Goal: Task Accomplishment & Management: Use online tool/utility

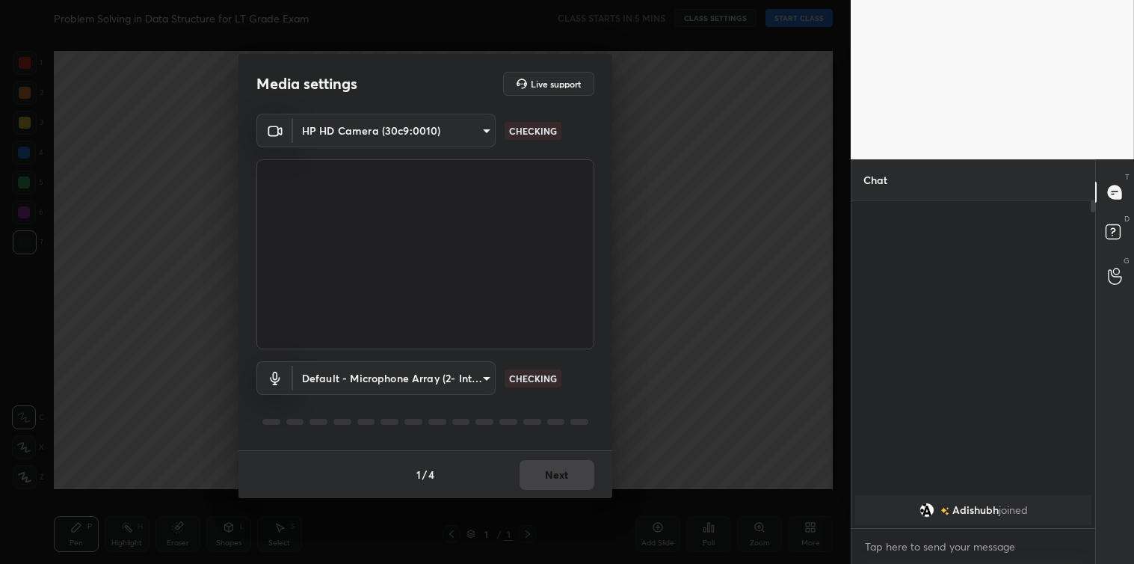
scroll to position [360, 239]
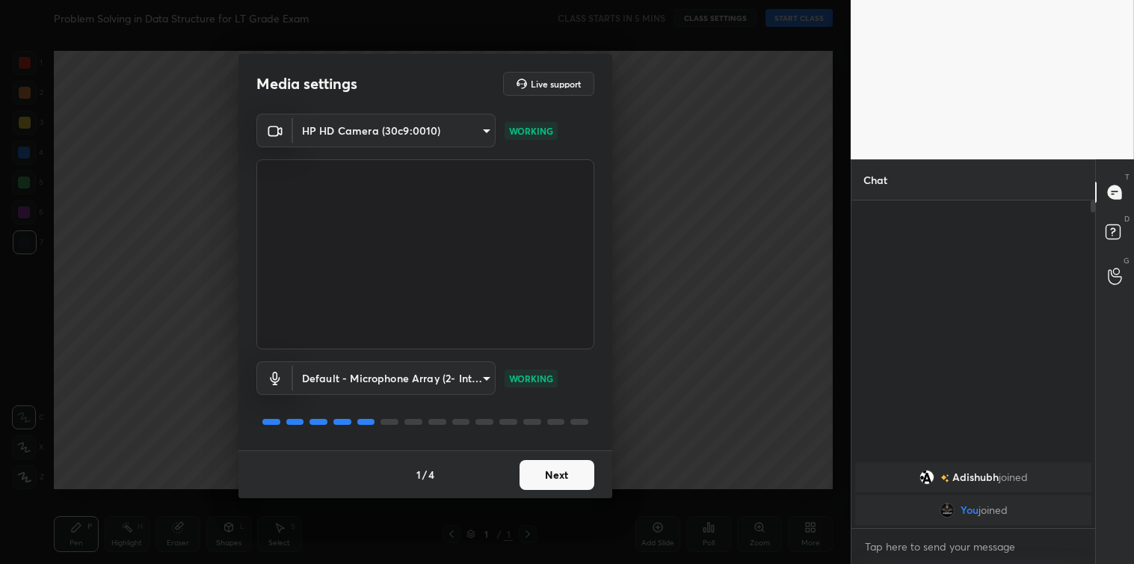
click at [527, 465] on button "Next" at bounding box center [556, 475] width 75 height 30
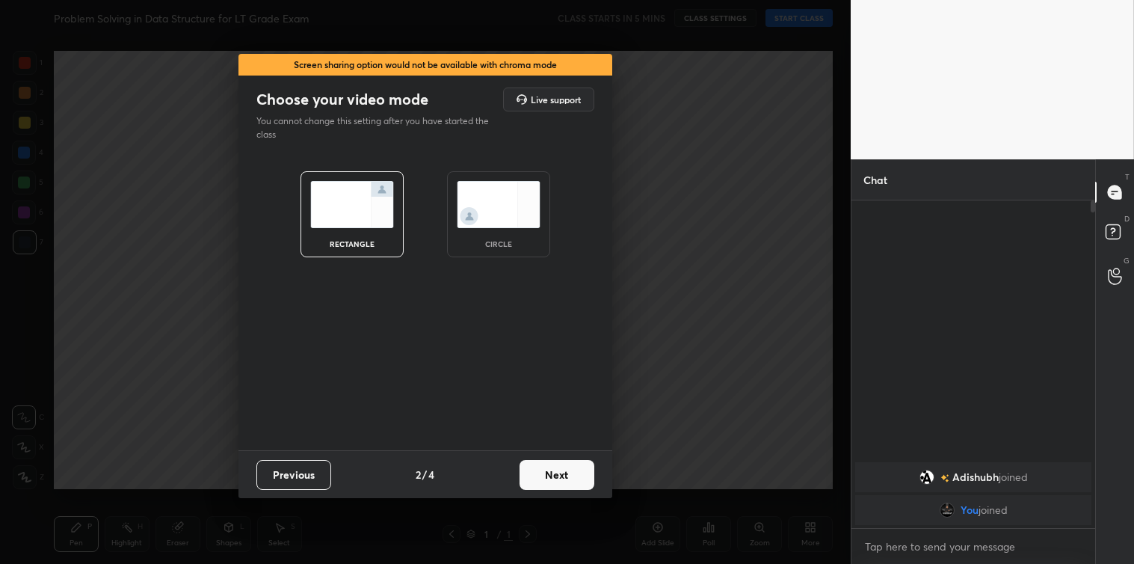
click at [527, 465] on button "Next" at bounding box center [556, 475] width 75 height 30
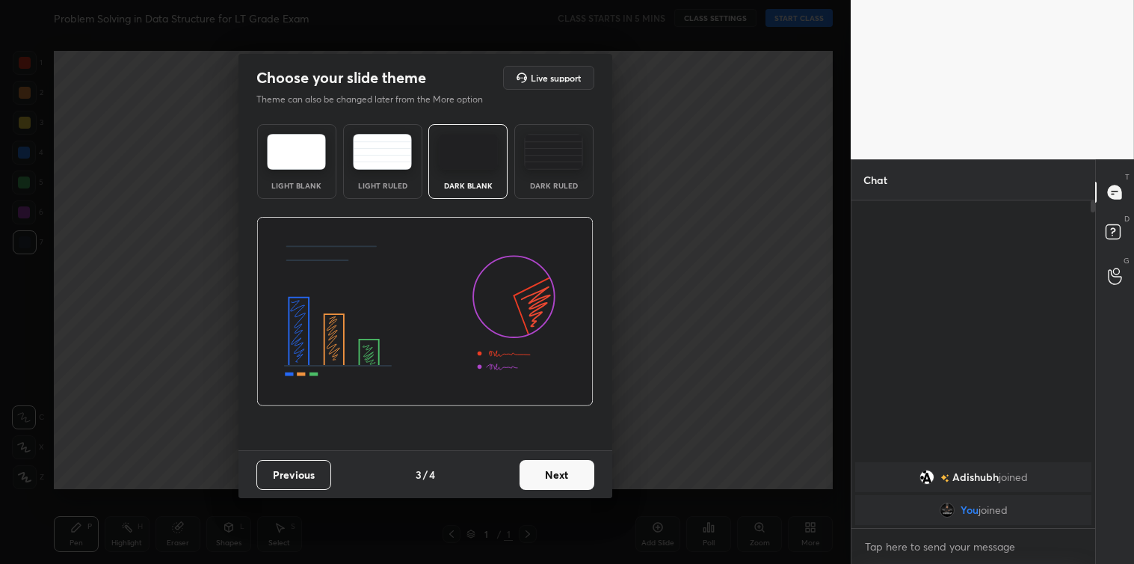
click at [527, 465] on button "Next" at bounding box center [556, 475] width 75 height 30
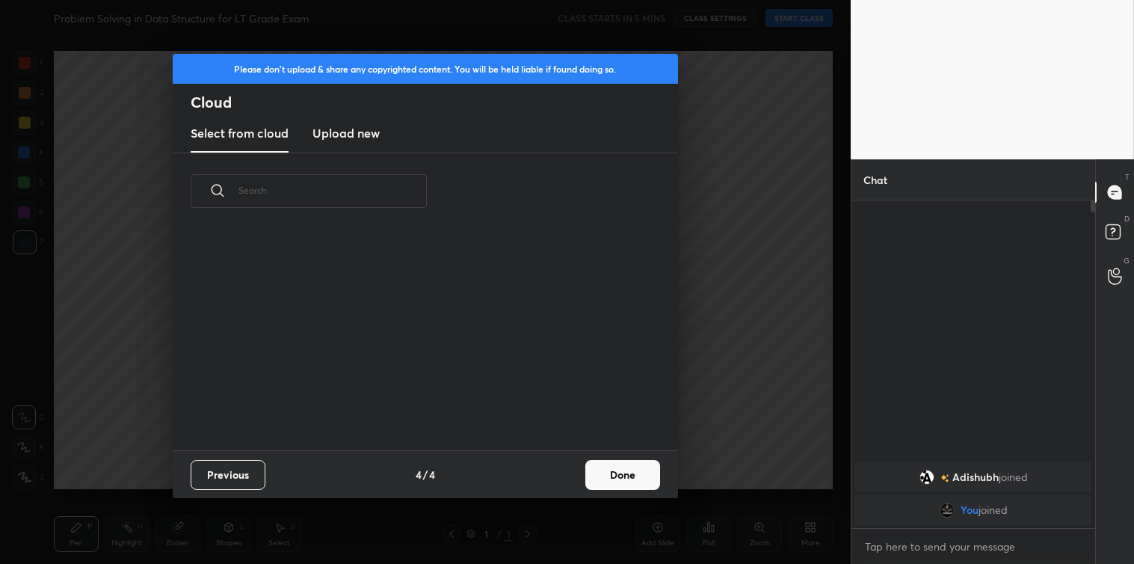
scroll to position [221, 480]
click at [370, 142] on h3 "Upload new" at bounding box center [345, 133] width 67 height 18
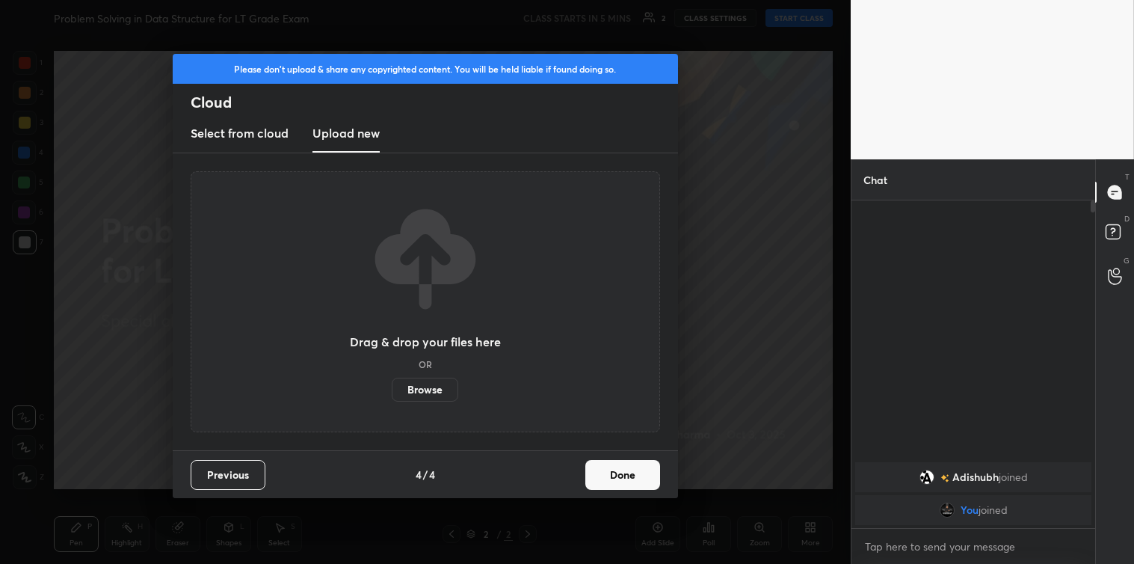
click at [434, 390] on label "Browse" at bounding box center [425, 389] width 67 height 24
click at [392, 390] on input "Browse" at bounding box center [392, 389] width 0 height 24
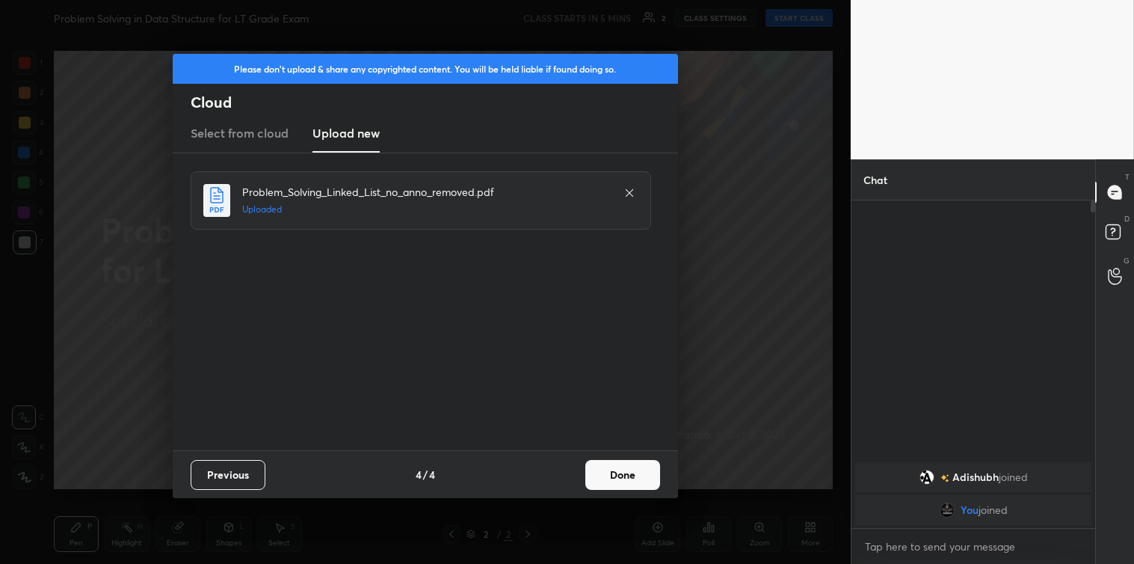
click at [605, 474] on button "Done" at bounding box center [622, 475] width 75 height 30
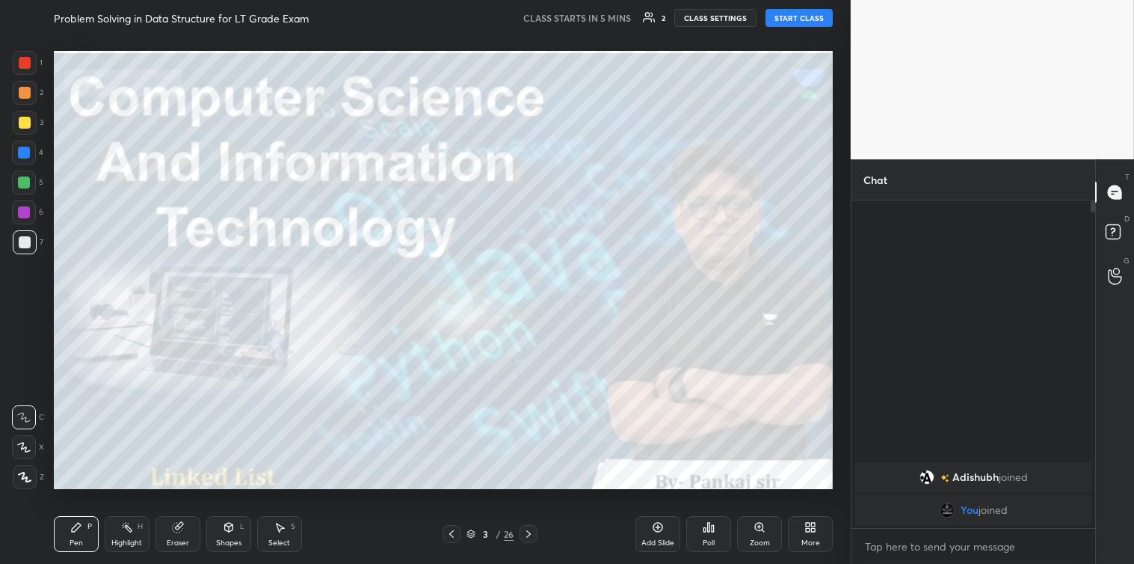
click at [532, 525] on div at bounding box center [528, 534] width 18 height 18
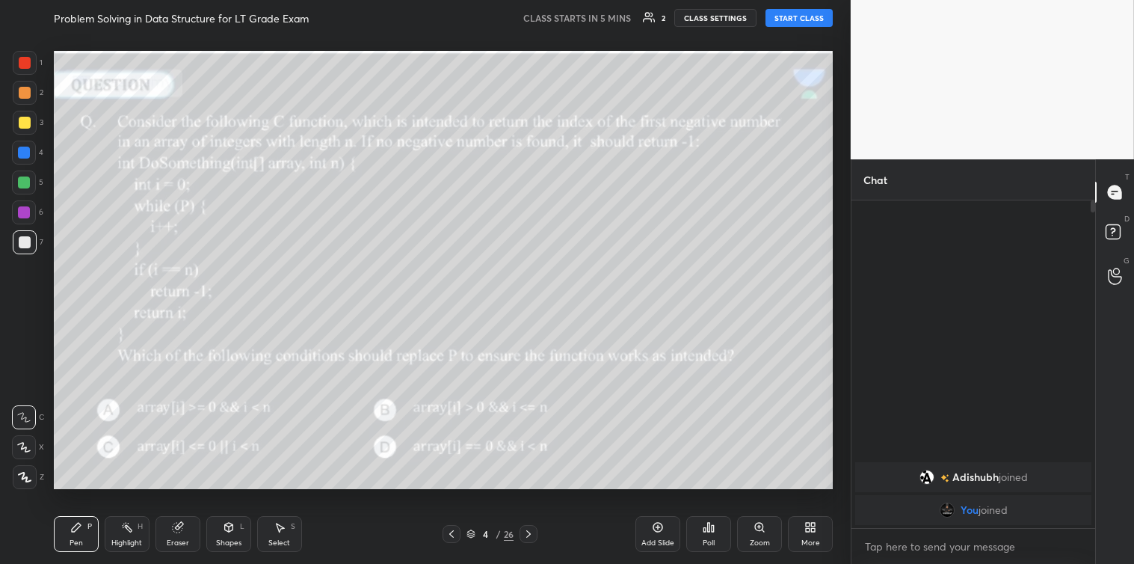
click at [532, 525] on div at bounding box center [528, 534] width 18 height 18
click at [457, 532] on icon at bounding box center [451, 534] width 12 height 12
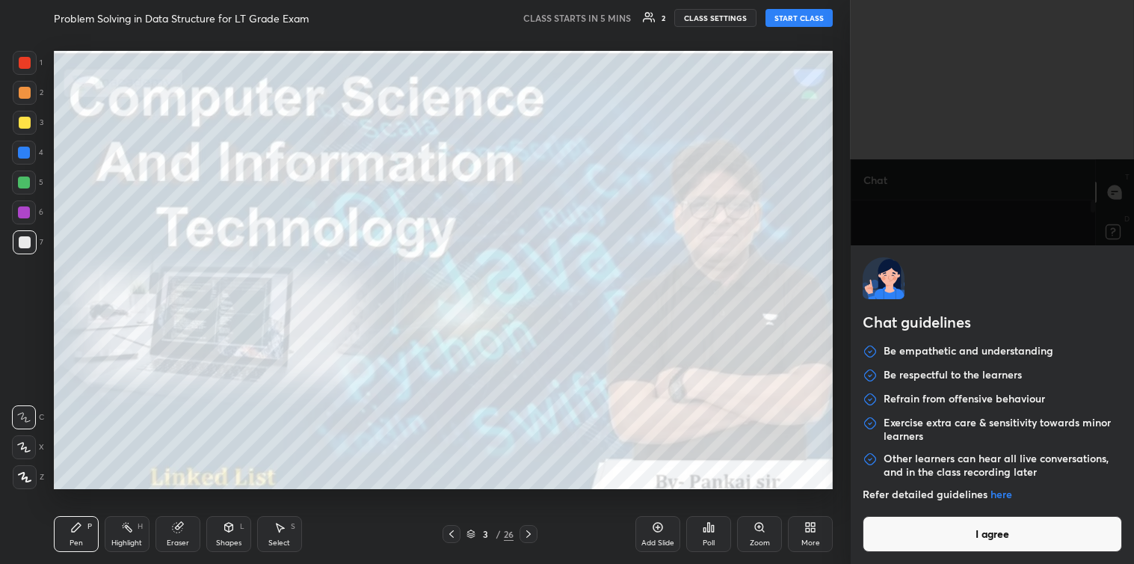
click at [883, 546] on body "1 2 3 4 5 6 7 C X Z C X Z E E Erase all H H Problem Solving in Data Structure f…" at bounding box center [567, 282] width 1134 height 564
click at [883, 546] on button "I agree" at bounding box center [992, 534] width 259 height 36
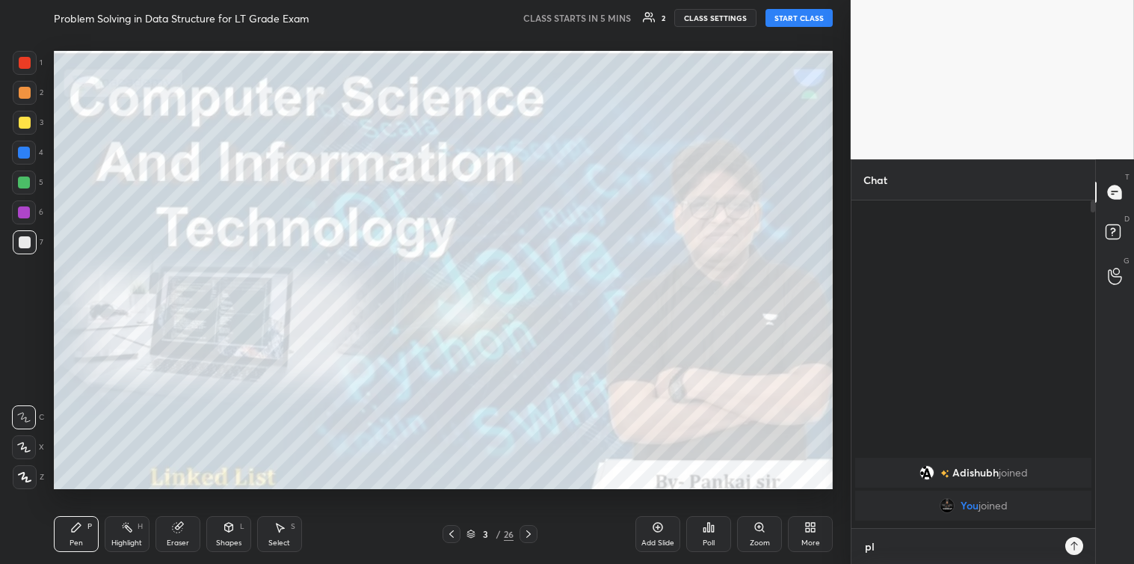
scroll to position [360, 239]
type textarea "please share"
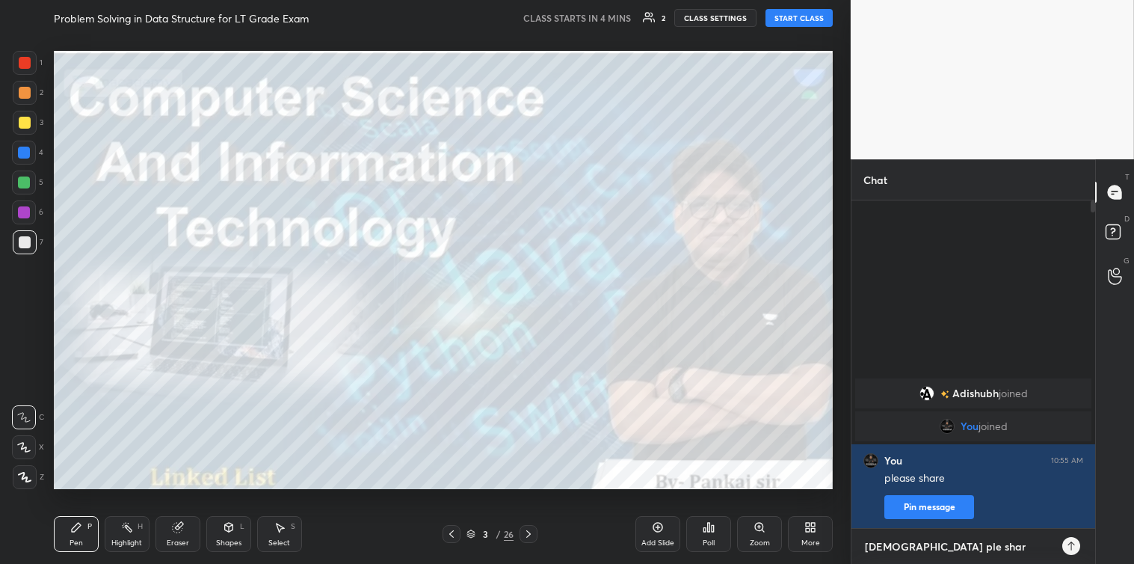
type textarea "adishubh ple share"
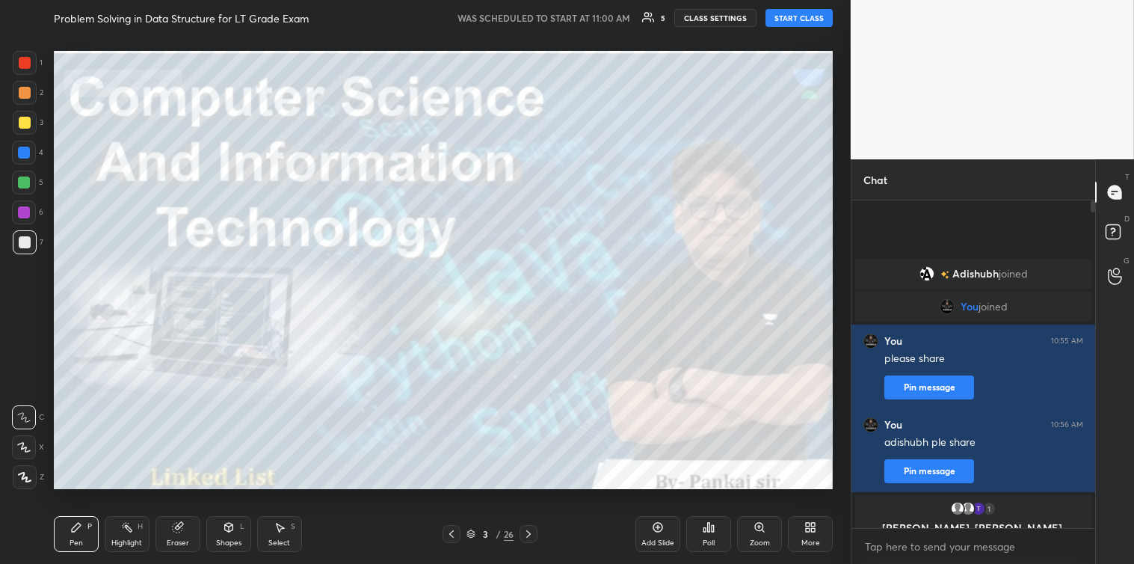
click at [806, 20] on button "START CLASS" at bounding box center [798, 18] width 67 height 18
drag, startPoint x: 1094, startPoint y: 207, endPoint x: 1089, endPoint y: 233, distance: 26.7
click at [1089, 233] on div at bounding box center [1090, 363] width 9 height 327
click at [914, 544] on textarea at bounding box center [973, 546] width 220 height 24
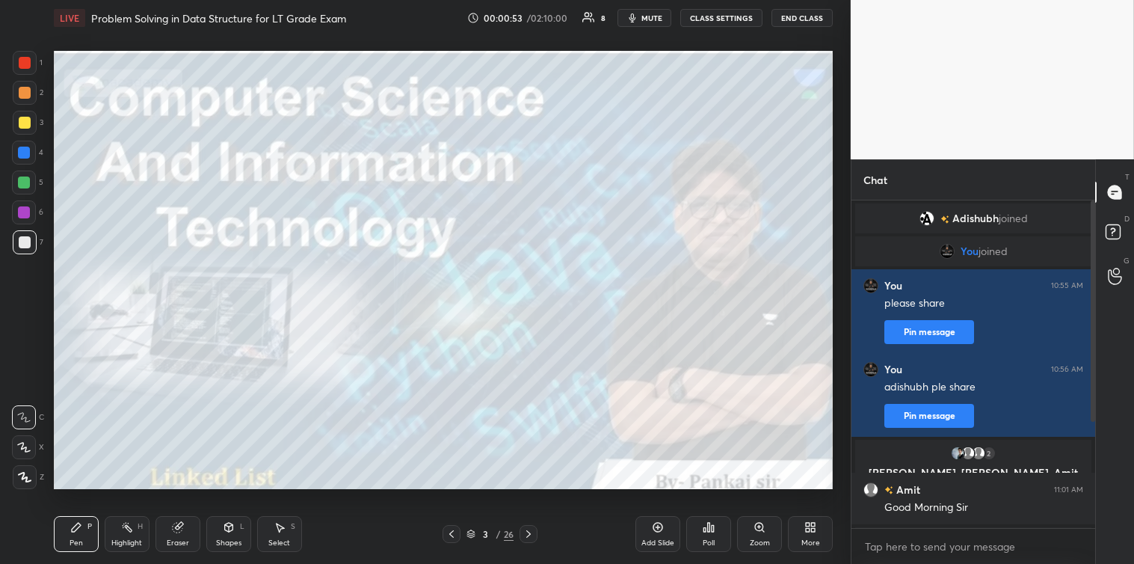
click at [1095, 400] on div "T Messages (T) D Doubts (D) G Raise Hand (G)" at bounding box center [1114, 361] width 39 height 404
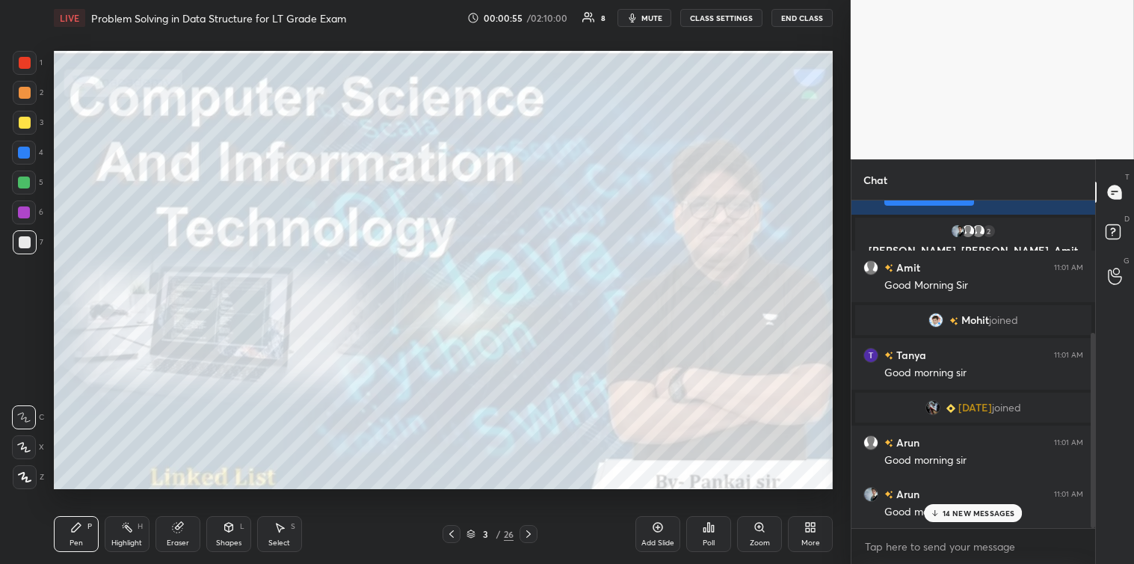
drag, startPoint x: 1093, startPoint y: 389, endPoint x: 1094, endPoint y: 425, distance: 35.2
click at [1094, 425] on div at bounding box center [1093, 430] width 4 height 194
click at [969, 514] on p "14 NEW MESSAGES" at bounding box center [979, 512] width 73 height 9
click at [923, 549] on textarea at bounding box center [973, 546] width 220 height 24
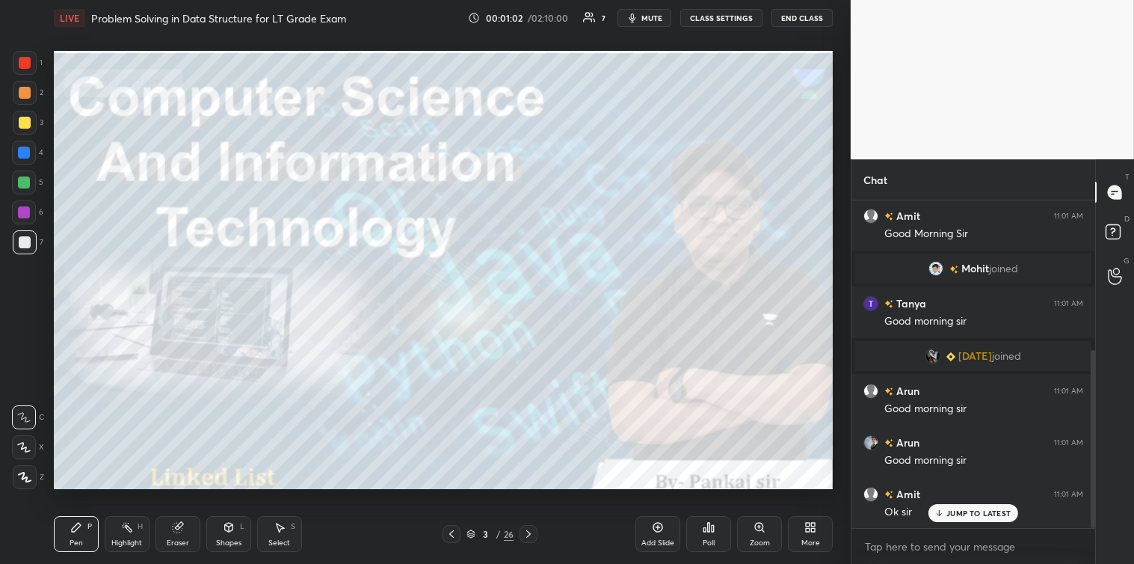
click at [957, 513] on p "JUMP TO LATEST" at bounding box center [978, 512] width 64 height 9
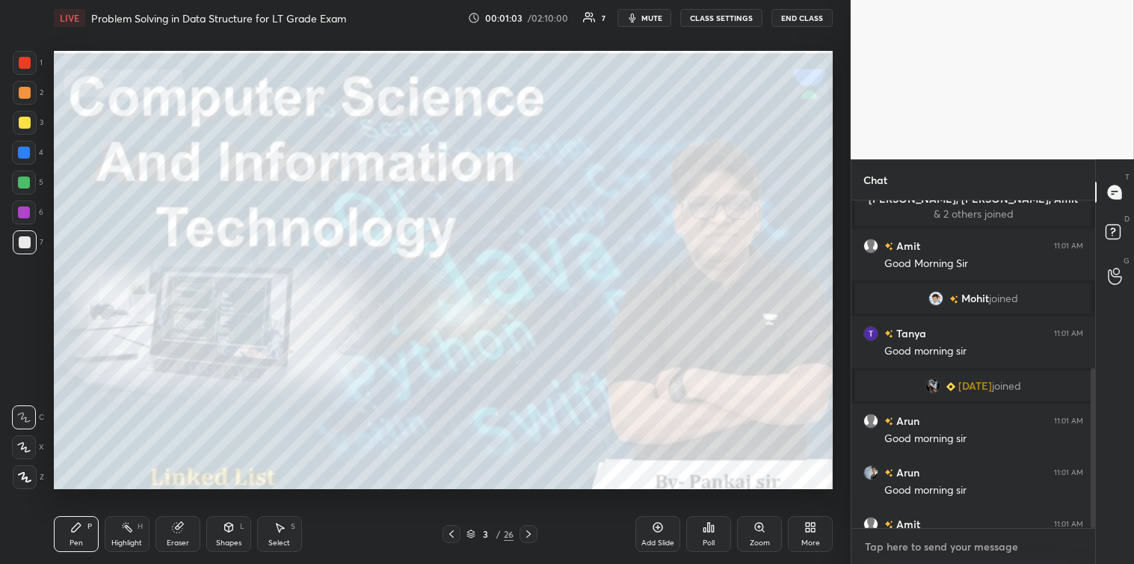
scroll to position [340, 0]
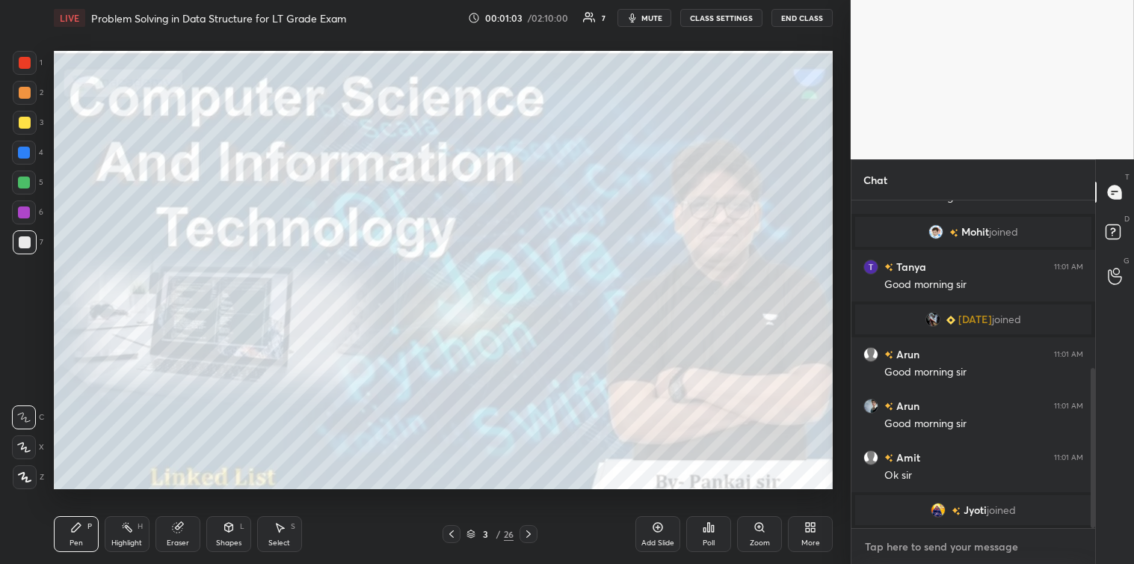
click at [899, 558] on textarea at bounding box center [973, 546] width 220 height 24
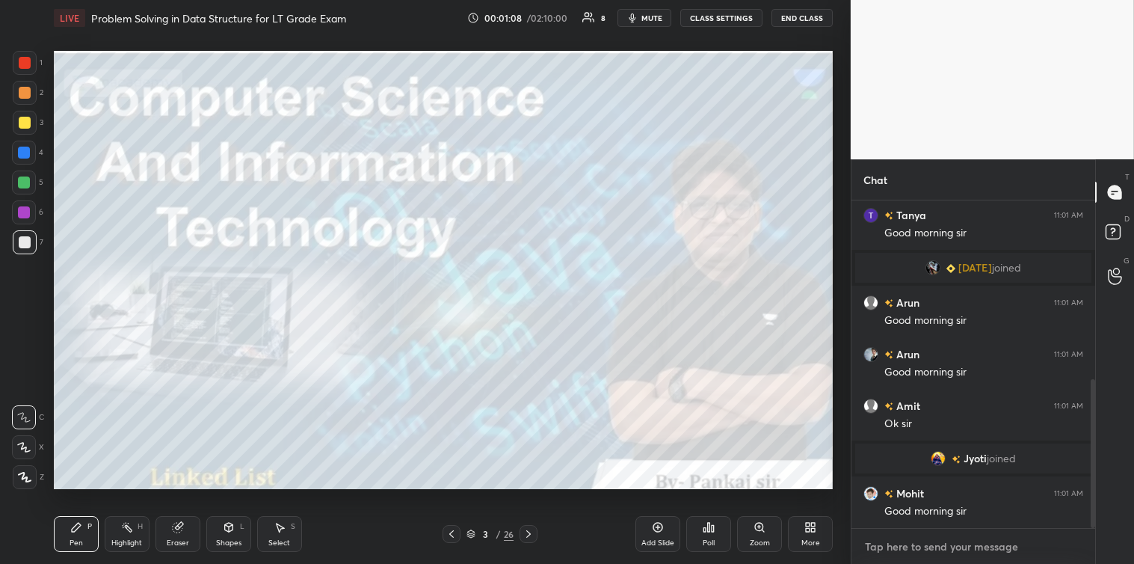
click at [905, 546] on textarea at bounding box center [973, 546] width 220 height 24
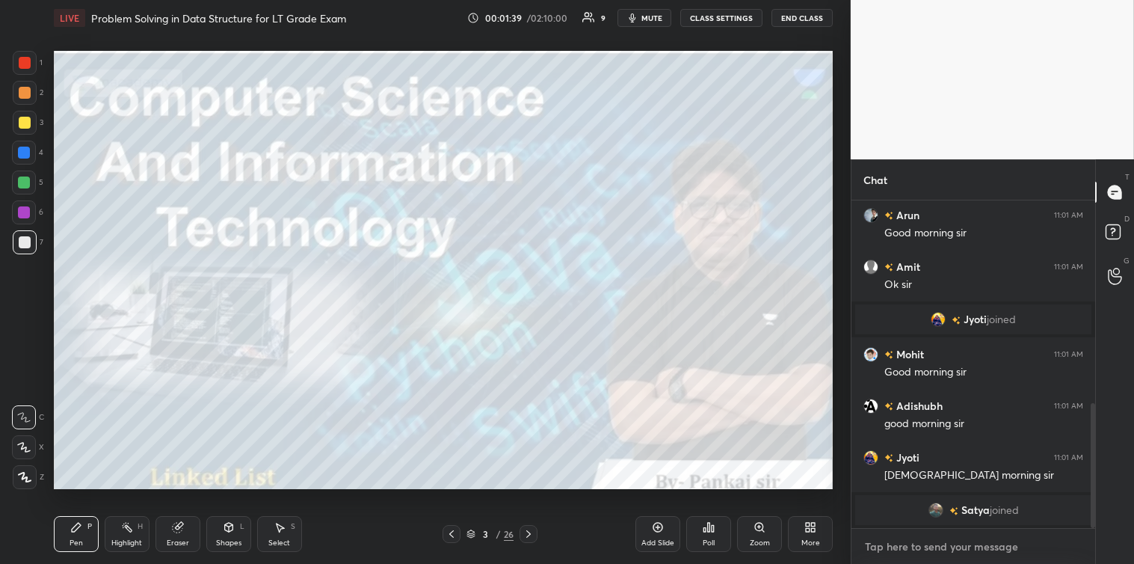
scroll to position [549, 0]
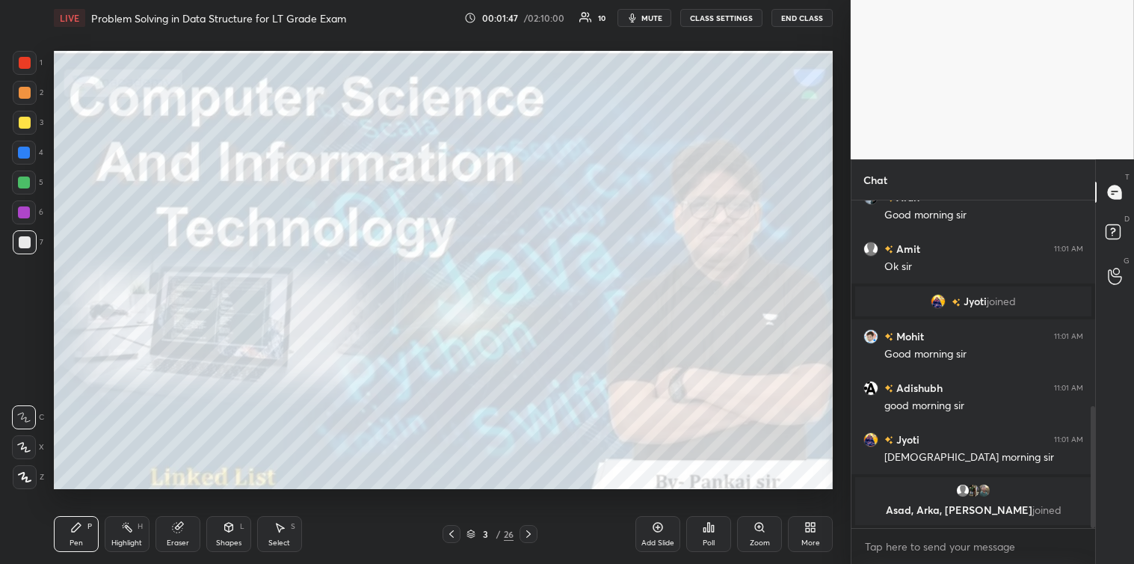
click at [525, 528] on icon at bounding box center [528, 534] width 12 height 12
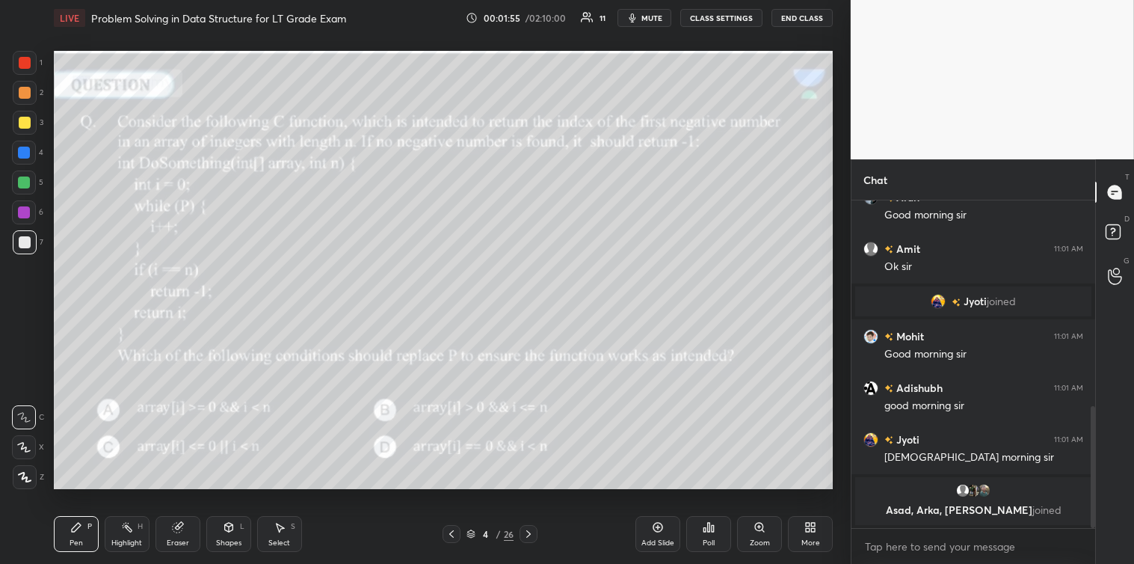
click at [709, 534] on div "Poll" at bounding box center [708, 534] width 45 height 36
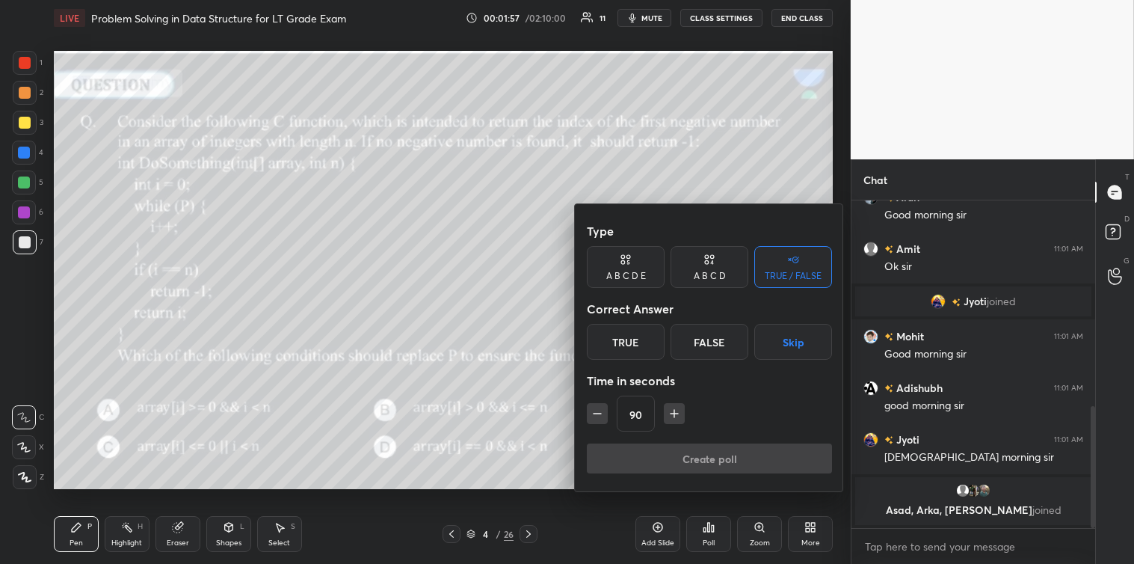
click at [675, 416] on icon "button" at bounding box center [674, 413] width 15 height 15
click at [676, 414] on icon "button" at bounding box center [680, 413] width 15 height 15
click at [681, 416] on icon "button" at bounding box center [681, 413] width 0 height 7
click at [680, 419] on icon "button" at bounding box center [680, 413] width 15 height 15
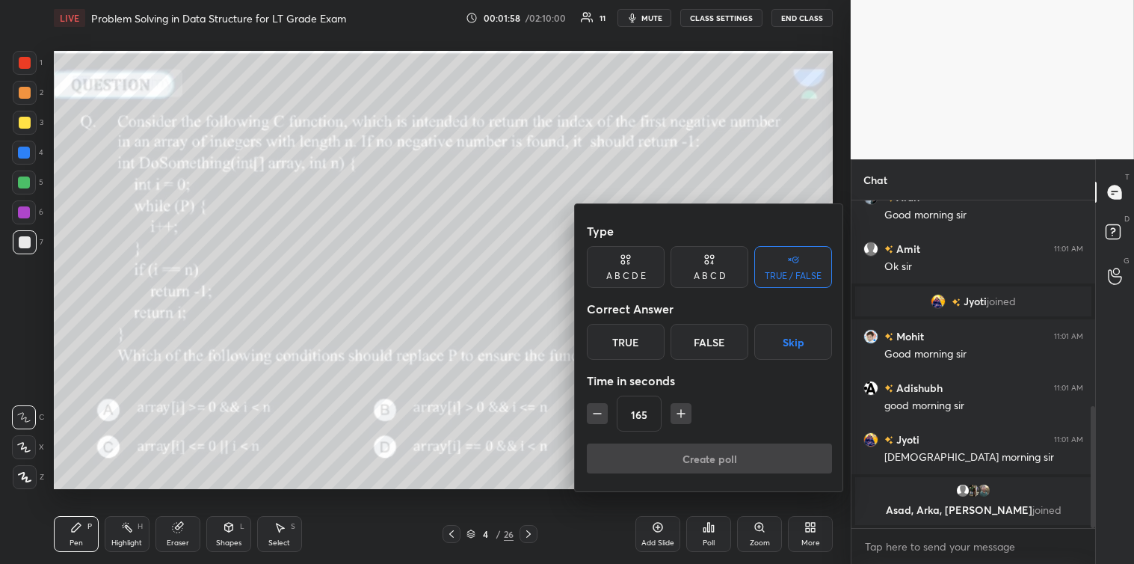
click at [677, 420] on icon "button" at bounding box center [680, 413] width 15 height 15
type input "180"
click at [620, 268] on div "A B C D E" at bounding box center [626, 267] width 78 height 42
click at [700, 271] on div "A B C D" at bounding box center [710, 275] width 32 height 9
click at [601, 341] on div "A" at bounding box center [609, 342] width 44 height 36
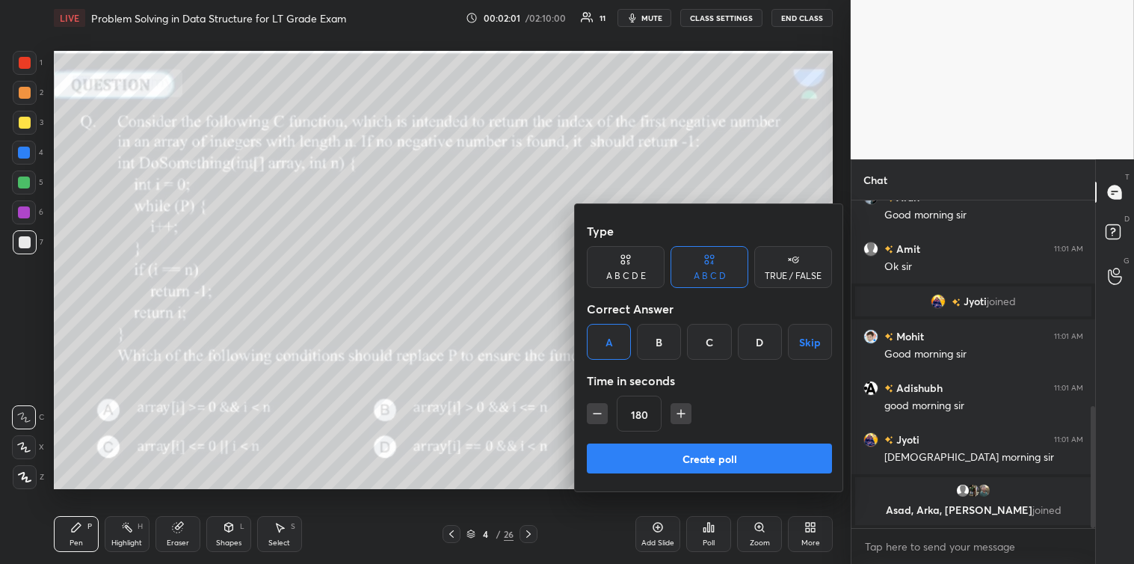
click at [663, 458] on button "Create poll" at bounding box center [709, 458] width 245 height 30
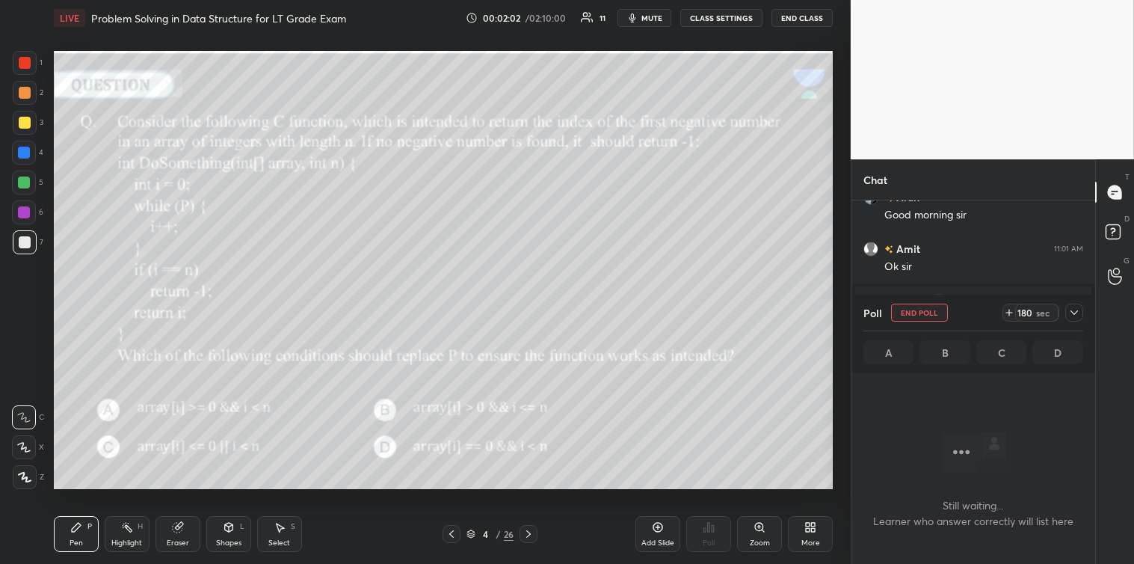
scroll to position [0, 0]
click at [931, 318] on button "End Poll" at bounding box center [919, 312] width 57 height 18
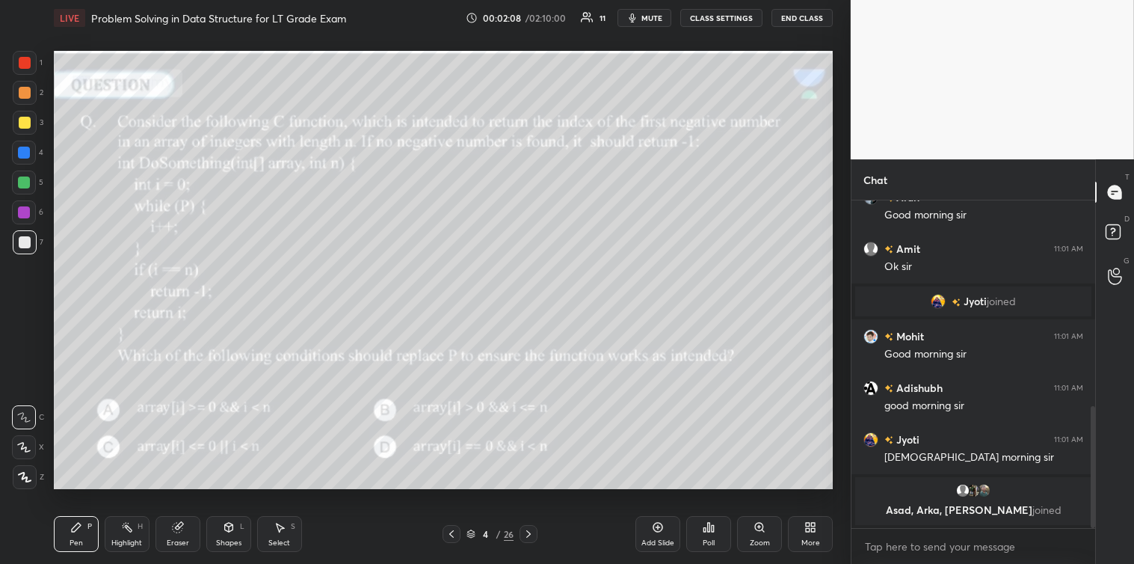
scroll to position [360, 239]
click at [703, 541] on div "Poll" at bounding box center [709, 542] width 12 height 7
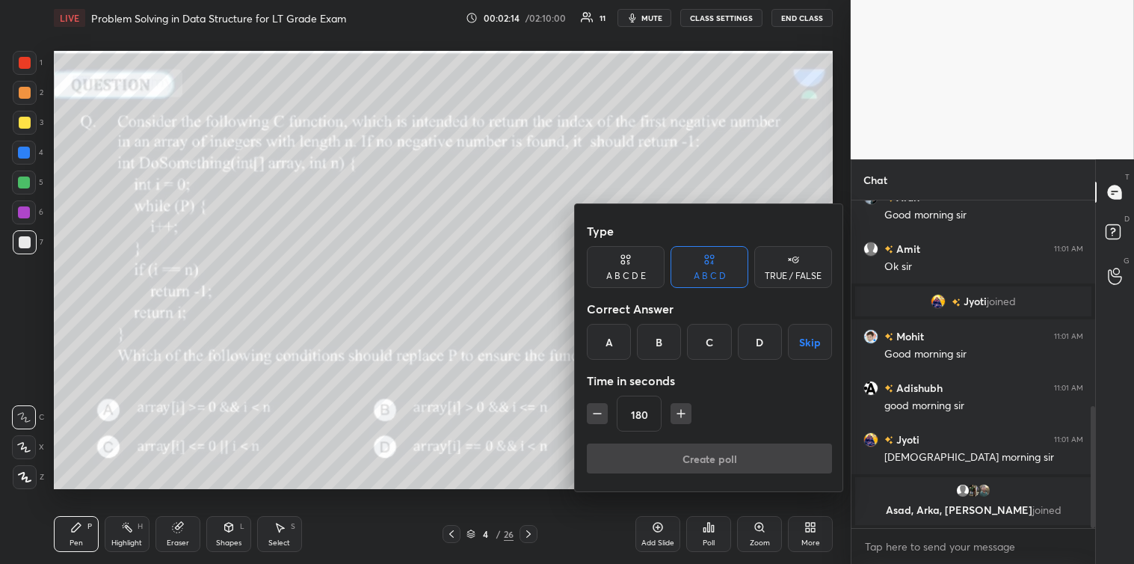
click at [788, 284] on div "TRUE / FALSE" at bounding box center [793, 267] width 78 height 42
click at [779, 344] on button "Skip" at bounding box center [793, 342] width 78 height 36
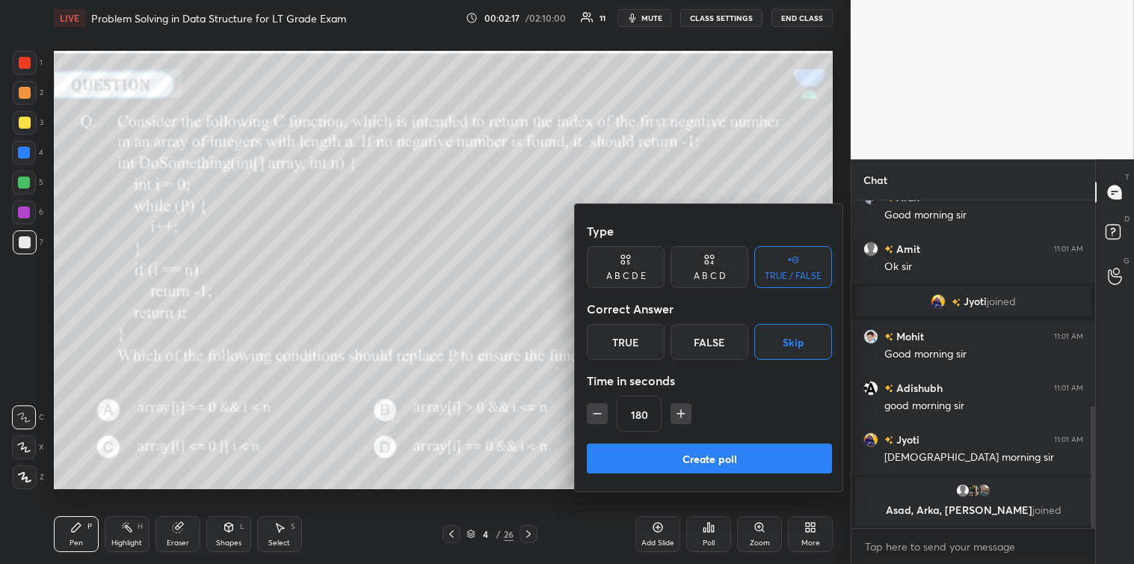
click at [638, 269] on div "A B C D E" at bounding box center [626, 267] width 78 height 42
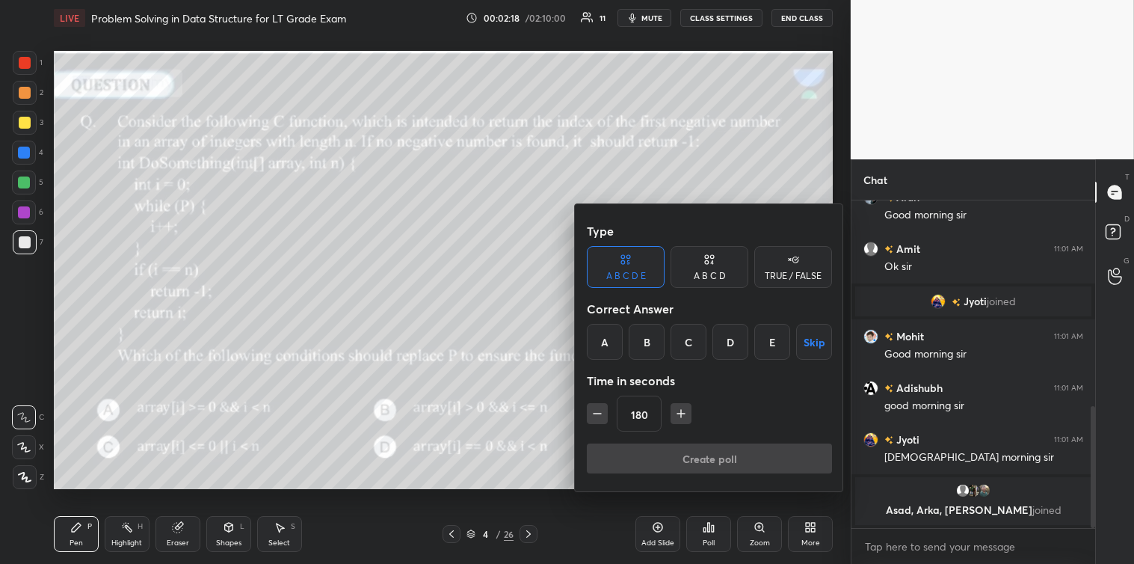
click at [817, 339] on button "Skip" at bounding box center [814, 342] width 36 height 36
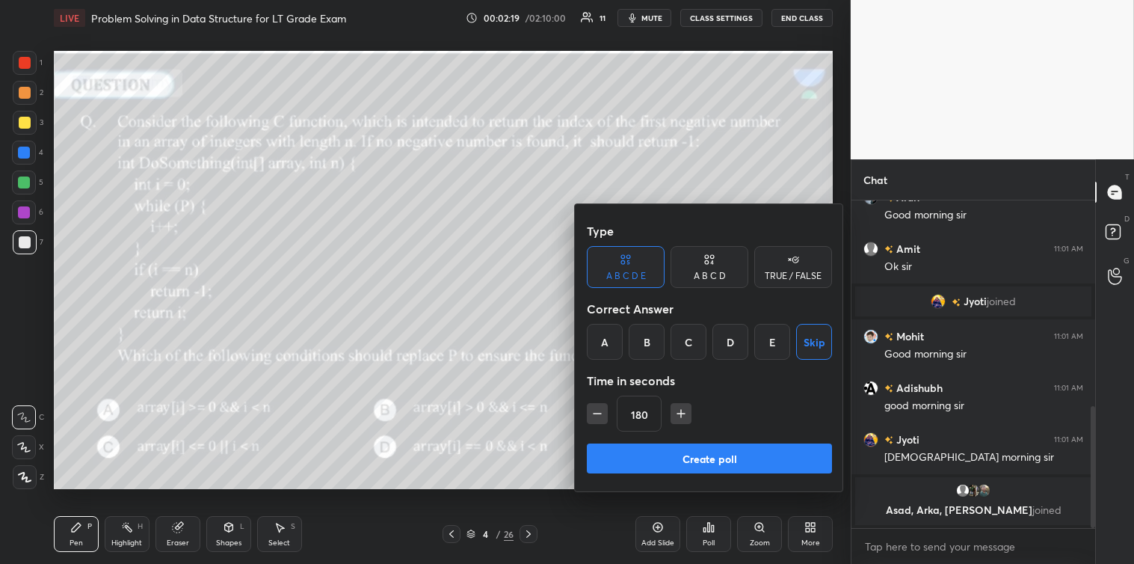
click at [685, 453] on button "Create poll" at bounding box center [709, 458] width 245 height 30
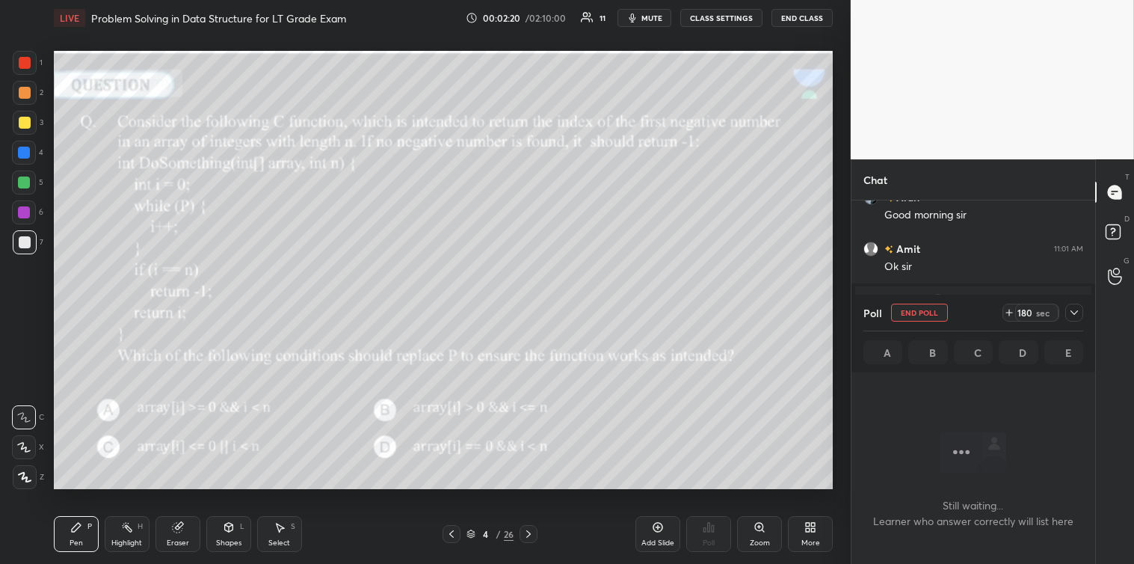
scroll to position [4, 4]
click at [1079, 315] on icon at bounding box center [1074, 312] width 12 height 12
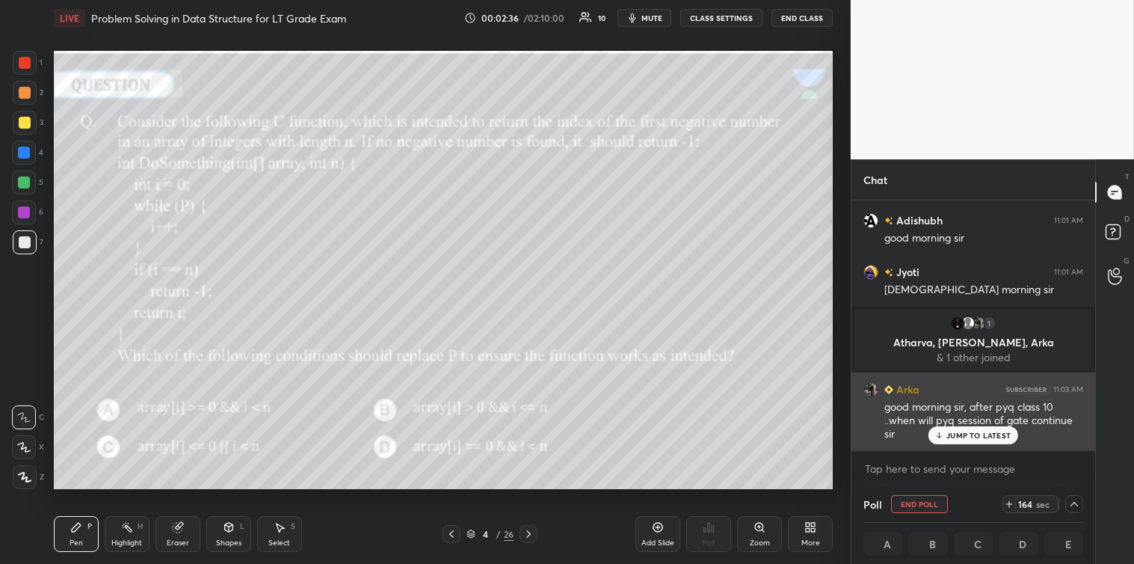
click at [979, 436] on p "JUMP TO LATEST" at bounding box center [978, 435] width 64 height 9
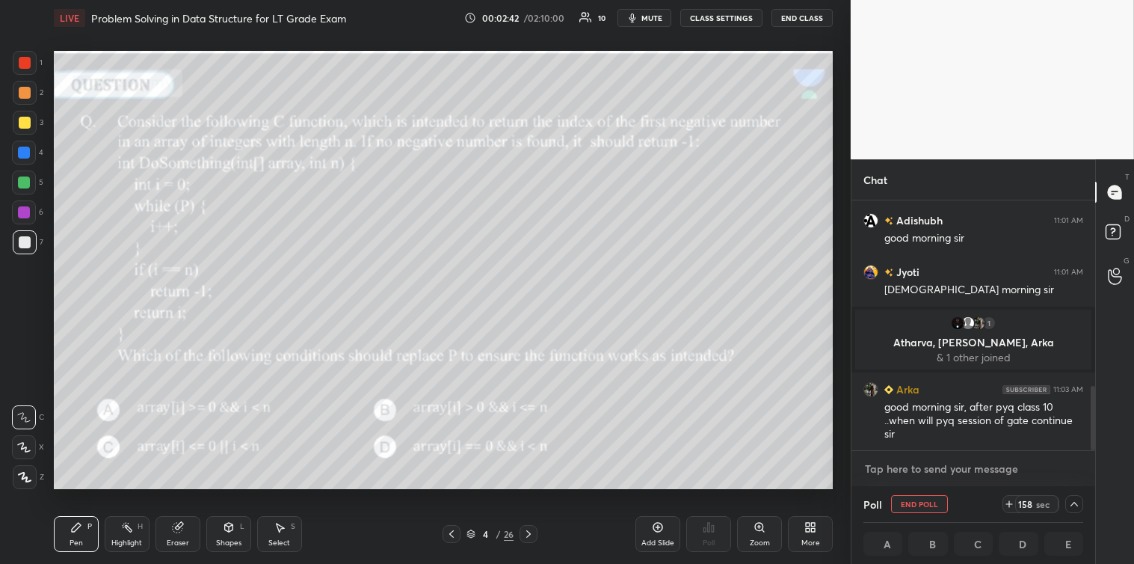
click at [891, 467] on textarea at bounding box center [973, 469] width 220 height 24
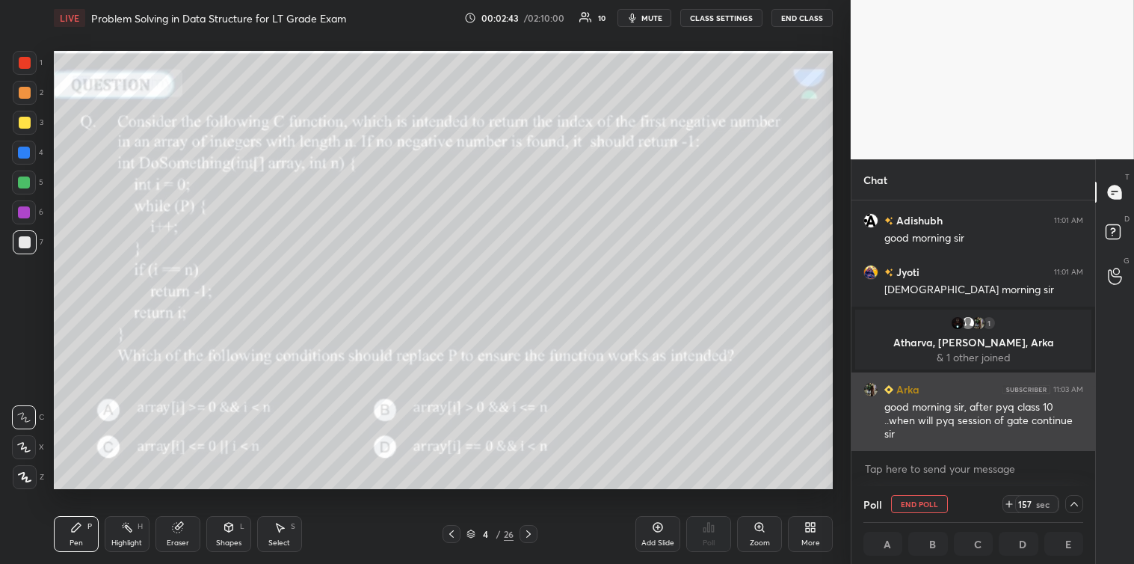
click at [908, 398] on div "good morning sir, after pyq class 10 ..when will pyq session of gate continue s…" at bounding box center [983, 419] width 199 height 45
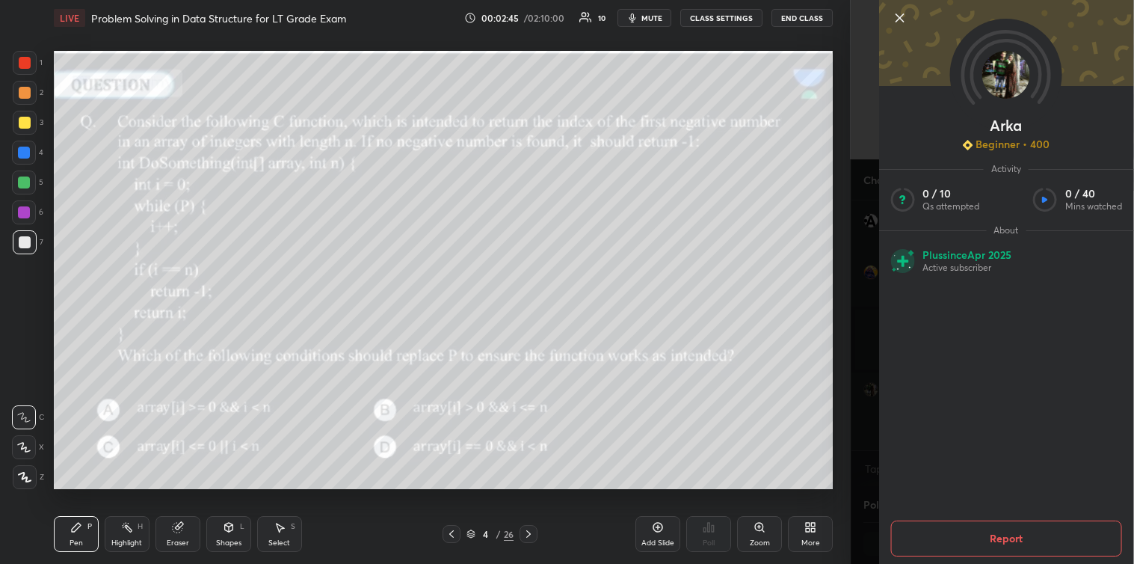
click at [1002, 82] on img at bounding box center [1006, 75] width 48 height 48
click at [1009, 75] on img at bounding box center [1006, 75] width 48 height 48
click at [1007, 77] on img at bounding box center [1006, 75] width 48 height 48
click at [895, 18] on icon at bounding box center [899, 18] width 18 height 18
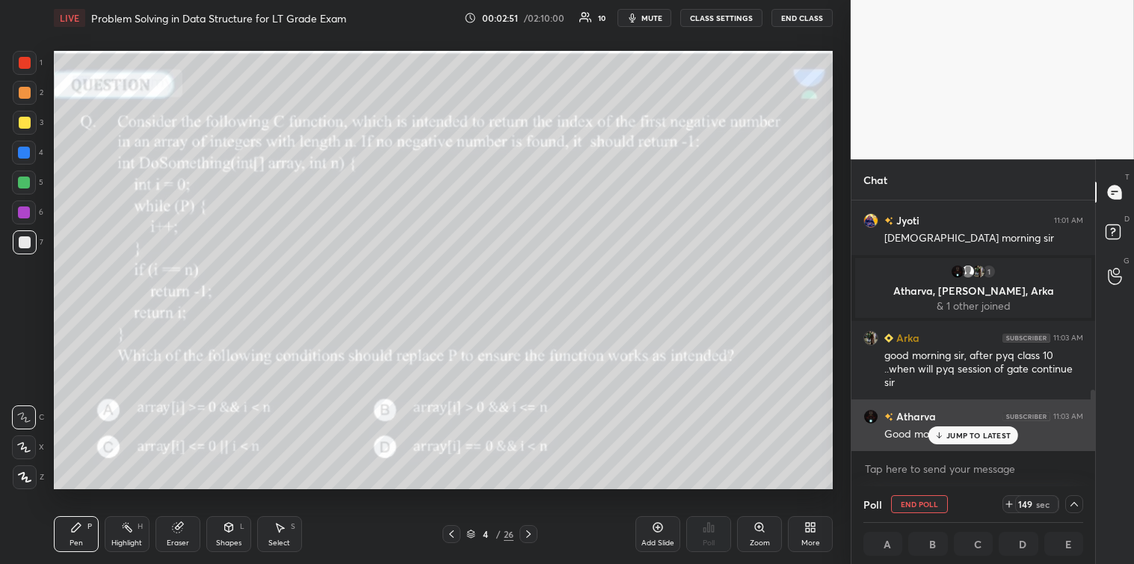
click at [960, 443] on div "JUMP TO LATEST" at bounding box center [973, 435] width 90 height 18
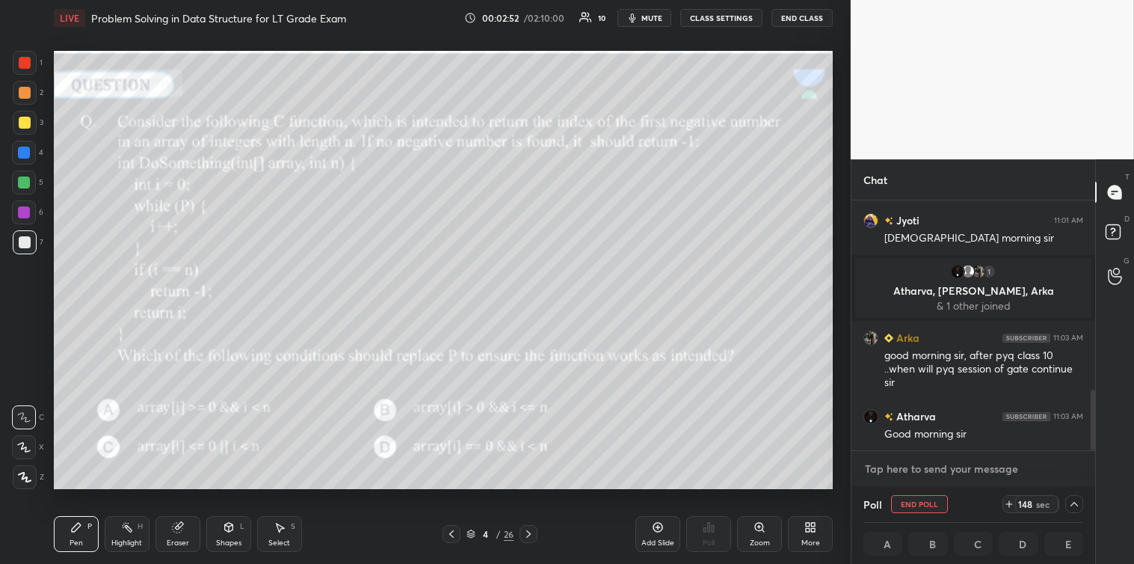
click at [919, 467] on textarea at bounding box center [973, 469] width 220 height 24
click at [917, 468] on textarea at bounding box center [973, 469] width 220 height 24
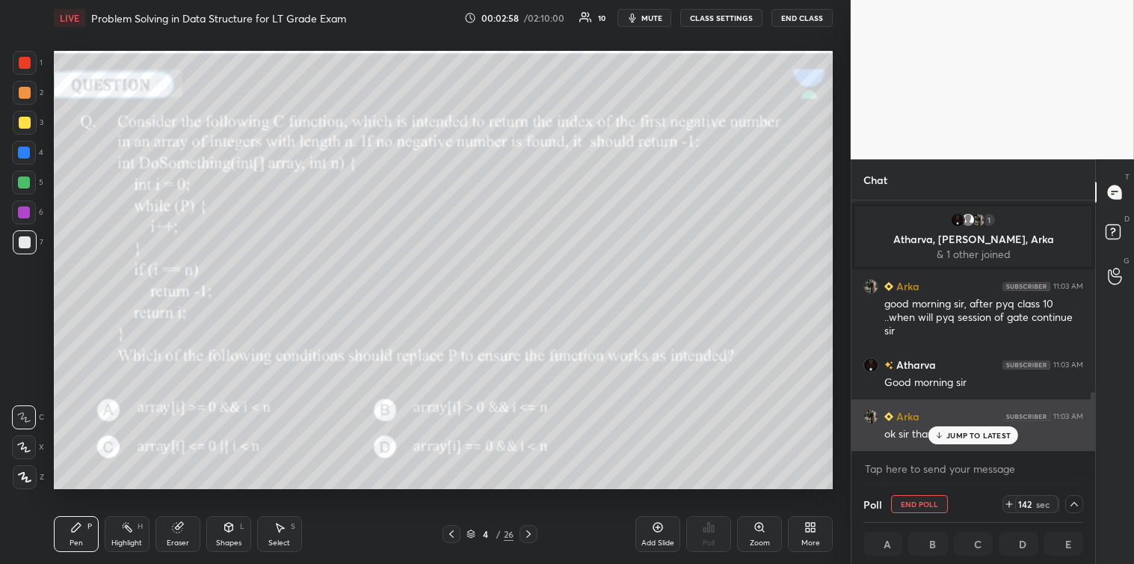
click at [968, 437] on p "JUMP TO LATEST" at bounding box center [978, 435] width 64 height 9
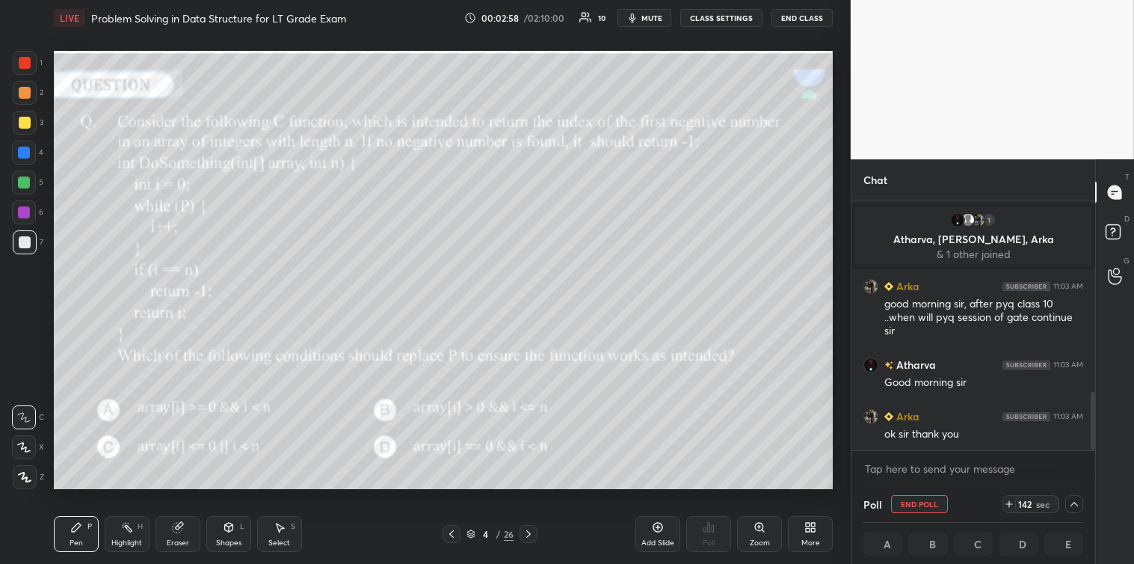
click at [907, 454] on div "x" at bounding box center [973, 468] width 244 height 35
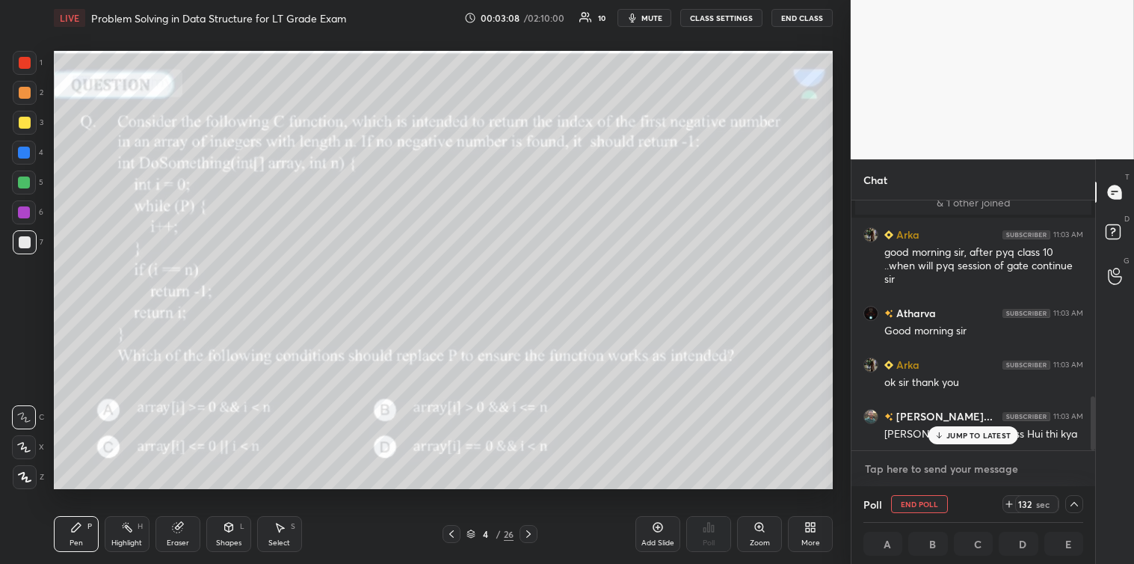
scroll to position [913, 0]
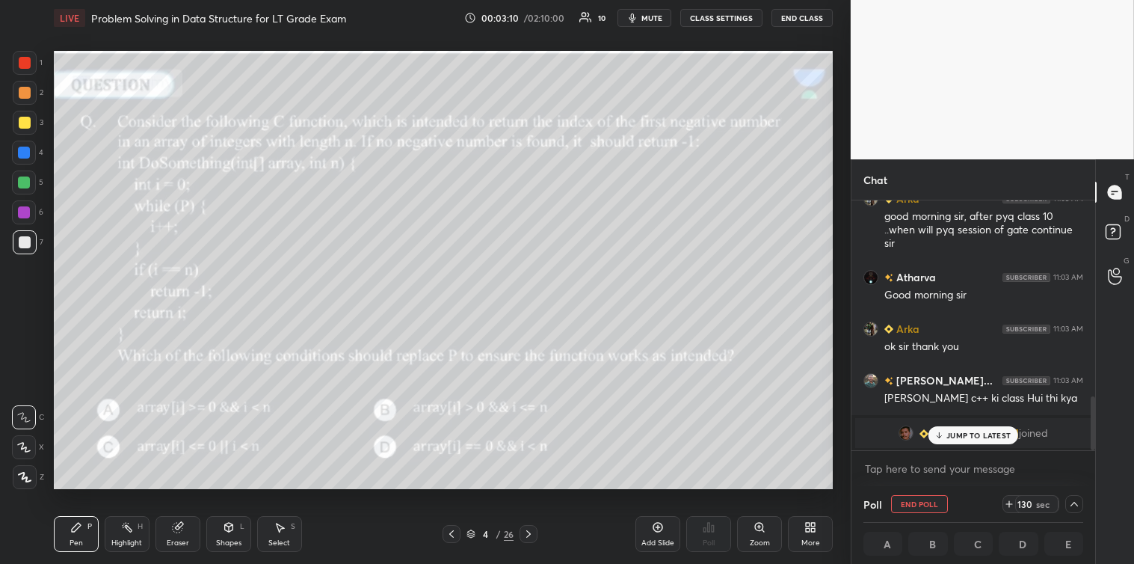
click at [953, 434] on p "JUMP TO LATEST" at bounding box center [978, 435] width 64 height 9
click at [892, 465] on textarea at bounding box center [973, 469] width 220 height 24
click at [887, 466] on textarea at bounding box center [973, 469] width 220 height 24
click at [996, 466] on textarea at bounding box center [973, 469] width 220 height 24
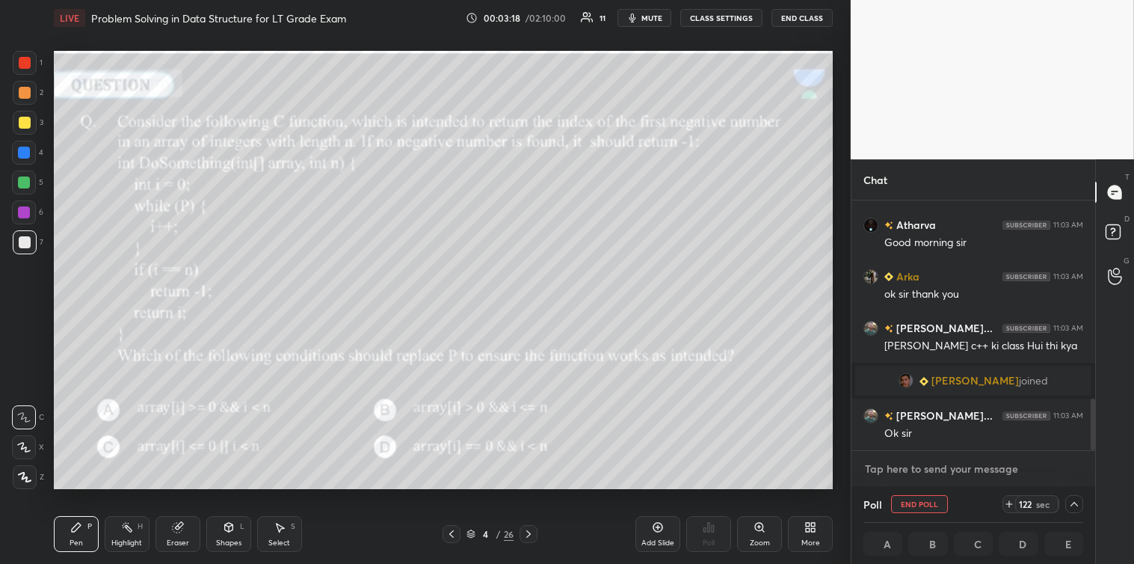
click at [964, 466] on textarea at bounding box center [973, 469] width 220 height 24
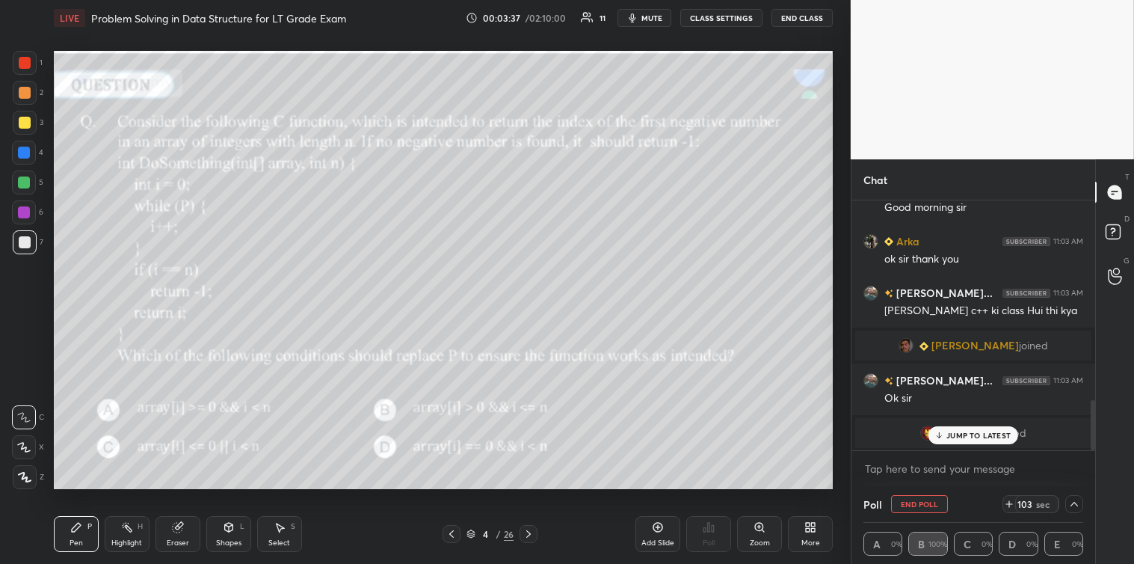
click at [951, 431] on p "JUMP TO LATEST" at bounding box center [978, 435] width 64 height 9
click at [892, 460] on textarea at bounding box center [973, 469] width 220 height 24
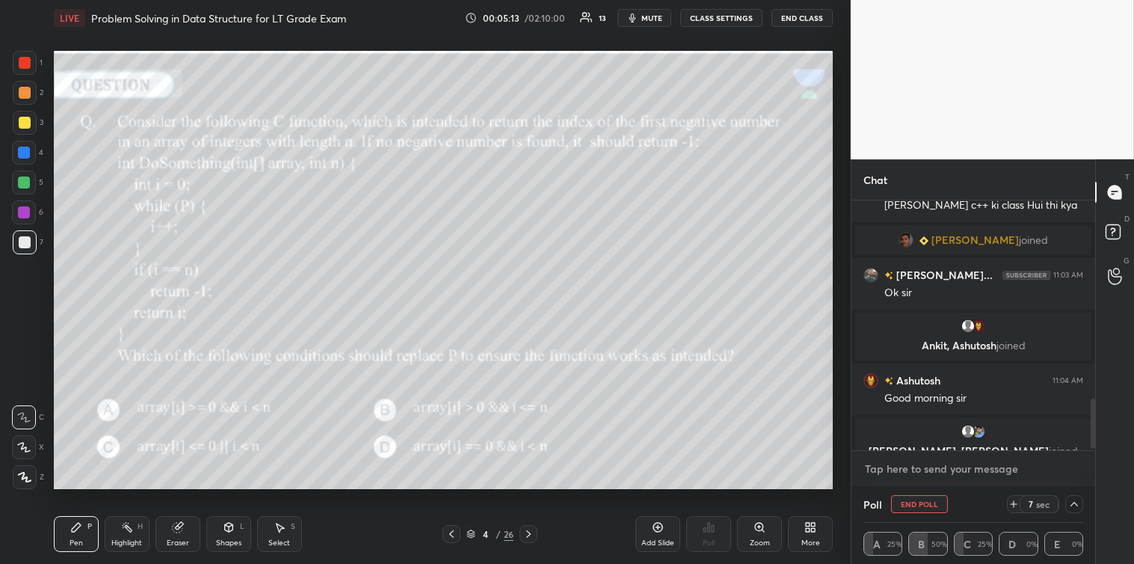
scroll to position [1063, 0]
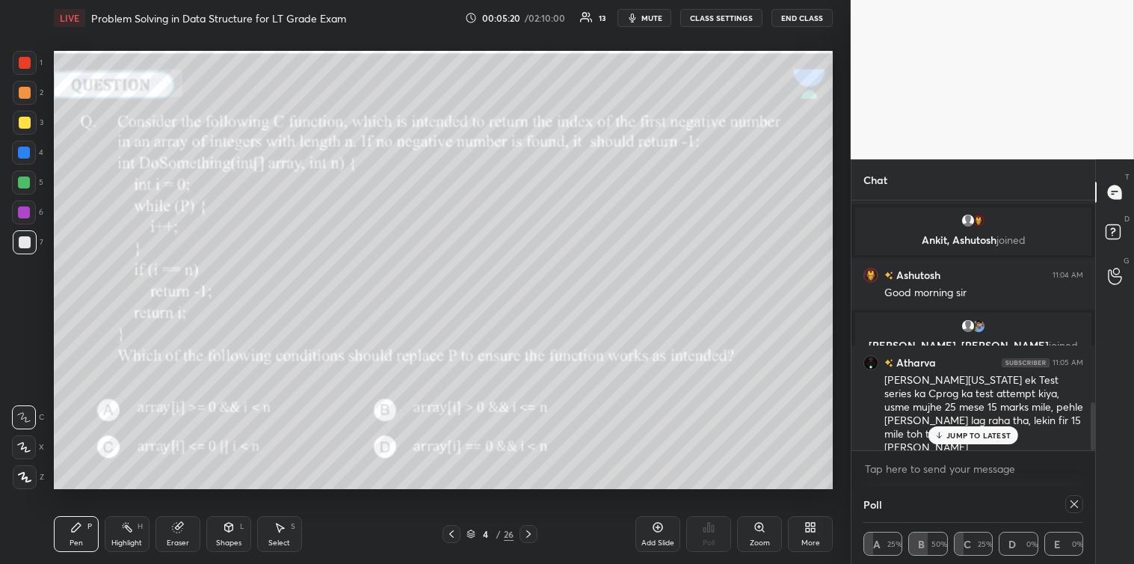
click at [964, 434] on p "JUMP TO LATEST" at bounding box center [978, 435] width 64 height 9
click at [886, 466] on textarea at bounding box center [973, 469] width 220 height 24
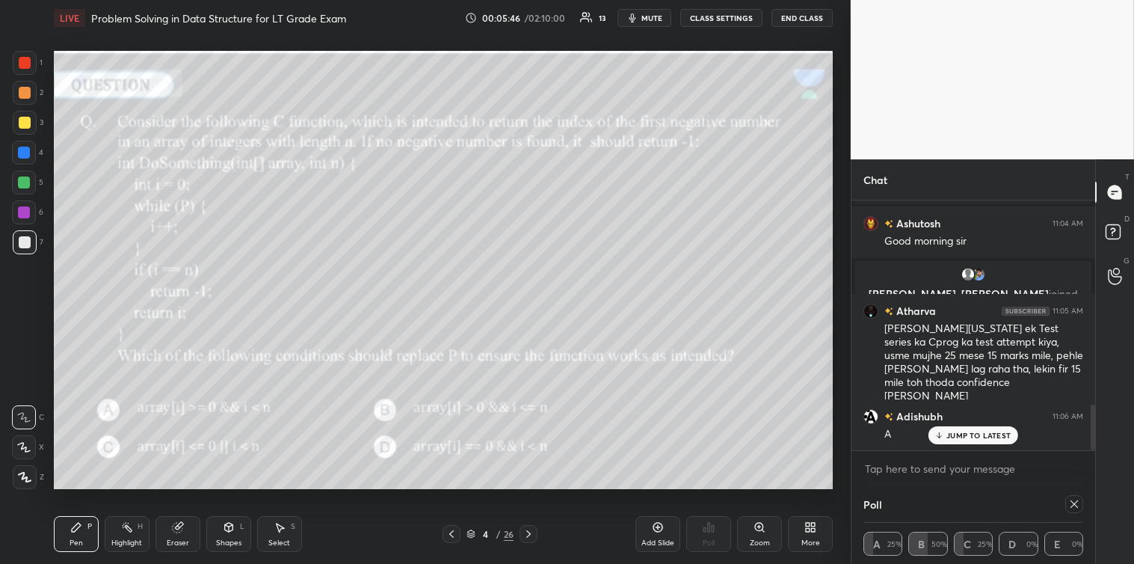
click at [1072, 505] on icon at bounding box center [1074, 504] width 12 height 12
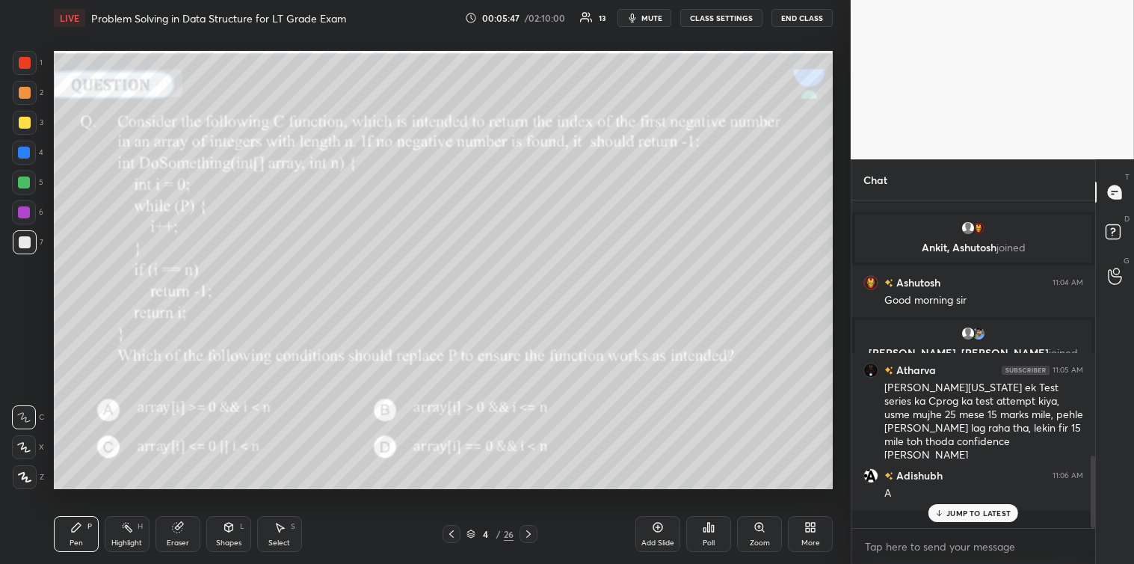
scroll to position [4, 4]
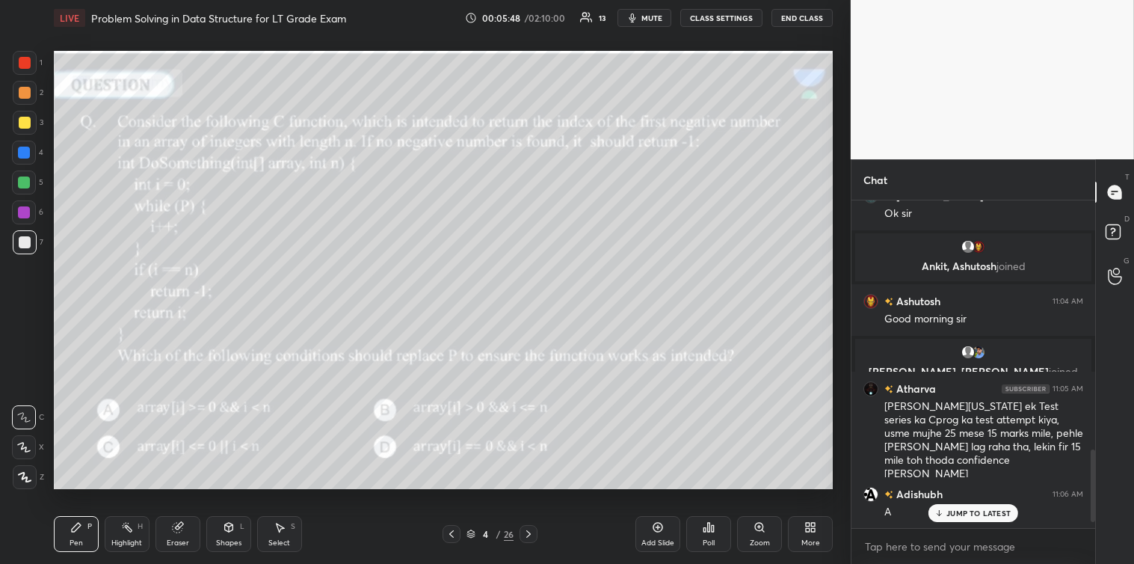
click at [972, 506] on div "JUMP TO LATEST" at bounding box center [973, 513] width 90 height 18
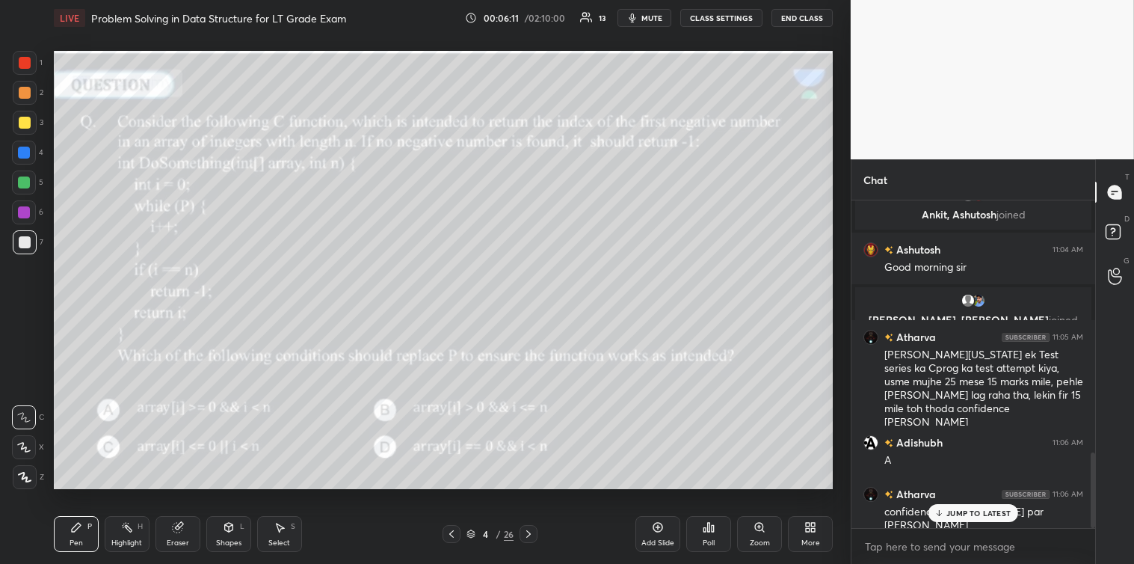
click at [959, 511] on p "JUMP TO LATEST" at bounding box center [978, 512] width 64 height 9
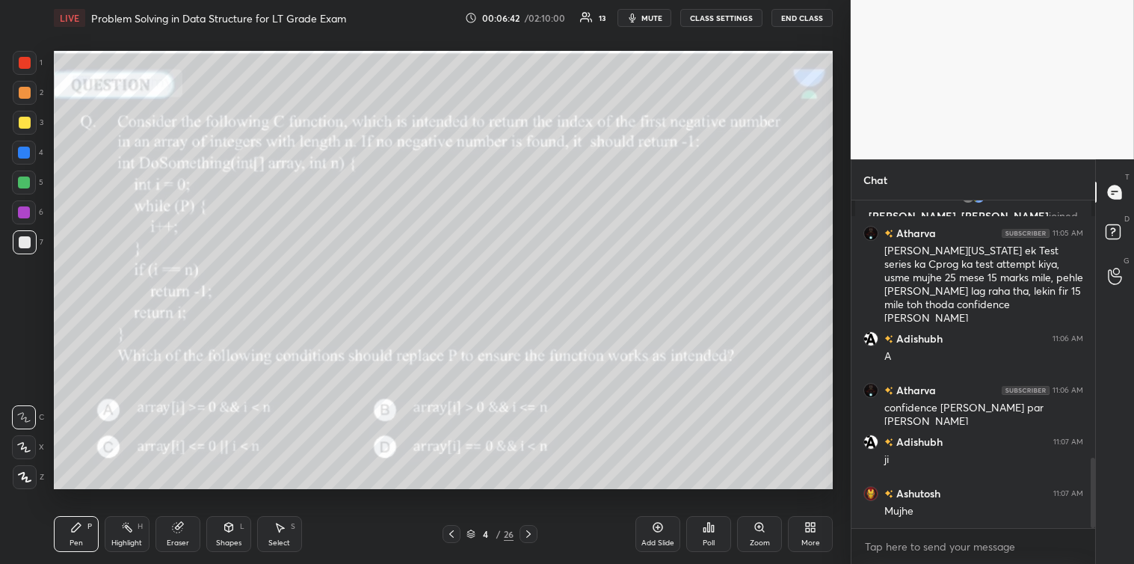
scroll to position [1245, 0]
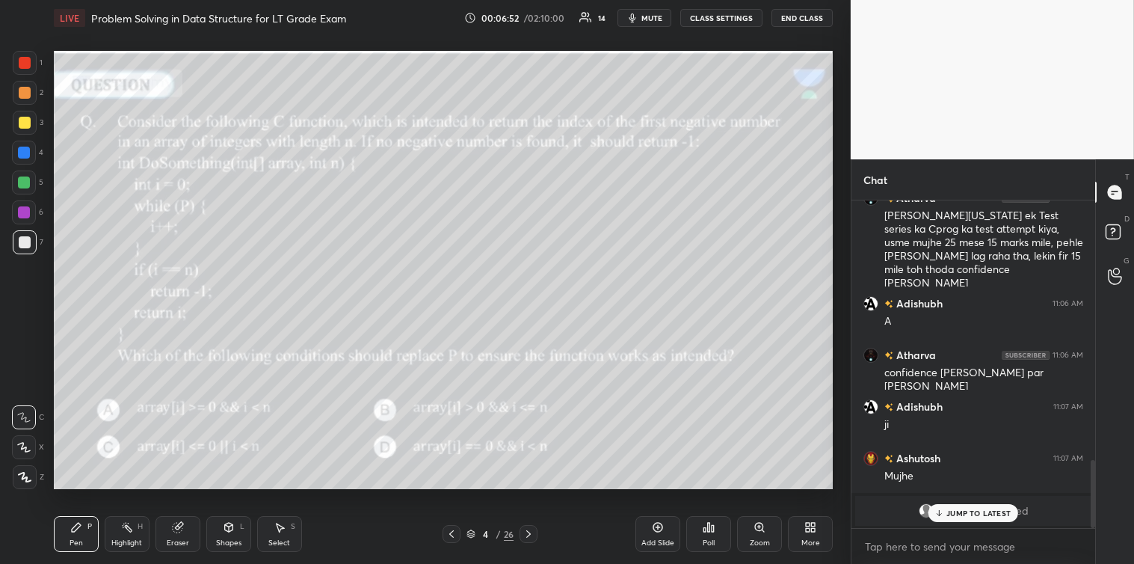
click at [277, 539] on div "Select" at bounding box center [279, 542] width 22 height 7
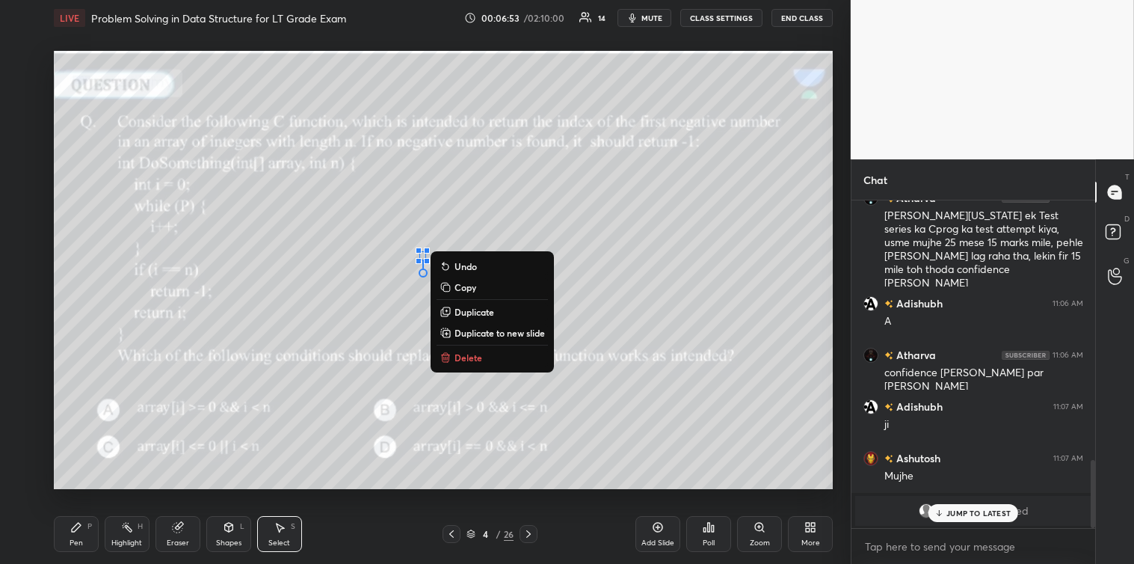
click at [459, 350] on button "Delete" at bounding box center [492, 357] width 111 height 18
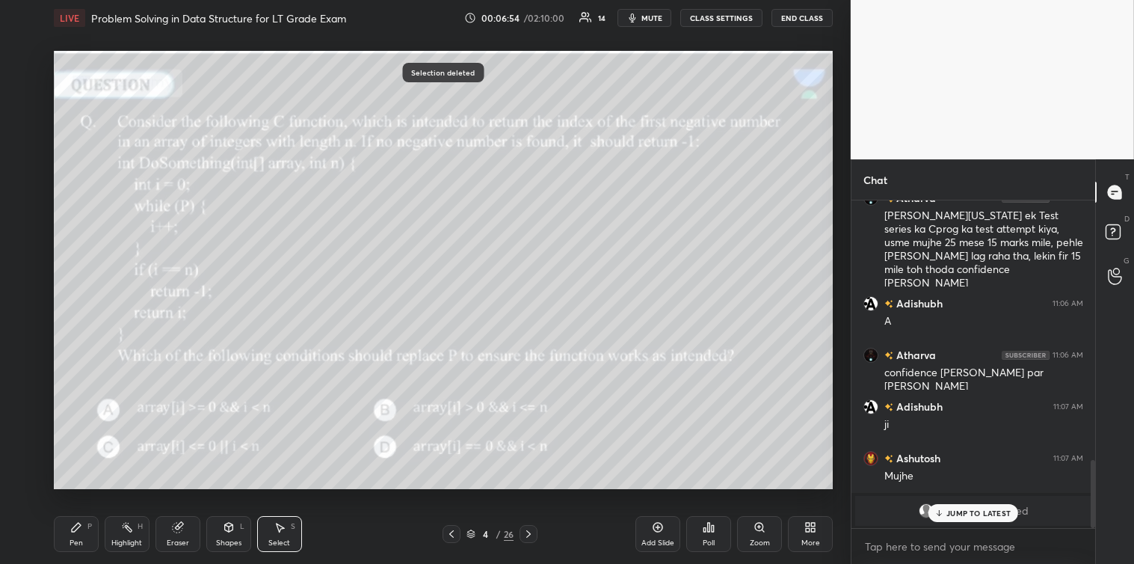
click at [71, 542] on div "Pen" at bounding box center [76, 542] width 13 height 7
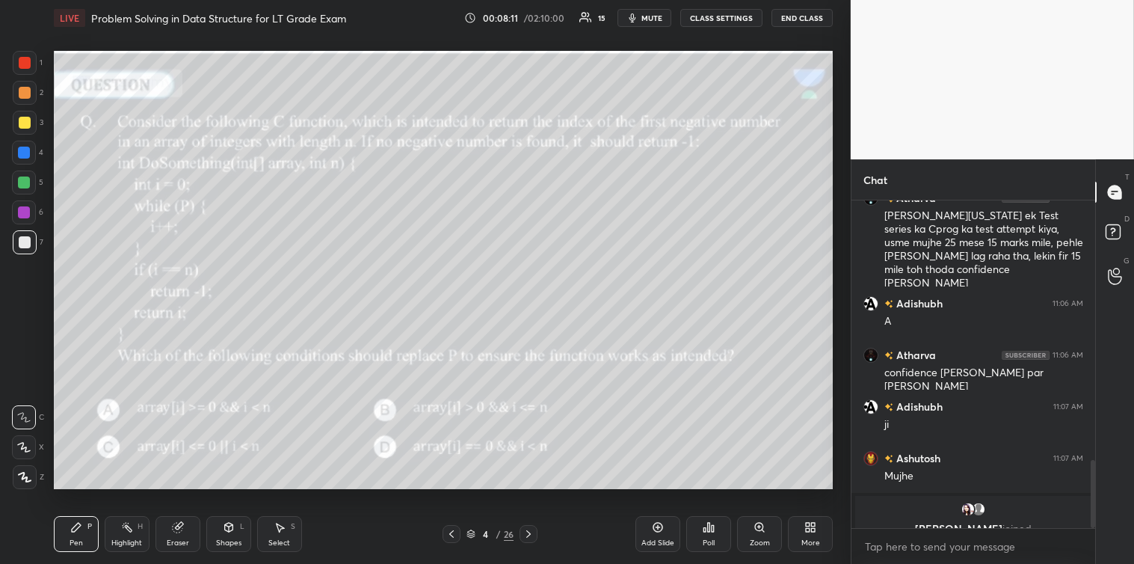
click at [24, 123] on div at bounding box center [25, 123] width 12 height 12
click at [229, 531] on icon at bounding box center [229, 528] width 0 height 5
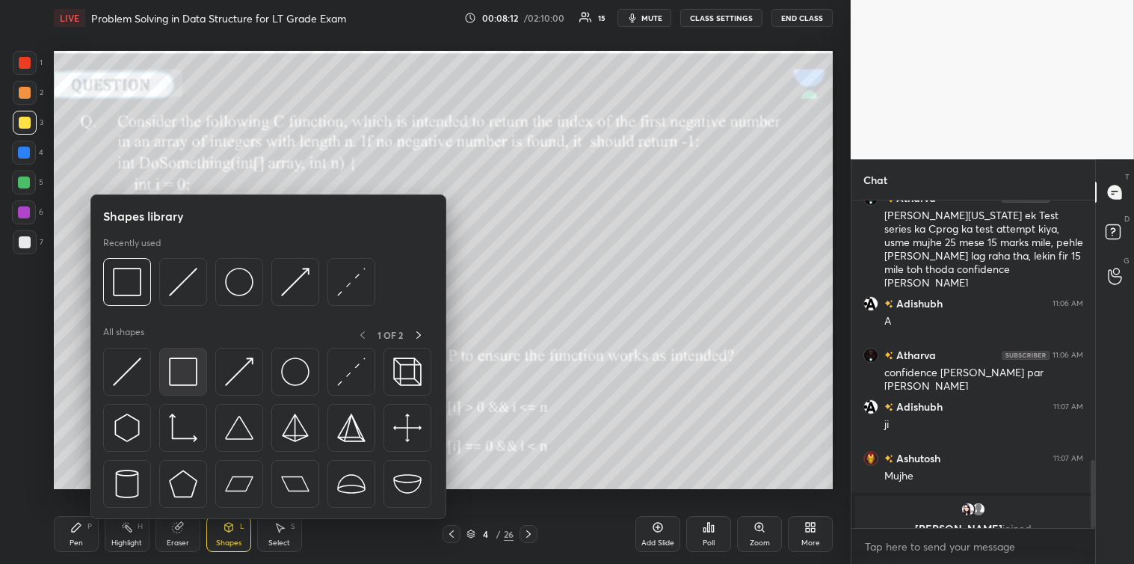
click at [188, 372] on img at bounding box center [183, 371] width 28 height 28
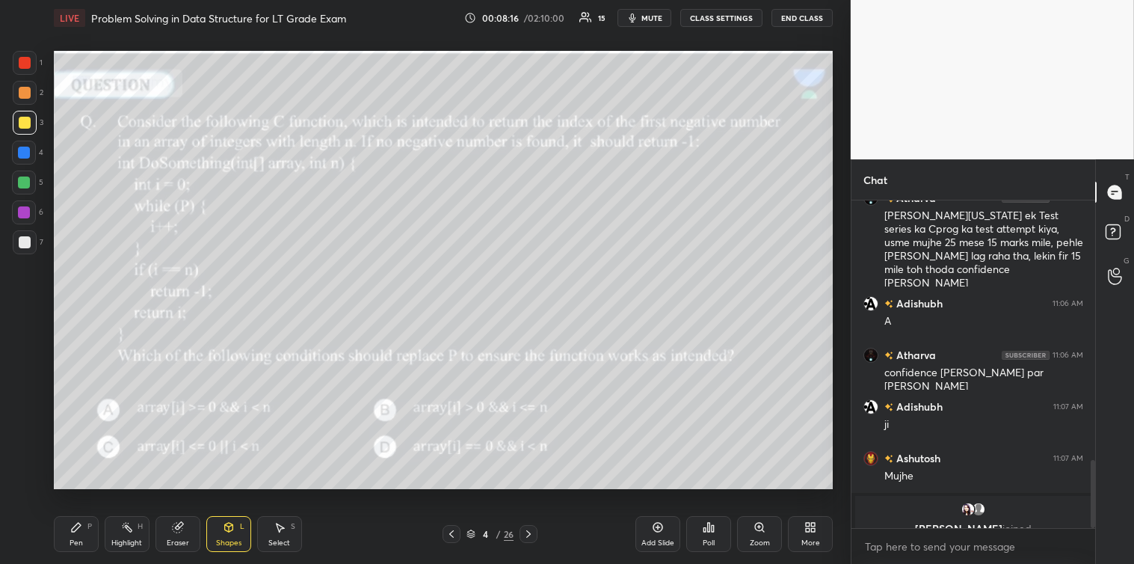
click at [87, 526] on div "P" at bounding box center [89, 525] width 4 height 7
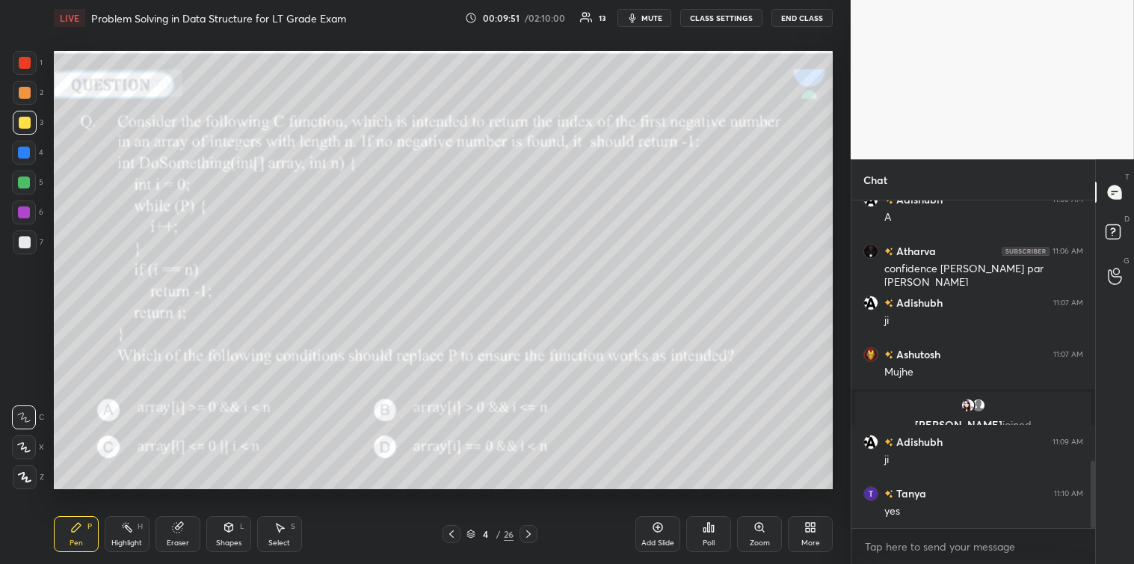
scroll to position [1319, 0]
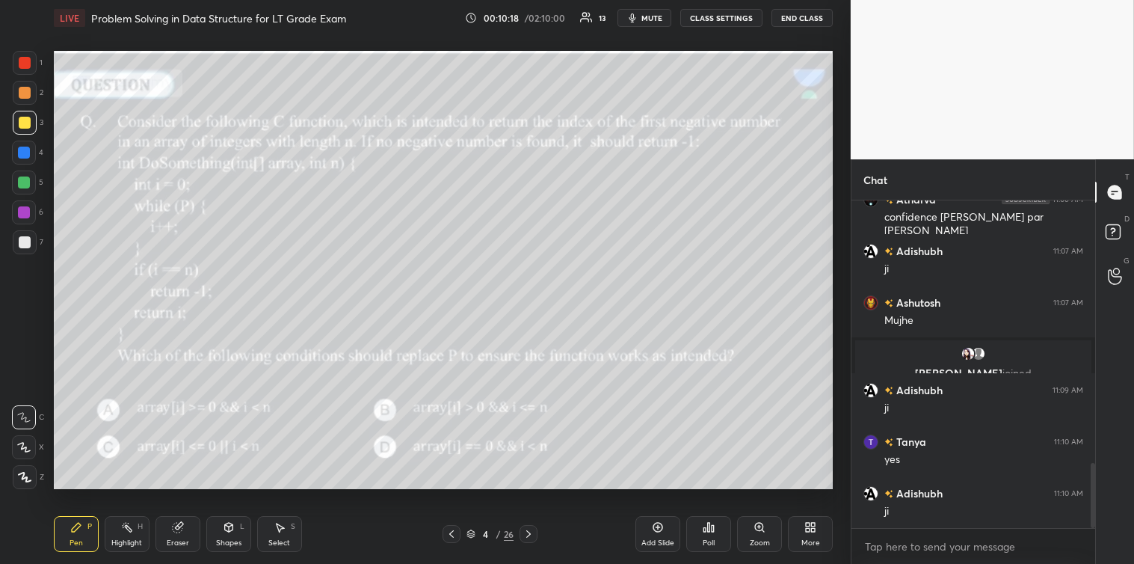
click at [27, 210] on div at bounding box center [24, 212] width 12 height 12
click at [531, 541] on div at bounding box center [528, 534] width 18 height 18
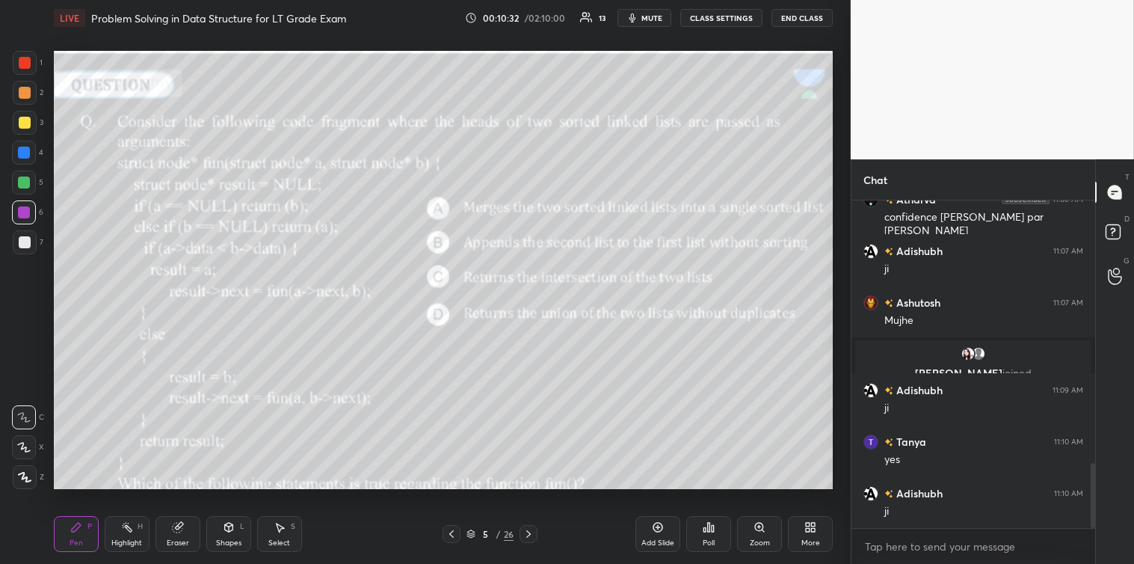
click at [713, 536] on div "Poll" at bounding box center [708, 534] width 45 height 36
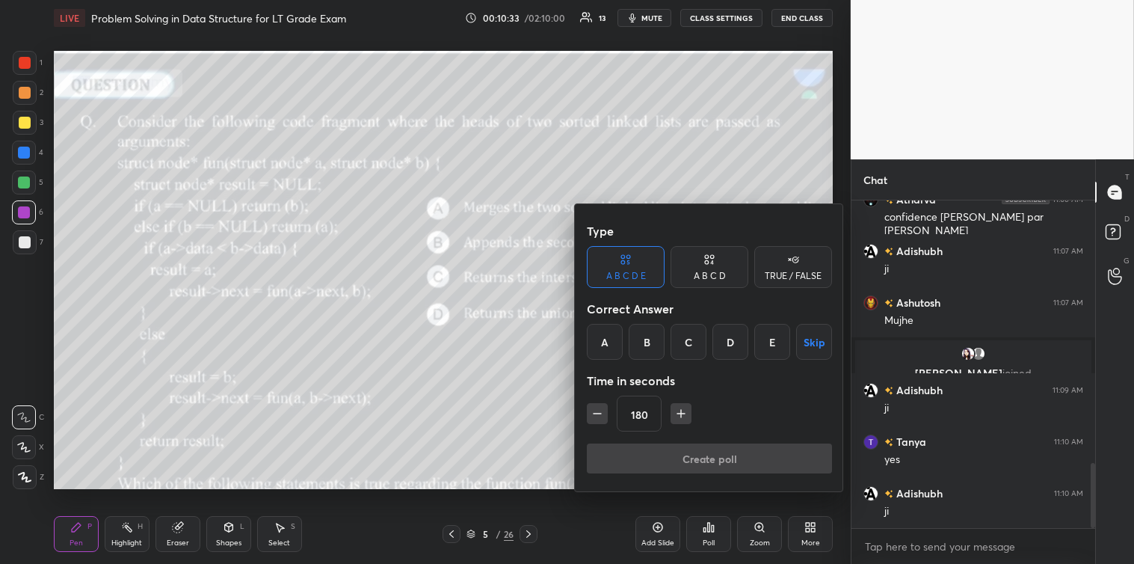
click at [668, 413] on div "180" at bounding box center [709, 413] width 245 height 36
click at [676, 411] on icon "button" at bounding box center [680, 413] width 15 height 15
click at [679, 410] on icon "button" at bounding box center [680, 413] width 15 height 15
click at [681, 412] on icon "button" at bounding box center [681, 413] width 0 height 7
click at [682, 412] on icon "button" at bounding box center [680, 413] width 15 height 15
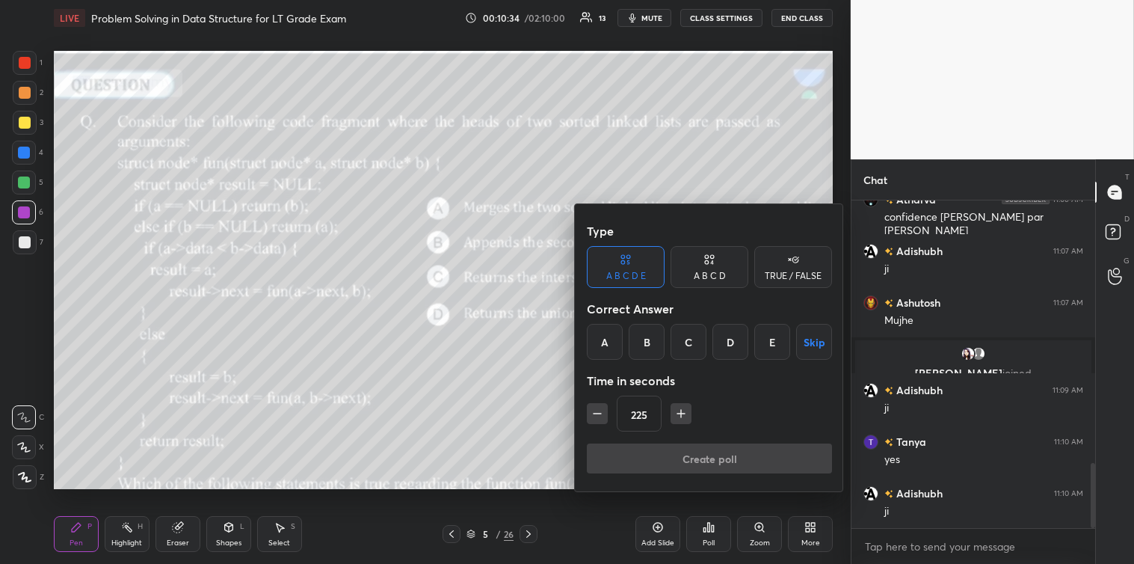
type input "240"
click at [608, 345] on div "A" at bounding box center [605, 342] width 36 height 36
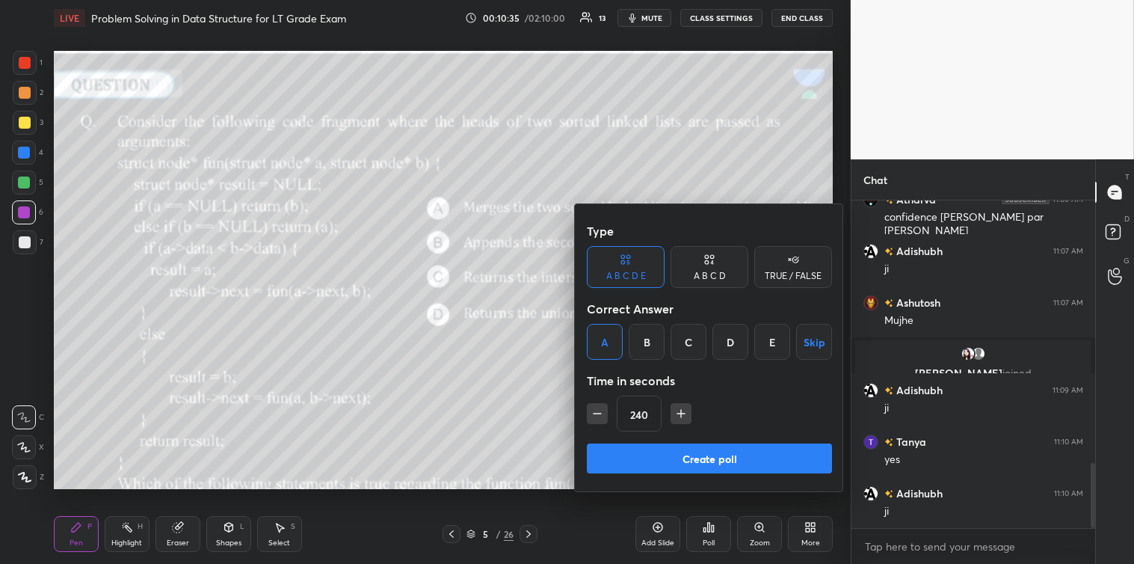
click at [691, 451] on button "Create poll" at bounding box center [709, 458] width 245 height 30
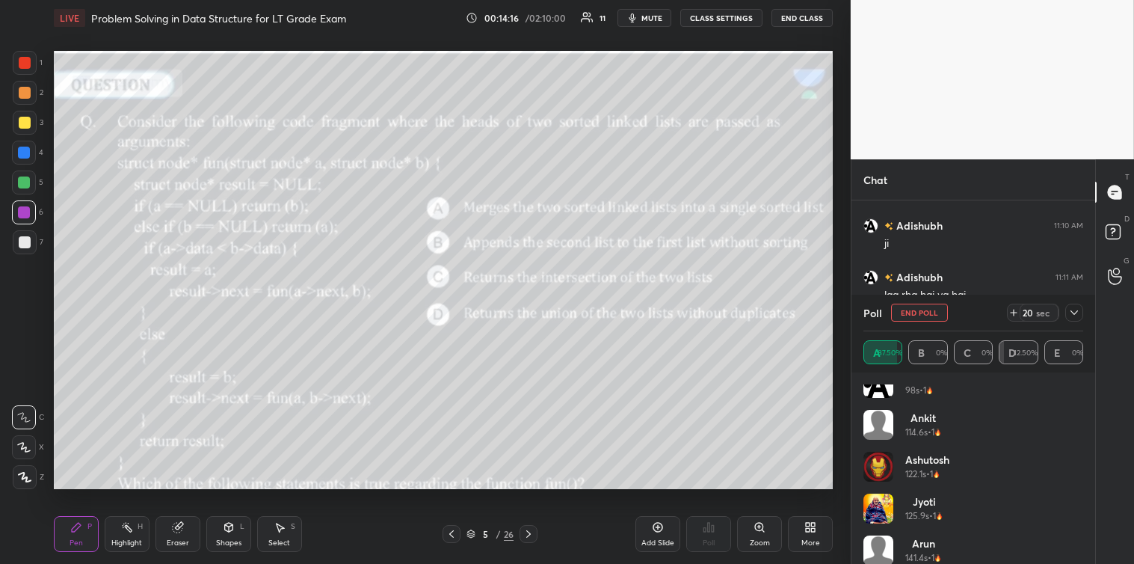
scroll to position [114, 0]
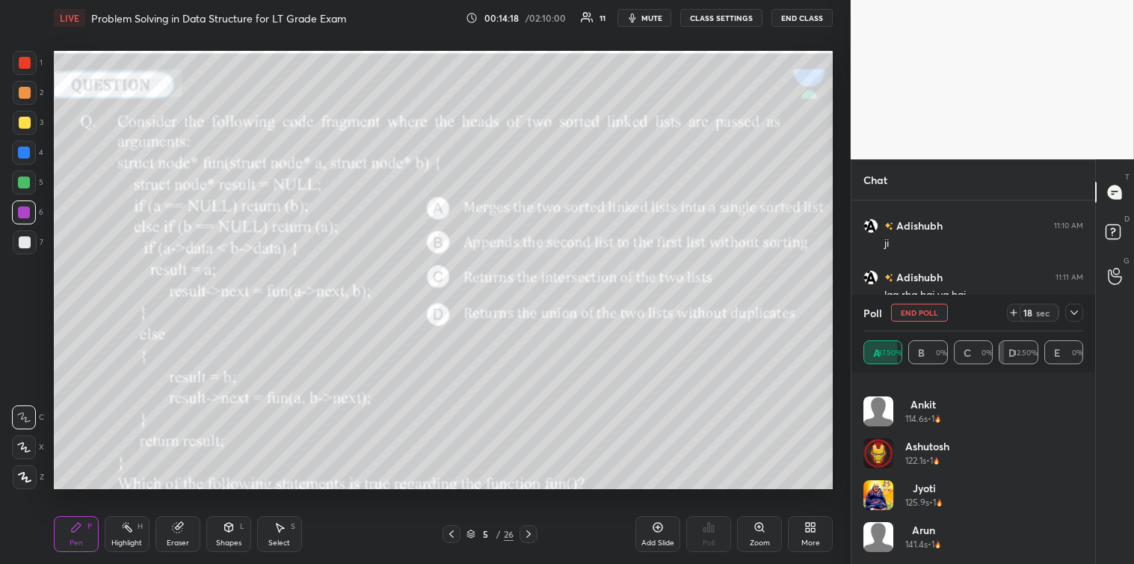
click at [1073, 311] on icon at bounding box center [1074, 312] width 12 height 12
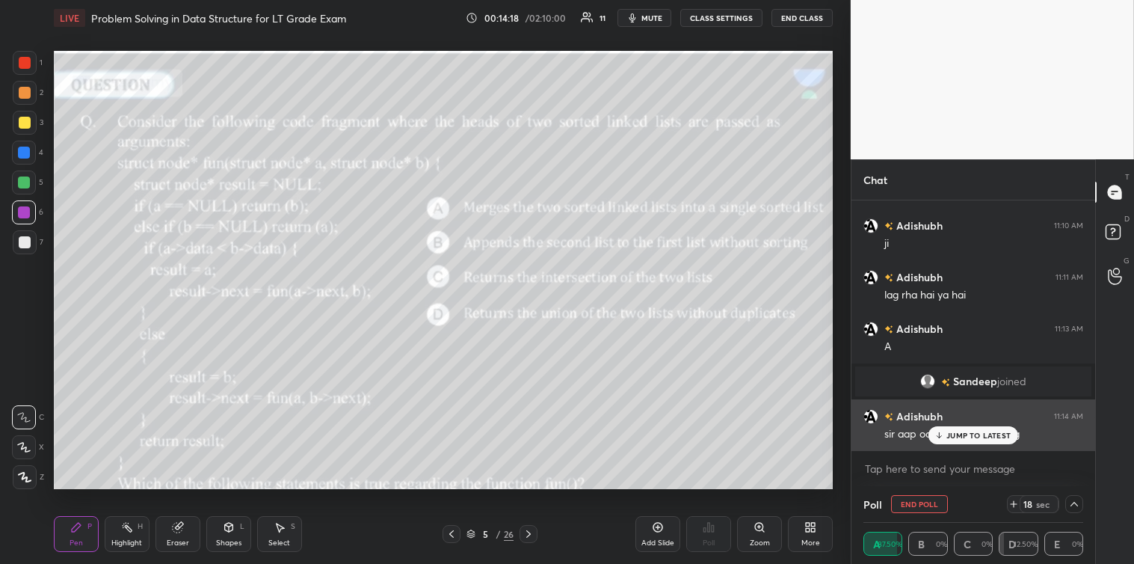
scroll to position [0, 0]
click at [981, 432] on p "JUMP TO LATEST" at bounding box center [978, 435] width 64 height 9
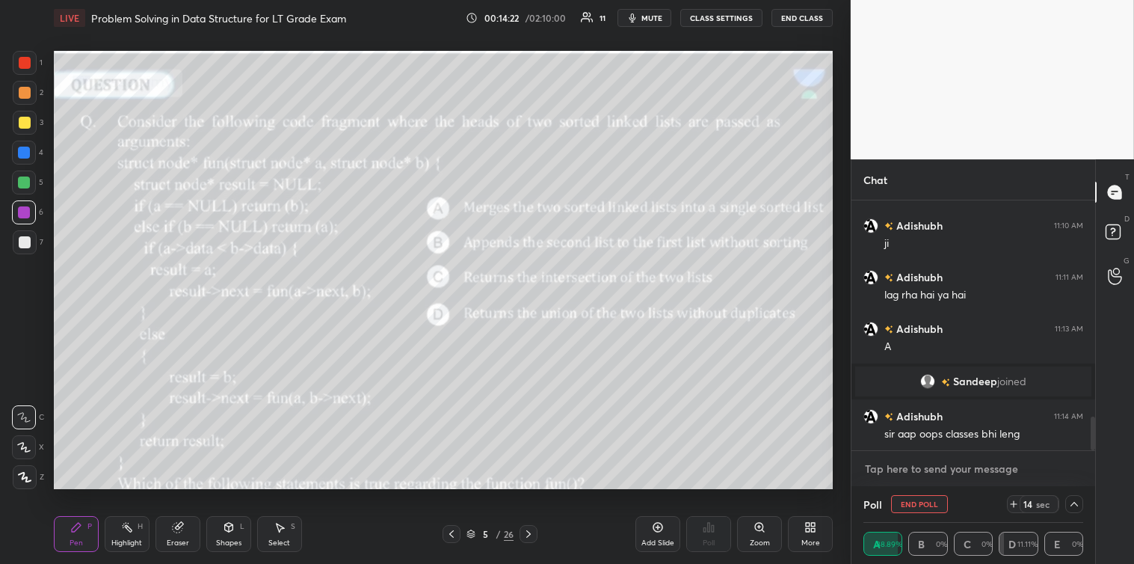
click at [961, 459] on textarea at bounding box center [973, 469] width 220 height 24
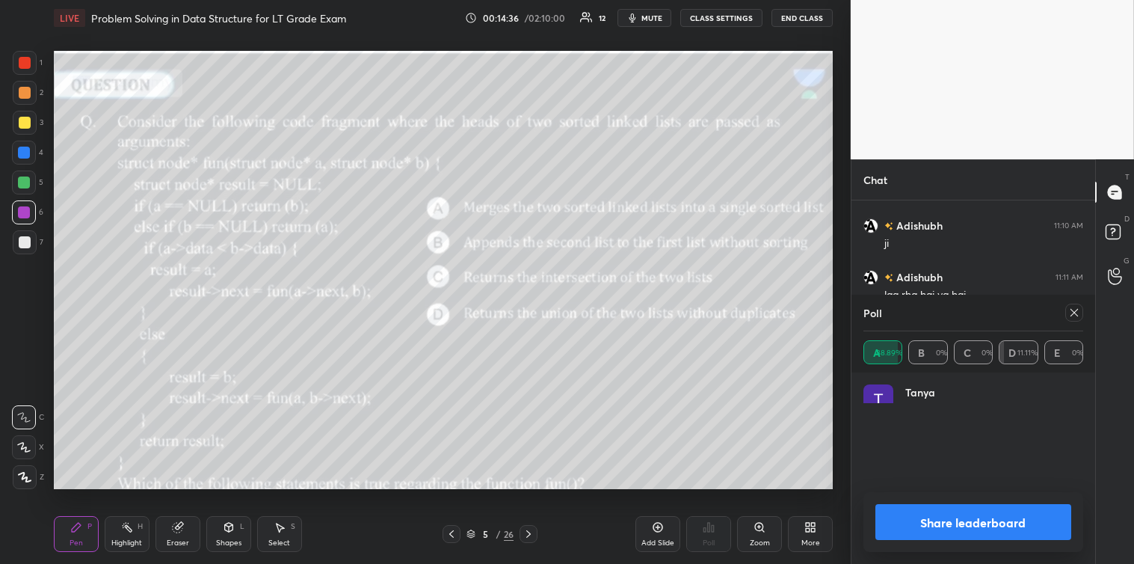
scroll to position [175, 215]
click at [1070, 312] on icon at bounding box center [1074, 312] width 12 height 12
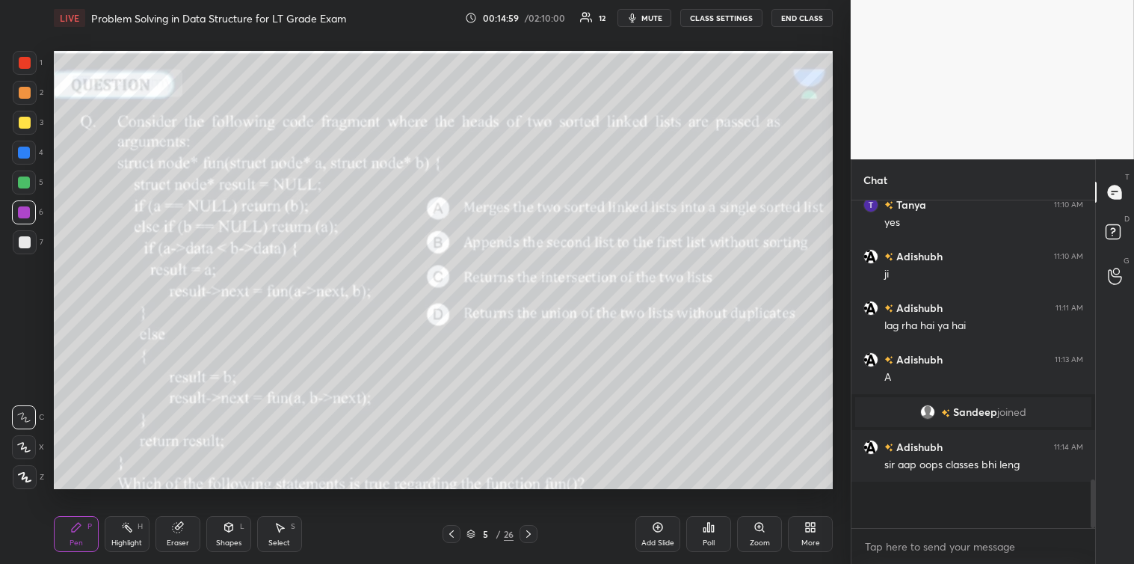
scroll to position [315, 239]
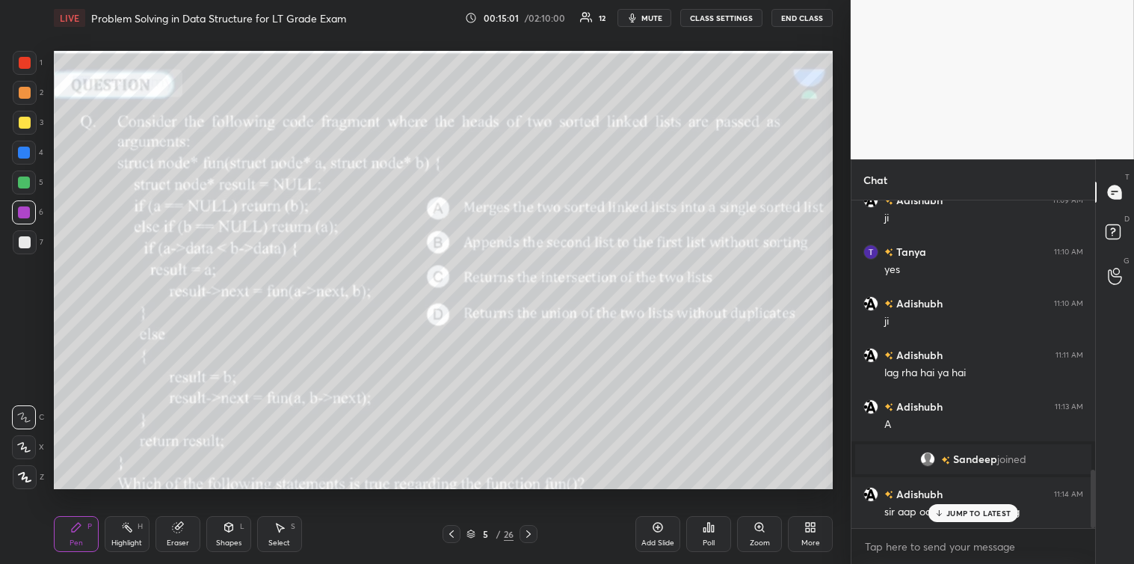
click at [964, 513] on p "JUMP TO LATEST" at bounding box center [978, 512] width 64 height 9
click at [897, 548] on textarea at bounding box center [973, 546] width 220 height 24
click at [25, 123] on div at bounding box center [25, 123] width 12 height 12
click at [24, 247] on div at bounding box center [25, 242] width 12 height 12
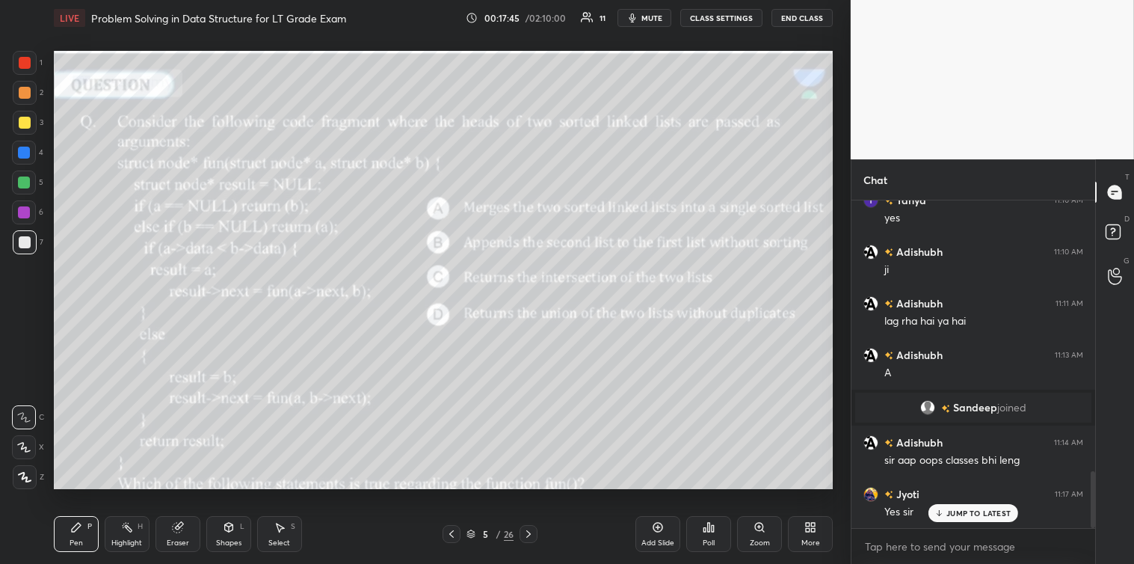
scroll to position [1612, 0]
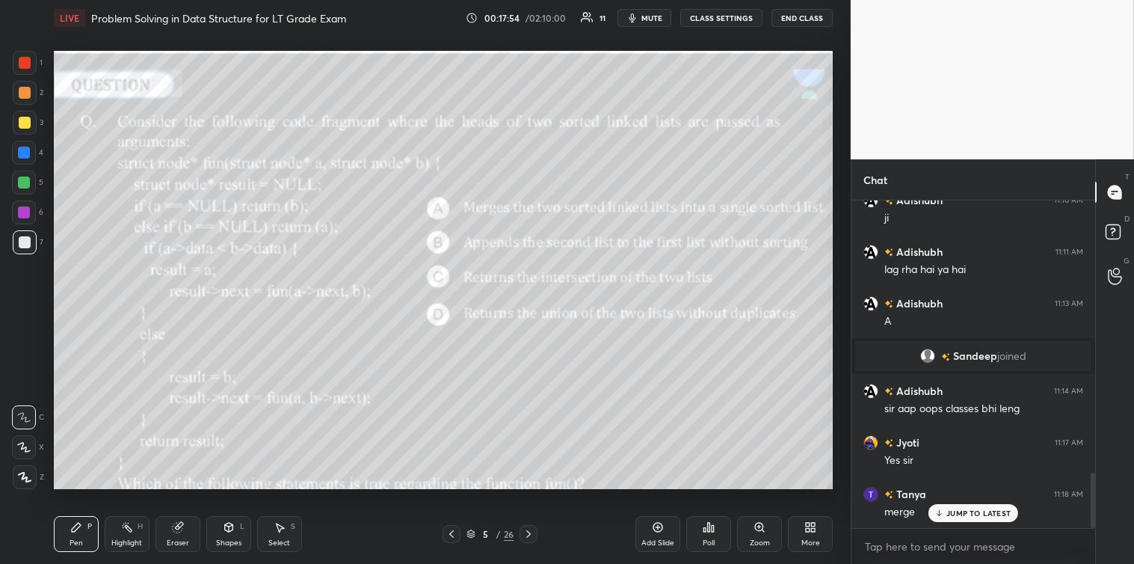
click at [24, 121] on div at bounding box center [25, 123] width 12 height 12
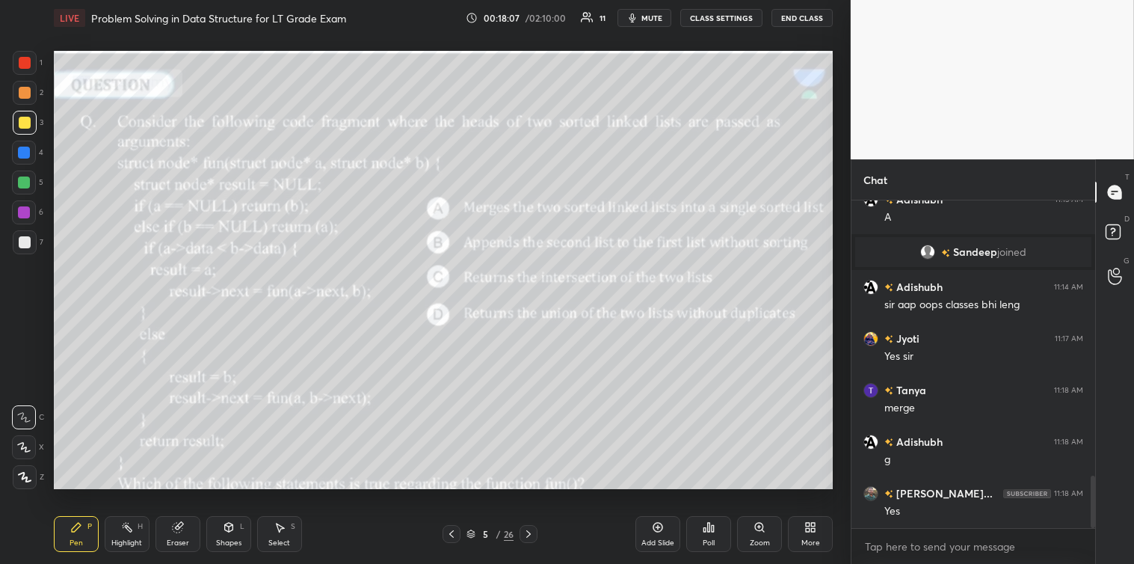
scroll to position [1767, 0]
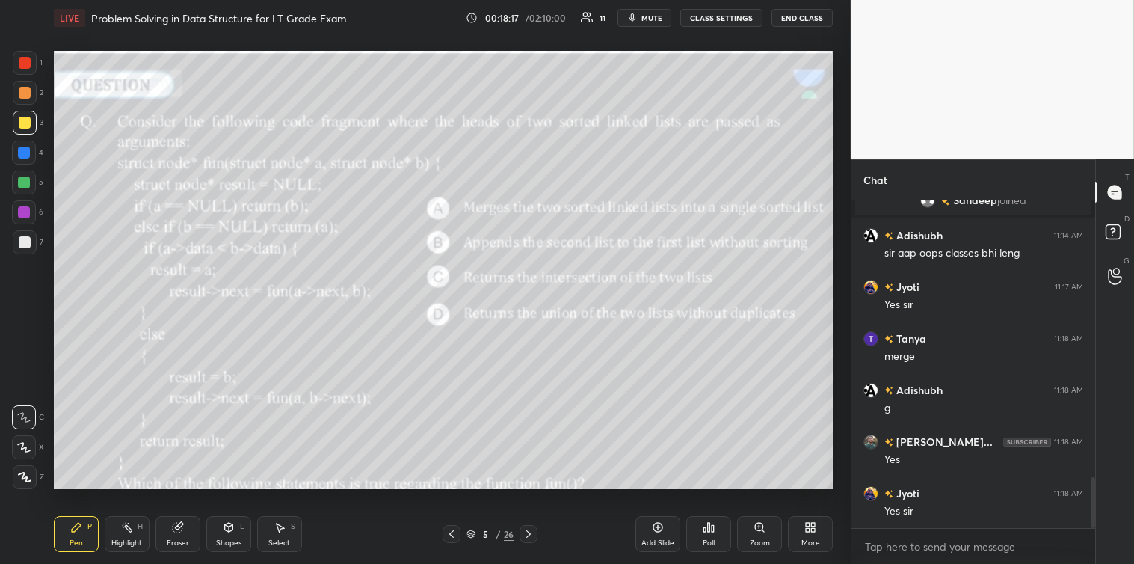
click at [529, 528] on icon at bounding box center [528, 534] width 12 height 12
click at [703, 533] on icon at bounding box center [709, 527] width 12 height 12
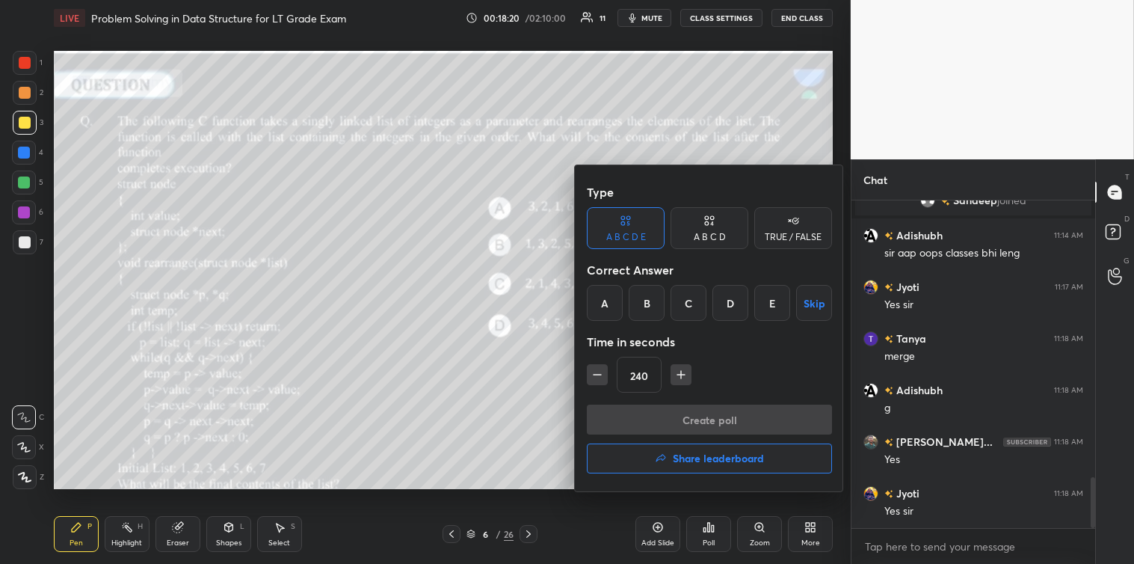
click at [607, 303] on div "A" at bounding box center [605, 303] width 36 height 36
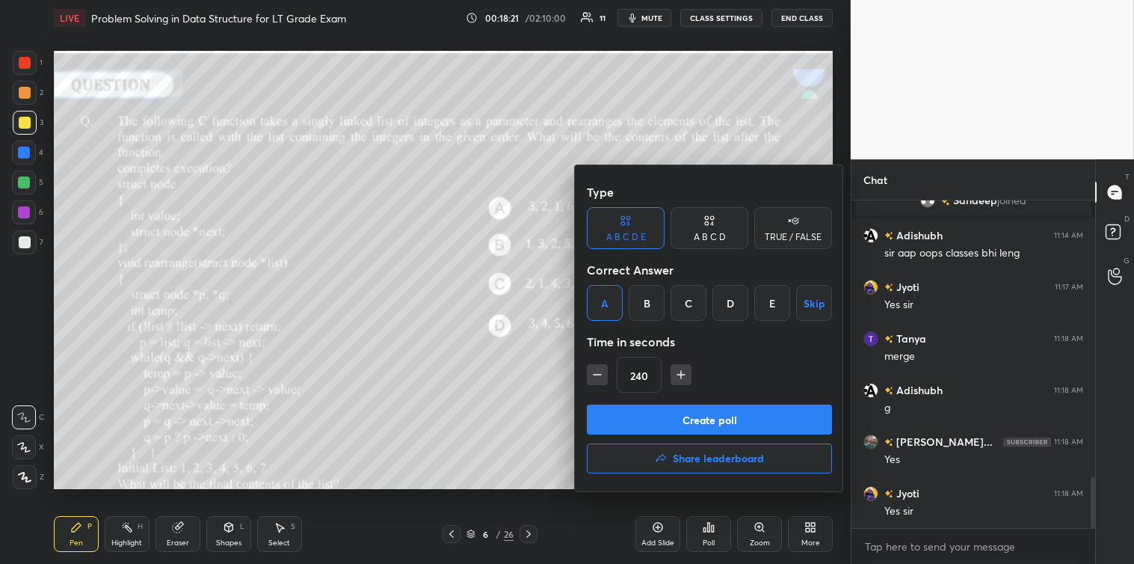
click at [696, 416] on button "Create poll" at bounding box center [709, 419] width 245 height 30
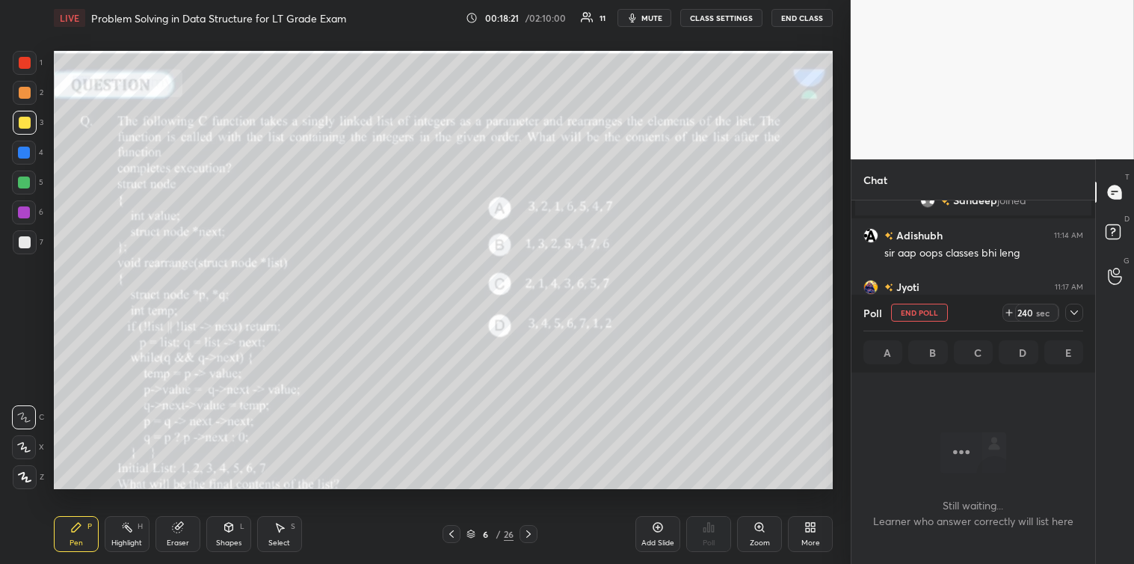
scroll to position [4, 4]
click at [1078, 315] on icon at bounding box center [1074, 312] width 12 height 12
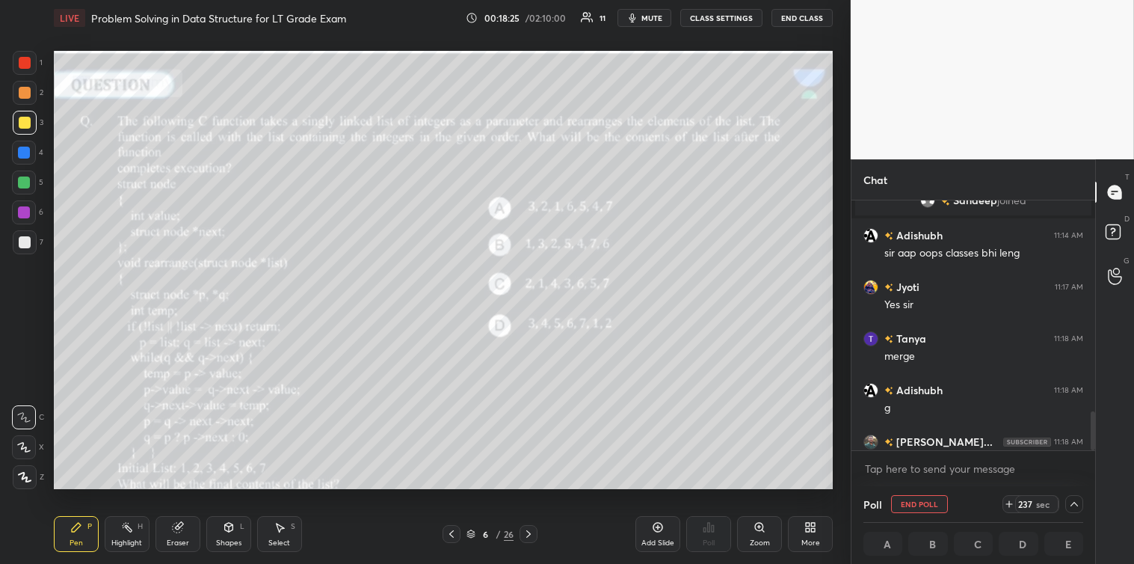
click at [1013, 502] on icon at bounding box center [1009, 504] width 12 height 12
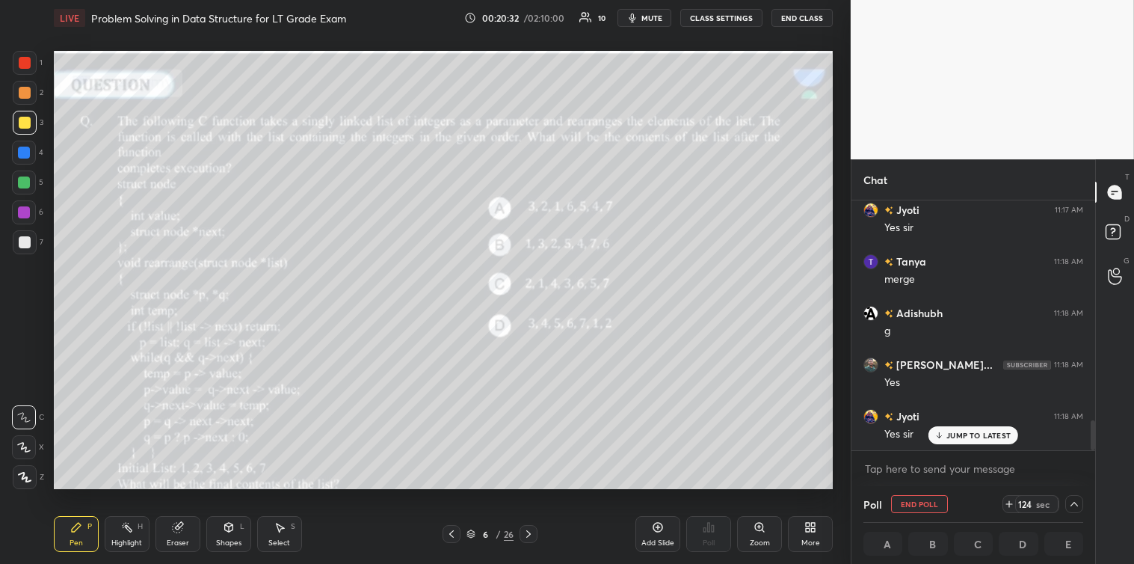
drag, startPoint x: 1093, startPoint y: 428, endPoint x: 1092, endPoint y: 447, distance: 19.4
click at [1092, 447] on div at bounding box center [1093, 435] width 4 height 30
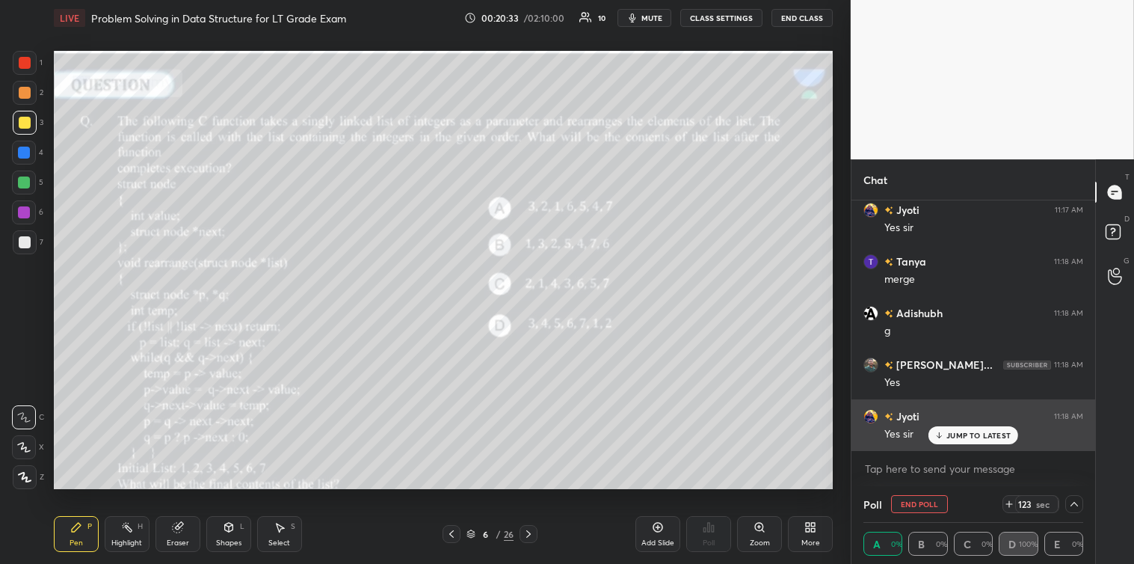
scroll to position [1, 4]
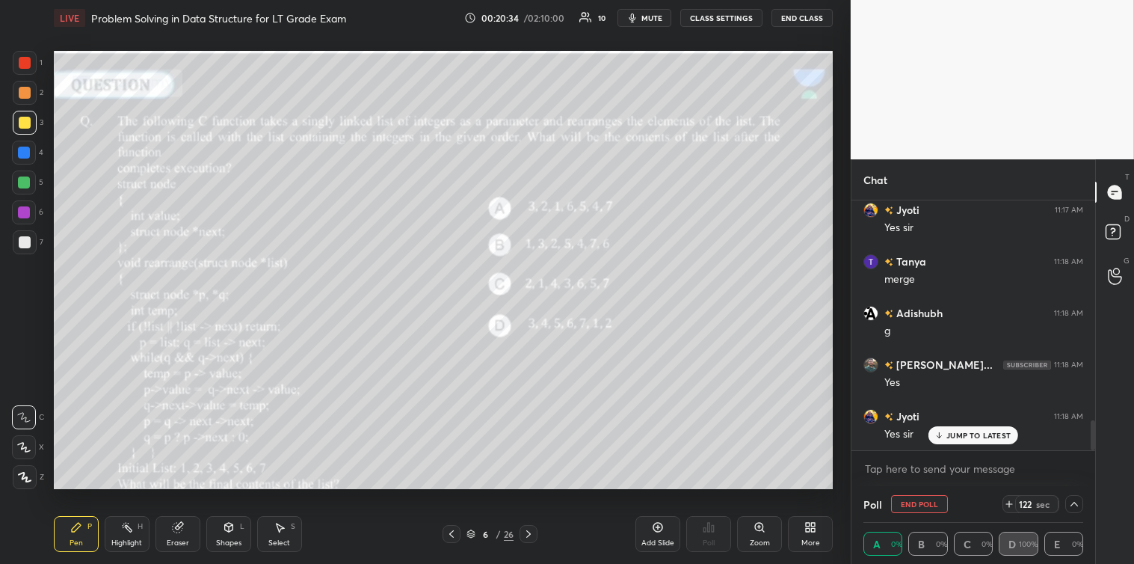
click at [990, 437] on p "JUMP TO LATEST" at bounding box center [978, 435] width 64 height 9
click at [1006, 498] on icon at bounding box center [1009, 504] width 12 height 12
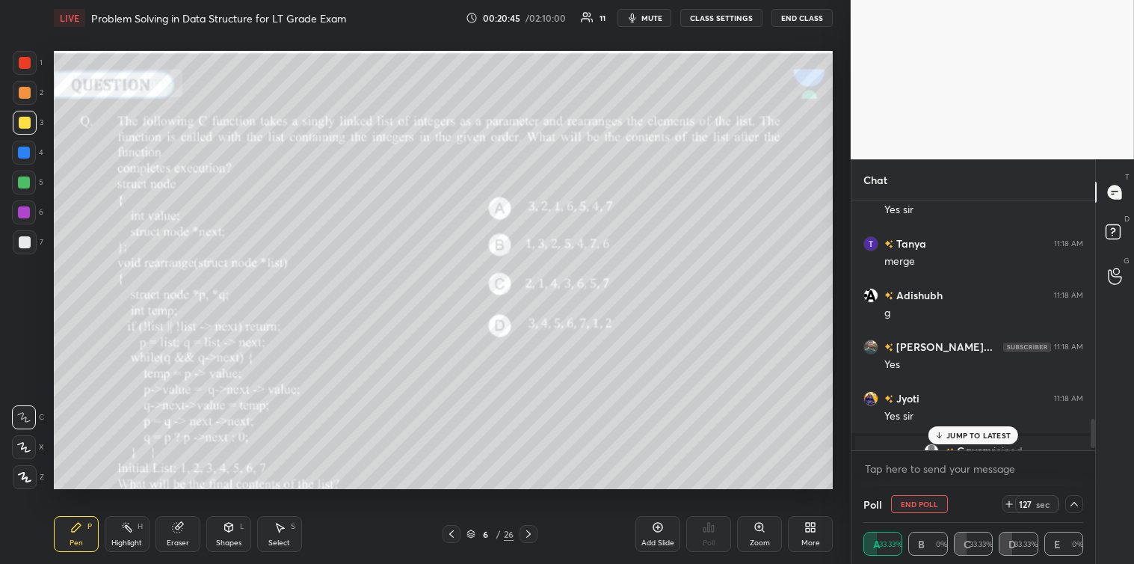
scroll to position [1899, 0]
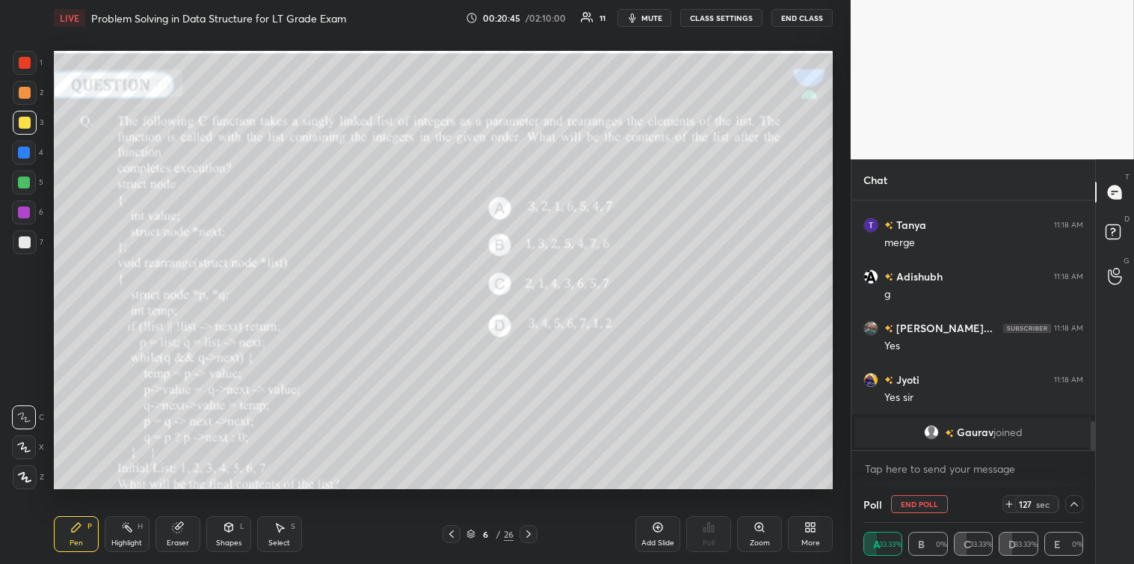
drag, startPoint x: 1094, startPoint y: 438, endPoint x: 1094, endPoint y: 466, distance: 27.7
click at [1094, 466] on div "Adishubh 11:14 AM sir aap oops classes bhi [PERSON_NAME] 11:17 AM Yes sir [PERS…" at bounding box center [973, 343] width 244 height 286
click at [1082, 504] on div at bounding box center [1074, 504] width 18 height 18
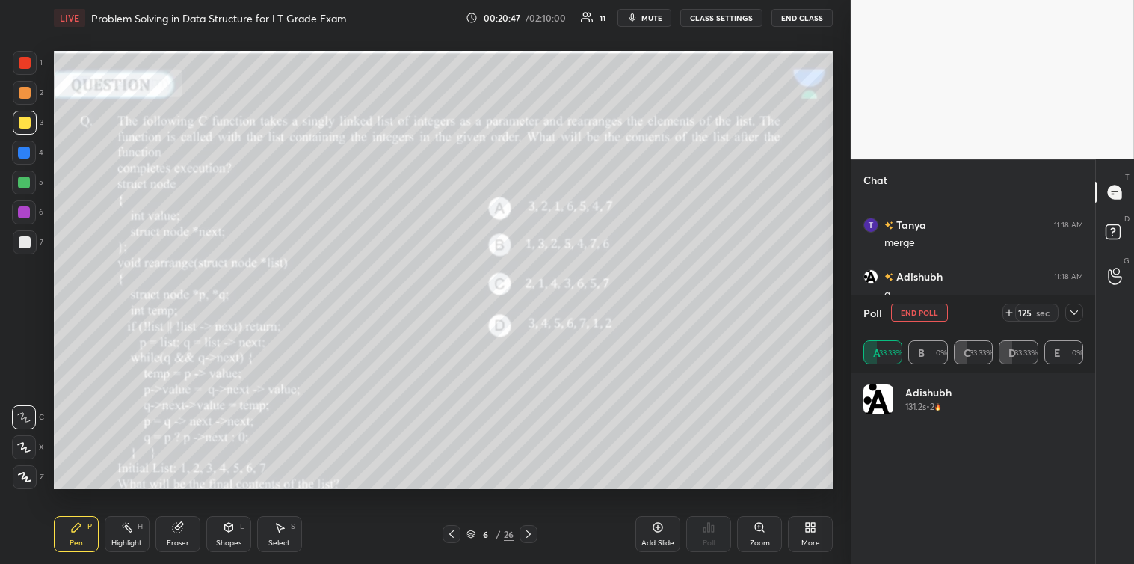
scroll to position [175, 215]
click at [1070, 315] on icon at bounding box center [1074, 312] width 12 height 12
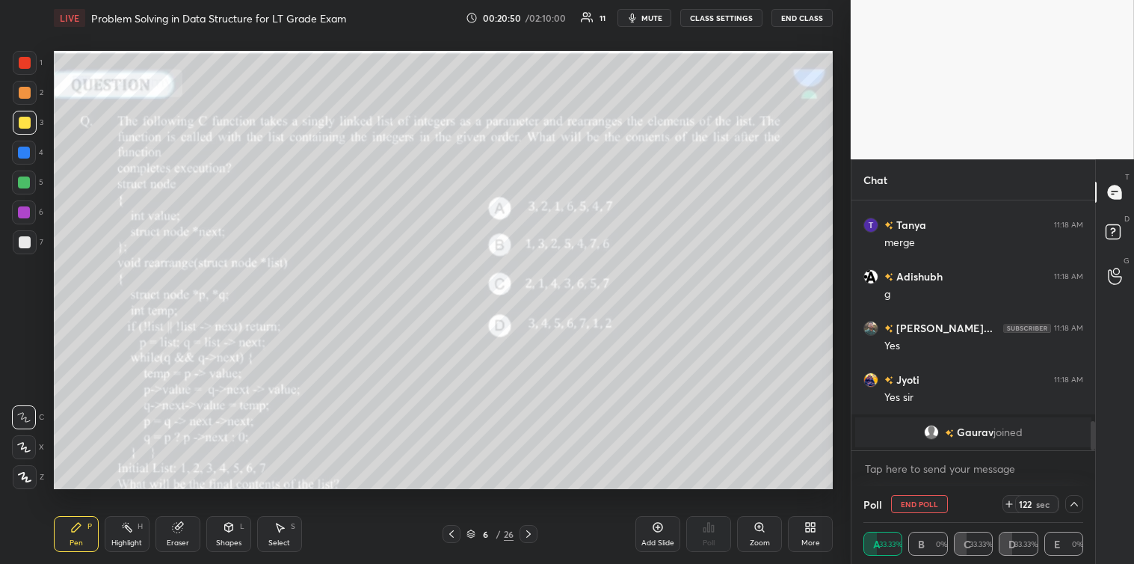
scroll to position [1, 4]
click at [946, 454] on div "x" at bounding box center [973, 468] width 244 height 35
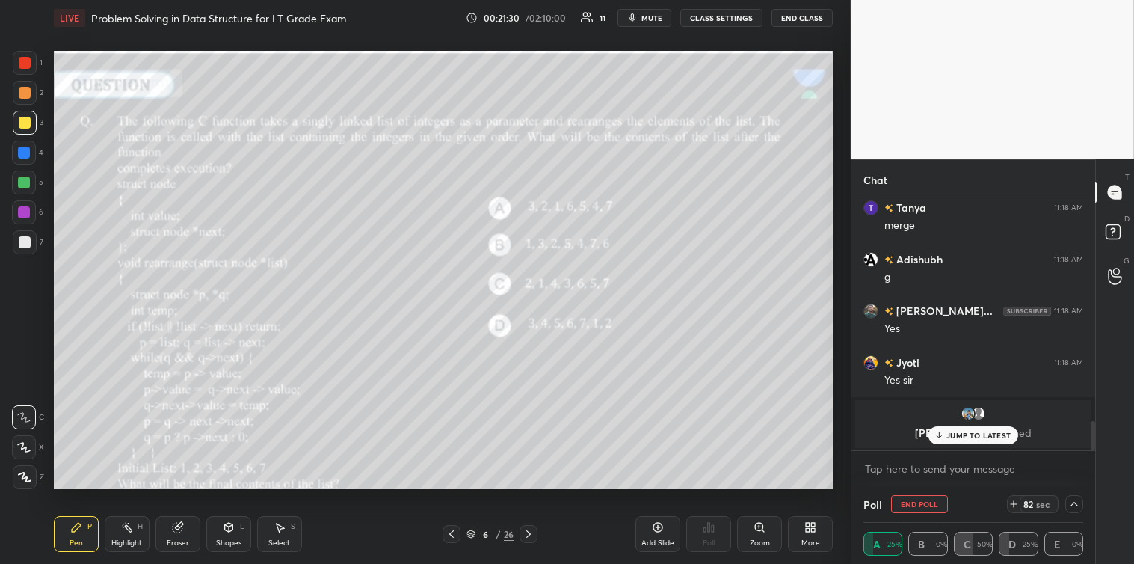
click at [959, 437] on p "JUMP TO LATEST" at bounding box center [978, 435] width 64 height 9
click at [933, 473] on textarea at bounding box center [973, 469] width 220 height 24
click at [1070, 502] on icon at bounding box center [1074, 504] width 12 height 12
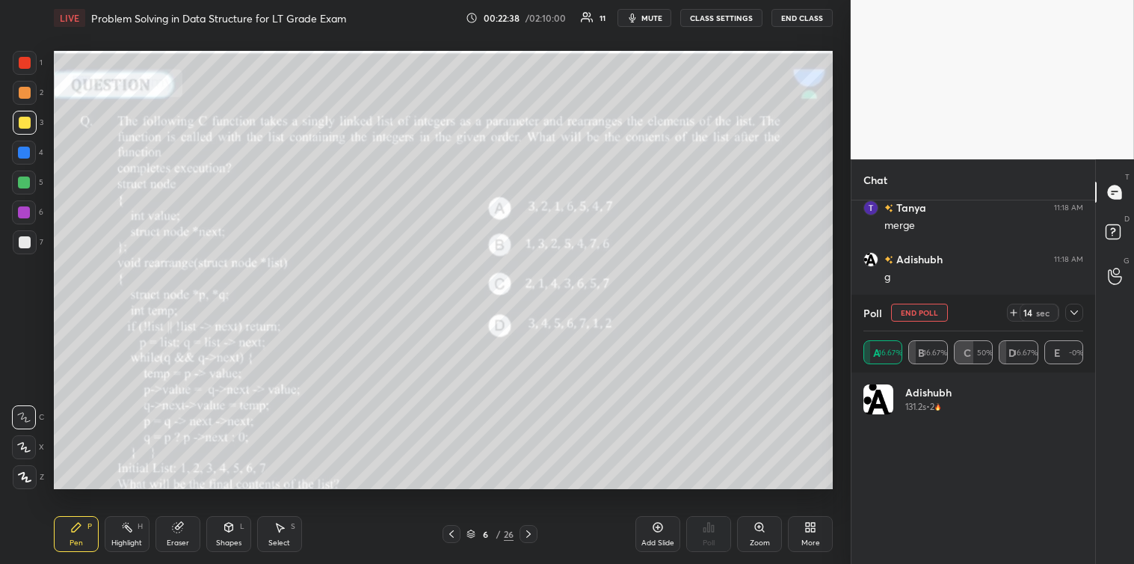
scroll to position [175, 215]
click at [1073, 315] on icon at bounding box center [1074, 312] width 12 height 12
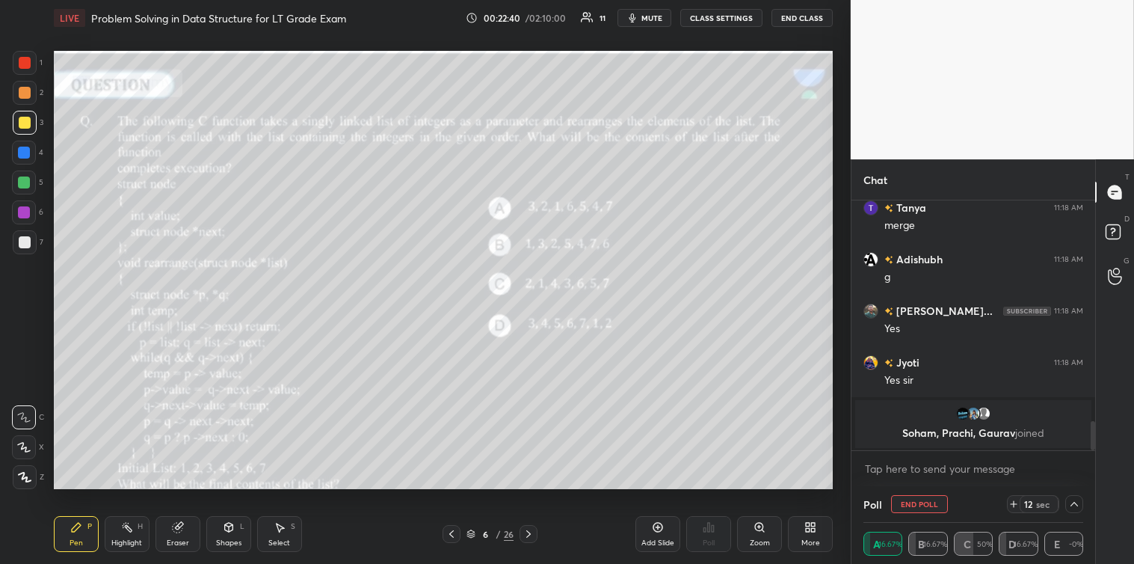
scroll to position [1, 4]
click at [1014, 499] on icon at bounding box center [1014, 504] width 12 height 12
click at [1010, 475] on textarea at bounding box center [973, 469] width 220 height 24
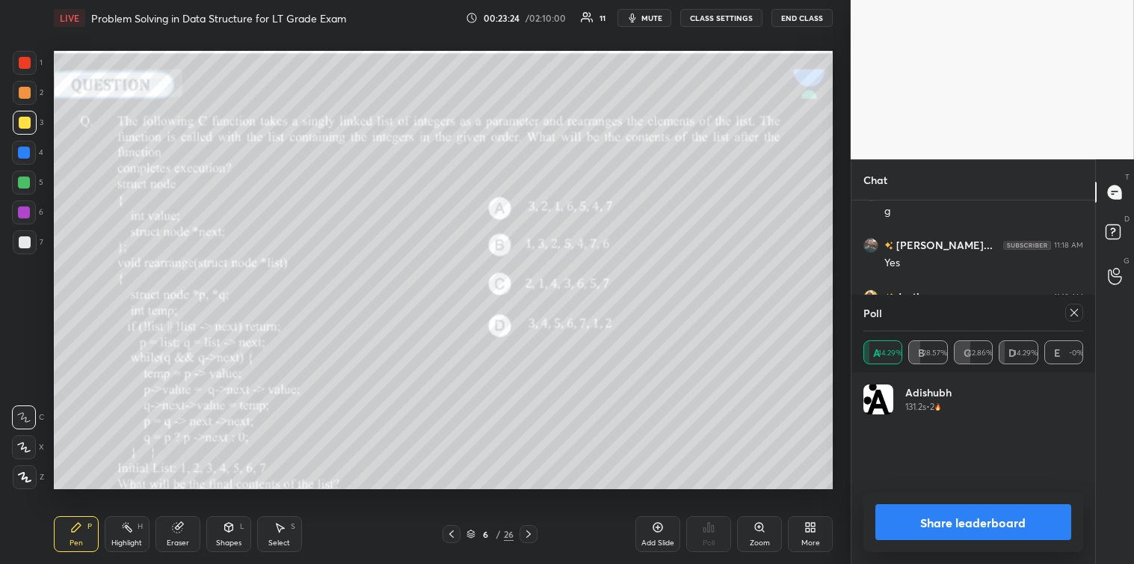
scroll to position [1698, 0]
click at [1082, 317] on div at bounding box center [1074, 312] width 18 height 18
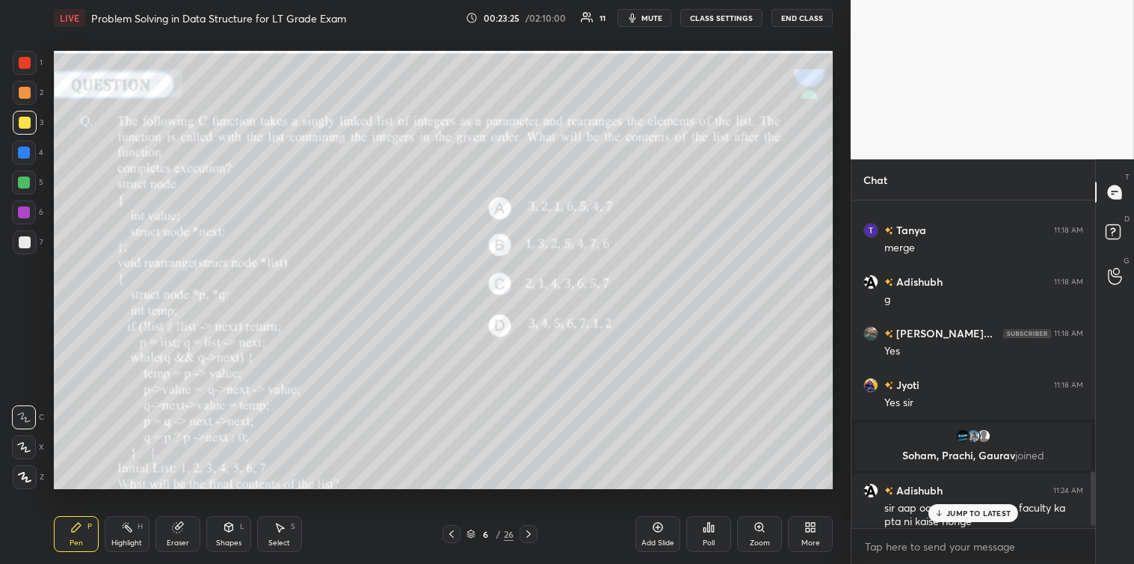
scroll to position [1623, 0]
click at [957, 508] on p "JUMP TO LATEST" at bounding box center [978, 512] width 64 height 9
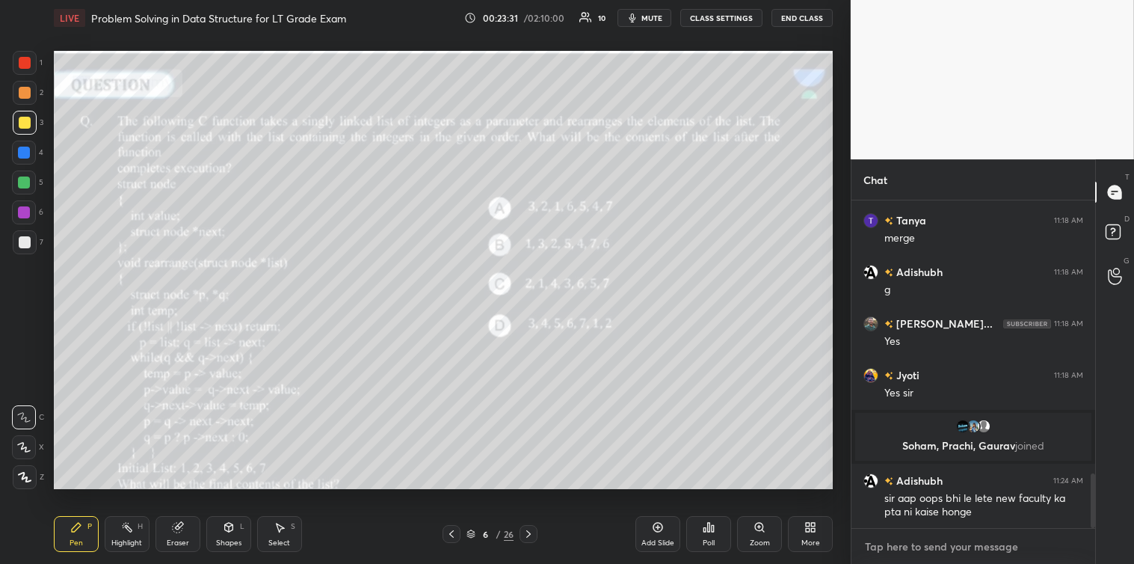
click at [917, 546] on textarea at bounding box center [973, 546] width 220 height 24
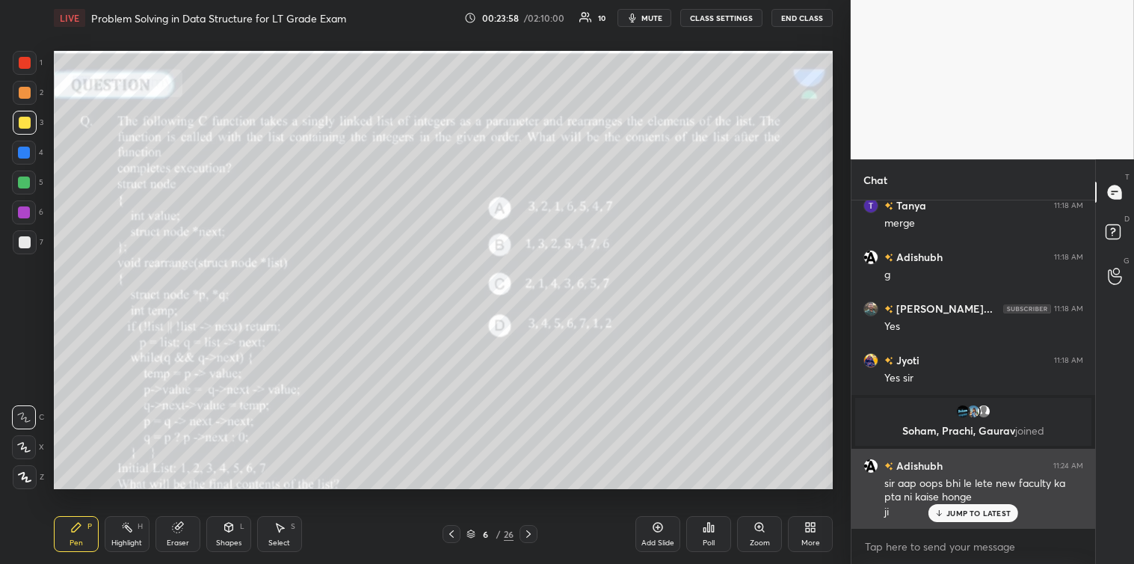
click at [953, 516] on p "JUMP TO LATEST" at bounding box center [978, 512] width 64 height 9
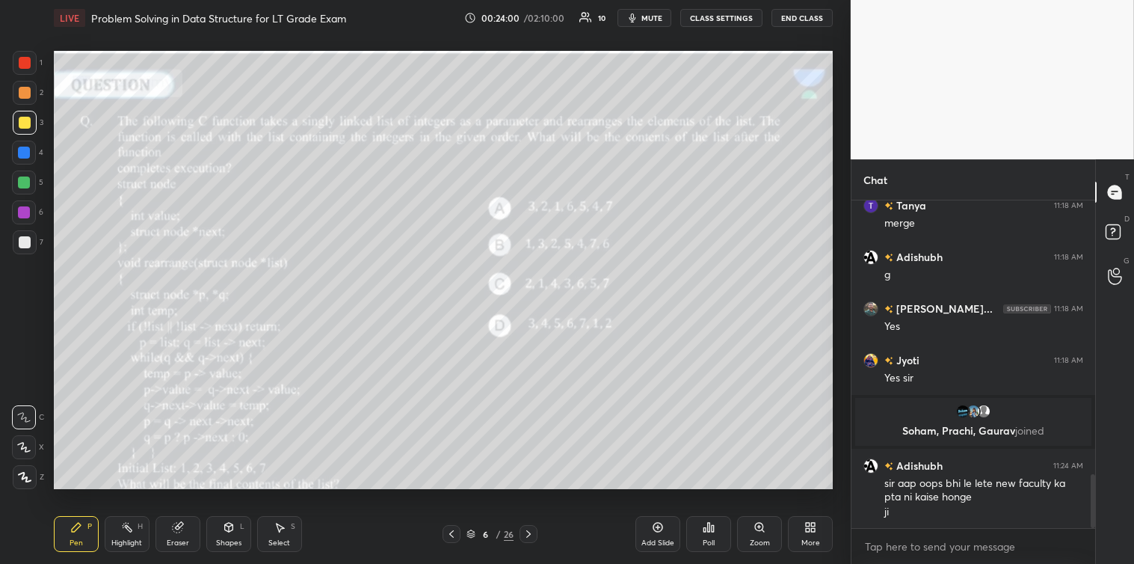
scroll to position [1665, 0]
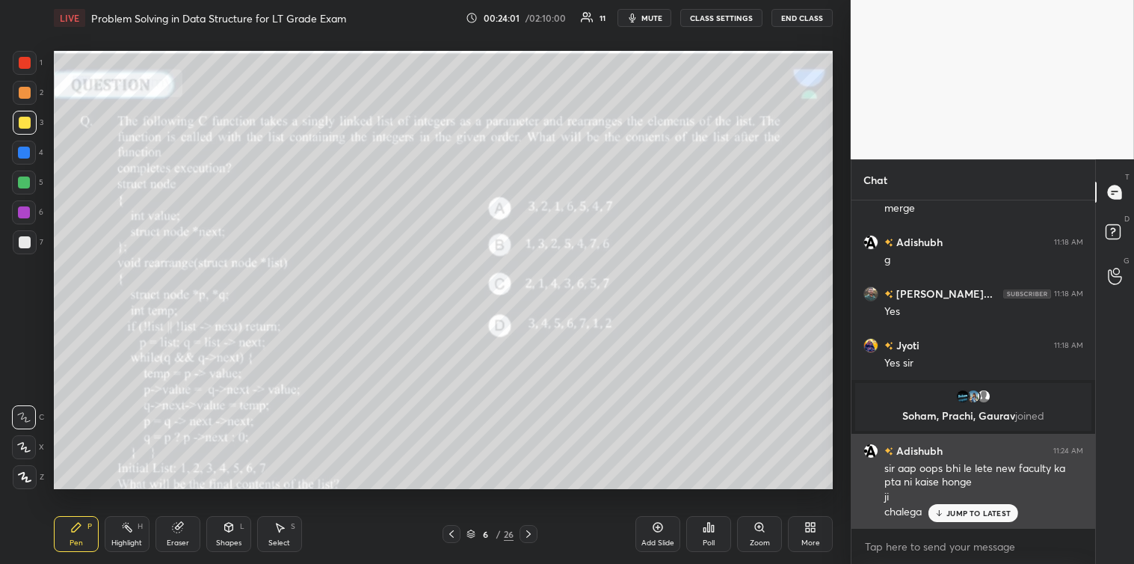
click at [950, 513] on p "JUMP TO LATEST" at bounding box center [978, 512] width 64 height 9
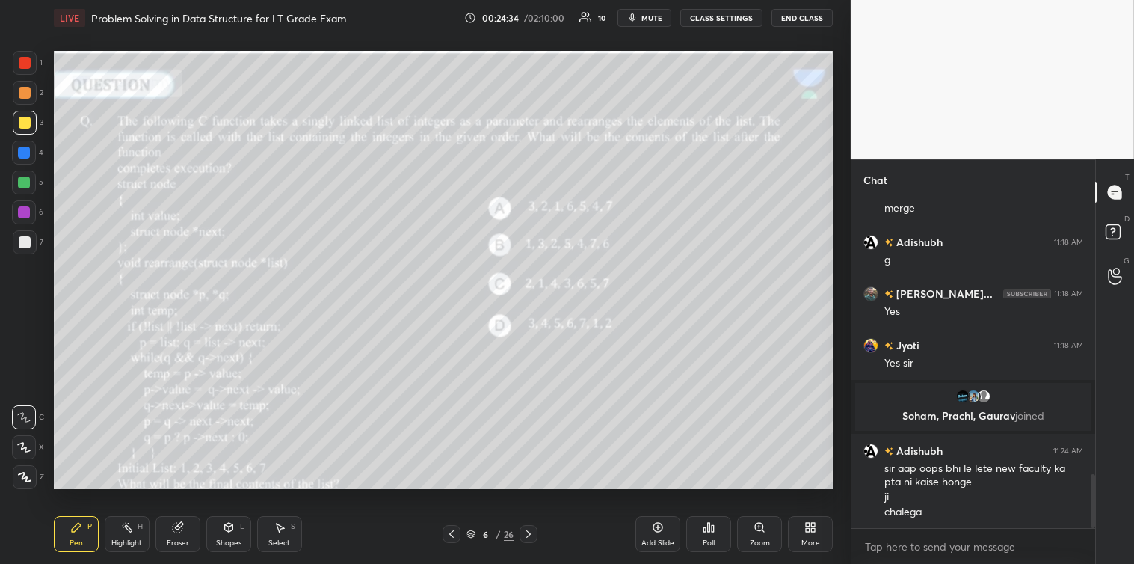
click at [25, 234] on div at bounding box center [25, 242] width 24 height 24
click at [23, 129] on div at bounding box center [25, 123] width 24 height 24
click at [27, 242] on div at bounding box center [25, 242] width 12 height 12
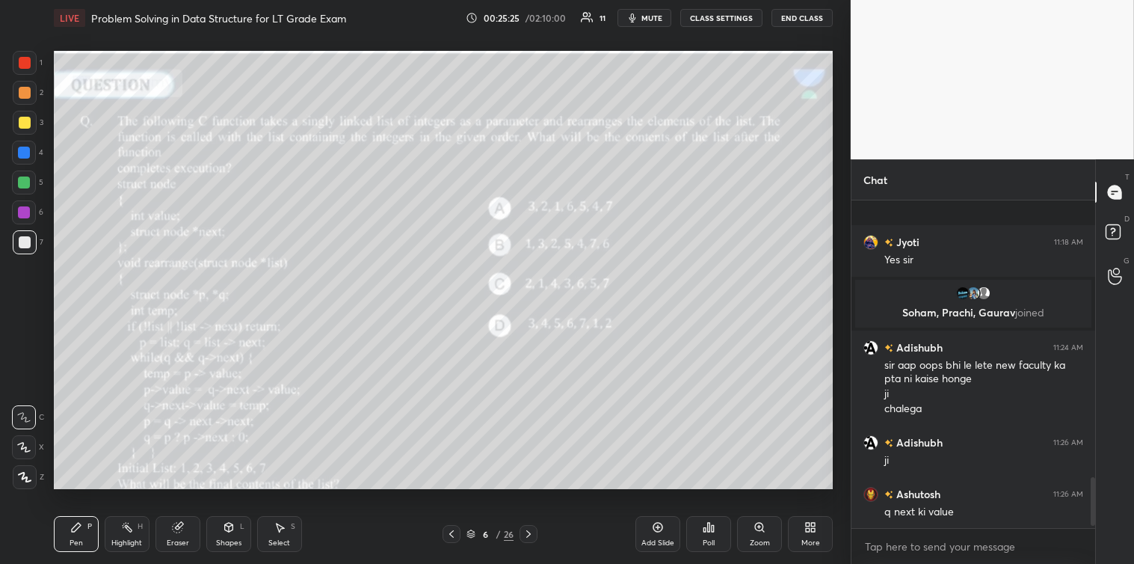
scroll to position [1872, 0]
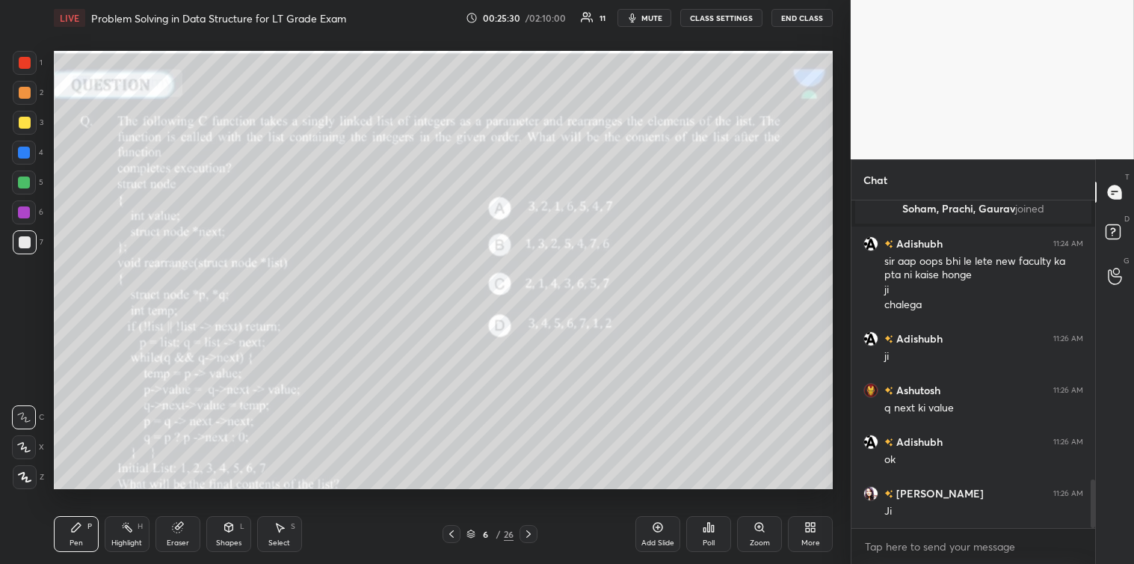
click at [278, 526] on icon at bounding box center [280, 527] width 8 height 9
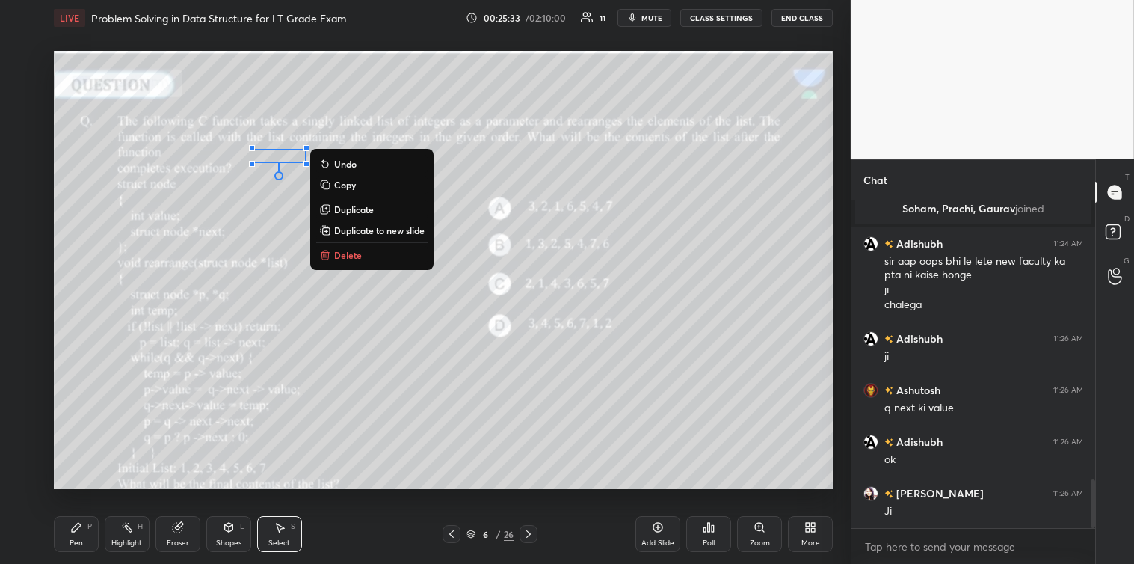
click at [348, 256] on p "Delete" at bounding box center [348, 255] width 28 height 12
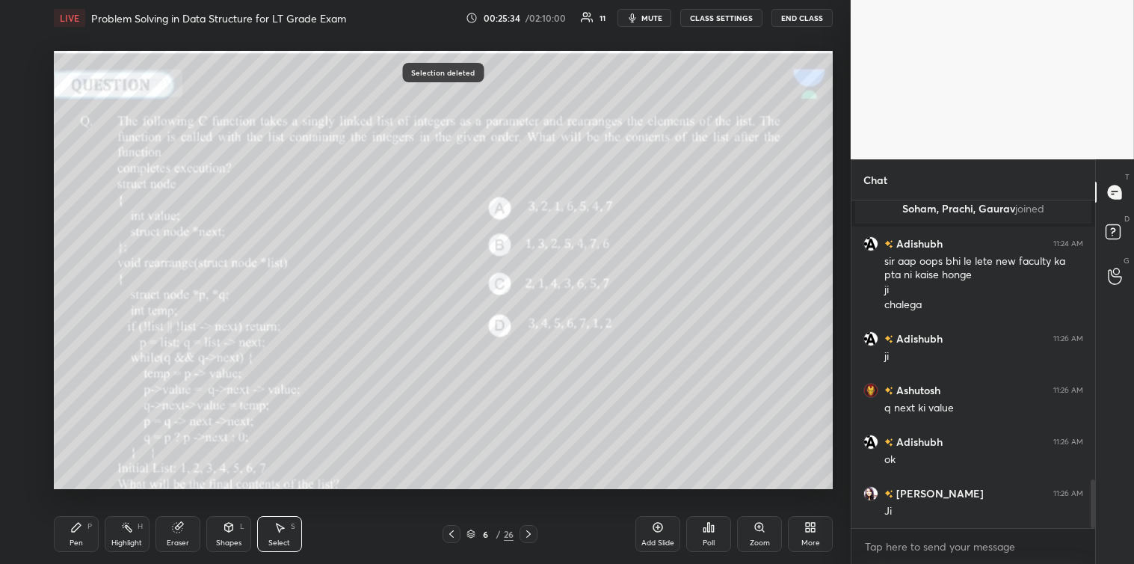
click at [80, 523] on icon at bounding box center [76, 527] width 12 height 12
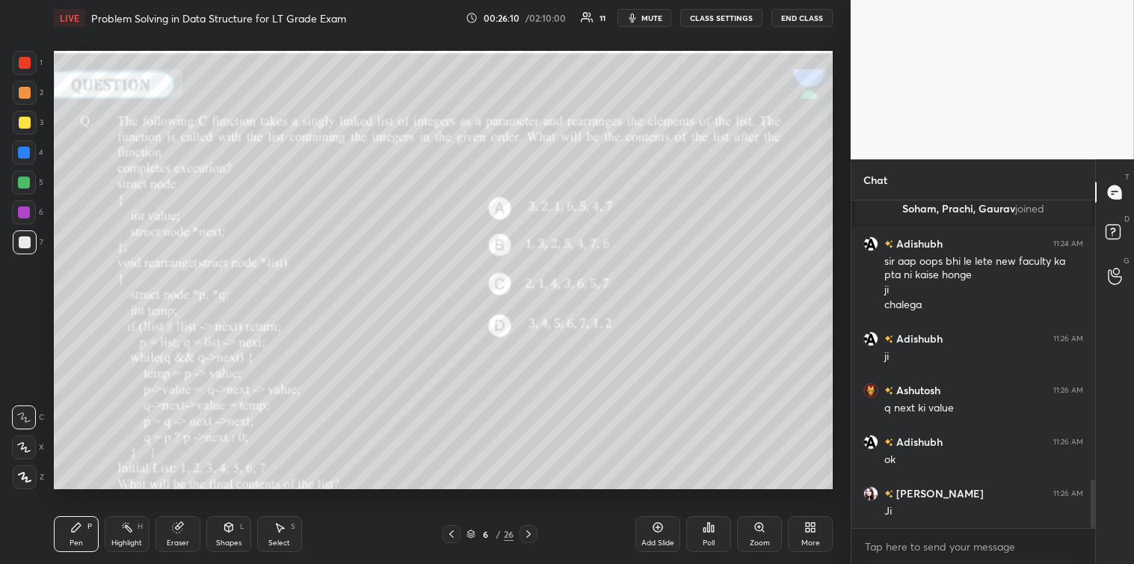
click at [18, 152] on div at bounding box center [24, 153] width 12 height 12
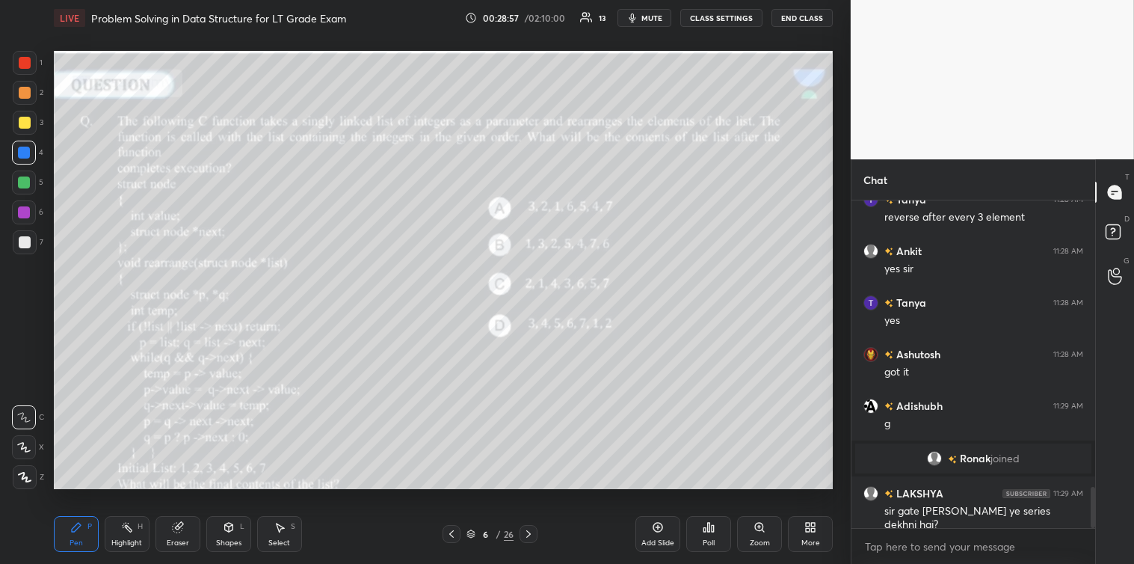
scroll to position [2283, 0]
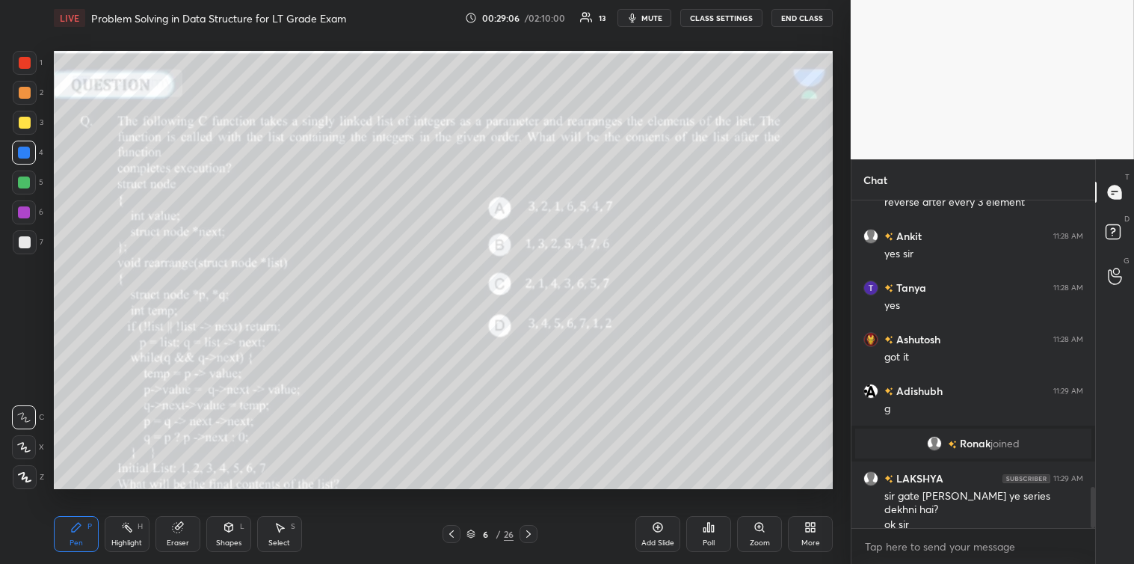
click at [526, 534] on icon at bounding box center [528, 534] width 12 height 12
click at [710, 528] on icon at bounding box center [709, 526] width 2 height 9
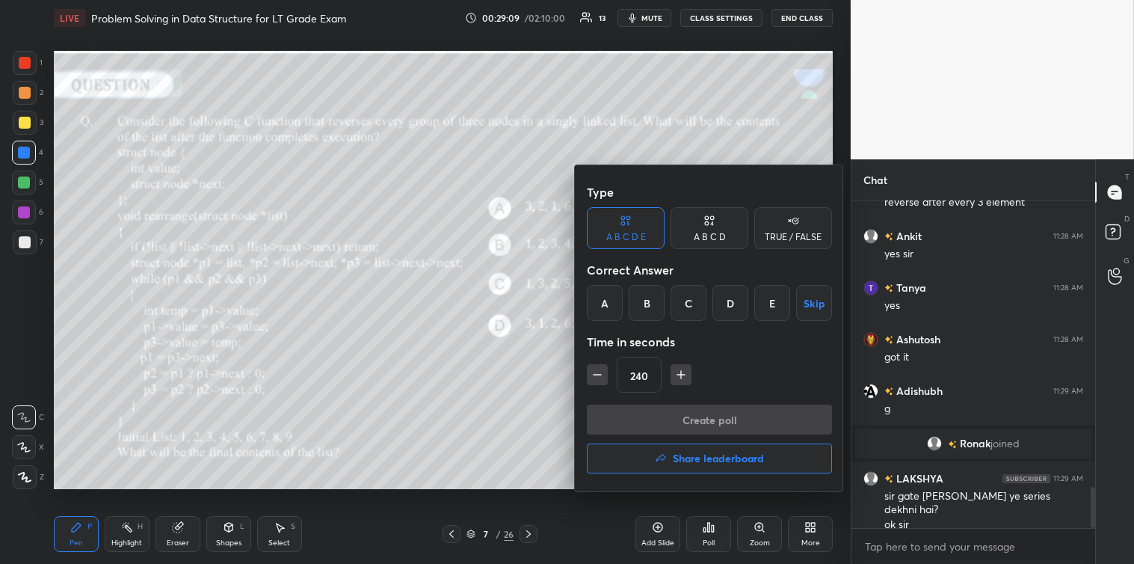
click at [604, 303] on div "A" at bounding box center [605, 303] width 36 height 36
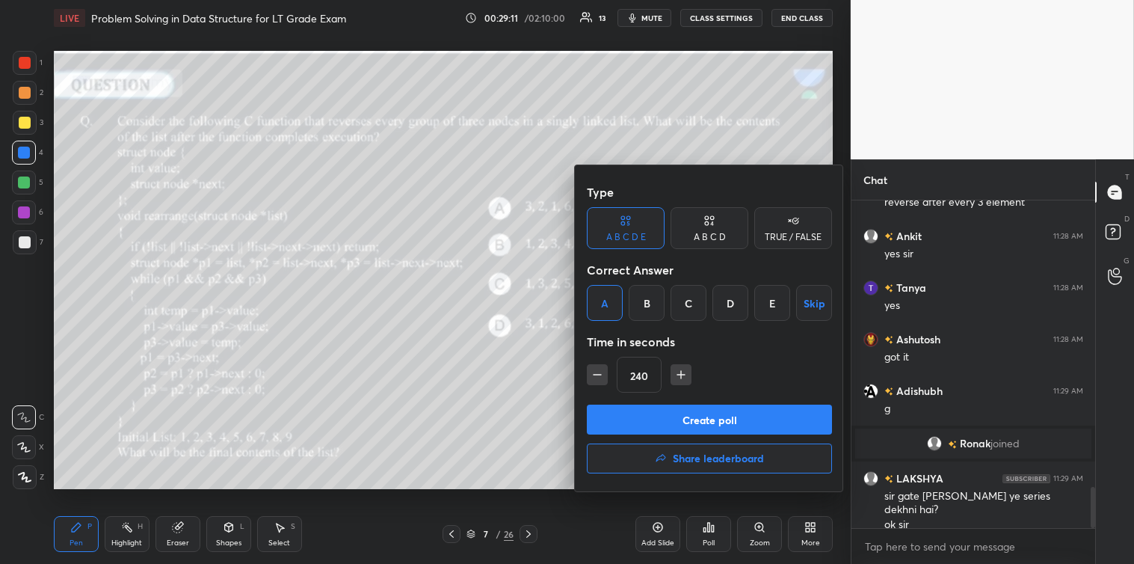
click at [721, 422] on button "Create poll" at bounding box center [709, 419] width 245 height 30
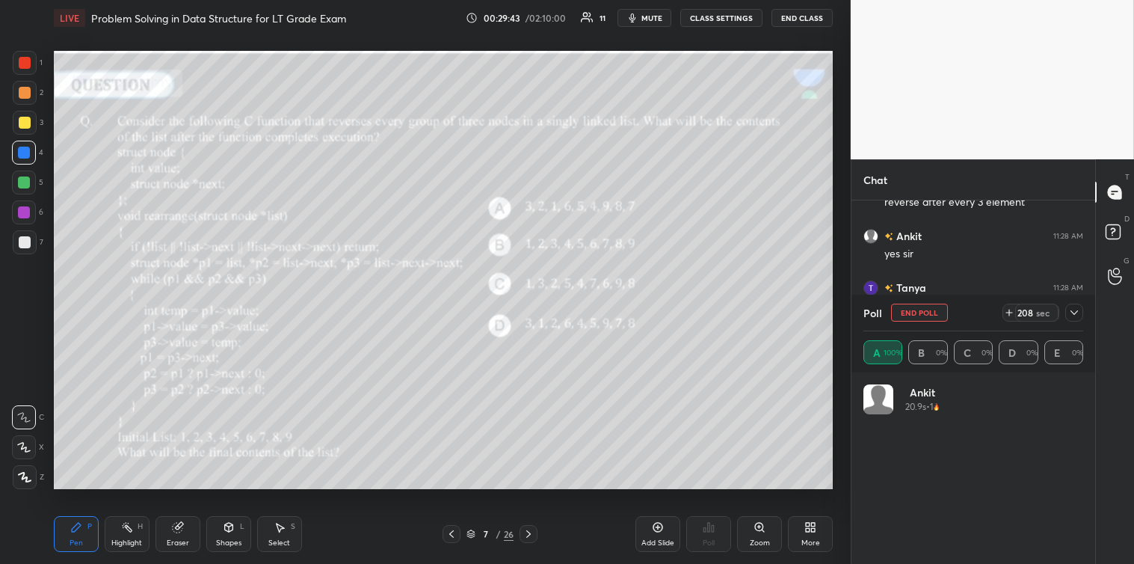
scroll to position [2396, 0]
click at [1079, 309] on icon at bounding box center [1074, 312] width 12 height 12
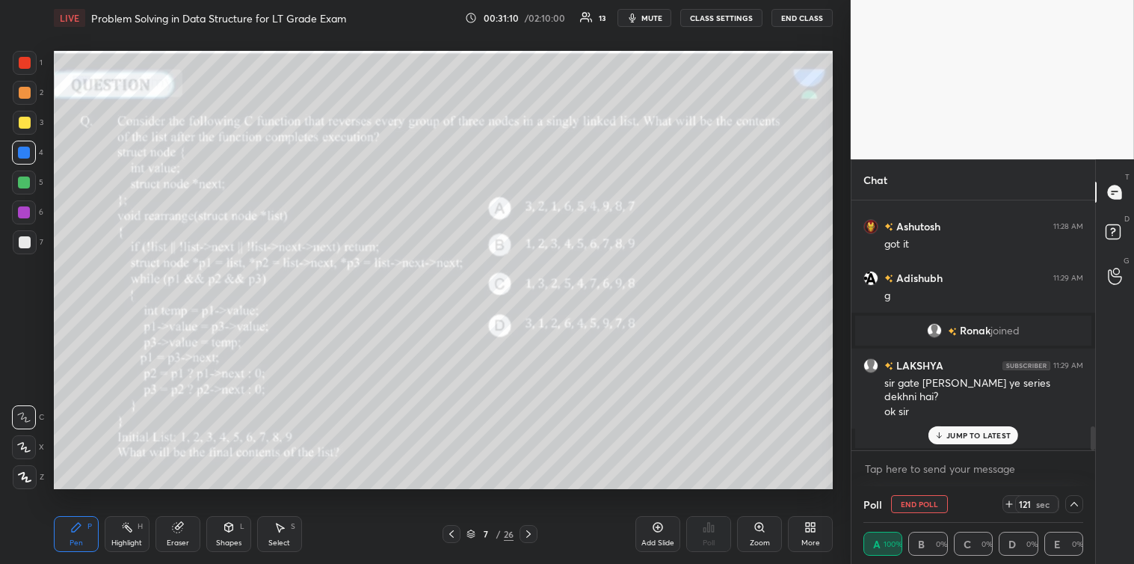
scroll to position [1, 4]
click at [975, 431] on p "JUMP TO LATEST" at bounding box center [978, 435] width 64 height 9
click at [939, 467] on textarea at bounding box center [973, 469] width 220 height 24
click at [1075, 509] on icon at bounding box center [1074, 504] width 12 height 12
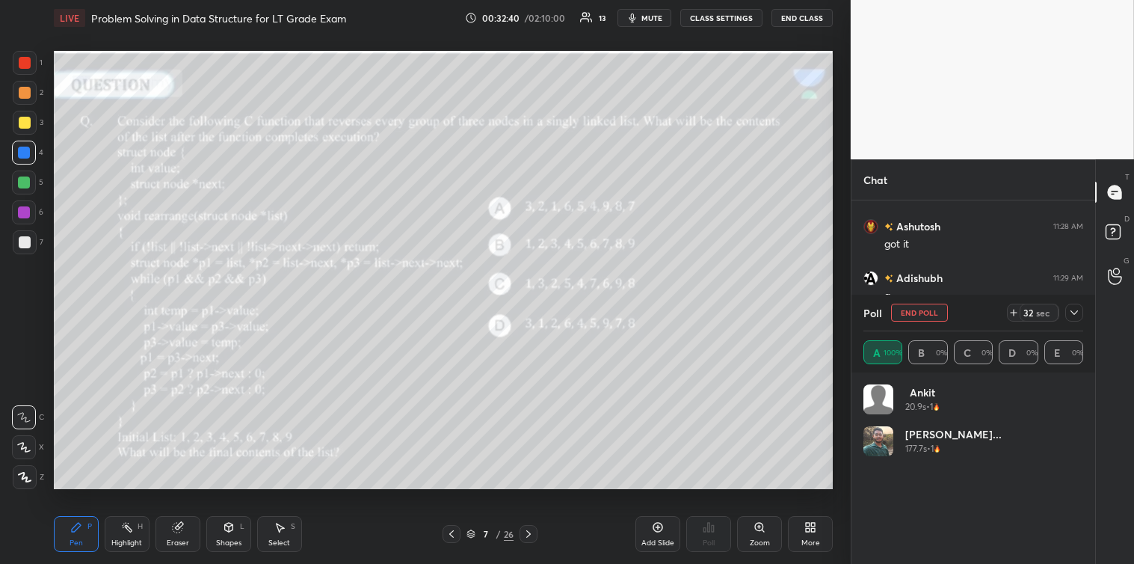
scroll to position [175, 215]
click at [1078, 312] on icon at bounding box center [1074, 312] width 12 height 12
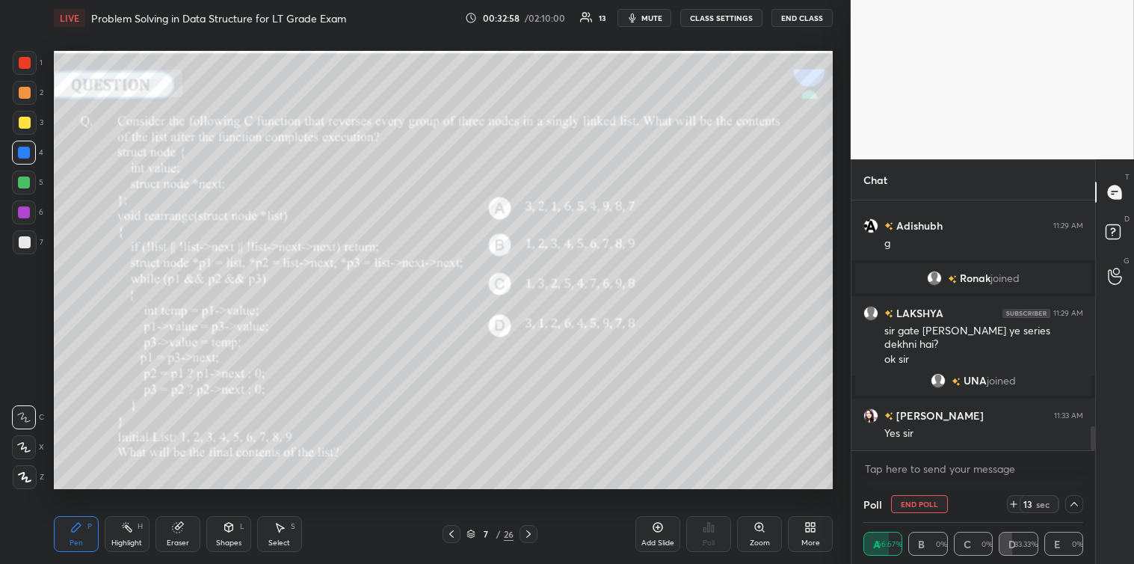
scroll to position [2319, 0]
click at [1015, 499] on icon at bounding box center [1014, 504] width 12 height 12
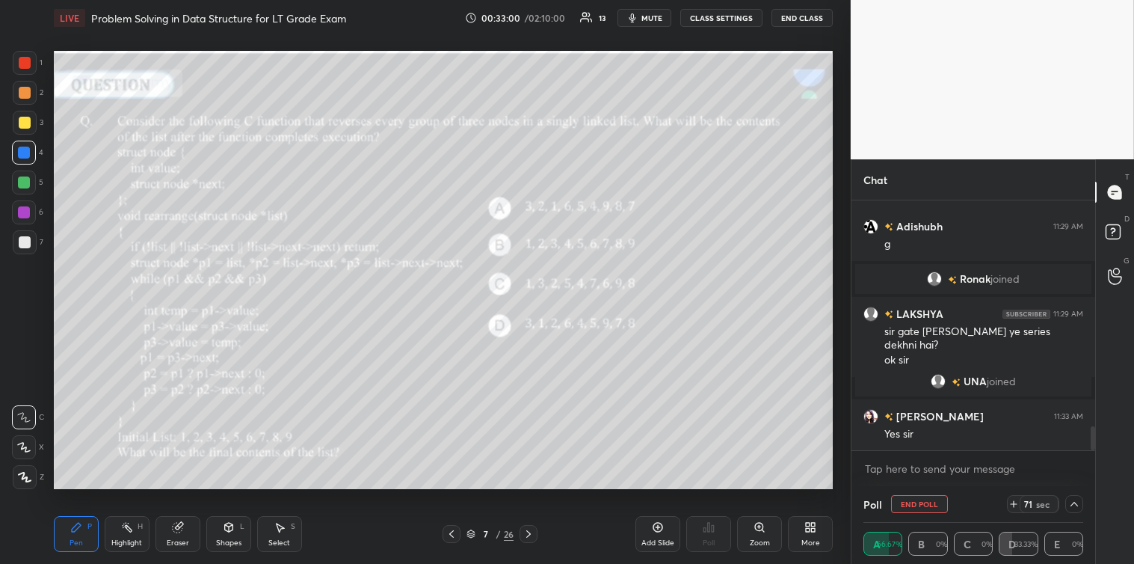
click at [1015, 499] on icon at bounding box center [1014, 504] width 12 height 12
click at [1080, 508] on icon at bounding box center [1074, 504] width 12 height 12
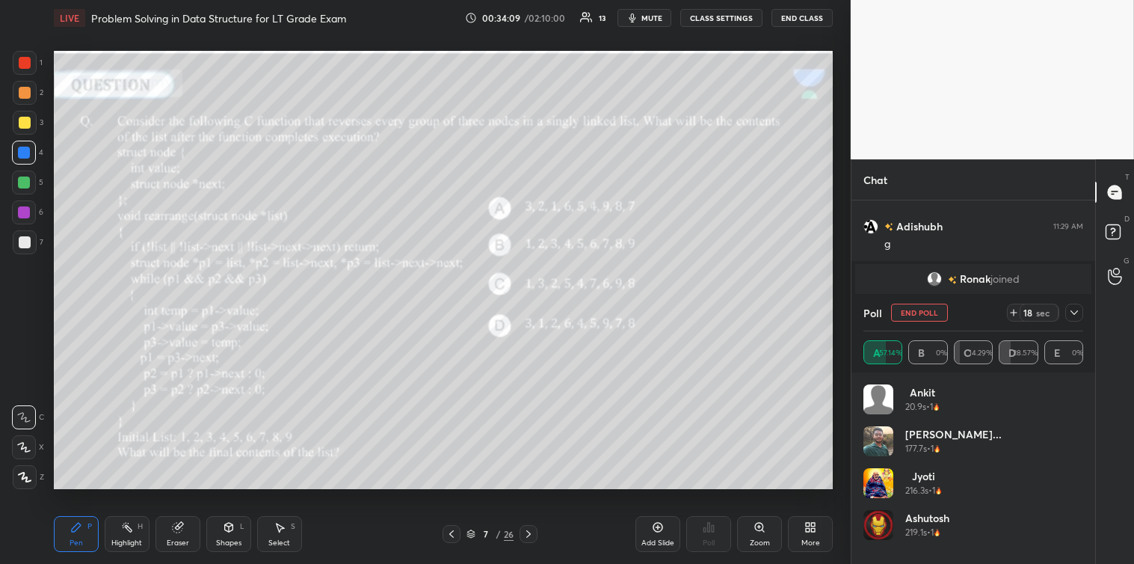
scroll to position [175, 215]
click at [1075, 317] on icon at bounding box center [1074, 312] width 12 height 12
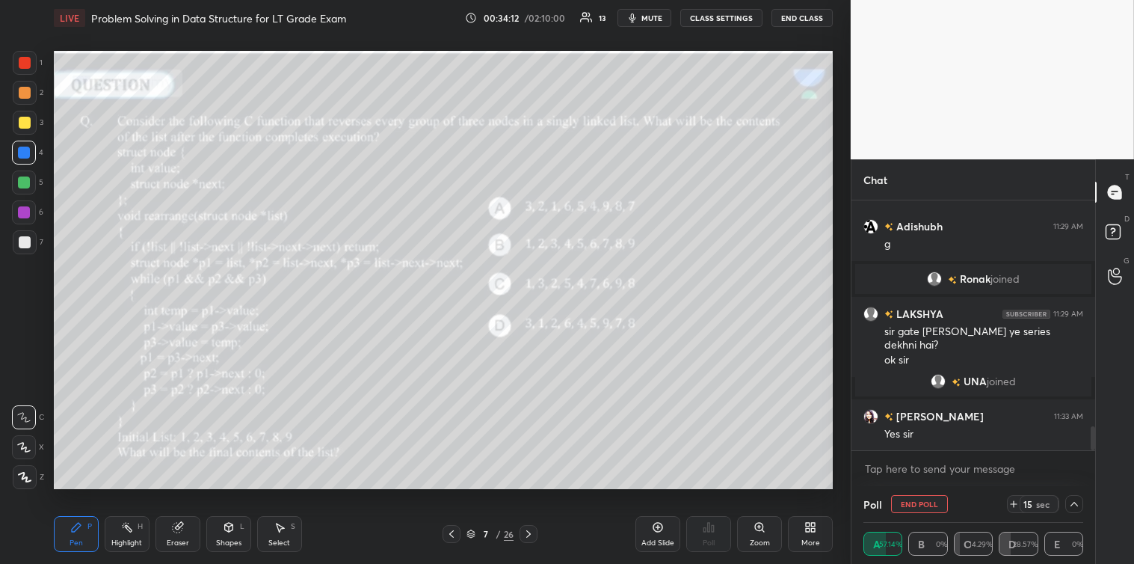
scroll to position [1, 4]
click at [1013, 502] on icon at bounding box center [1014, 504] width 12 height 12
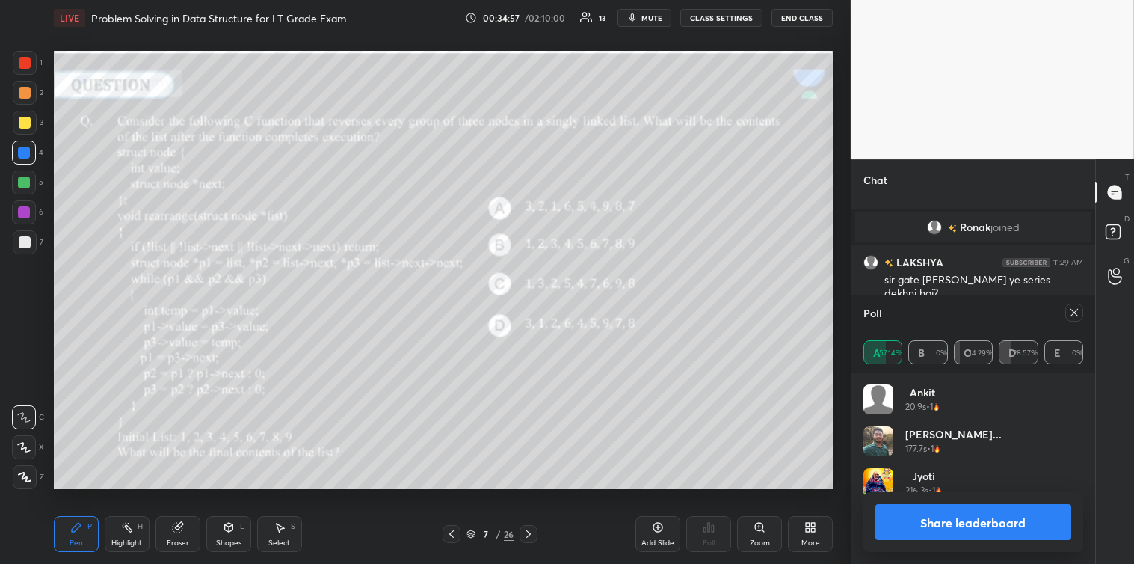
scroll to position [175, 215]
click at [1079, 315] on icon at bounding box center [1074, 312] width 12 height 12
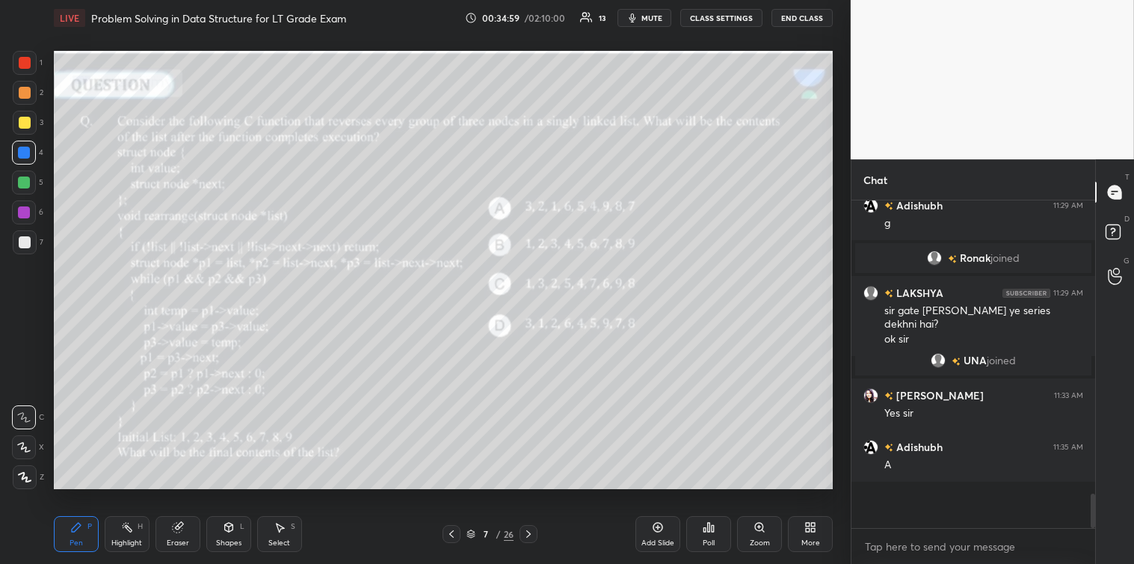
scroll to position [351, 239]
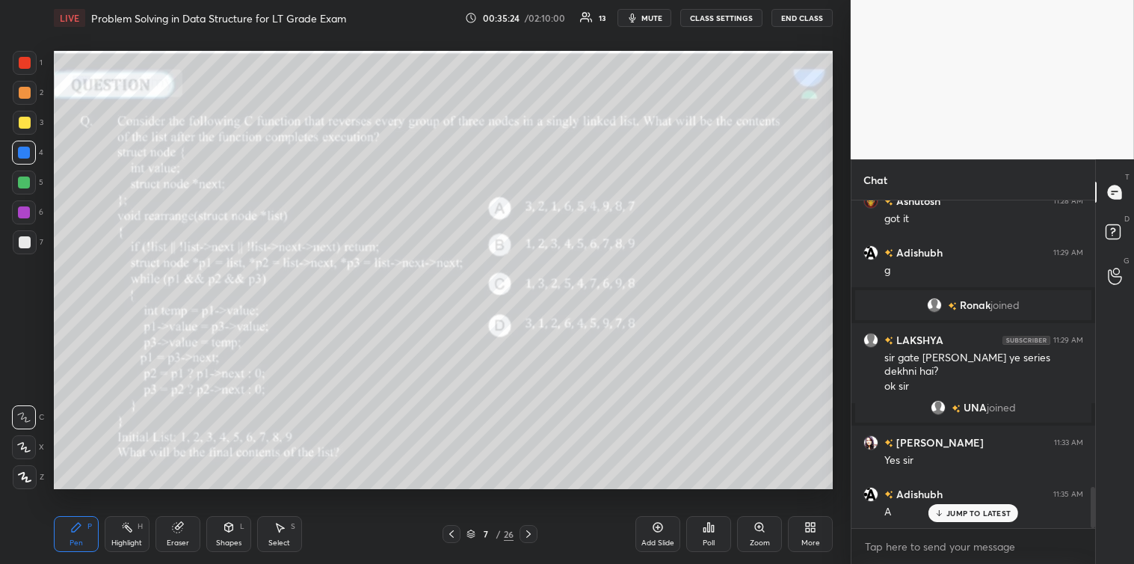
click at [22, 241] on div at bounding box center [25, 242] width 12 height 12
click at [22, 125] on div at bounding box center [25, 123] width 12 height 12
click at [25, 66] on div at bounding box center [25, 63] width 12 height 12
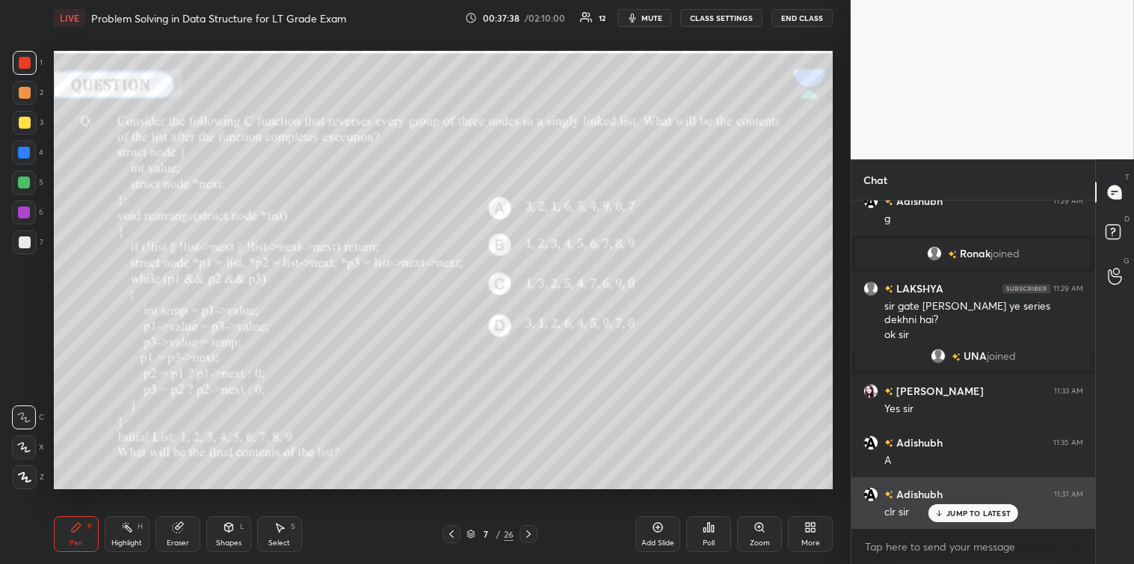
click at [943, 516] on icon at bounding box center [939, 512] width 10 height 9
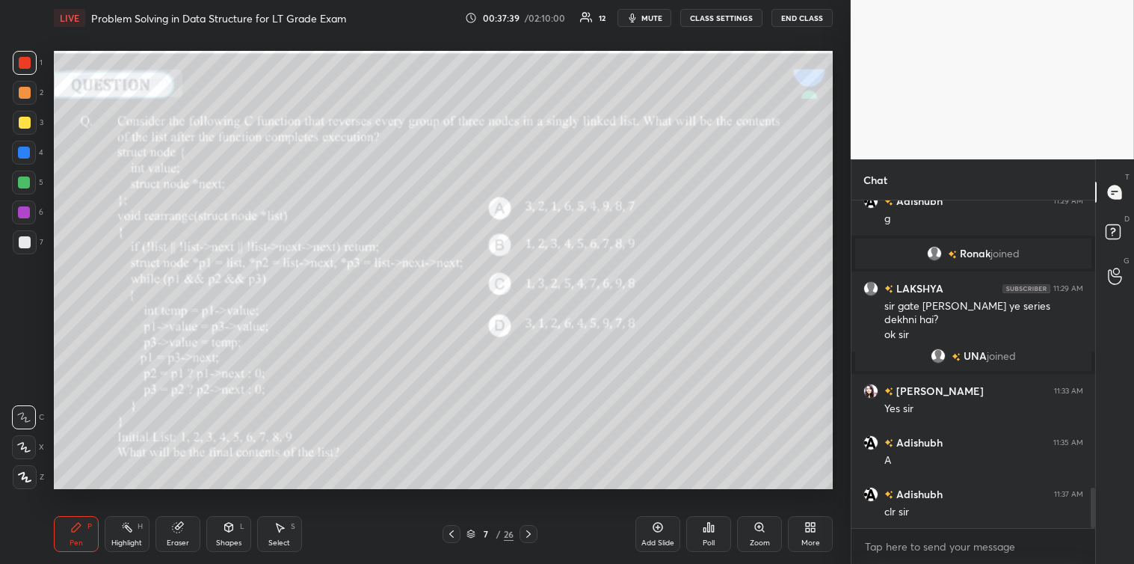
click at [537, 541] on div at bounding box center [528, 534] width 18 height 18
click at [21, 236] on div at bounding box center [25, 242] width 12 height 12
click at [707, 536] on div "Poll" at bounding box center [708, 534] width 45 height 36
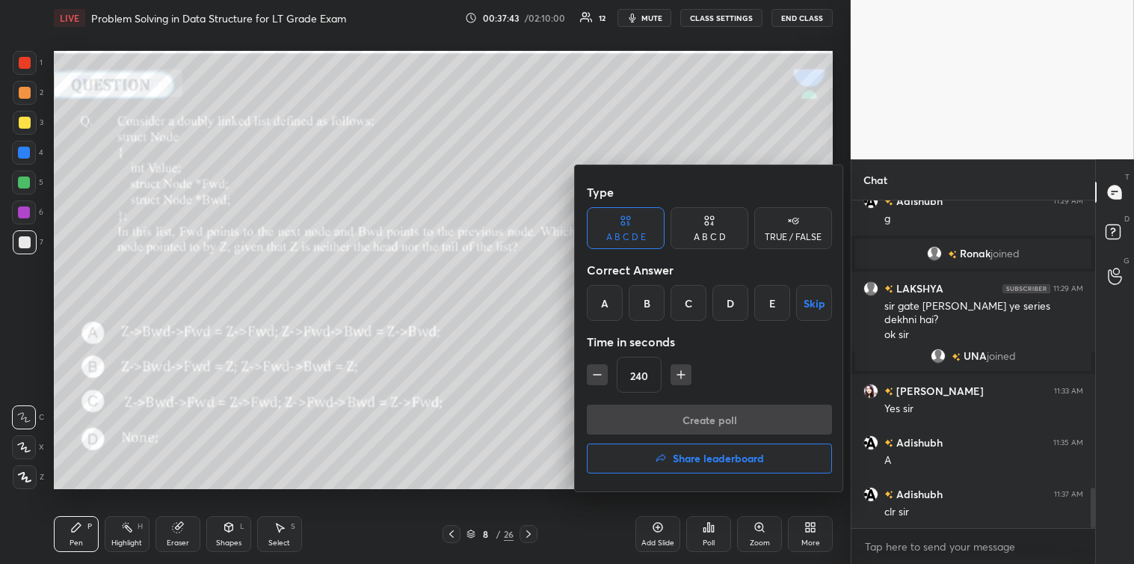
click at [608, 301] on div "A" at bounding box center [605, 303] width 36 height 36
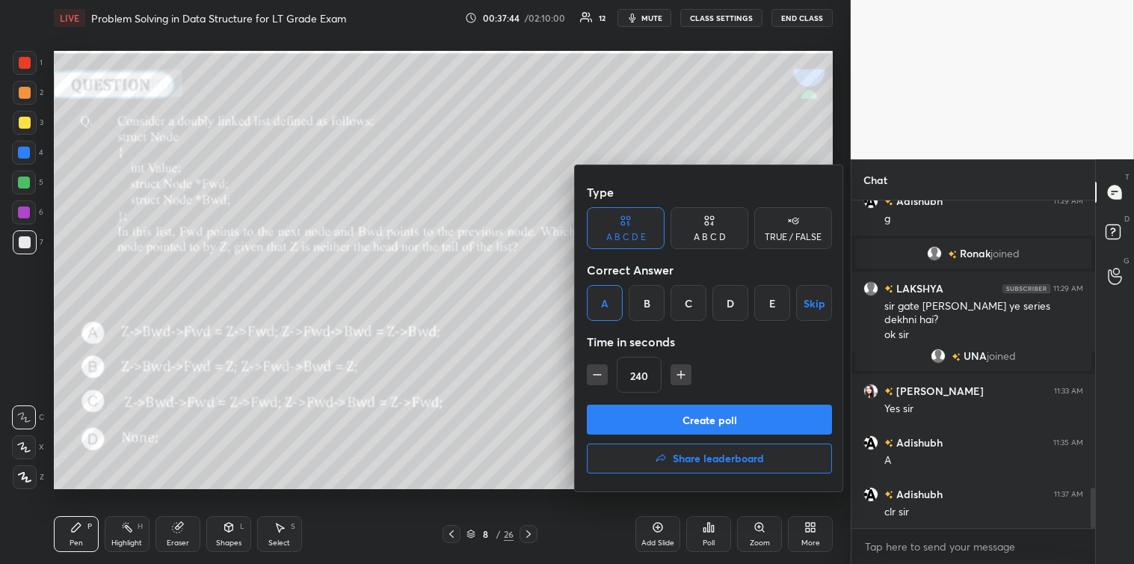
click at [663, 417] on button "Create poll" at bounding box center [709, 419] width 245 height 30
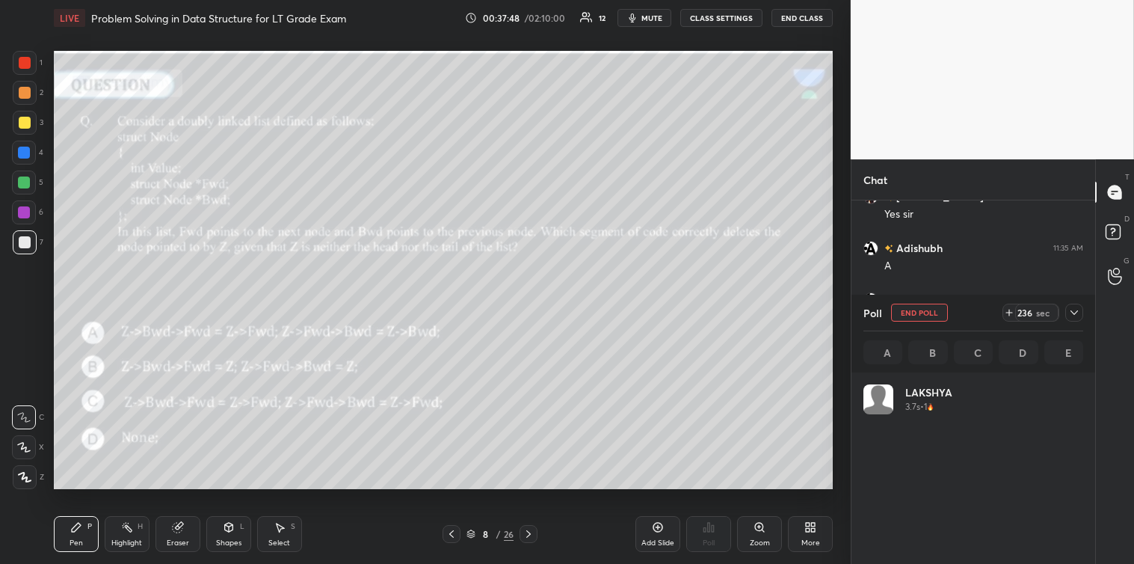
scroll to position [4, 4]
click at [1079, 311] on icon at bounding box center [1074, 312] width 12 height 12
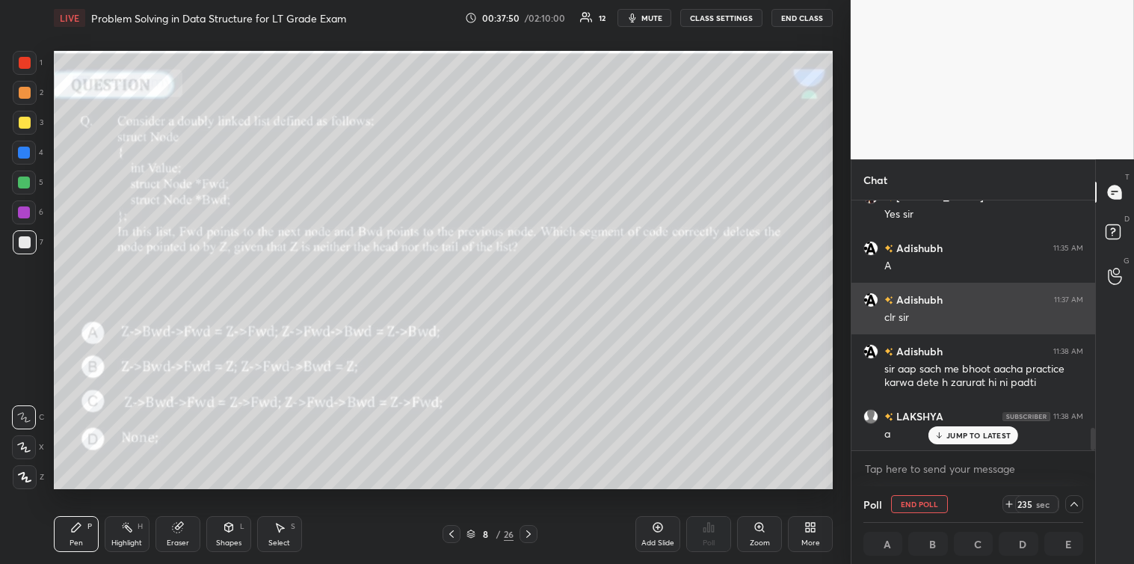
scroll to position [1, 4]
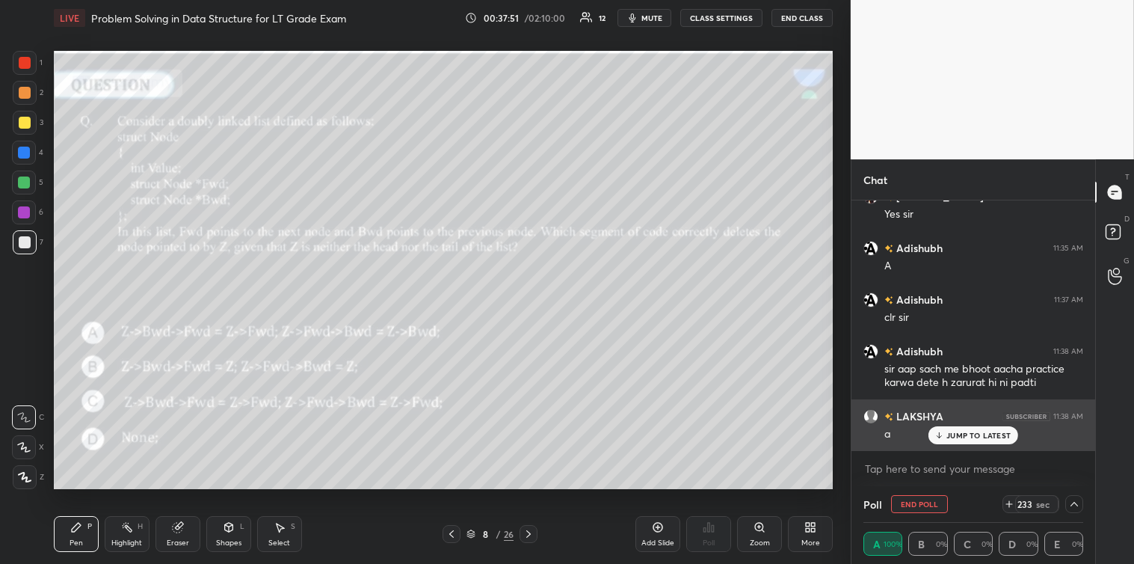
click at [958, 434] on p "JUMP TO LATEST" at bounding box center [978, 435] width 64 height 9
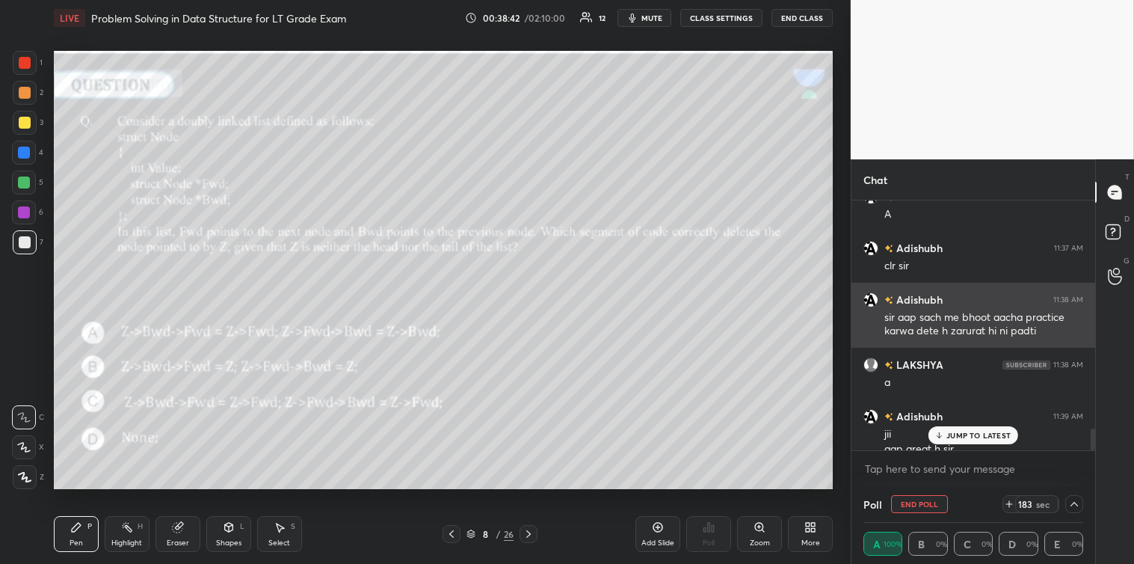
scroll to position [2606, 0]
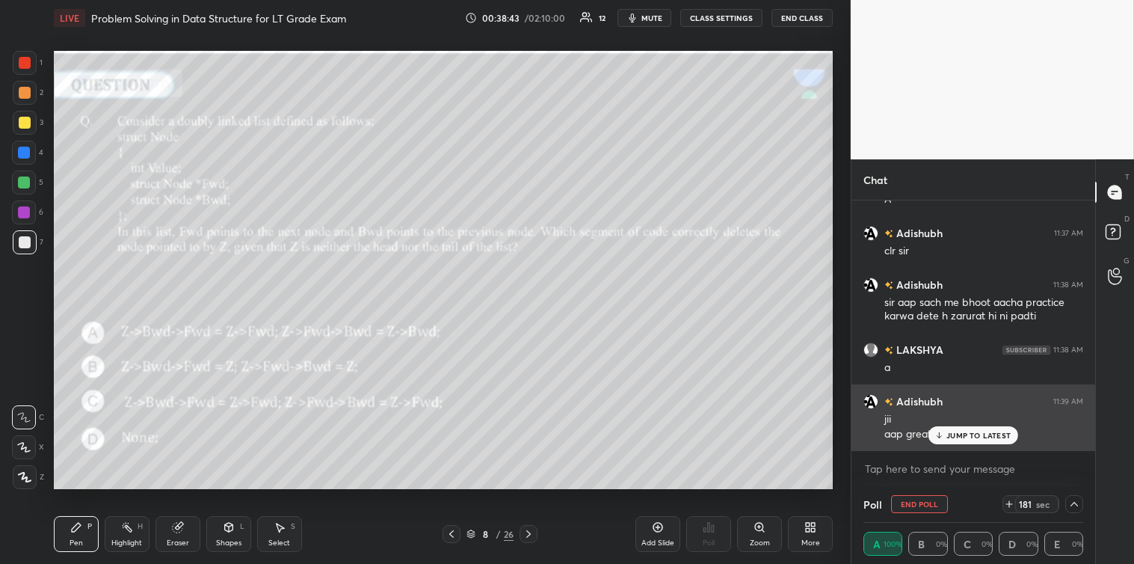
click at [957, 435] on p "JUMP TO LATEST" at bounding box center [978, 435] width 64 height 9
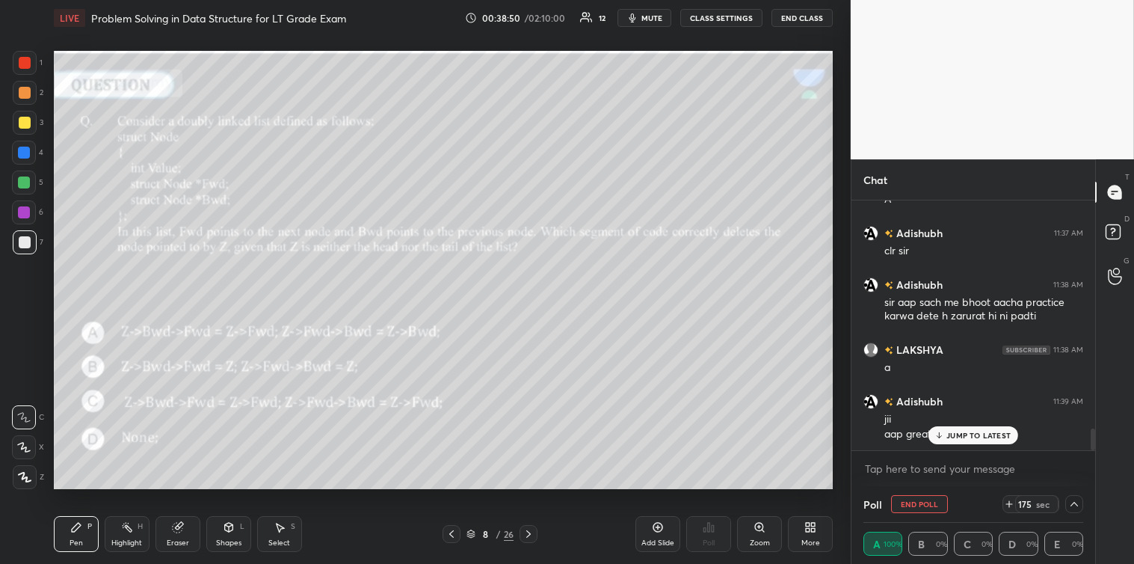
scroll to position [2657, 0]
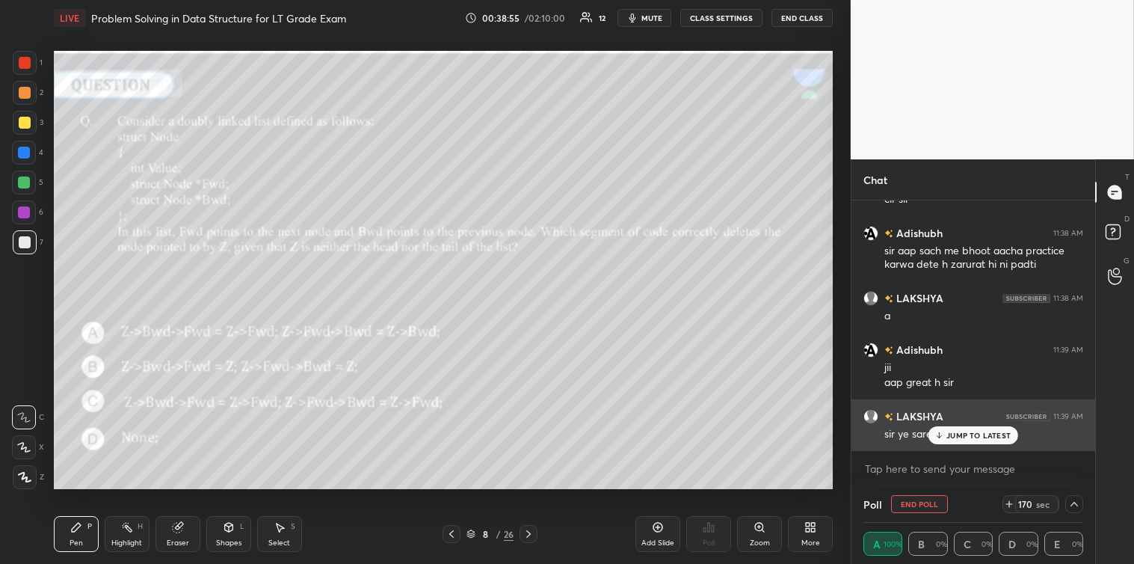
click at [960, 434] on p "JUMP TO LATEST" at bounding box center [978, 435] width 64 height 9
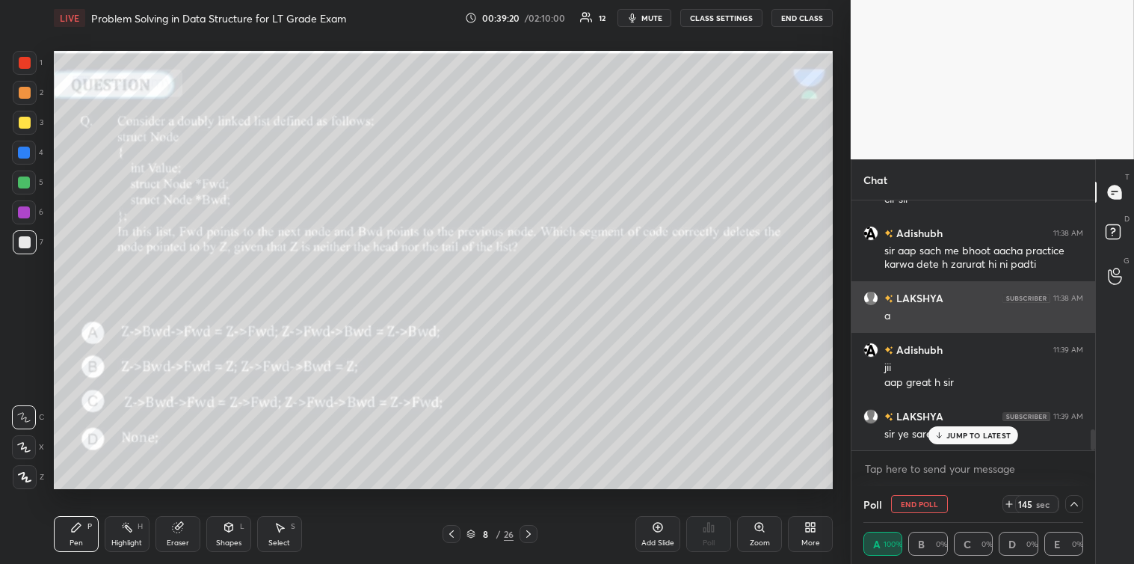
scroll to position [2709, 0]
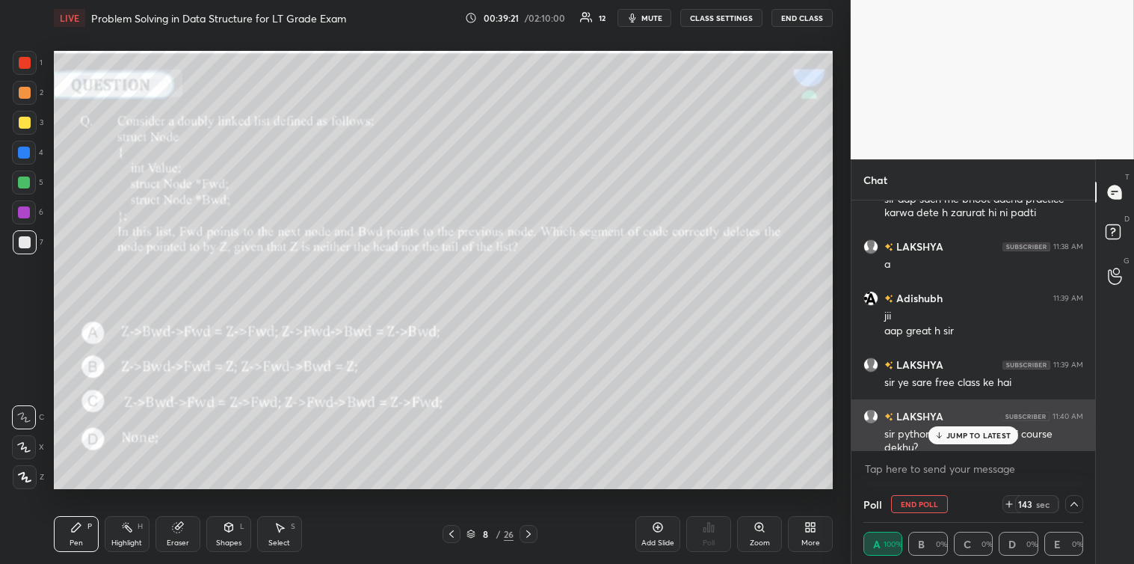
click at [958, 436] on p "JUMP TO LATEST" at bounding box center [978, 435] width 64 height 9
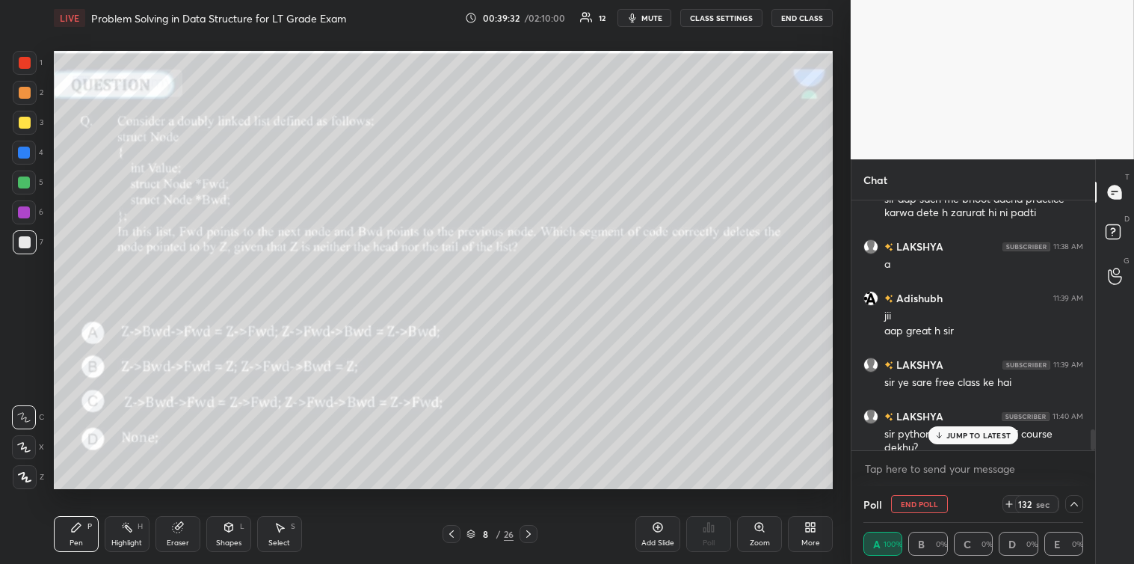
scroll to position [2760, 0]
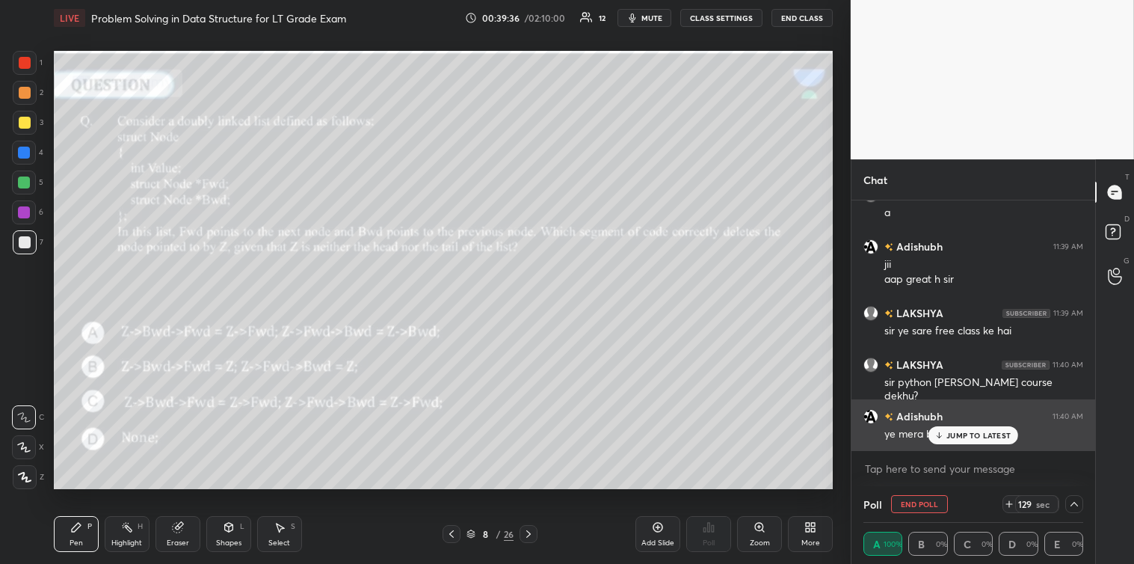
click at [958, 437] on p "JUMP TO LATEST" at bounding box center [978, 435] width 64 height 9
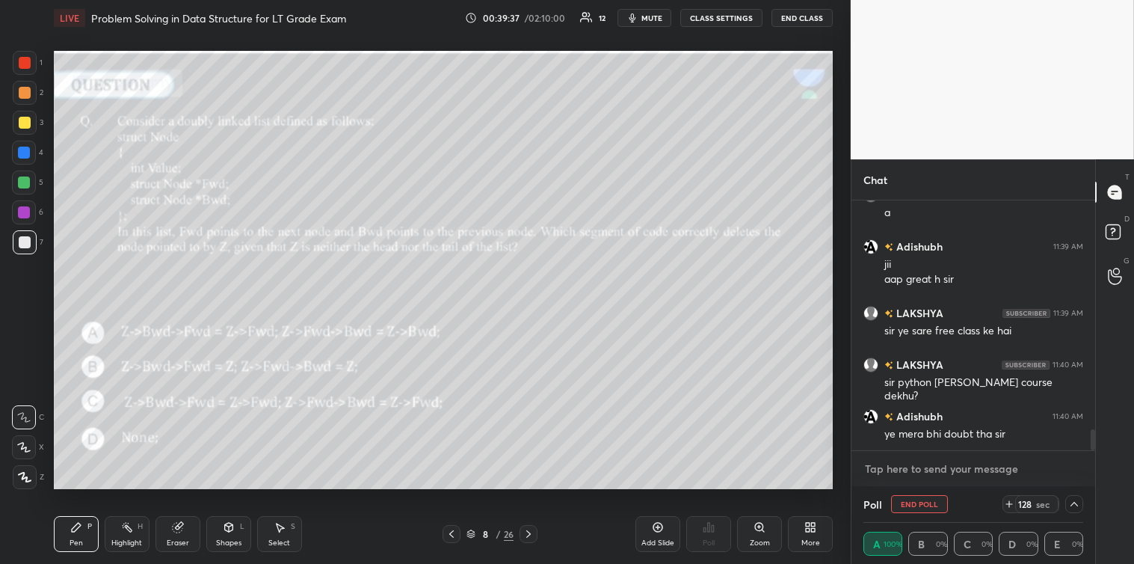
click at [922, 466] on textarea at bounding box center [973, 469] width 220 height 24
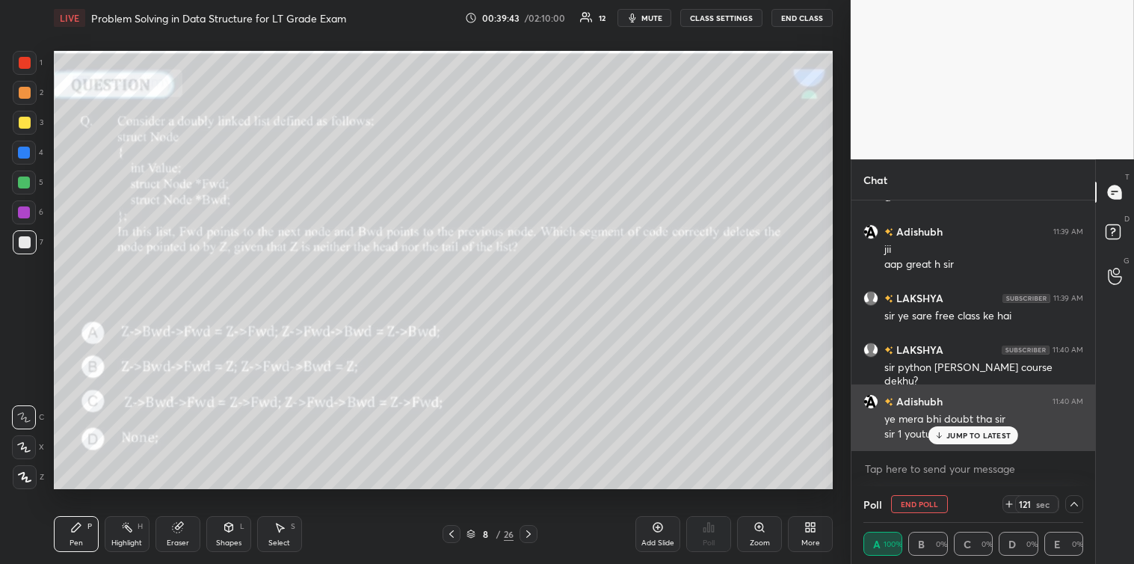
click at [943, 434] on icon at bounding box center [939, 435] width 10 height 9
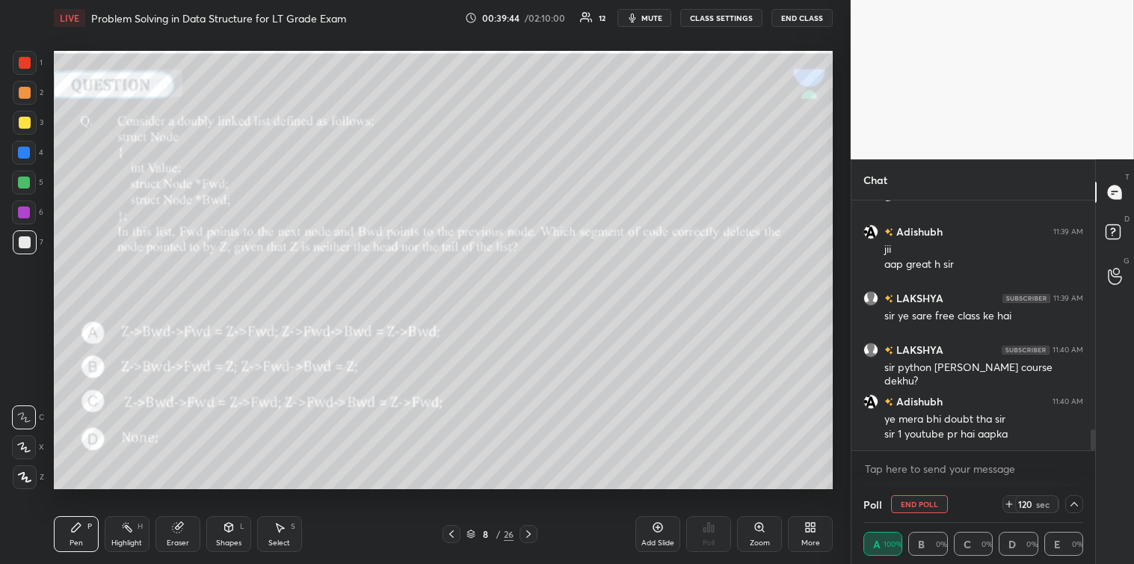
click at [875, 481] on div "x" at bounding box center [973, 468] width 244 height 35
click at [878, 467] on textarea at bounding box center [973, 469] width 220 height 24
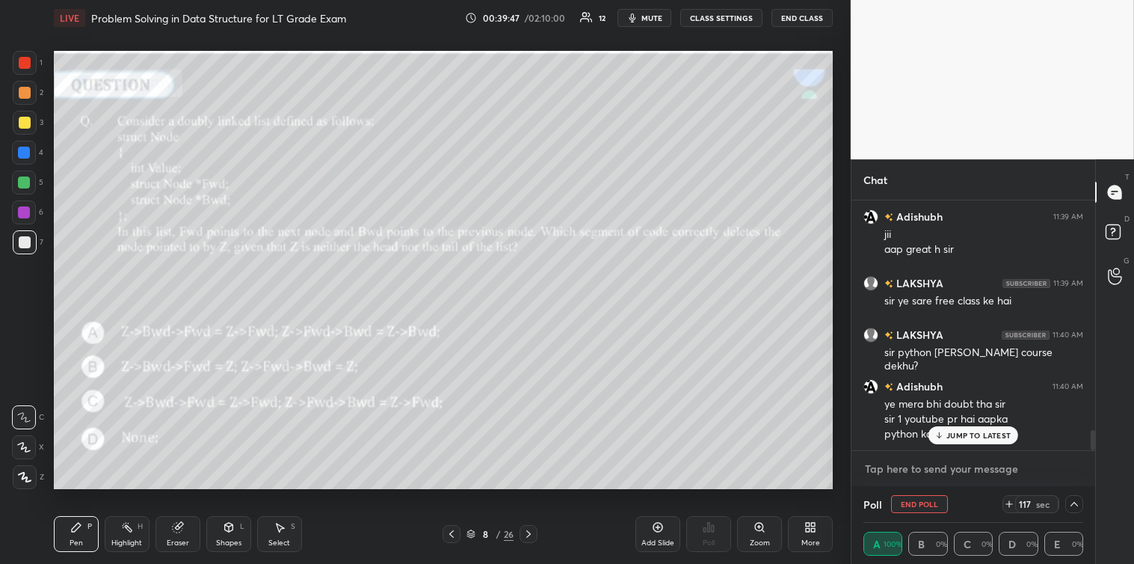
scroll to position [2842, 0]
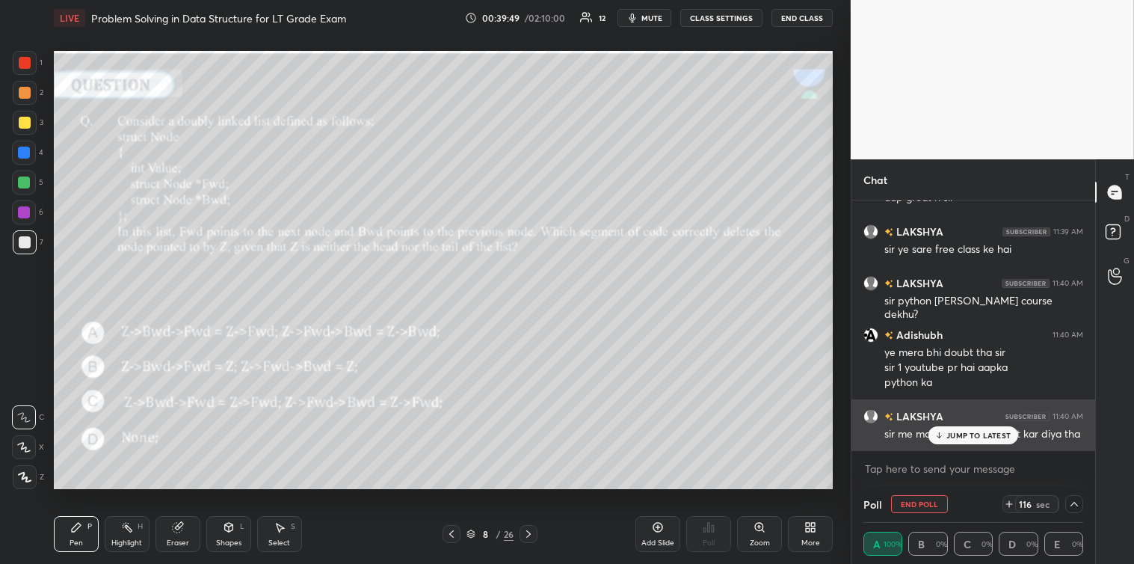
click at [964, 441] on div "JUMP TO LATEST" at bounding box center [973, 435] width 90 height 18
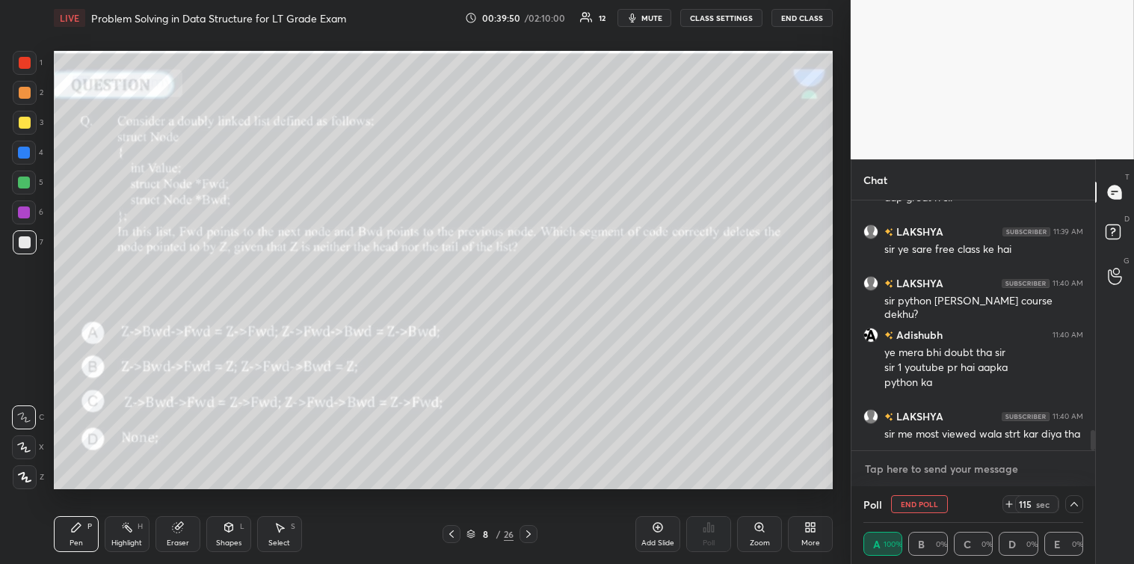
click at [938, 458] on textarea at bounding box center [973, 469] width 220 height 24
click at [887, 466] on textarea at bounding box center [973, 469] width 220 height 24
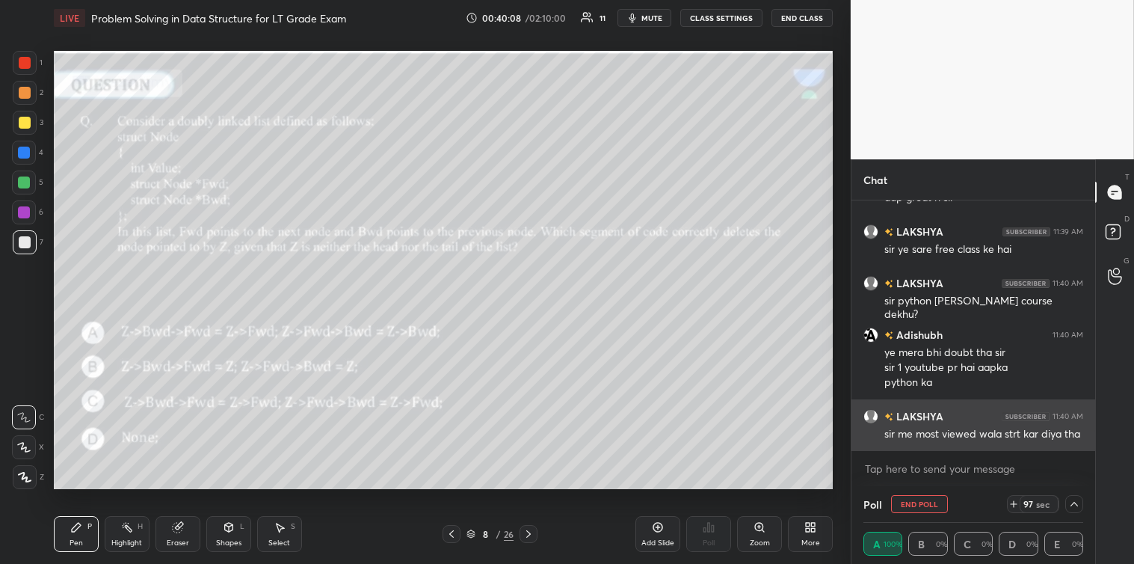
click at [1031, 437] on div "sir me most viewed wala strt kar diya tha" at bounding box center [983, 434] width 199 height 15
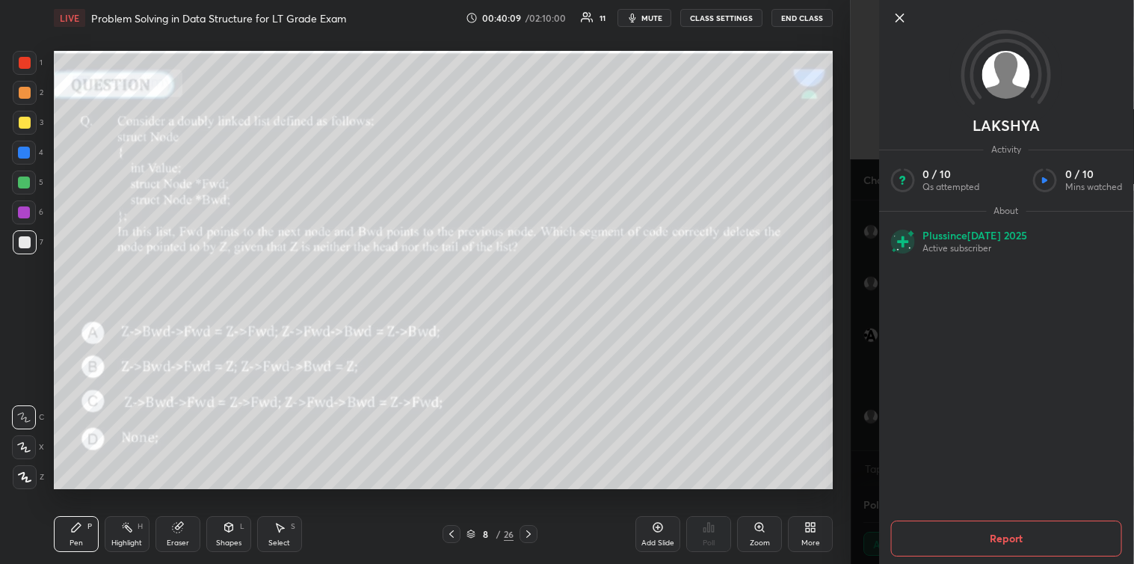
click at [897, 19] on icon at bounding box center [899, 18] width 18 height 18
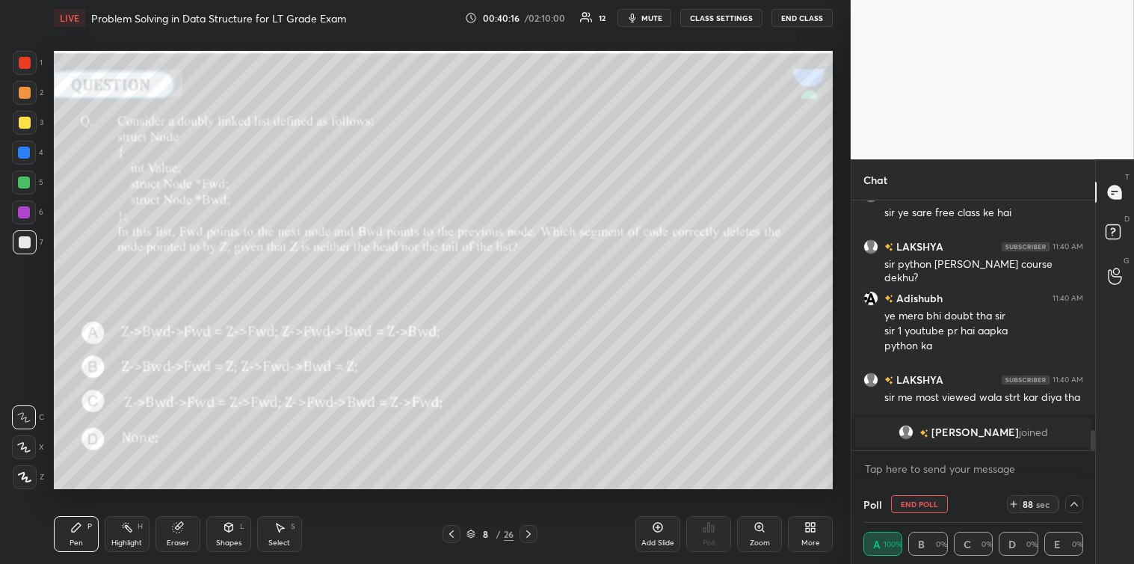
scroll to position [2745, 0]
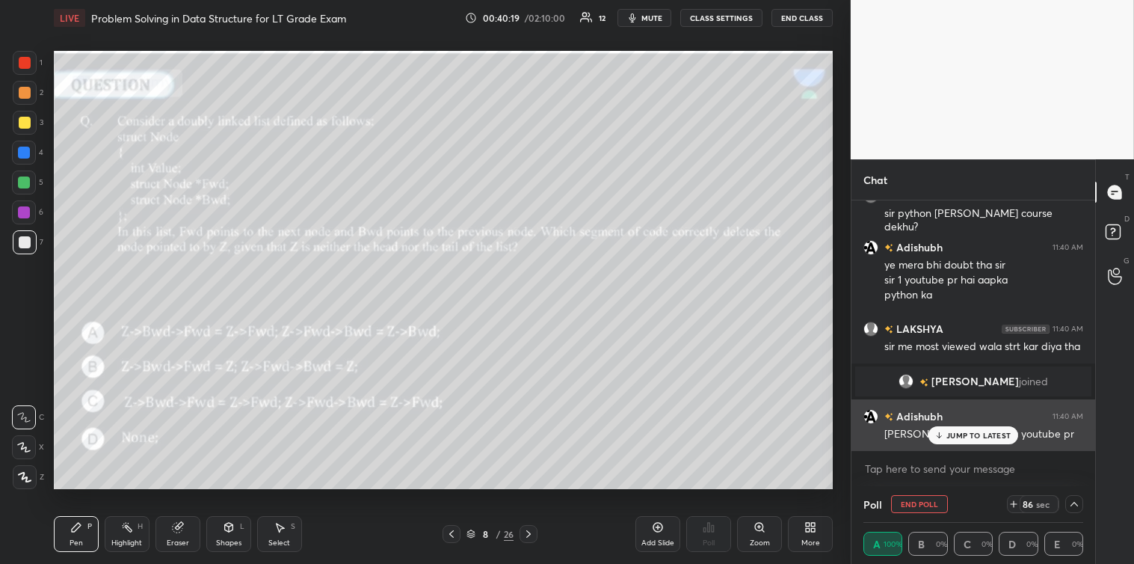
click at [965, 437] on p "JUMP TO LATEST" at bounding box center [978, 435] width 64 height 9
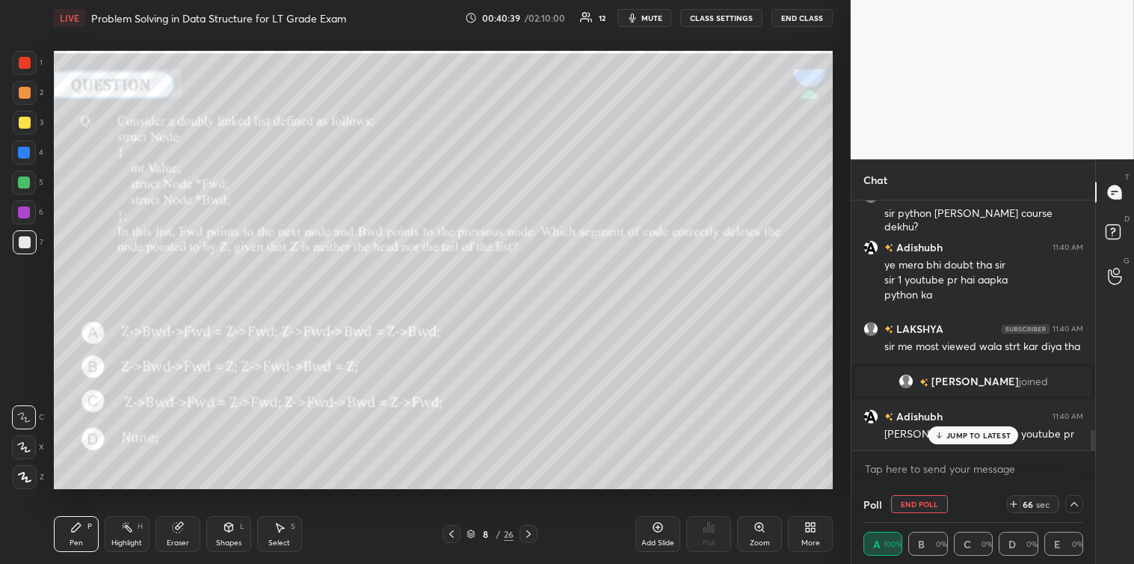
scroll to position [2797, 0]
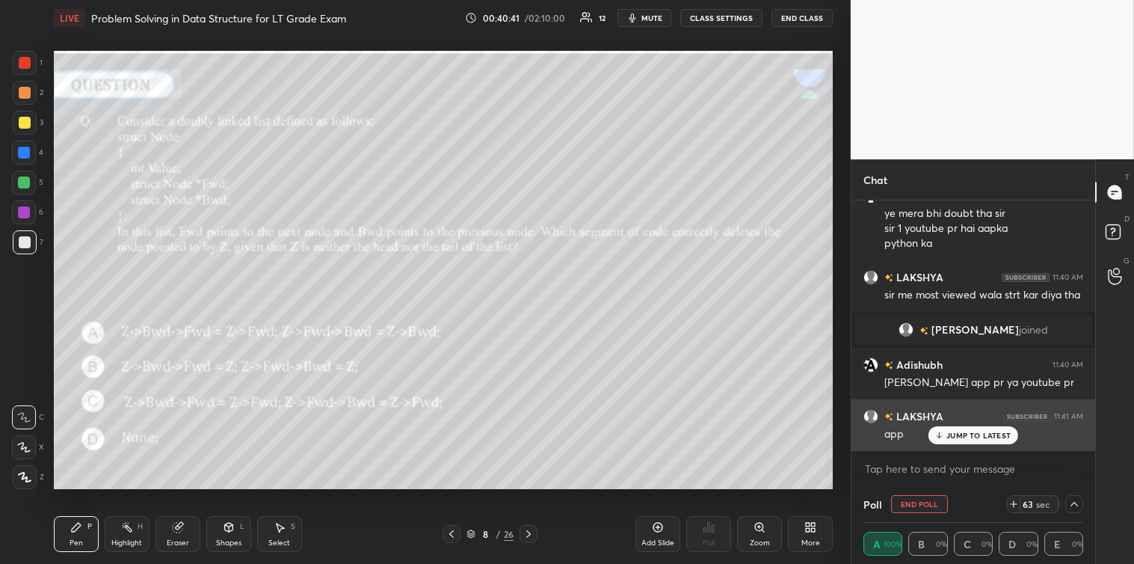
click at [958, 436] on p "JUMP TO LATEST" at bounding box center [978, 435] width 64 height 9
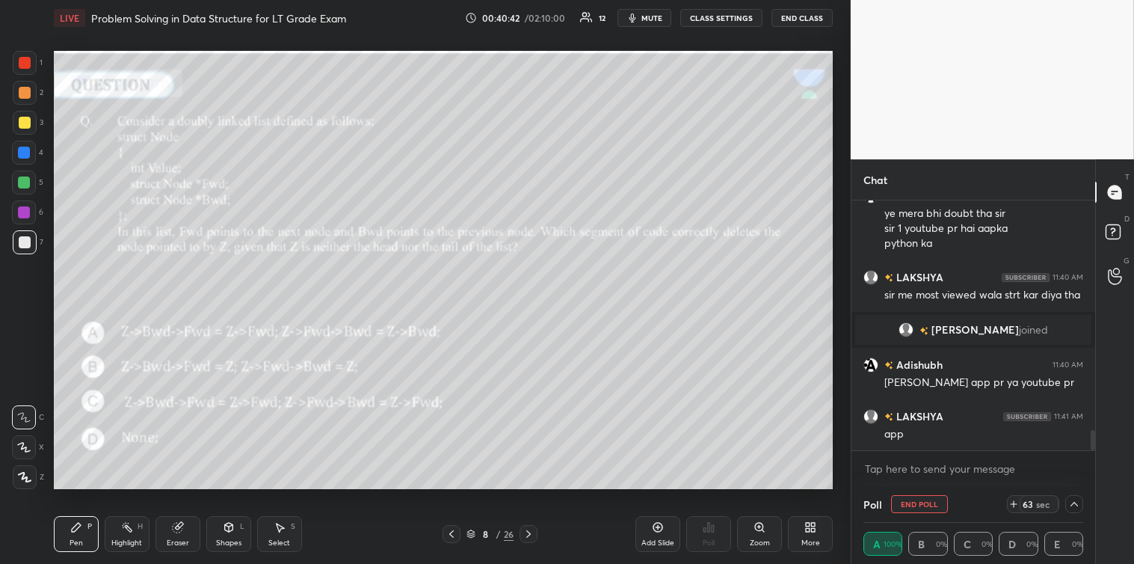
click at [1071, 506] on icon at bounding box center [1074, 504] width 12 height 12
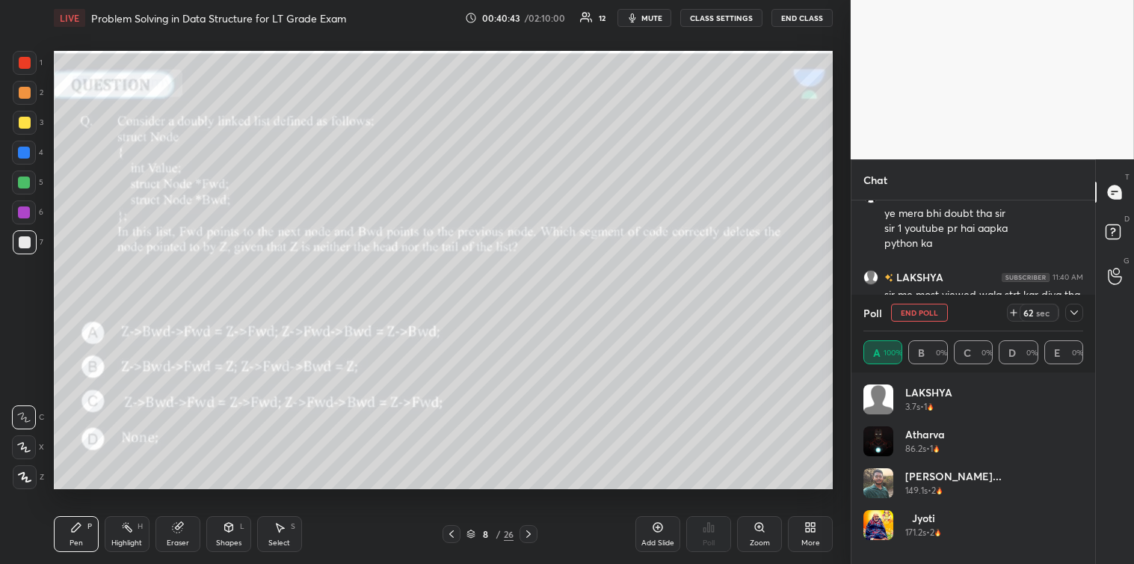
scroll to position [175, 215]
click at [1073, 309] on icon at bounding box center [1074, 312] width 12 height 12
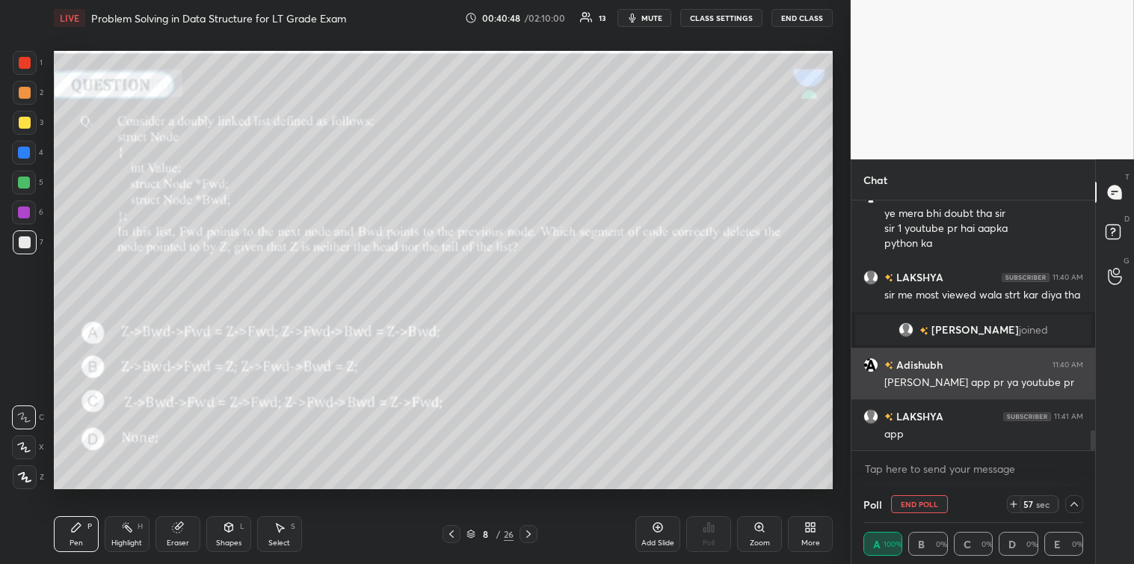
scroll to position [1, 4]
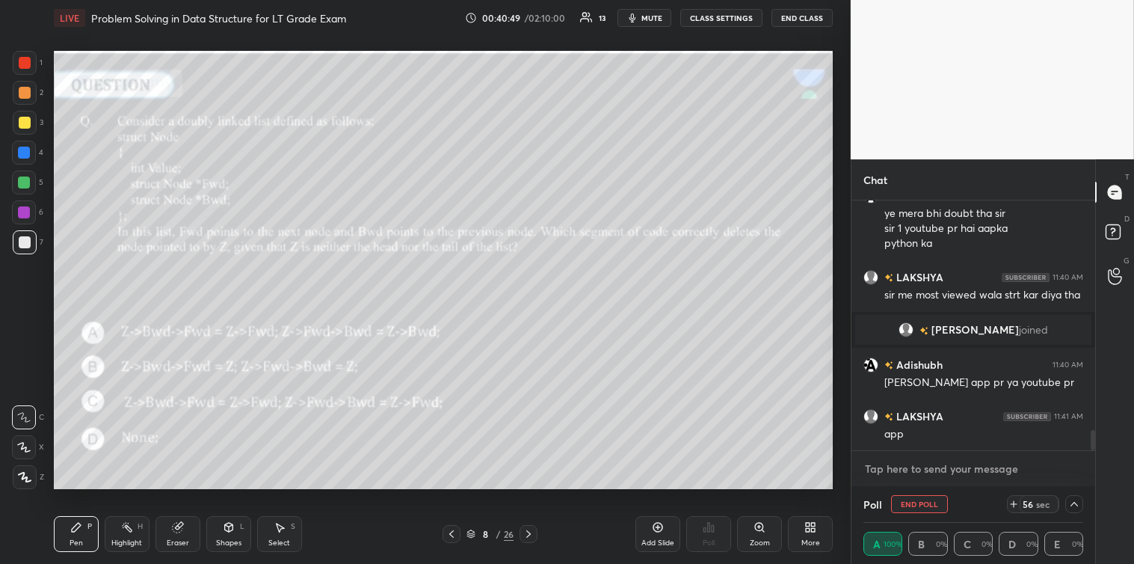
click at [936, 477] on textarea at bounding box center [973, 469] width 220 height 24
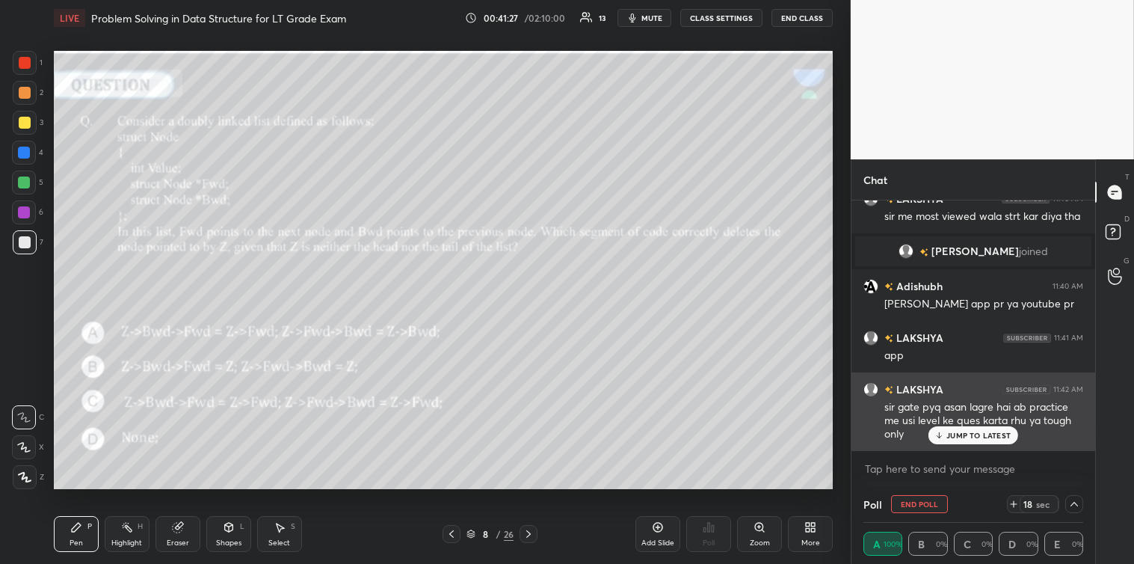
click at [958, 437] on p "JUMP TO LATEST" at bounding box center [978, 435] width 64 height 9
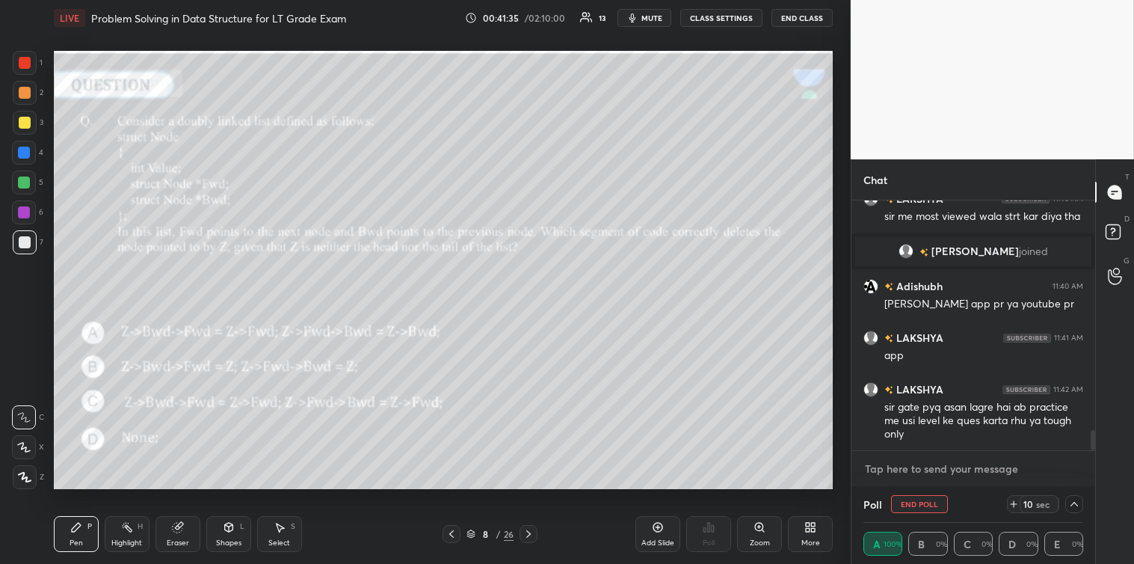
click at [872, 472] on textarea at bounding box center [973, 469] width 220 height 24
click at [871, 469] on textarea at bounding box center [973, 469] width 220 height 24
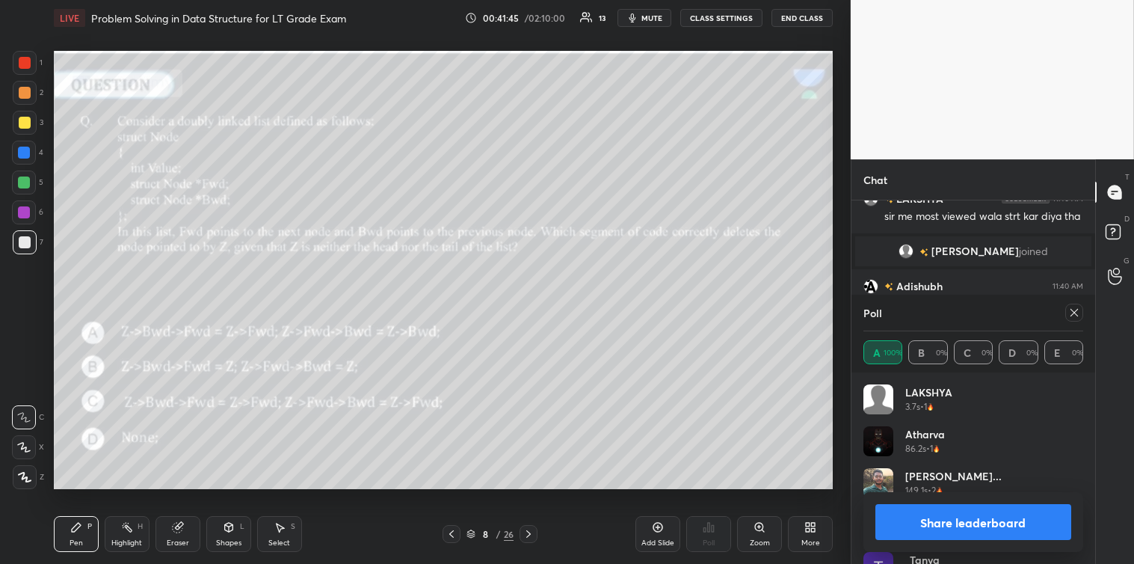
scroll to position [175, 215]
click at [1075, 315] on icon at bounding box center [1074, 312] width 12 height 12
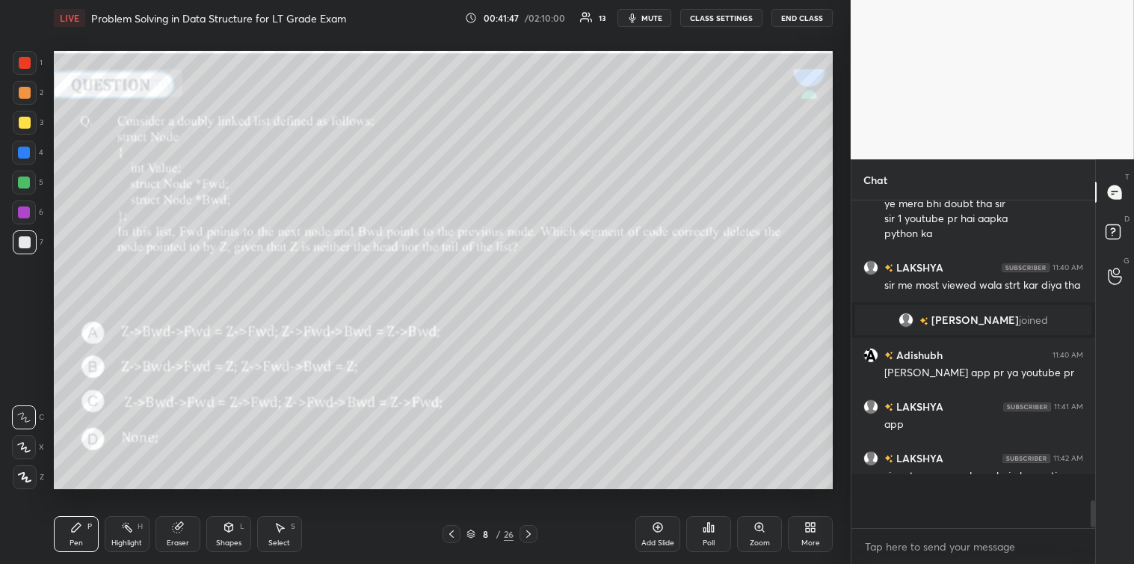
scroll to position [2798, 0]
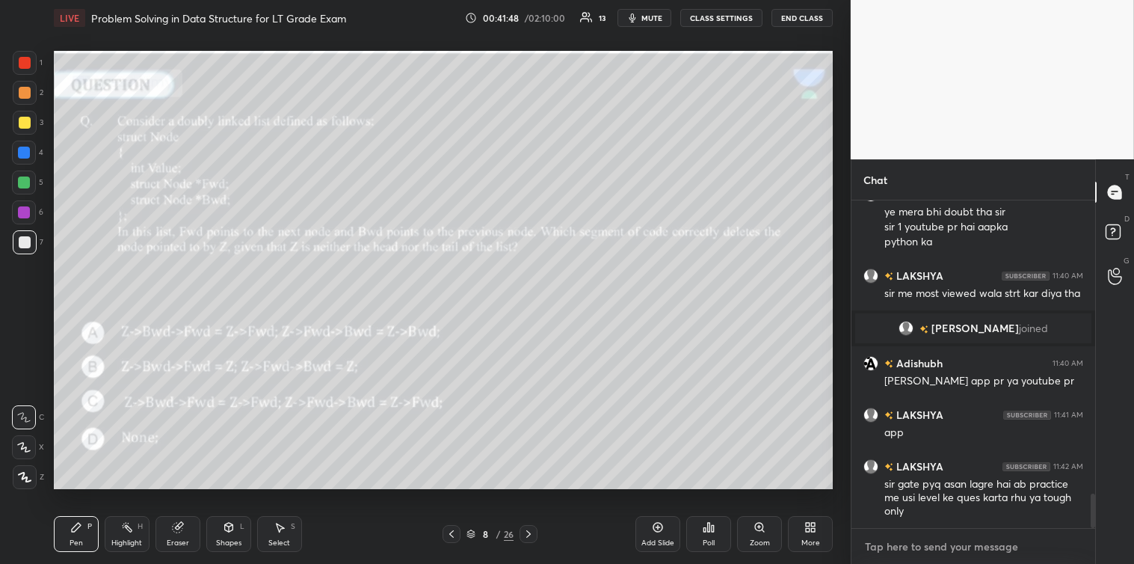
click at [872, 535] on textarea at bounding box center [973, 546] width 220 height 24
click at [272, 528] on div "Select S" at bounding box center [279, 534] width 45 height 36
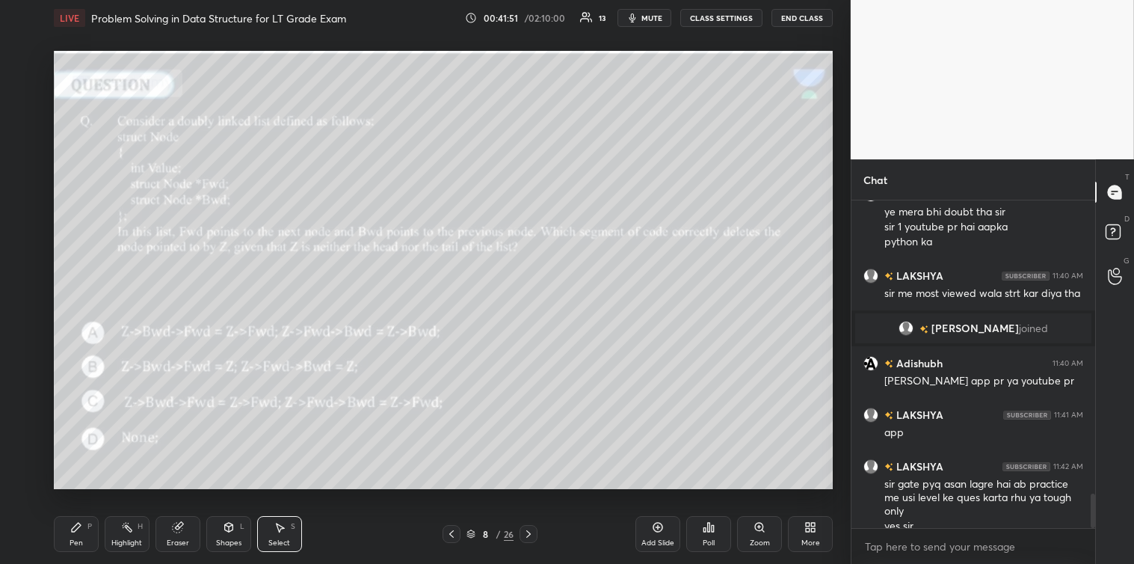
scroll to position [2813, 0]
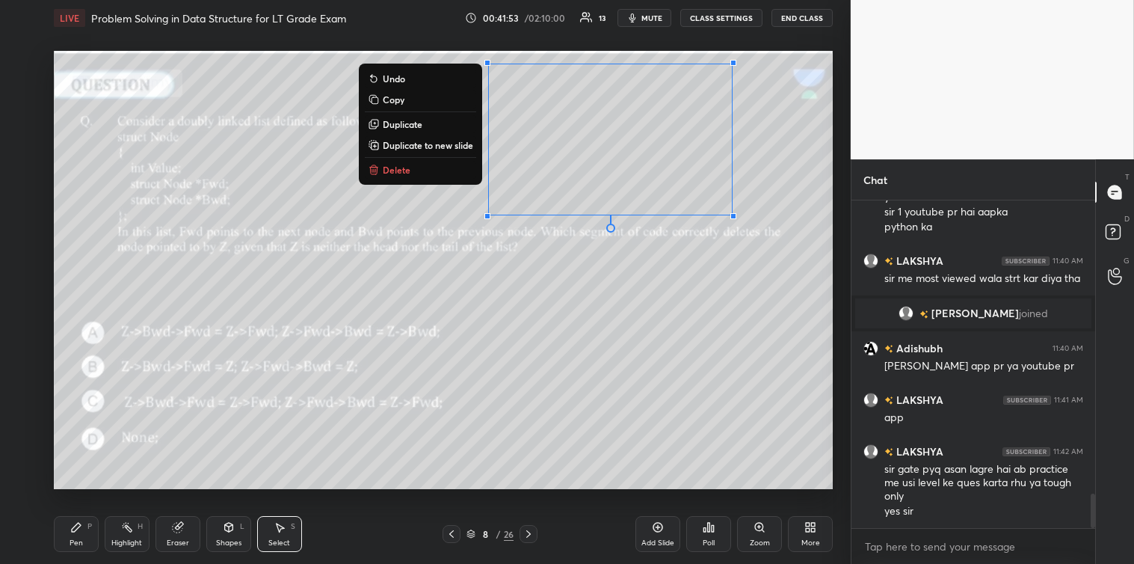
click at [405, 170] on p "Delete" at bounding box center [397, 170] width 28 height 12
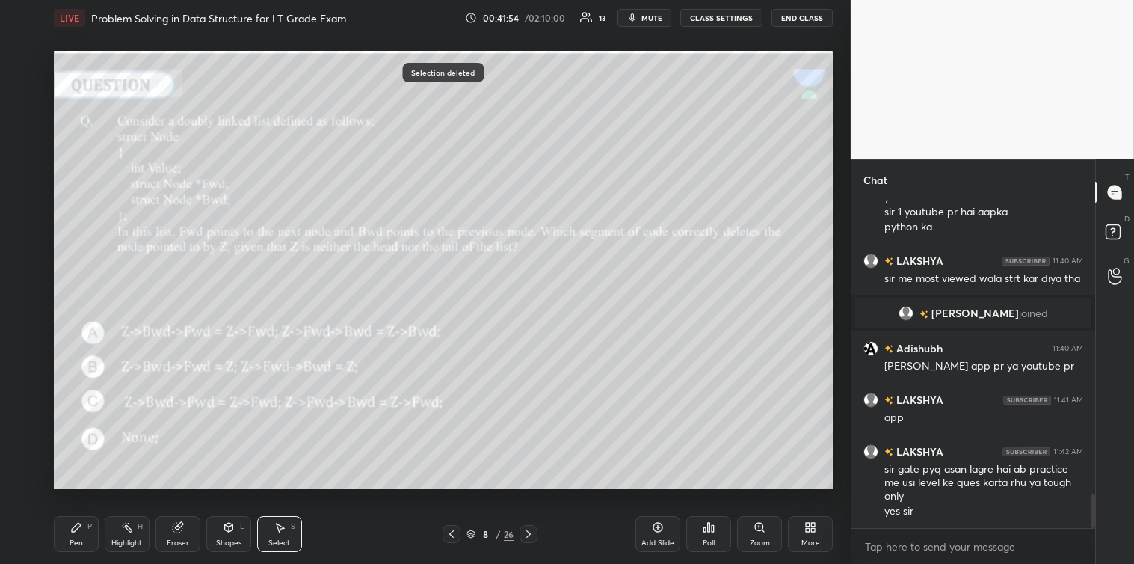
click at [69, 528] on div "Pen P" at bounding box center [76, 534] width 45 height 36
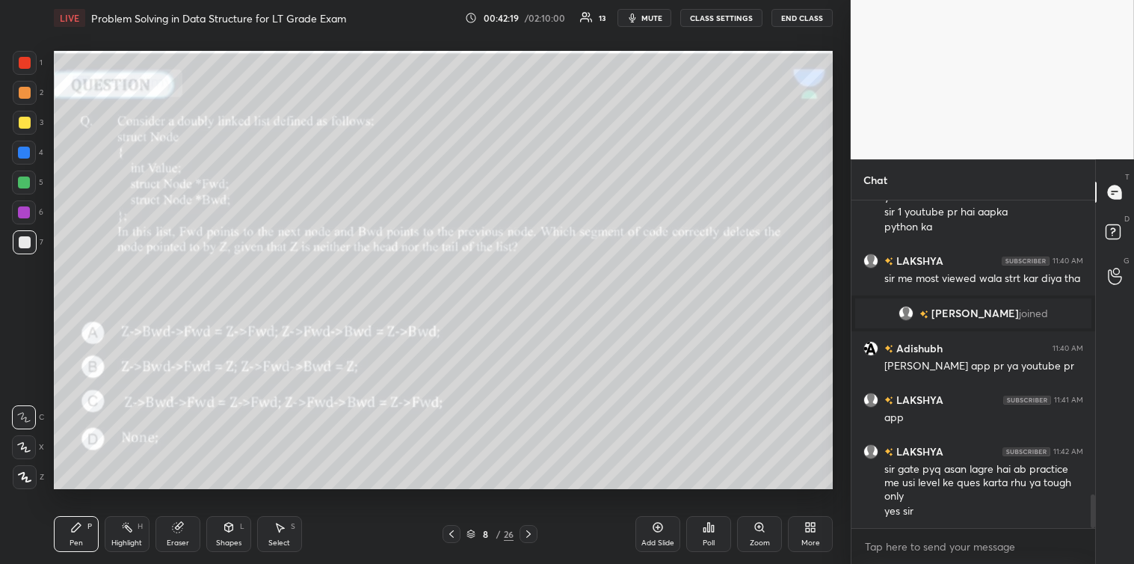
scroll to position [2865, 0]
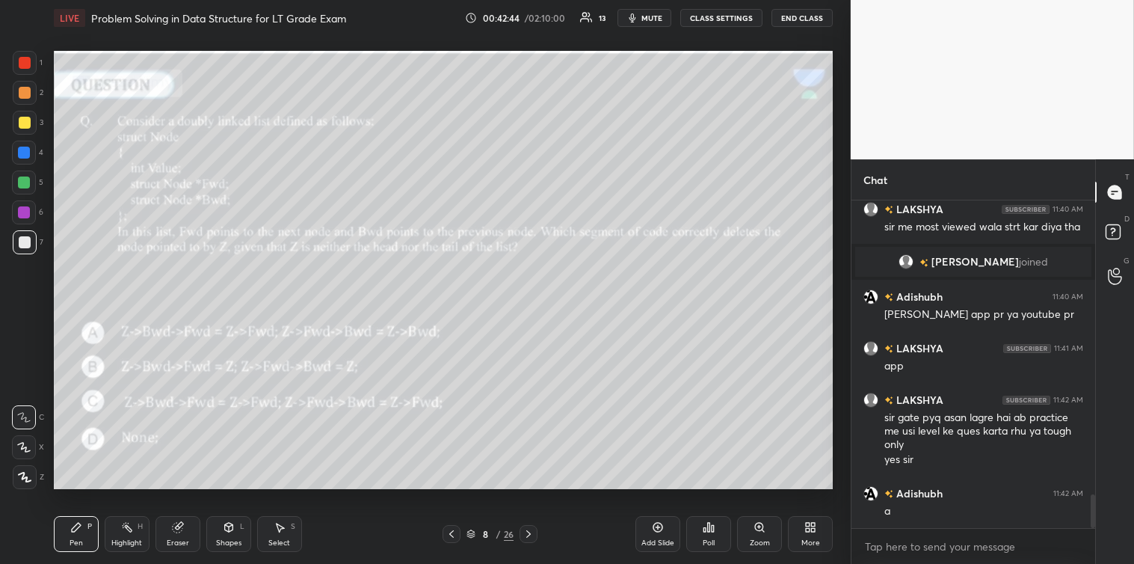
click at [229, 531] on icon at bounding box center [228, 526] width 8 height 9
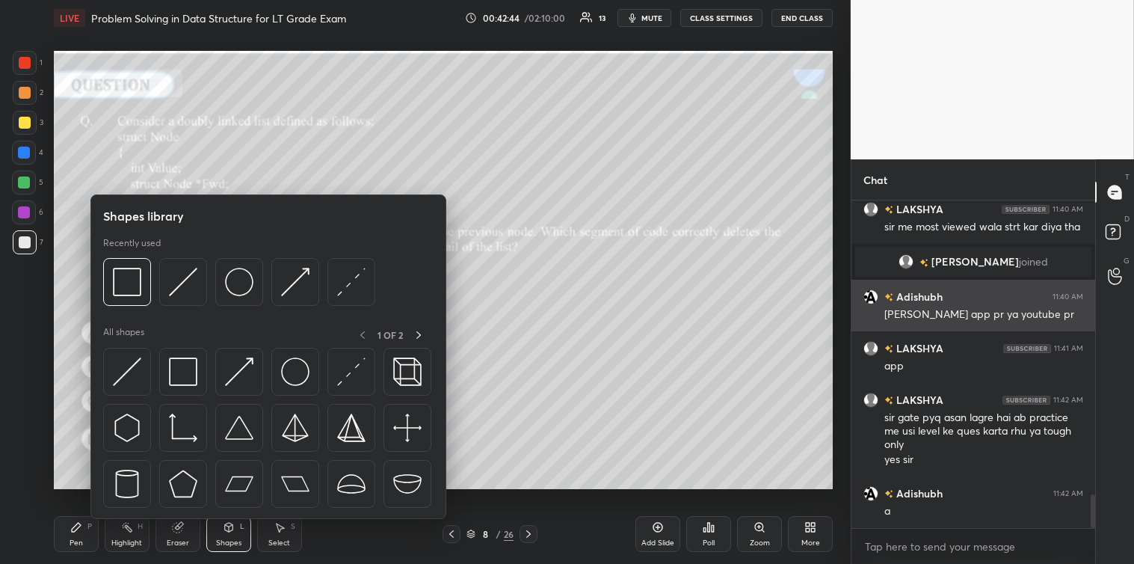
click at [180, 374] on img at bounding box center [183, 371] width 28 height 28
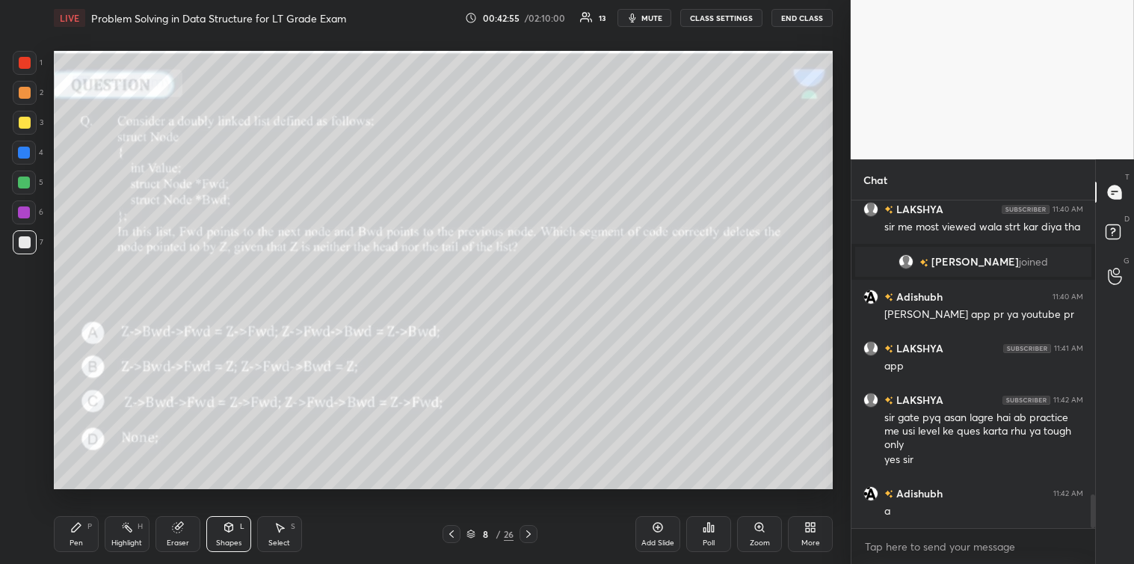
click at [80, 535] on div "Pen P" at bounding box center [76, 534] width 45 height 36
click at [24, 182] on div at bounding box center [24, 182] width 12 height 12
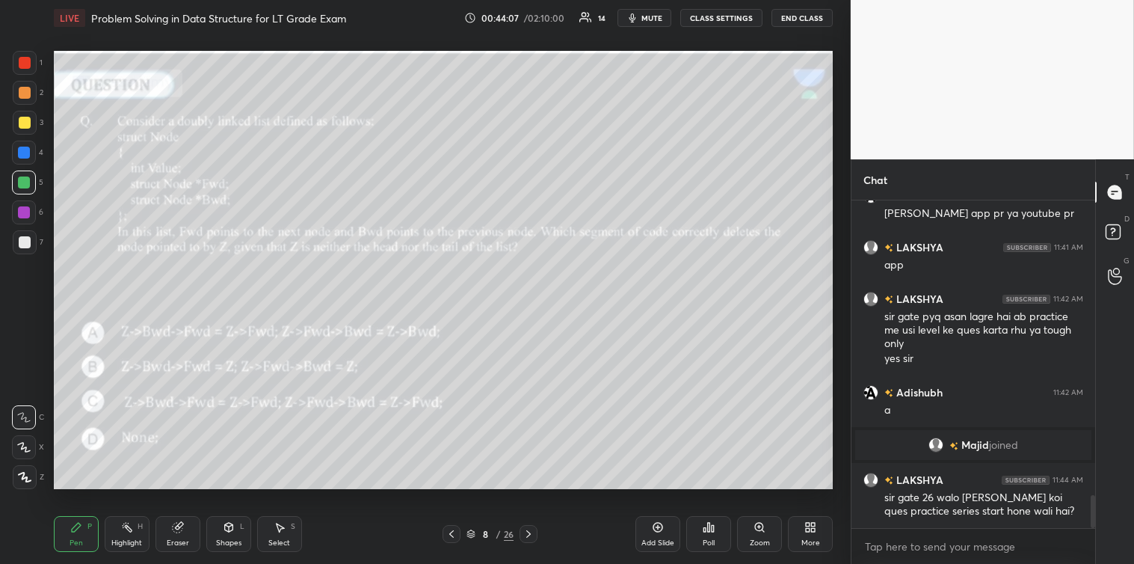
scroll to position [2988, 0]
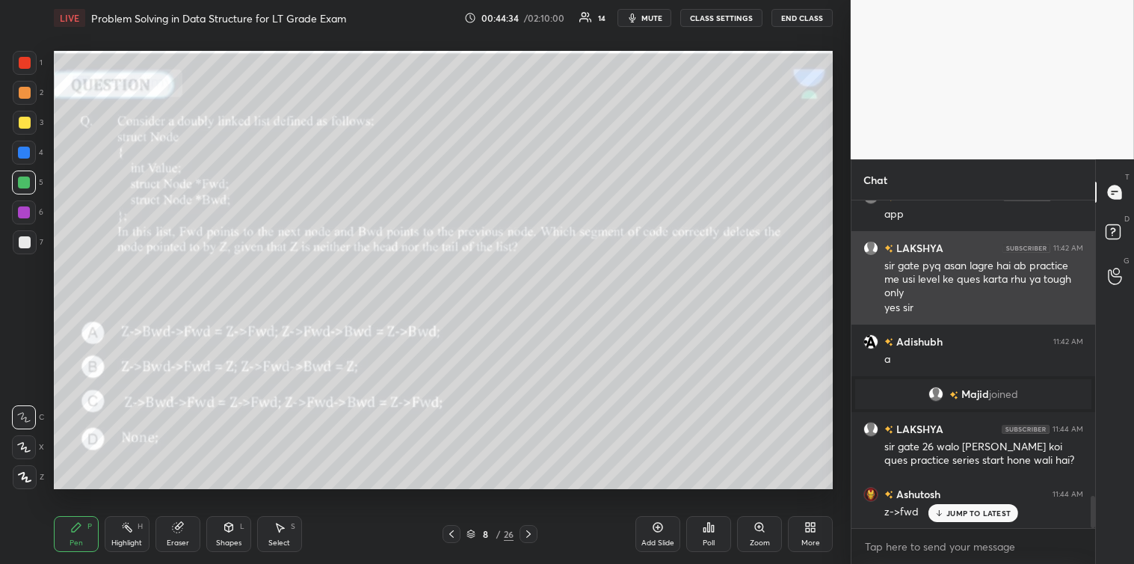
click at [21, 123] on div at bounding box center [25, 123] width 12 height 12
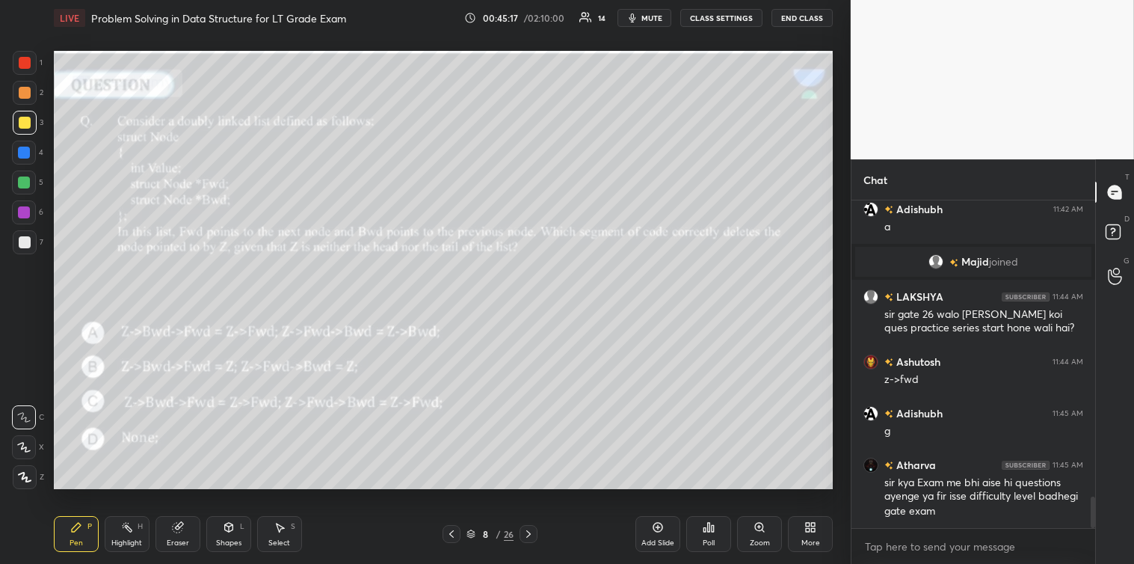
scroll to position [3172, 0]
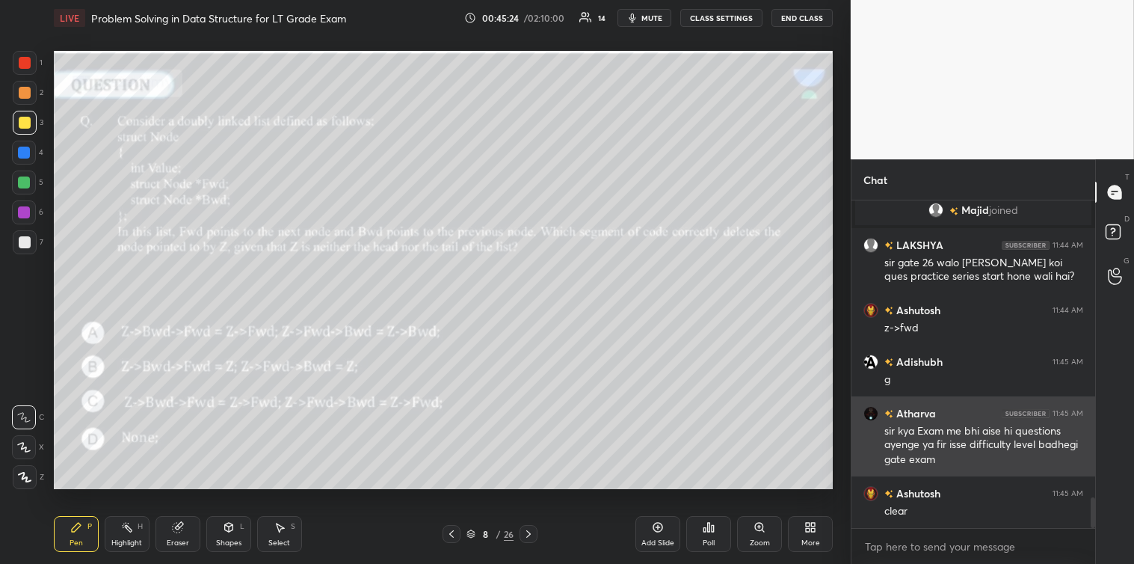
click at [906, 434] on div "sir kya Exam me bhi aise hi questions ayenge ya fir isse difficulty level badhe…" at bounding box center [983, 438] width 199 height 28
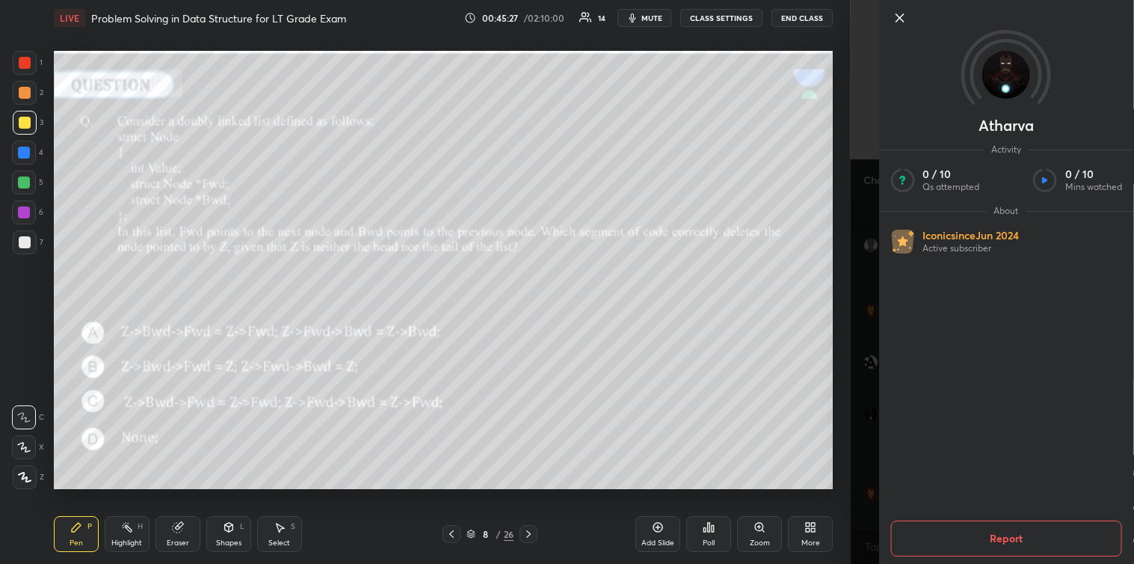
click at [902, 20] on icon at bounding box center [898, 17] width 7 height 7
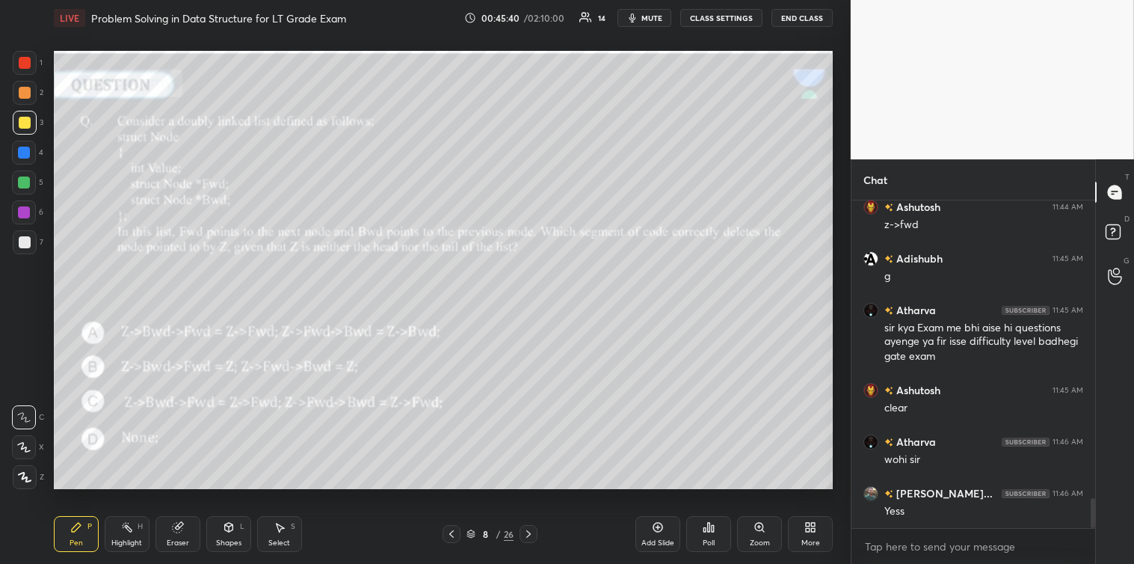
scroll to position [3327, 0]
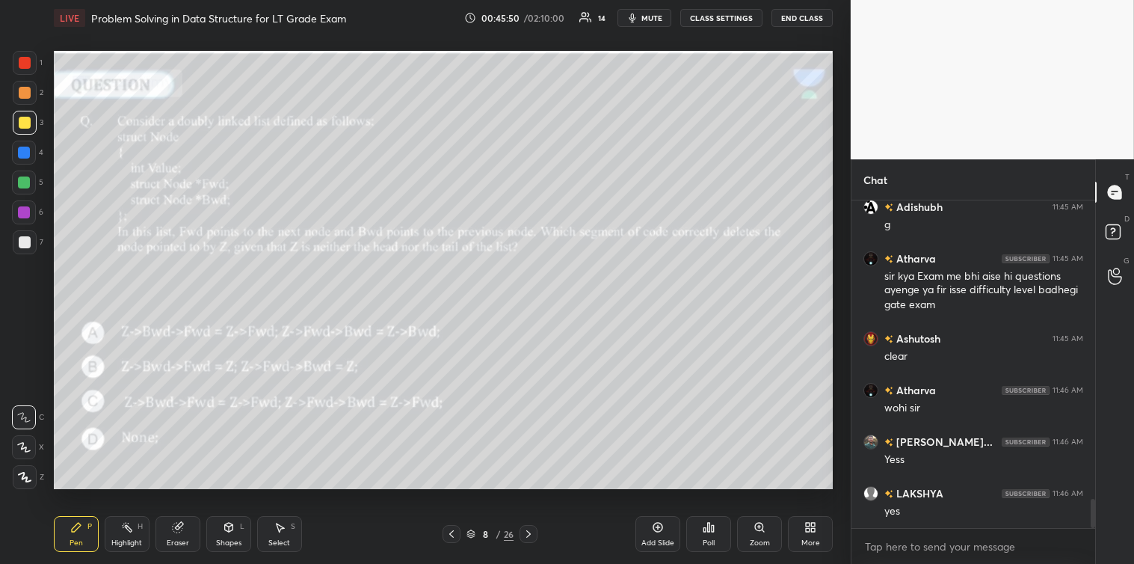
click at [535, 533] on div at bounding box center [528, 534] width 18 height 18
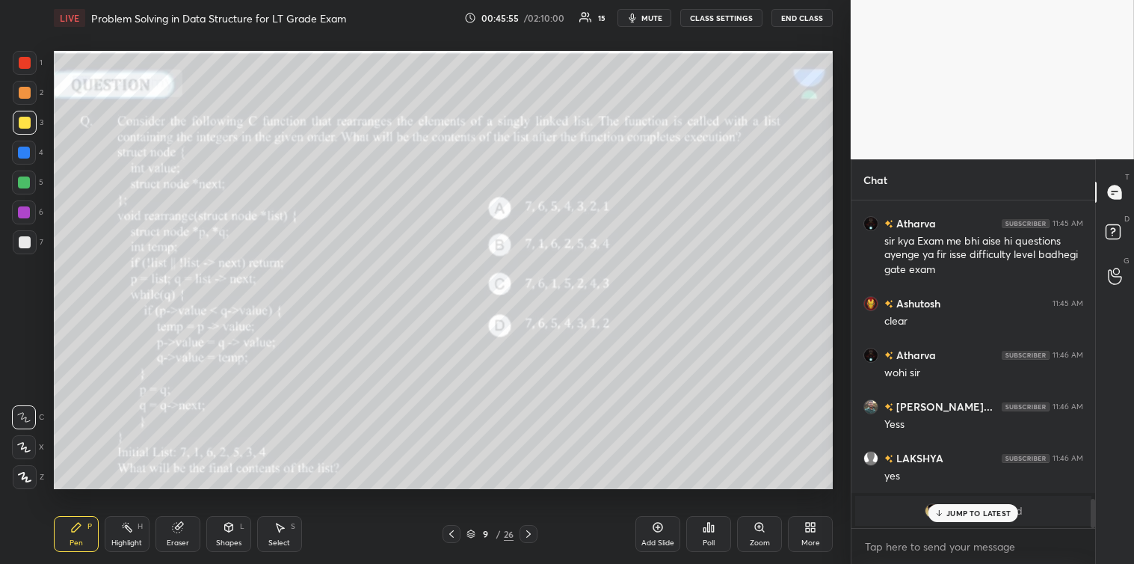
click at [710, 528] on icon at bounding box center [709, 526] width 2 height 9
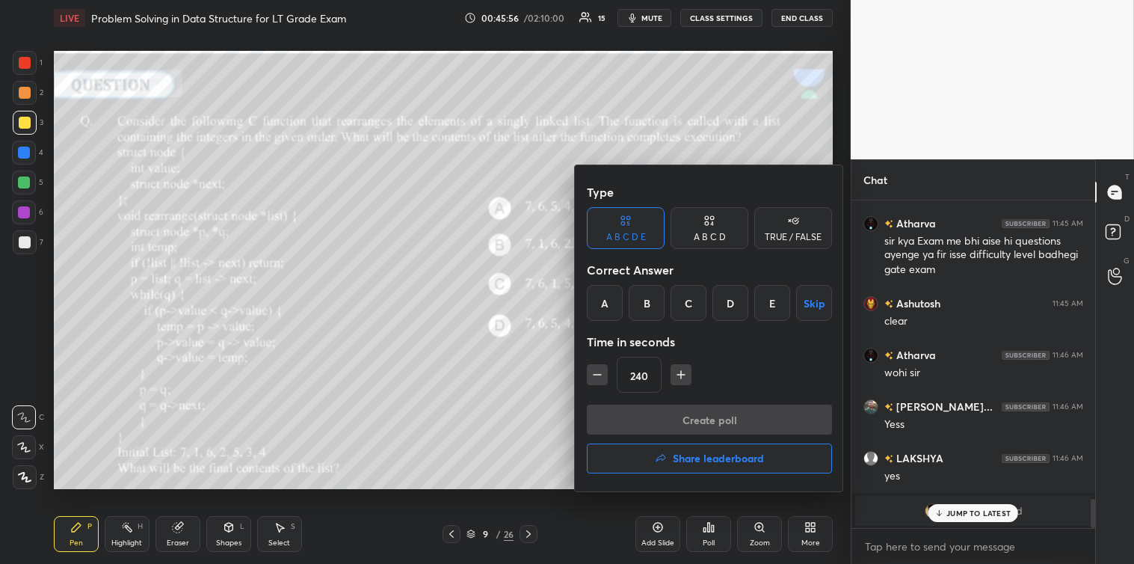
click at [768, 302] on div "E" at bounding box center [772, 303] width 36 height 36
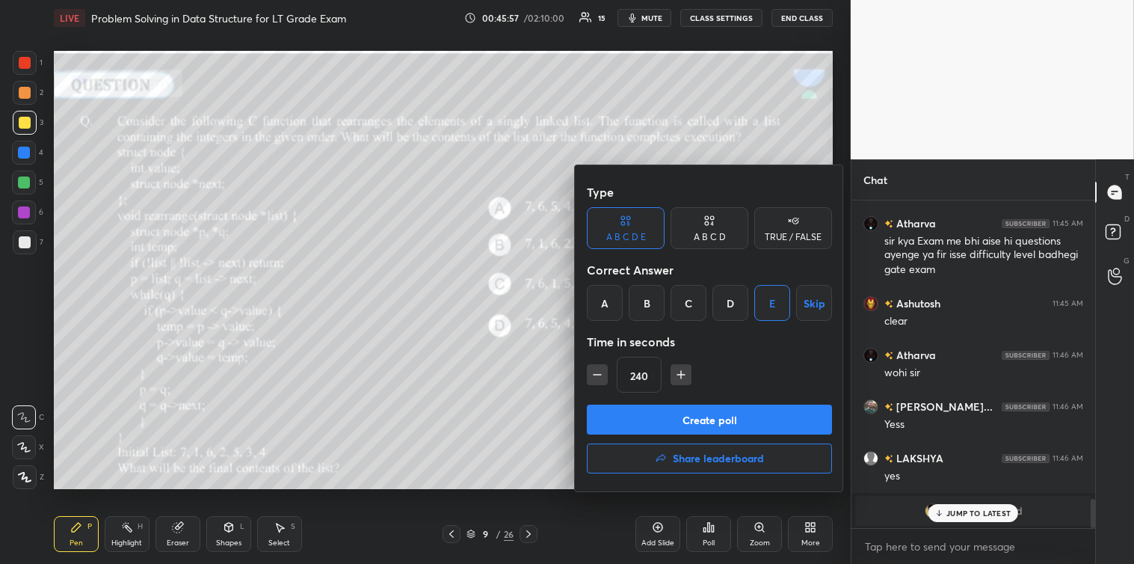
click at [715, 416] on button "Create poll" at bounding box center [709, 419] width 245 height 30
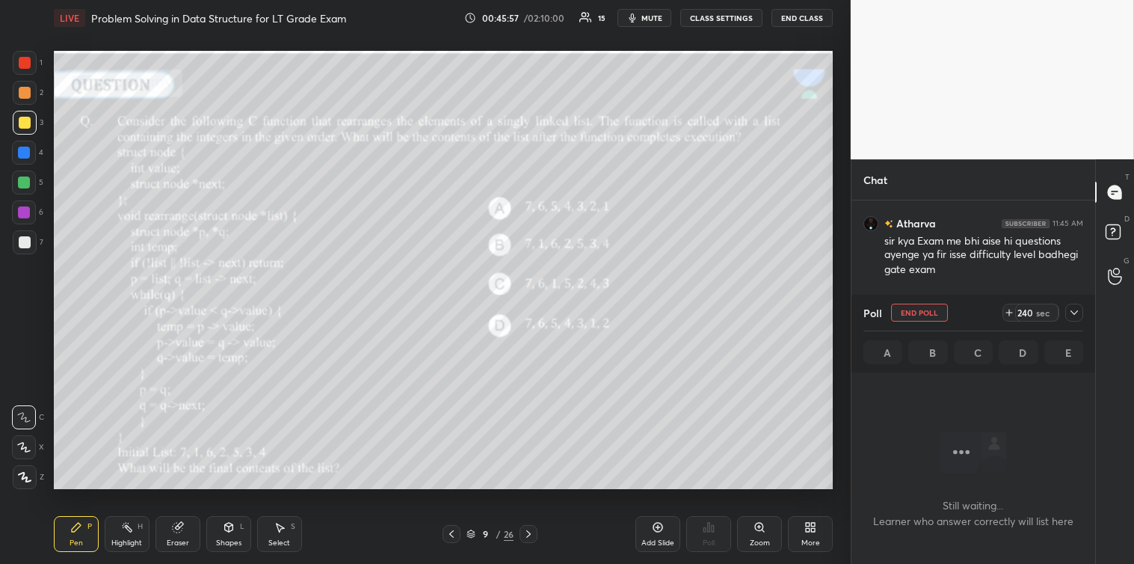
scroll to position [280, 239]
click at [1072, 306] on icon at bounding box center [1074, 312] width 12 height 12
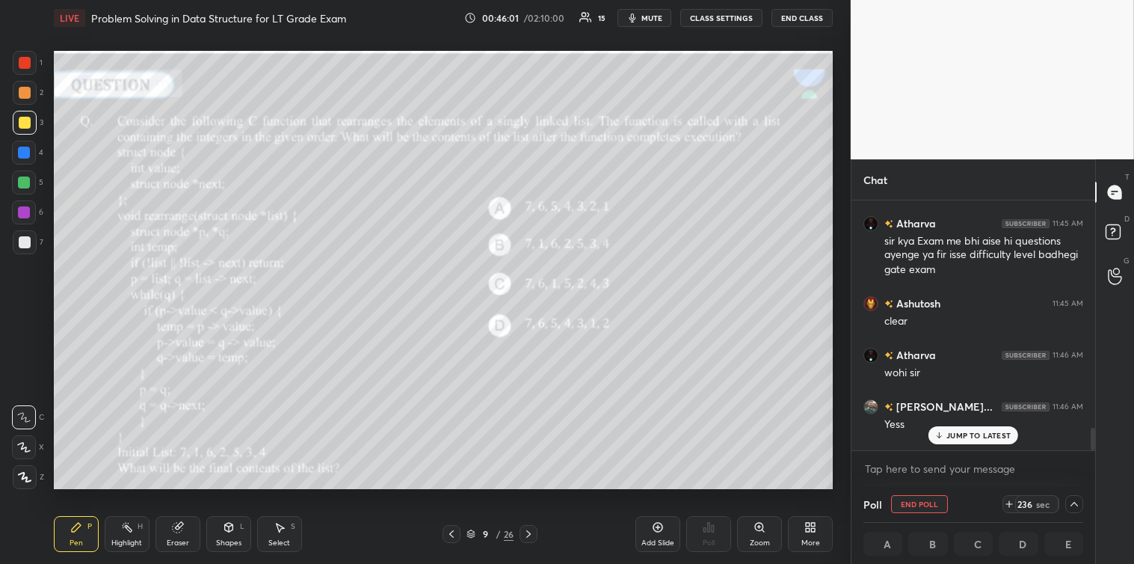
click at [1014, 505] on icon at bounding box center [1009, 504] width 12 height 12
click at [1012, 505] on icon at bounding box center [1009, 504] width 12 height 12
click at [1011, 505] on icon at bounding box center [1009, 504] width 12 height 12
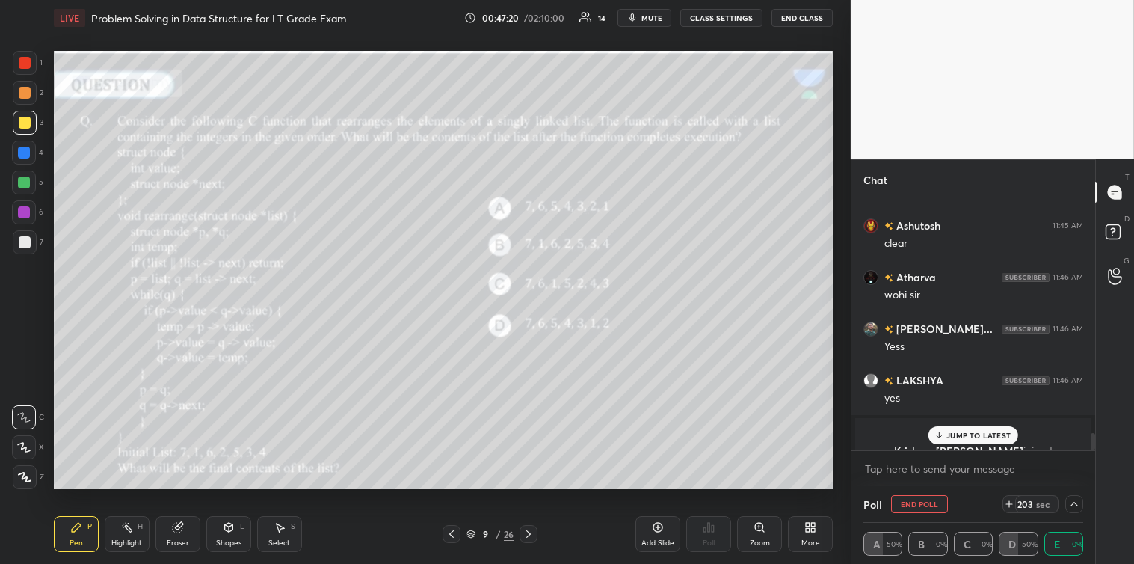
click at [983, 434] on p "JUMP TO LATEST" at bounding box center [978, 435] width 64 height 9
click at [961, 459] on textarea at bounding box center [973, 469] width 220 height 24
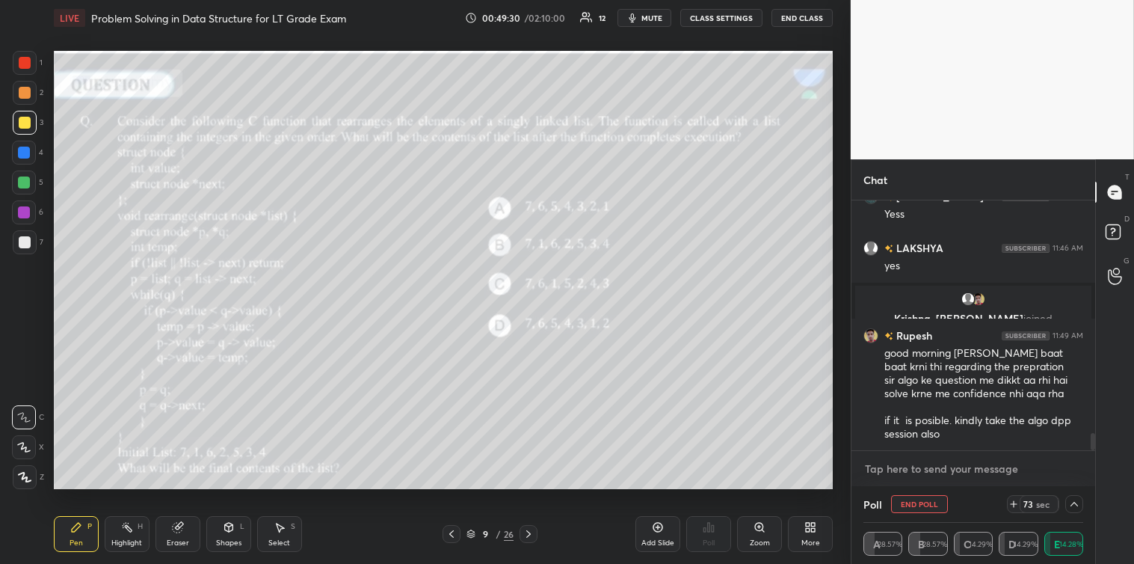
scroll to position [3469, 0]
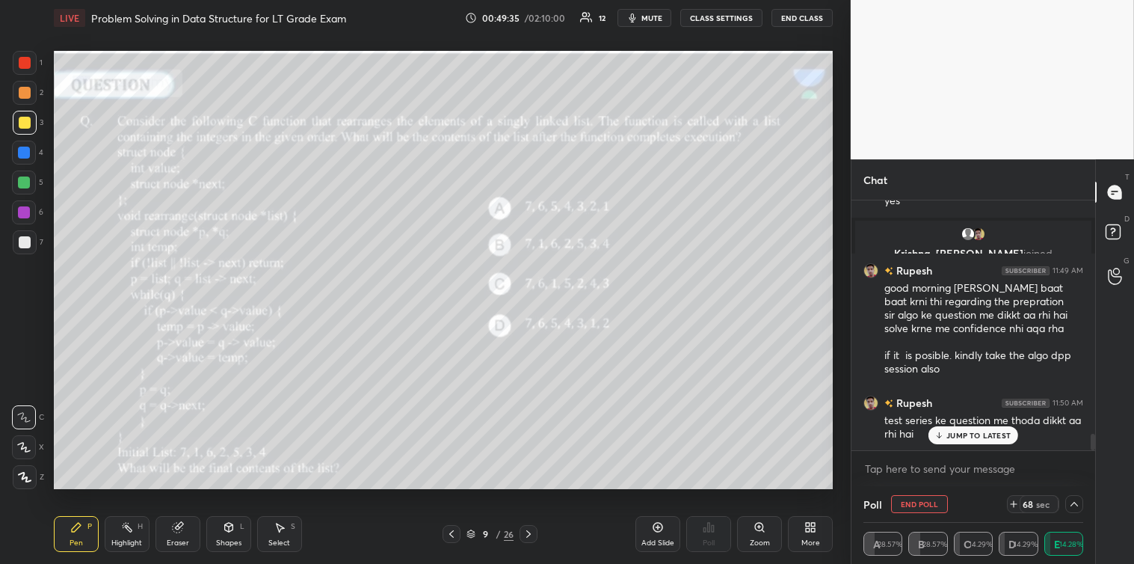
click at [984, 437] on p "JUMP TO LATEST" at bounding box center [978, 435] width 64 height 9
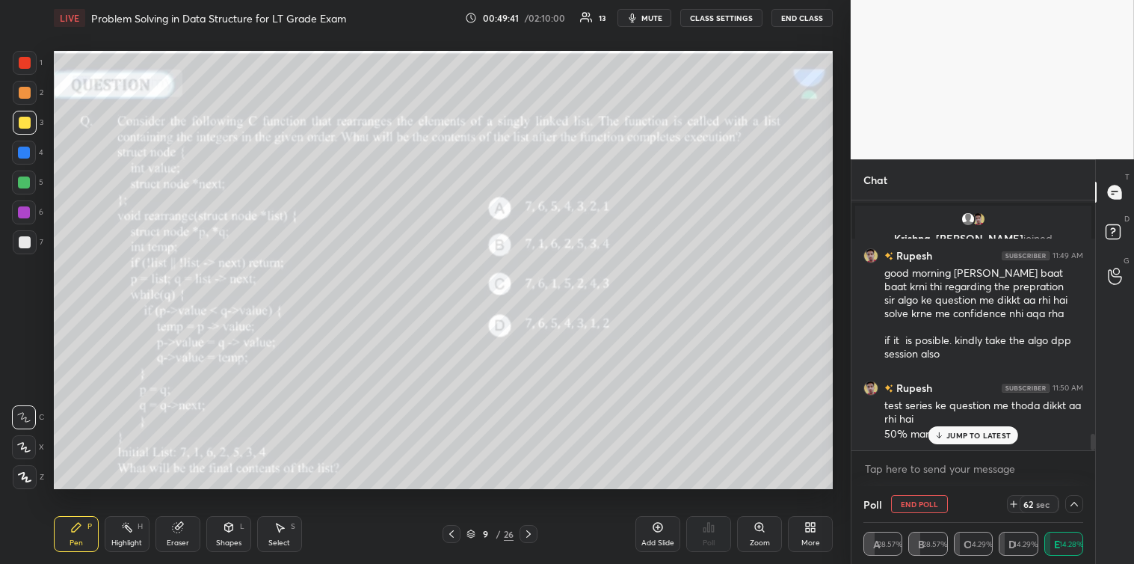
click at [948, 436] on p "JUMP TO LATEST" at bounding box center [978, 435] width 64 height 9
click at [904, 474] on textarea at bounding box center [973, 469] width 220 height 24
click at [875, 466] on textarea at bounding box center [973, 469] width 220 height 24
click at [1066, 502] on div at bounding box center [1074, 504] width 18 height 18
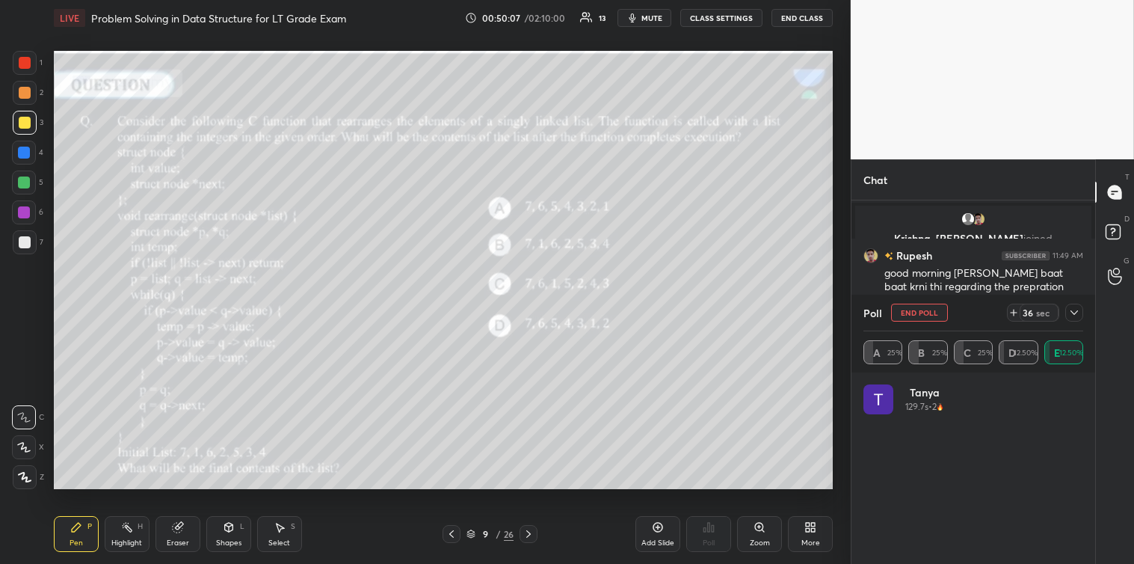
scroll to position [175, 215]
click at [1074, 309] on icon at bounding box center [1074, 312] width 12 height 12
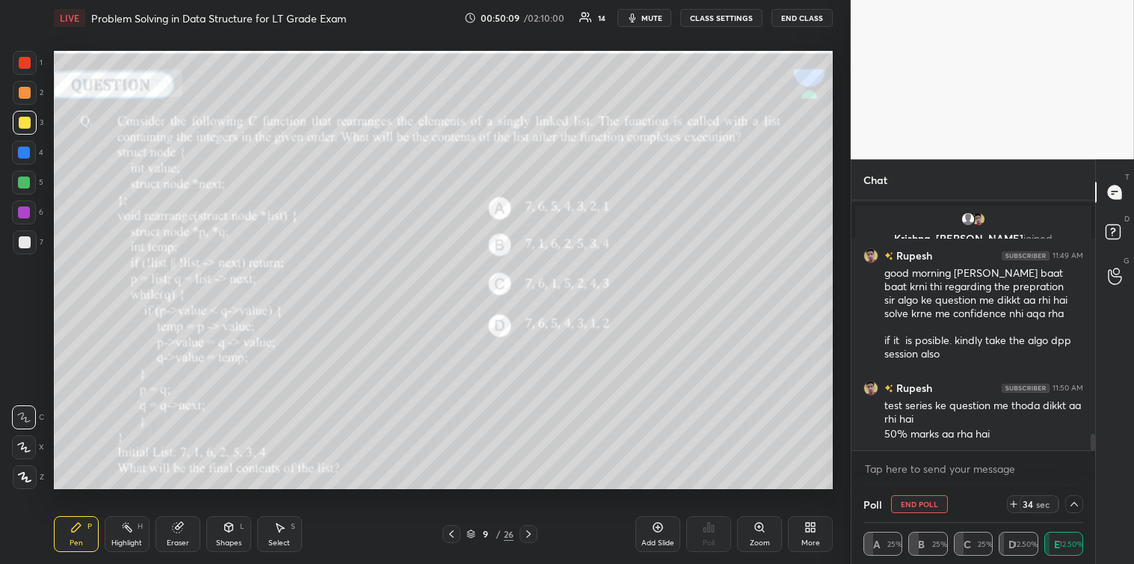
scroll to position [1, 4]
click at [943, 460] on textarea at bounding box center [973, 469] width 220 height 24
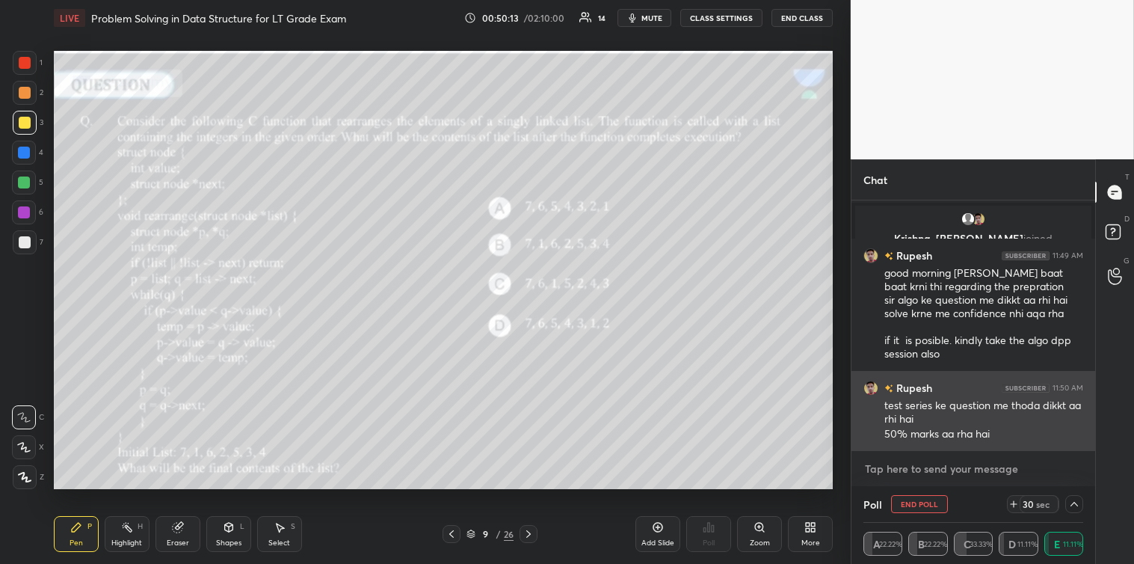
scroll to position [3499, 0]
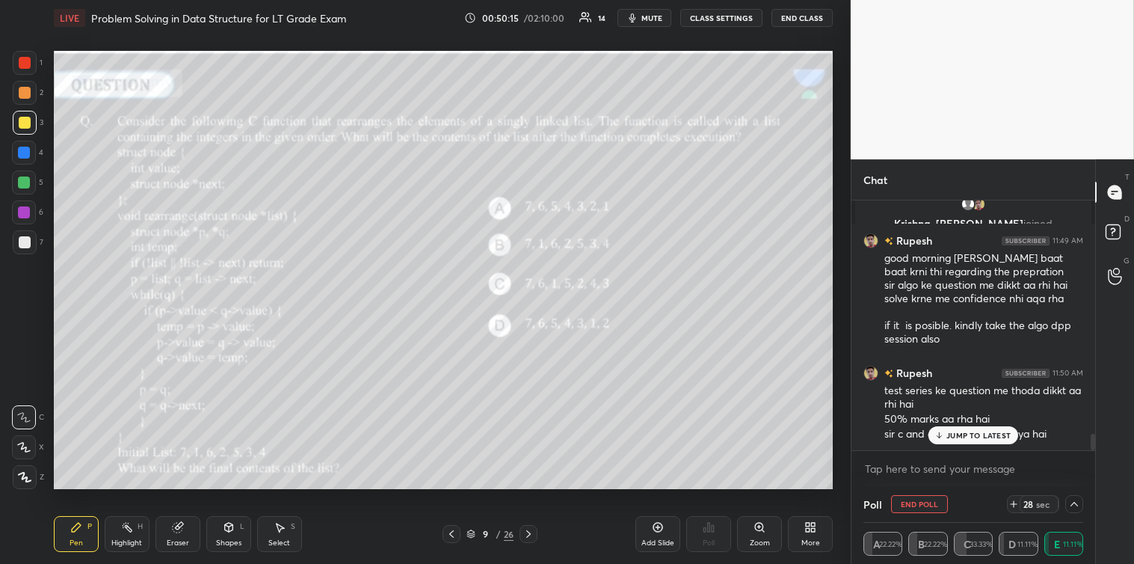
click at [1067, 501] on div at bounding box center [1074, 504] width 18 height 18
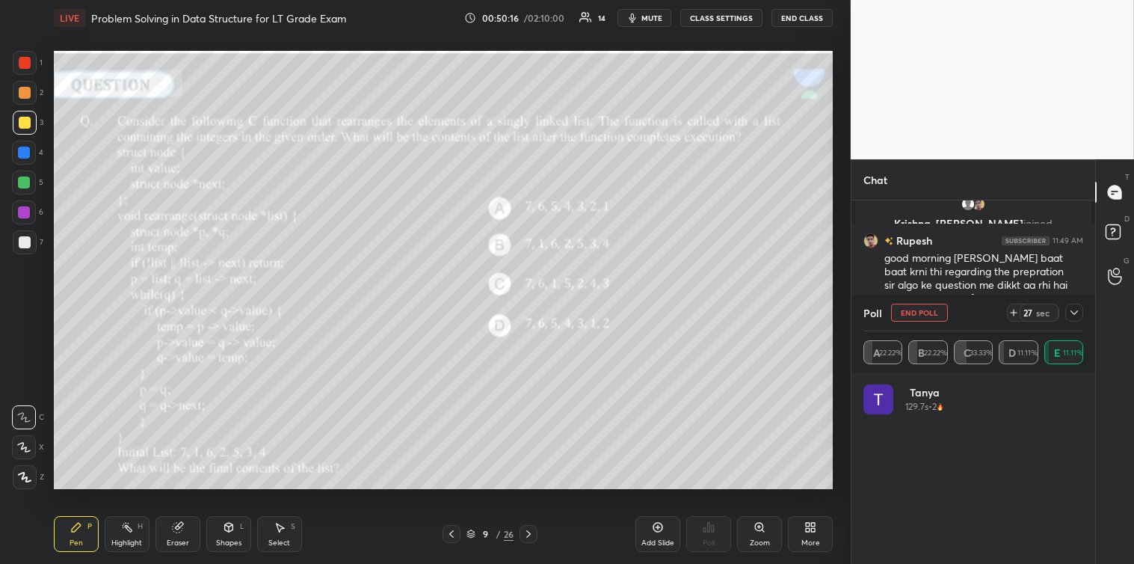
scroll to position [175, 215]
click at [1073, 315] on icon at bounding box center [1074, 312] width 12 height 12
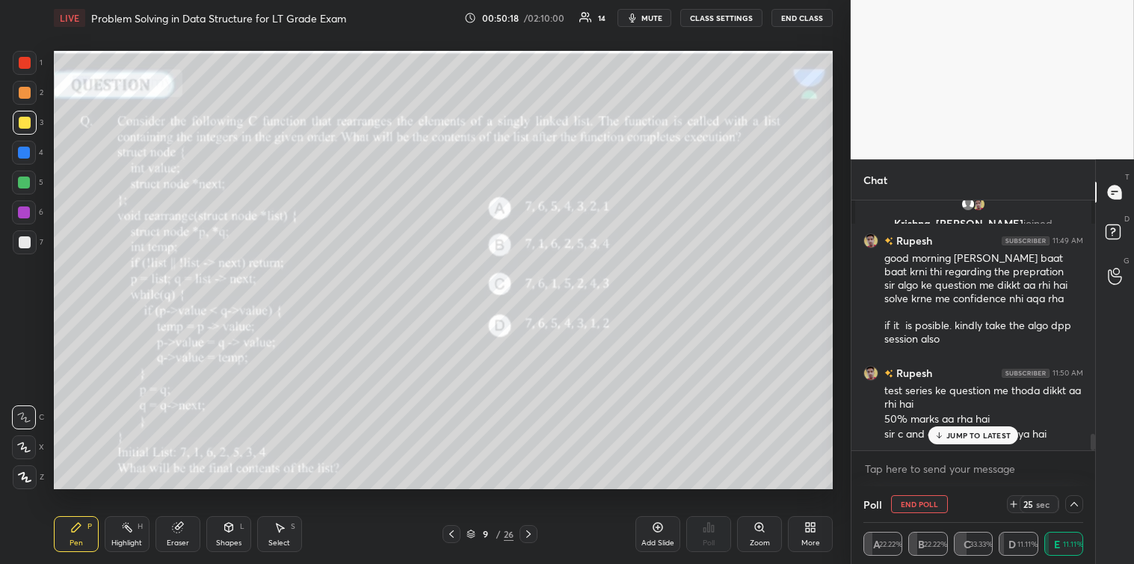
scroll to position [1, 4]
click at [983, 431] on p "JUMP TO LATEST" at bounding box center [978, 435] width 64 height 9
click at [1014, 499] on icon at bounding box center [1014, 504] width 12 height 12
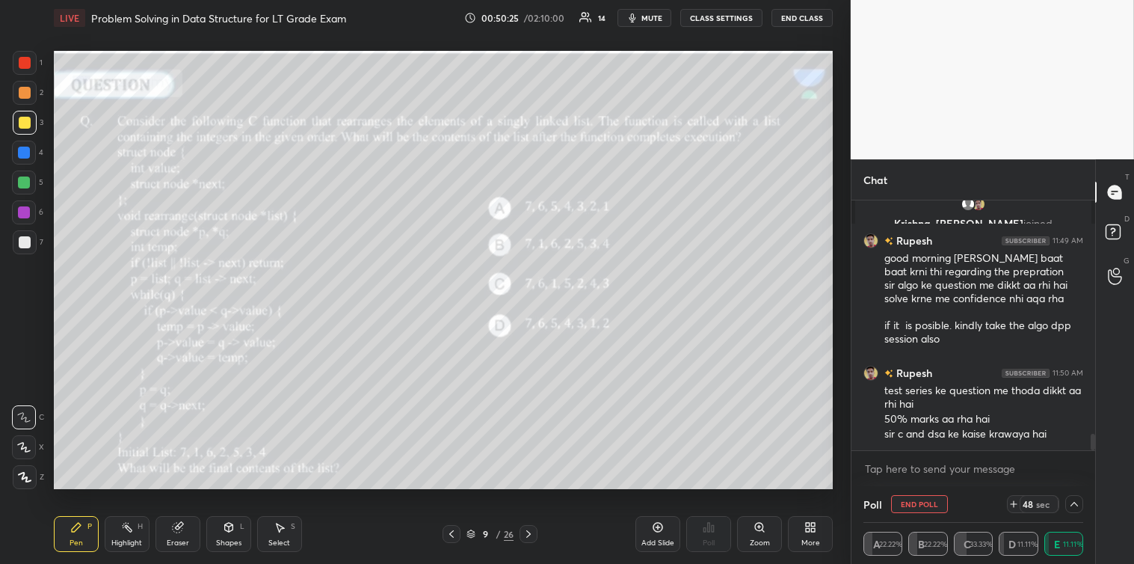
click at [1014, 499] on icon at bounding box center [1014, 504] width 12 height 12
click at [1014, 499] on icon at bounding box center [1009, 504] width 12 height 12
click at [969, 465] on textarea at bounding box center [973, 469] width 220 height 24
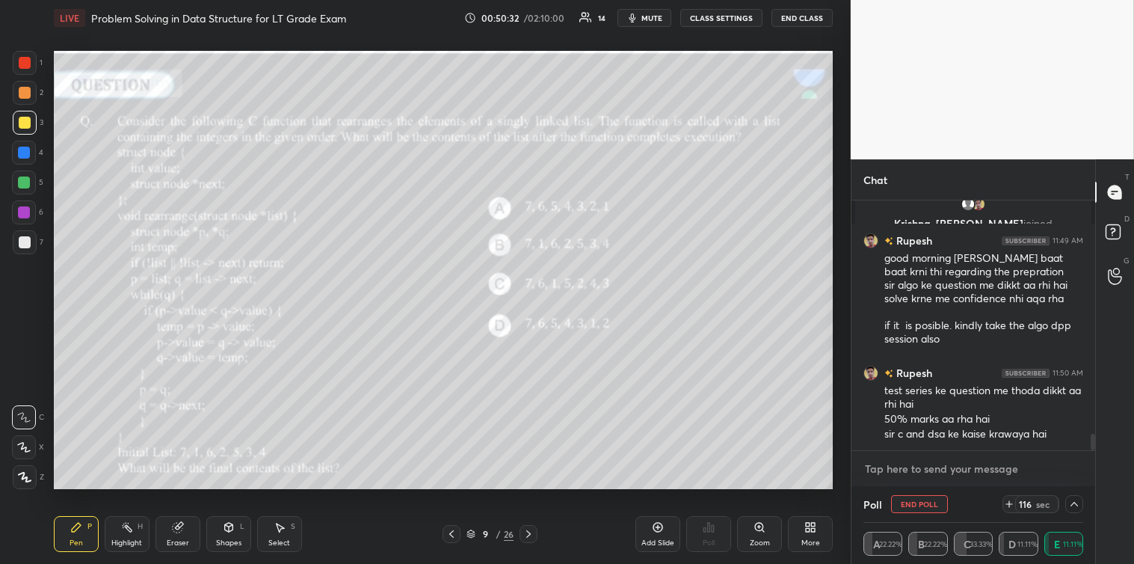
scroll to position [3564, 0]
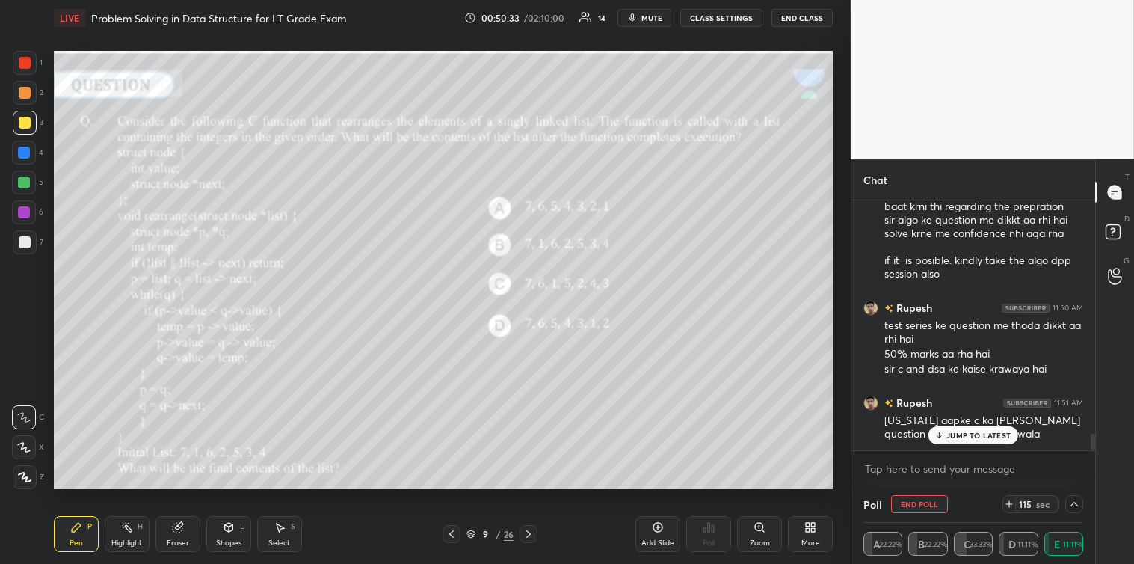
click at [972, 431] on p "JUMP TO LATEST" at bounding box center [978, 435] width 64 height 9
click at [892, 461] on textarea at bounding box center [973, 469] width 220 height 24
click at [878, 471] on textarea at bounding box center [973, 469] width 220 height 24
click at [871, 469] on textarea at bounding box center [973, 469] width 220 height 24
click at [1075, 502] on icon at bounding box center [1074, 504] width 12 height 12
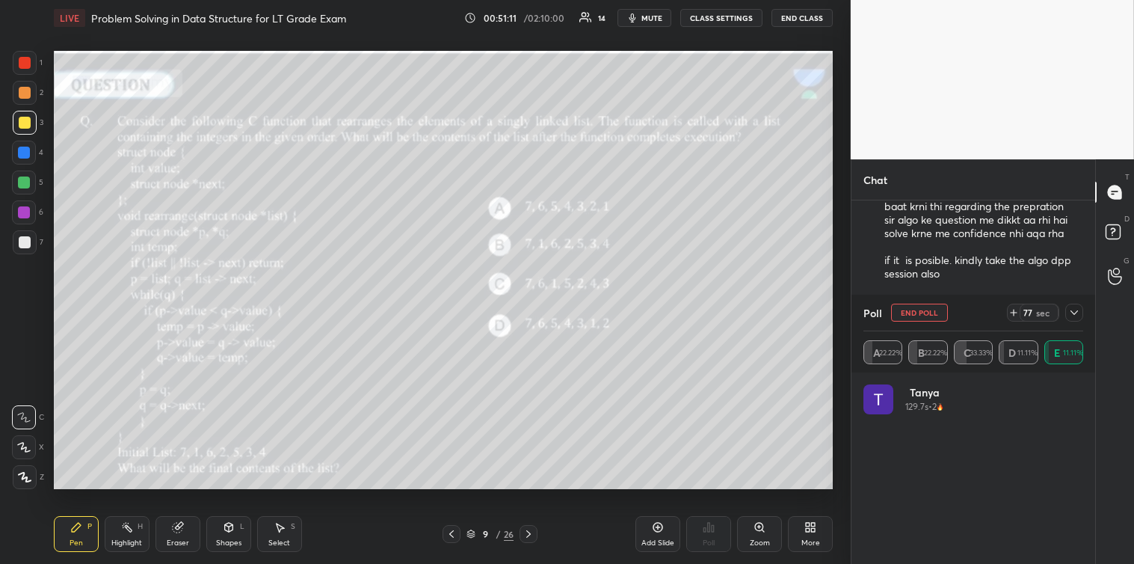
scroll to position [175, 215]
click at [1074, 308] on icon at bounding box center [1074, 312] width 12 height 12
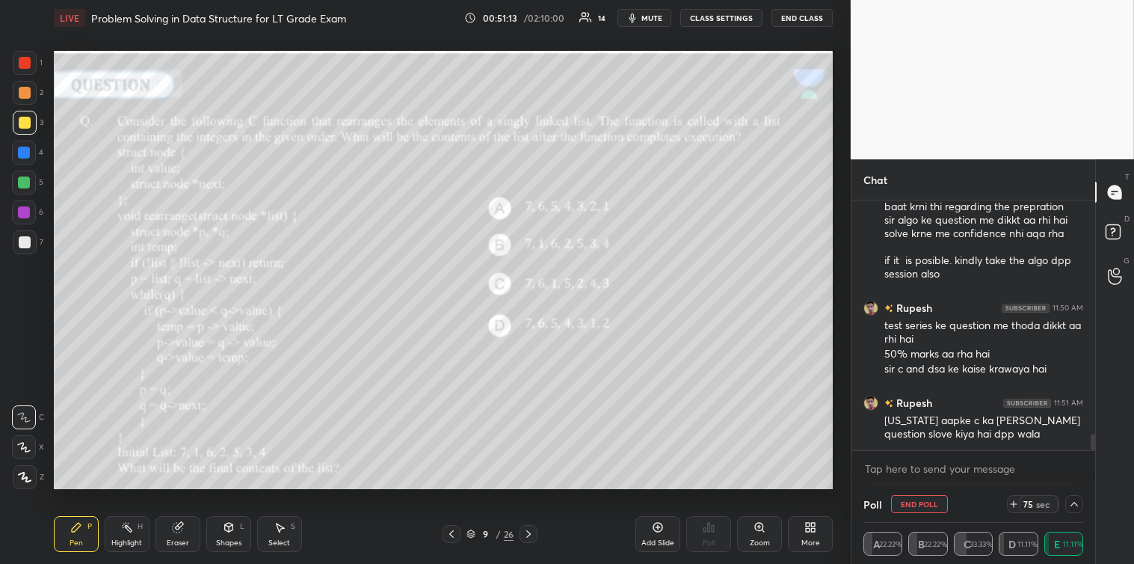
scroll to position [1, 4]
click at [908, 473] on textarea at bounding box center [973, 469] width 220 height 24
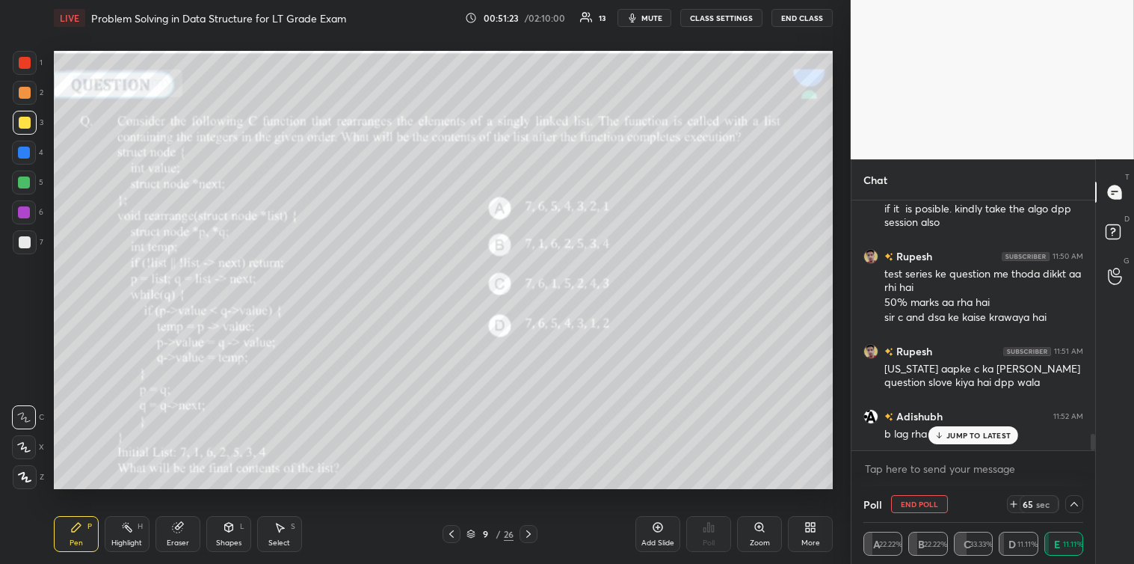
click at [957, 438] on p "JUMP TO LATEST" at bounding box center [978, 435] width 64 height 9
click at [1073, 499] on icon at bounding box center [1074, 504] width 12 height 12
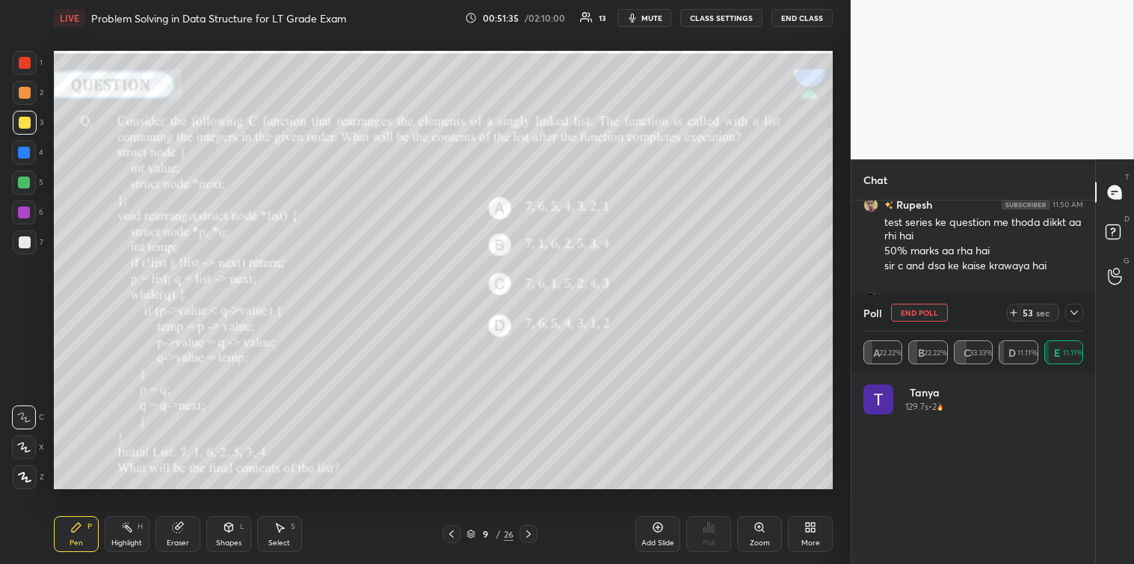
scroll to position [175, 215]
click at [1076, 310] on icon at bounding box center [1074, 312] width 12 height 12
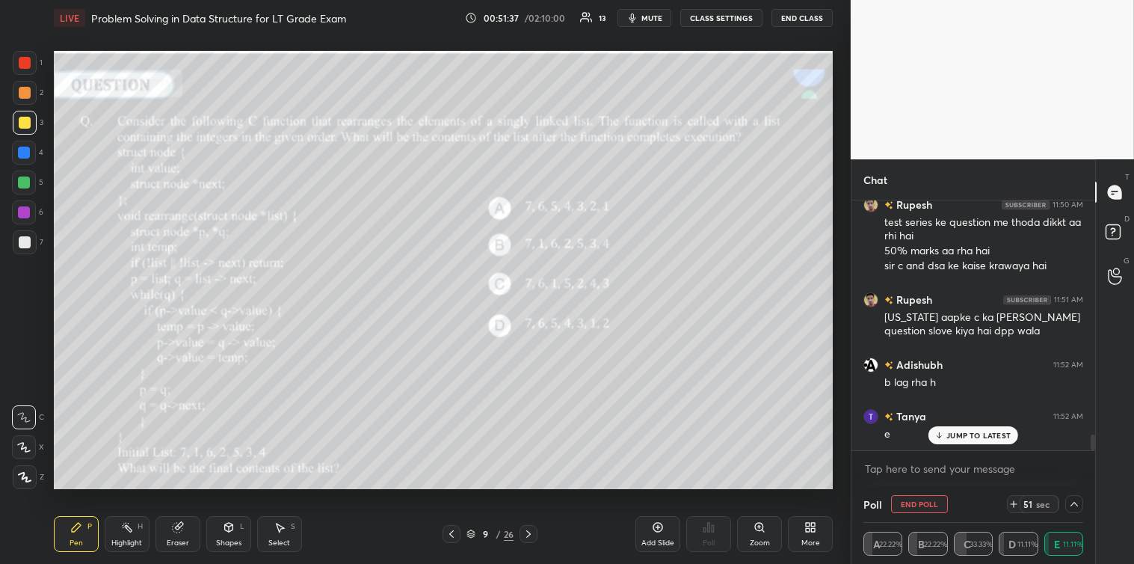
scroll to position [1, 4]
click at [953, 435] on p "JUMP TO LATEST" at bounding box center [978, 435] width 64 height 9
click at [906, 478] on textarea at bounding box center [973, 469] width 220 height 24
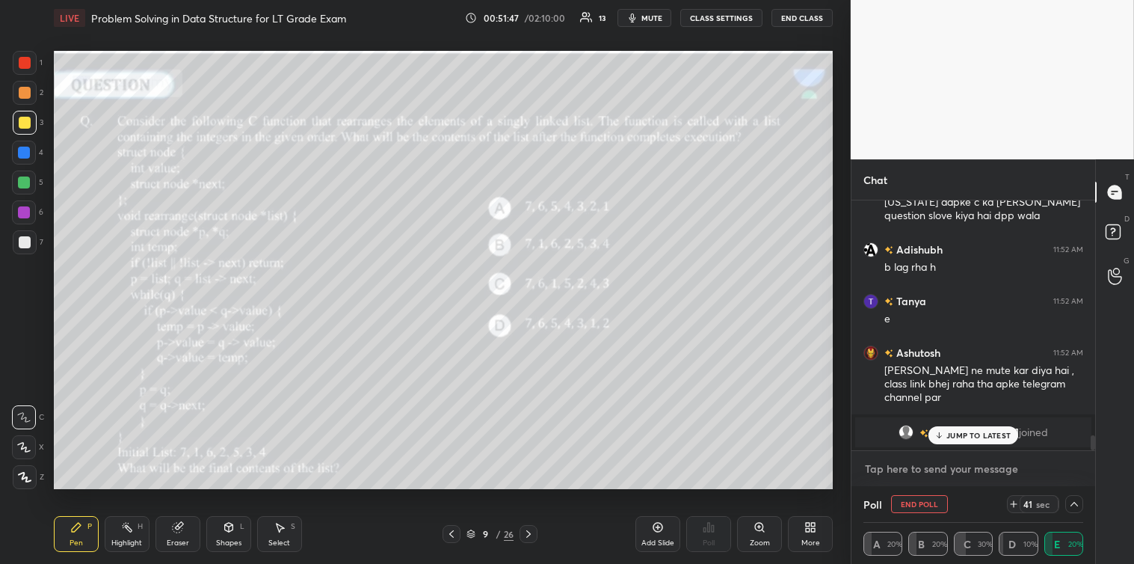
scroll to position [3833, 0]
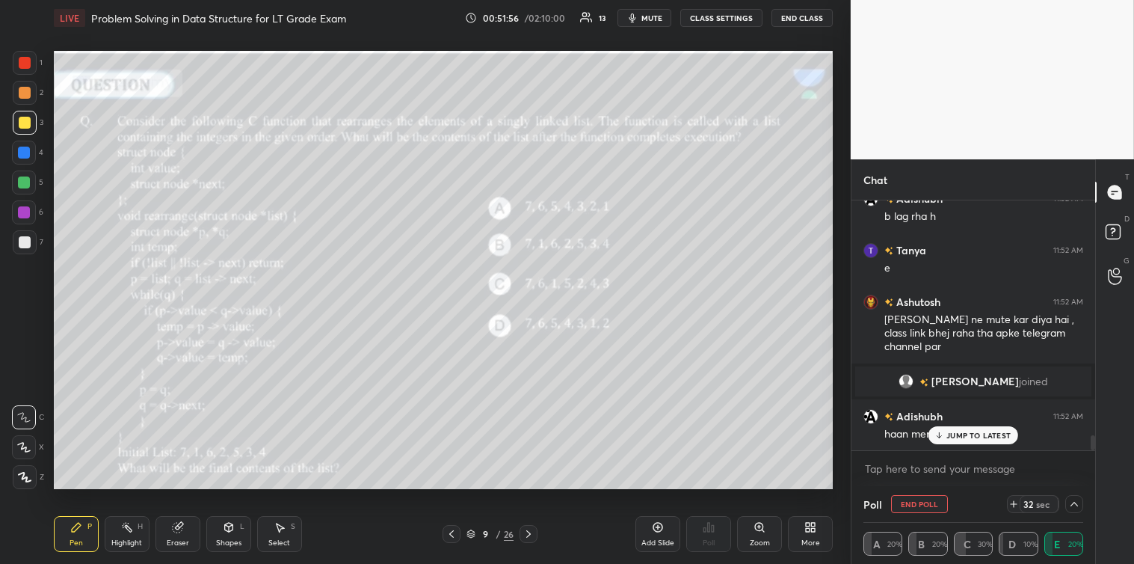
click at [959, 428] on div "JUMP TO LATEST" at bounding box center [973, 435] width 90 height 18
click at [905, 475] on textarea at bounding box center [973, 469] width 220 height 24
click at [1075, 501] on icon at bounding box center [1074, 504] width 12 height 12
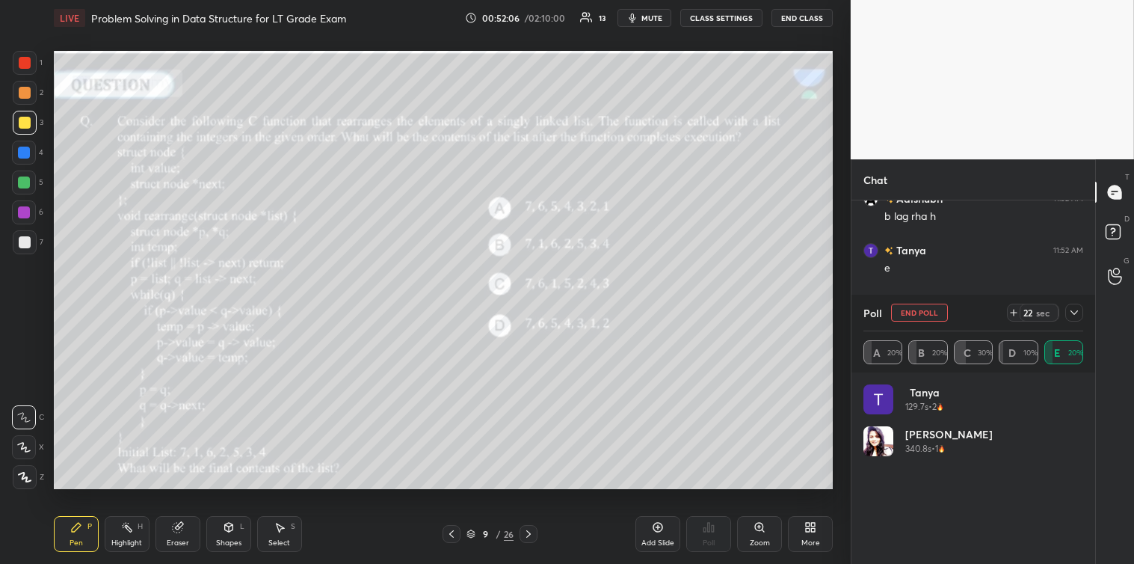
scroll to position [175, 215]
click at [1072, 309] on icon at bounding box center [1074, 312] width 12 height 12
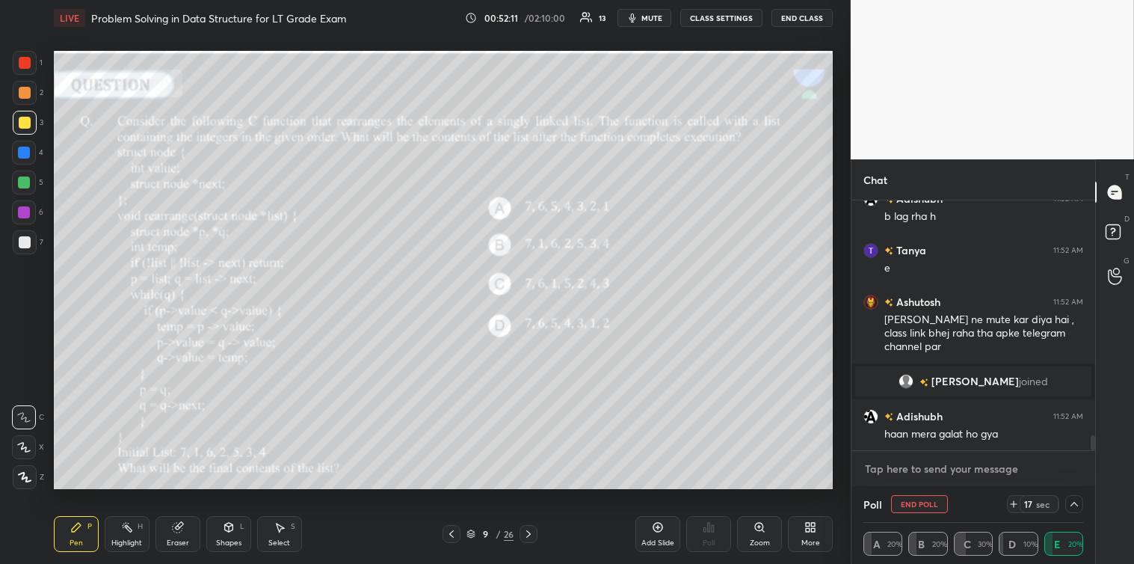
click at [939, 460] on textarea at bounding box center [973, 469] width 220 height 24
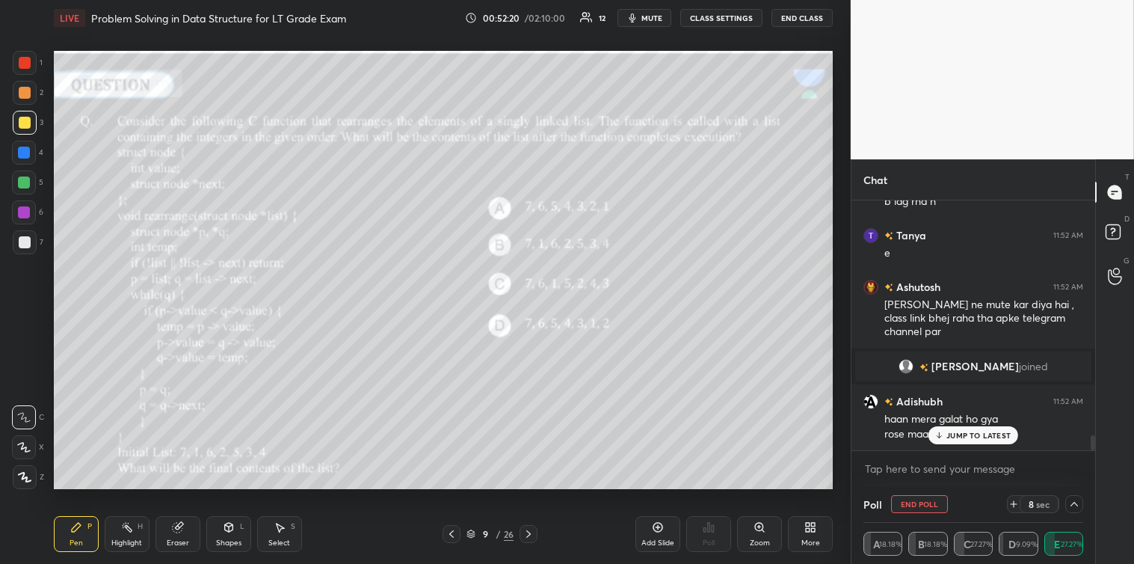
scroll to position [3899, 0]
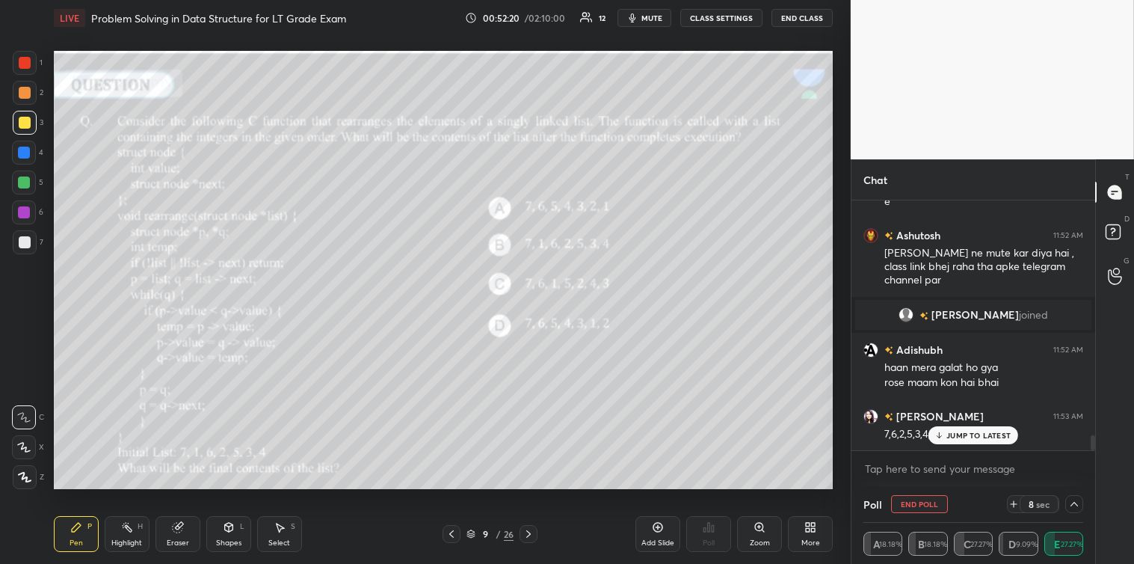
click at [949, 437] on p "JUMP TO LATEST" at bounding box center [978, 435] width 64 height 9
click at [903, 481] on div "x" at bounding box center [973, 468] width 244 height 35
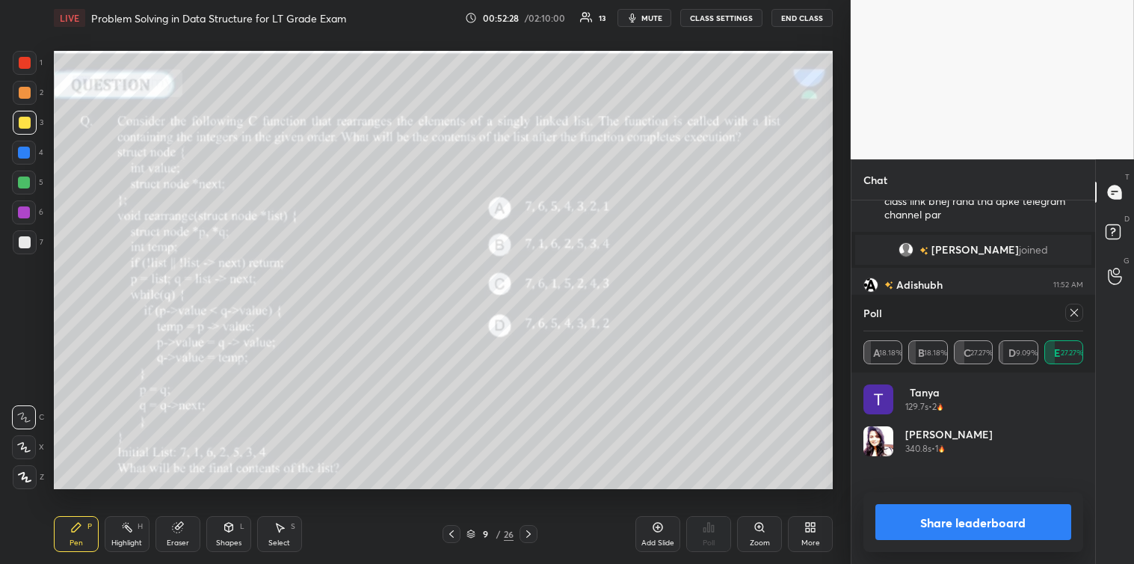
scroll to position [175, 215]
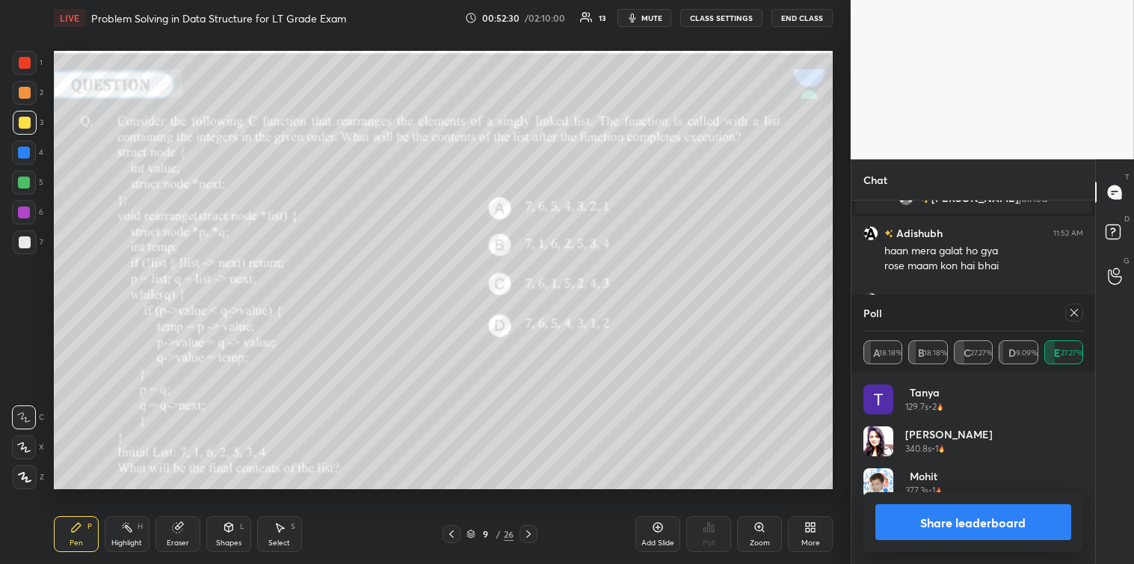
click at [1070, 312] on icon at bounding box center [1074, 312] width 12 height 12
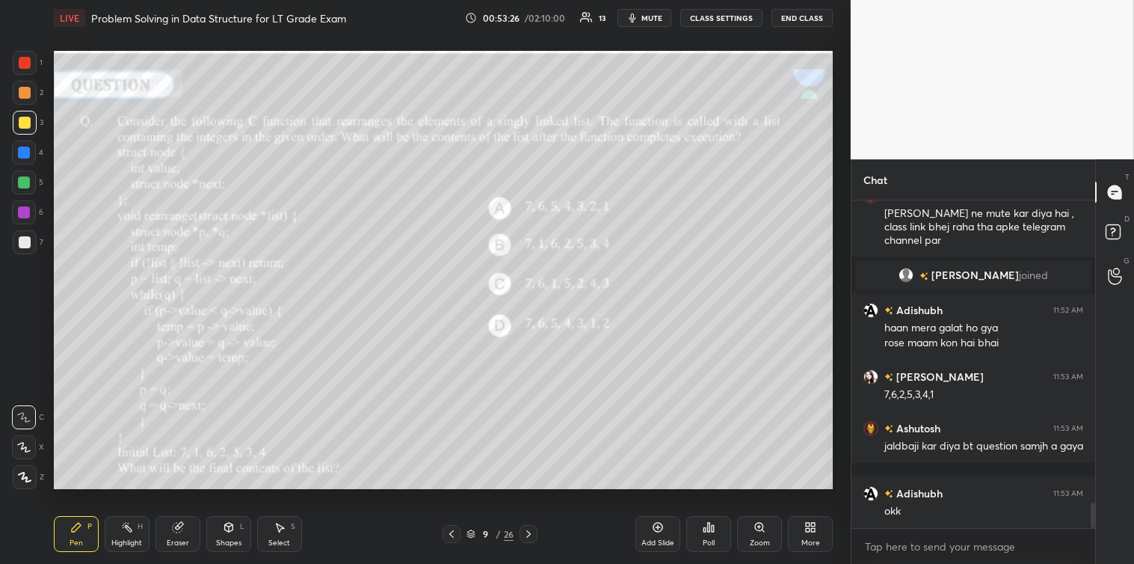
click at [19, 244] on div at bounding box center [25, 242] width 12 height 12
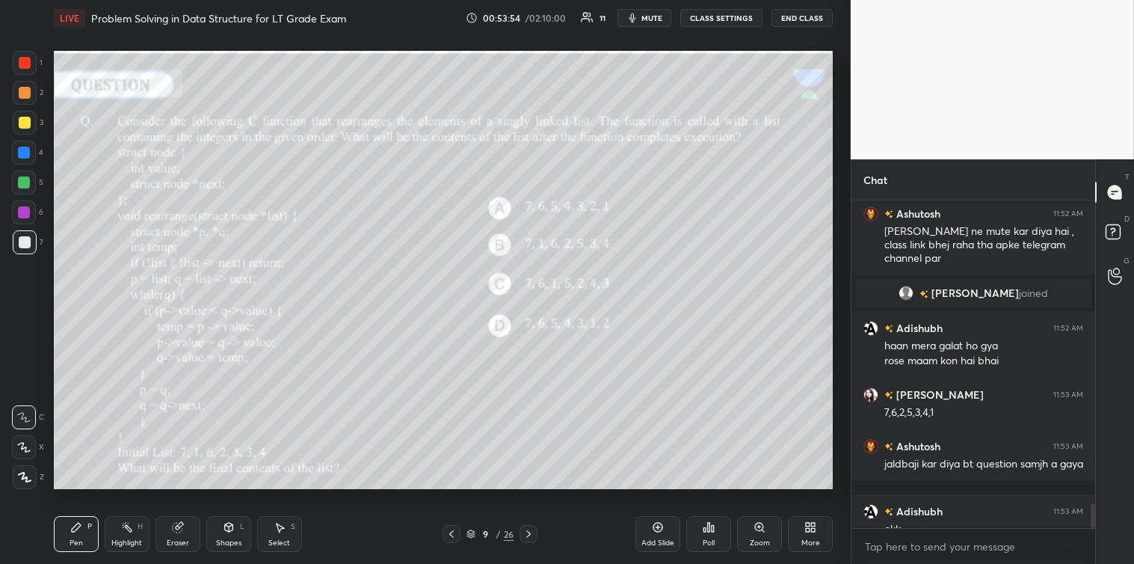
scroll to position [3993, 0]
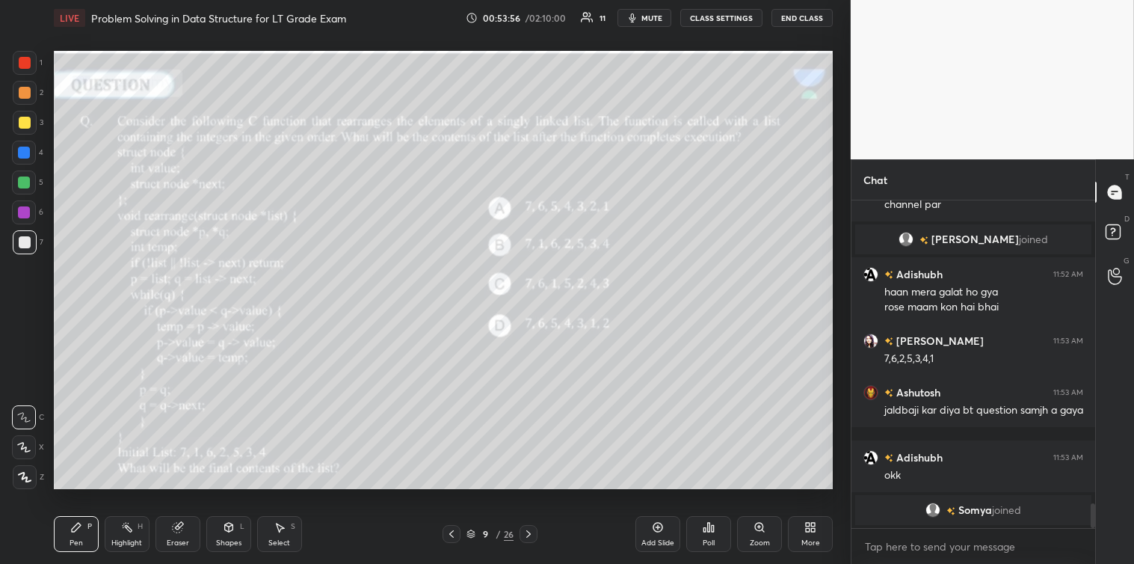
click at [8, 173] on div "1 2 3 4 5 6 7 C X Z C X Z E E Erase all H H" at bounding box center [24, 270] width 48 height 438
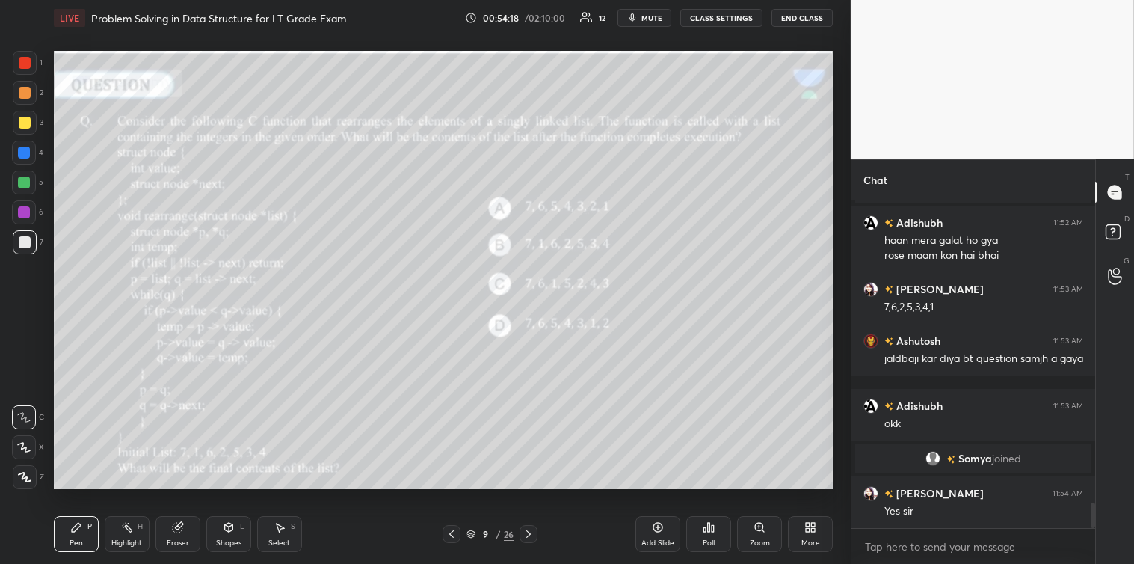
scroll to position [3843, 0]
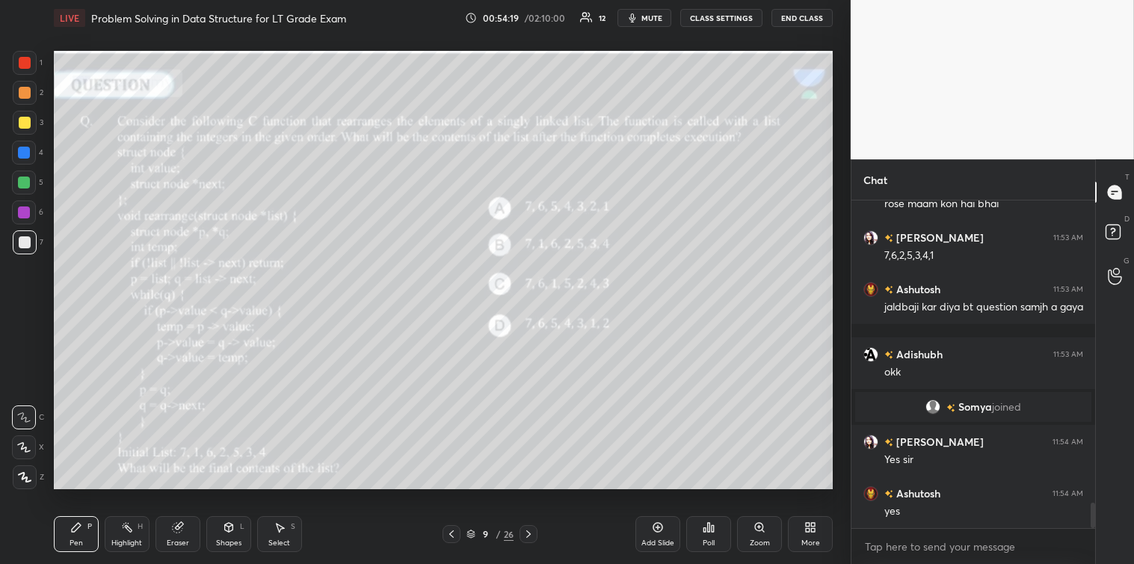
click at [24, 182] on div at bounding box center [24, 182] width 12 height 12
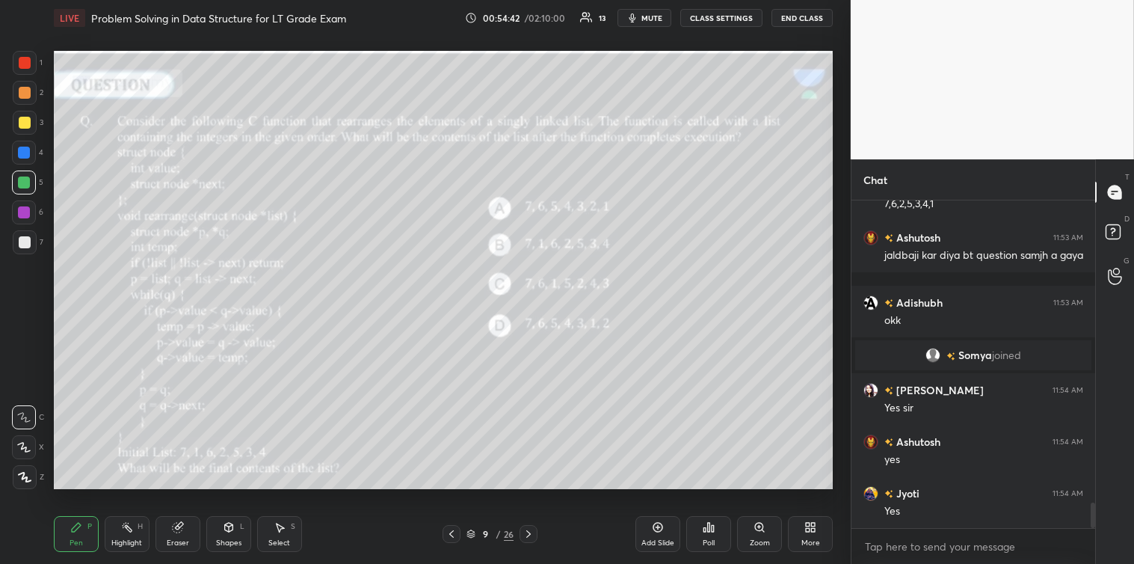
click at [19, 148] on div at bounding box center [24, 153] width 12 height 12
click at [26, 242] on div at bounding box center [25, 242] width 12 height 12
click at [284, 539] on div "Select" at bounding box center [279, 542] width 22 height 7
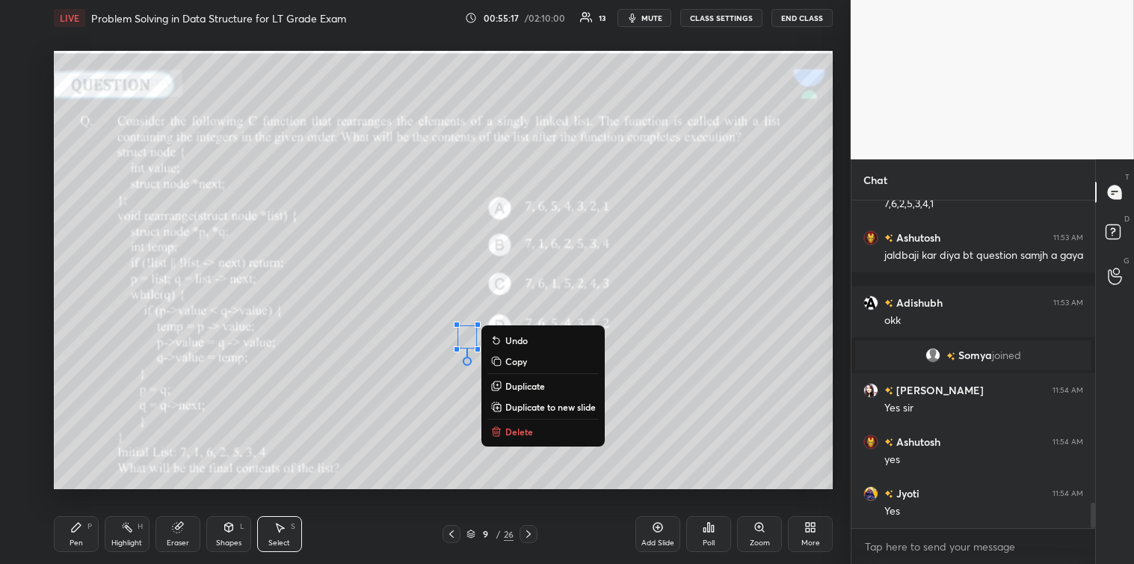
click at [510, 421] on div "0 ° Undo Copy Duplicate Duplicate to new slide Delete" at bounding box center [443, 270] width 779 height 438
click at [510, 434] on p "Delete" at bounding box center [519, 431] width 28 height 12
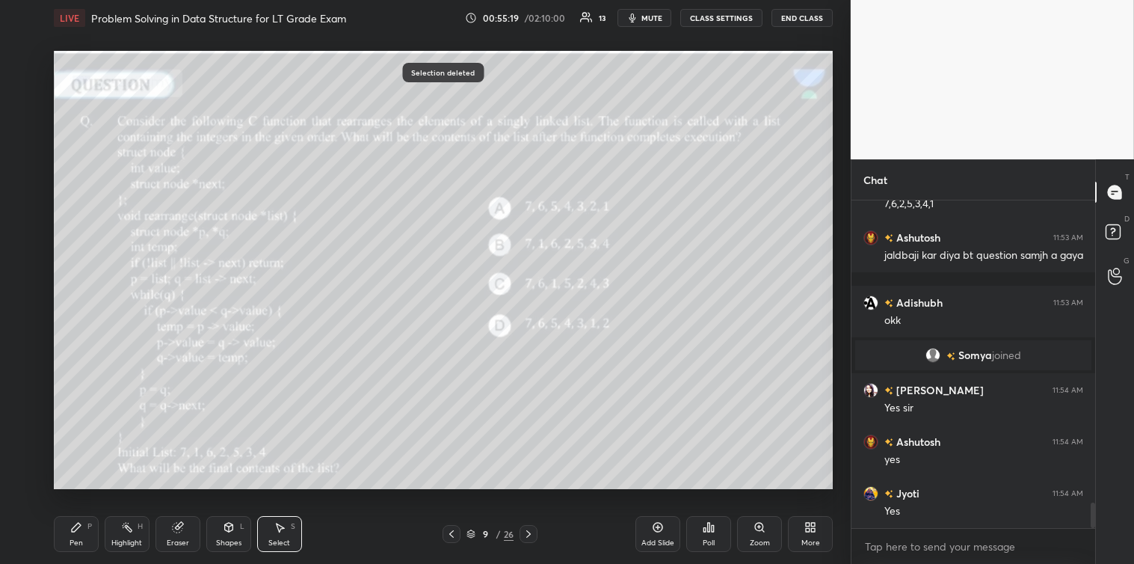
click at [69, 522] on div "Pen P" at bounding box center [76, 534] width 45 height 36
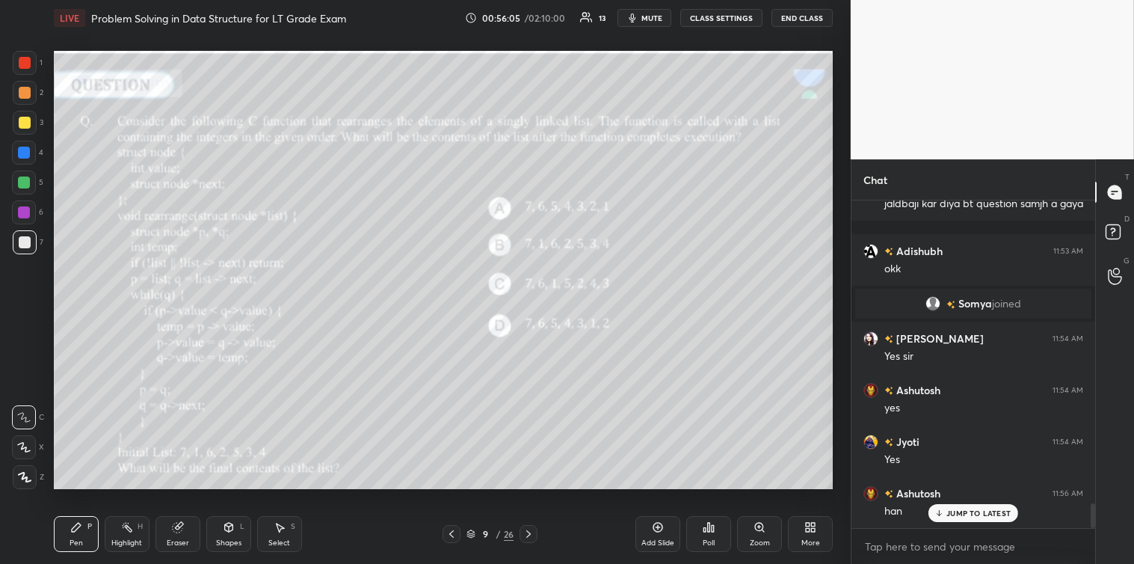
scroll to position [3997, 0]
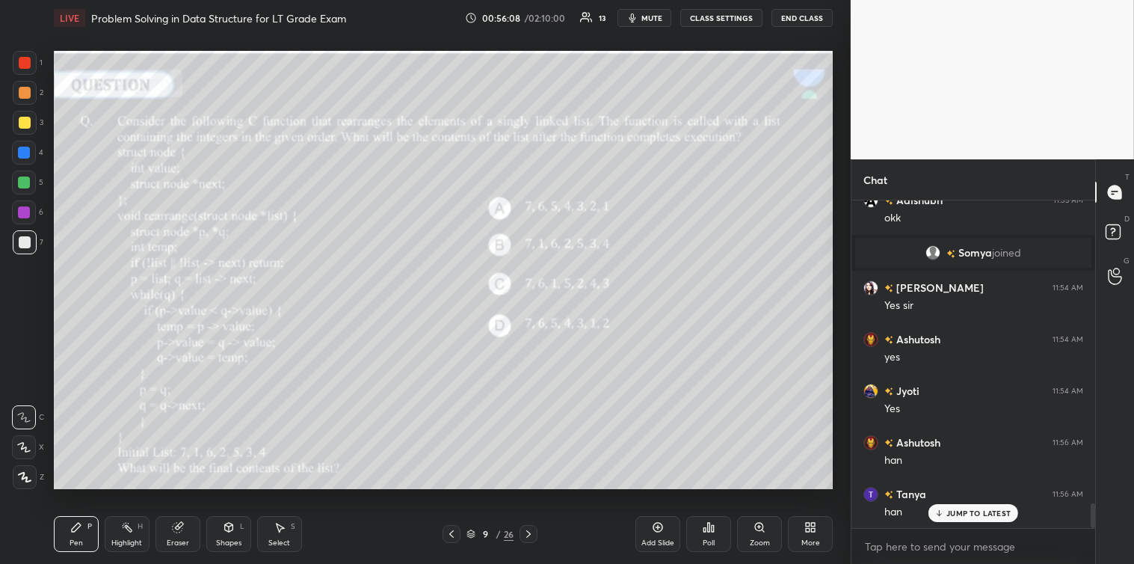
click at [527, 529] on icon at bounding box center [528, 534] width 12 height 12
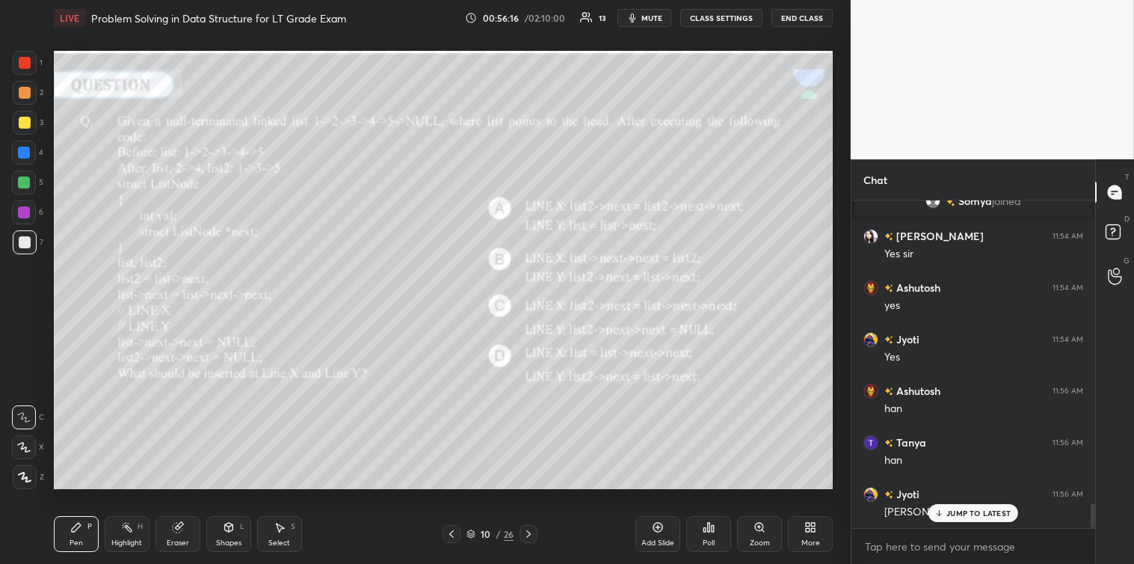
click at [706, 533] on icon at bounding box center [709, 527] width 12 height 12
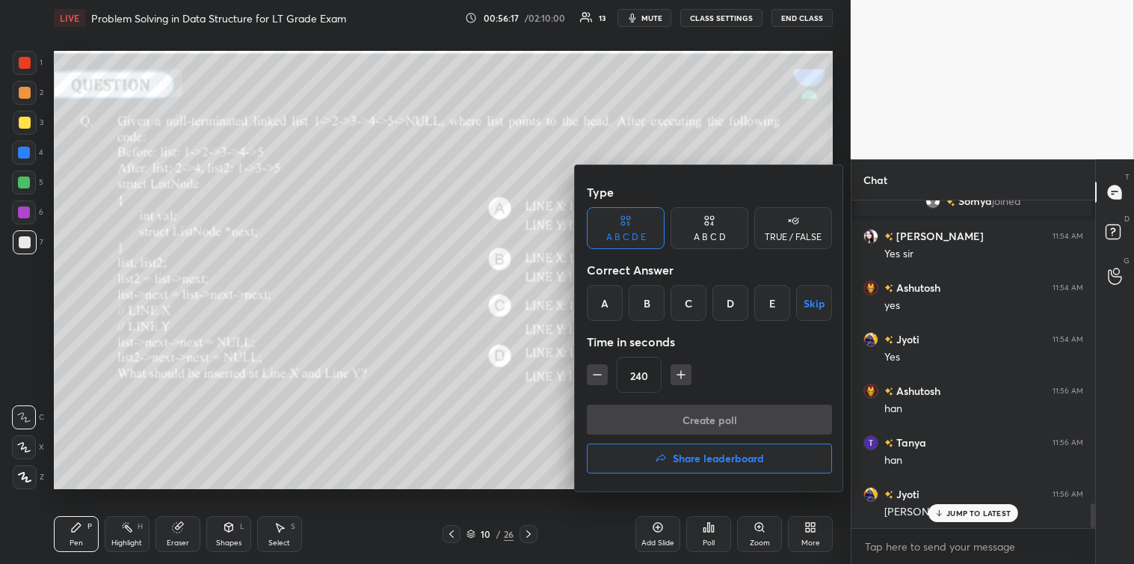
click at [816, 297] on button "Skip" at bounding box center [814, 303] width 36 height 36
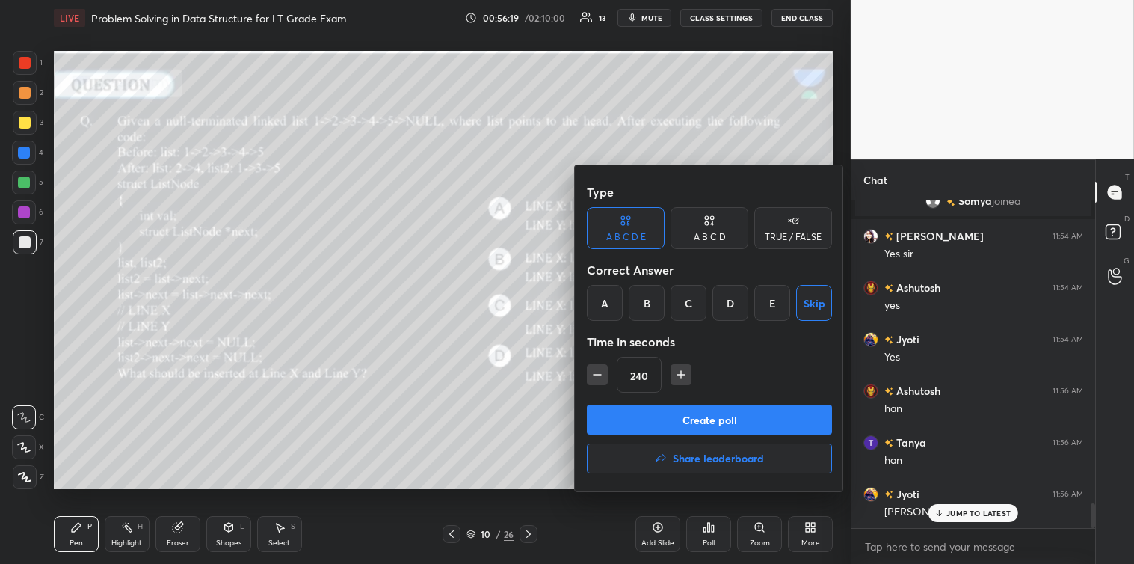
click at [718, 416] on button "Create poll" at bounding box center [709, 419] width 245 height 30
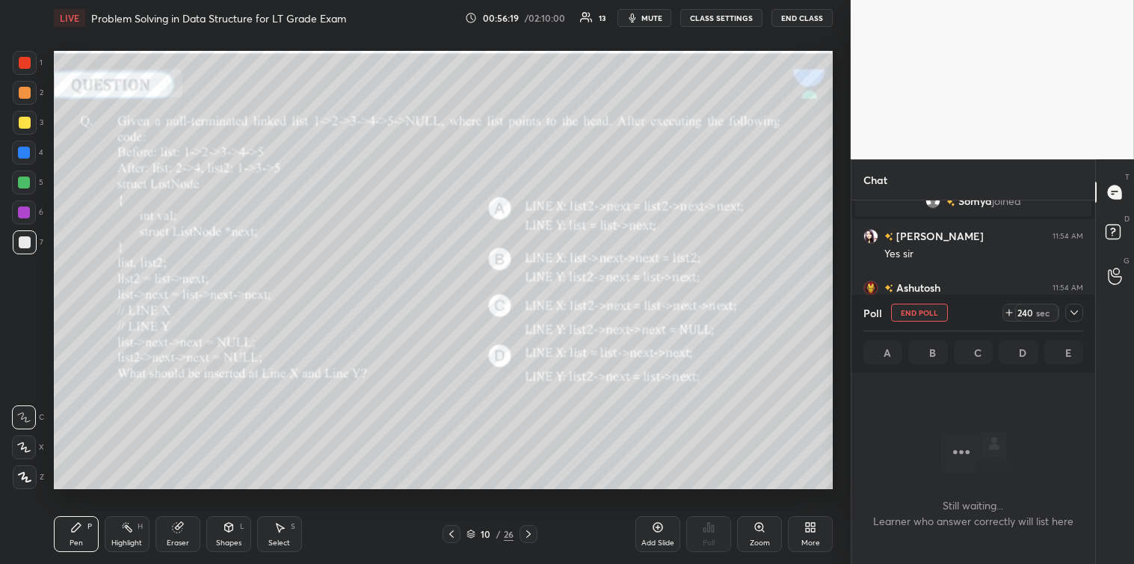
scroll to position [244, 239]
click at [1020, 309] on div "98 sec" at bounding box center [1039, 312] width 39 height 18
click at [1020, 309] on div "112" at bounding box center [1025, 312] width 18 height 12
click at [1020, 309] on div "127" at bounding box center [1025, 312] width 18 height 12
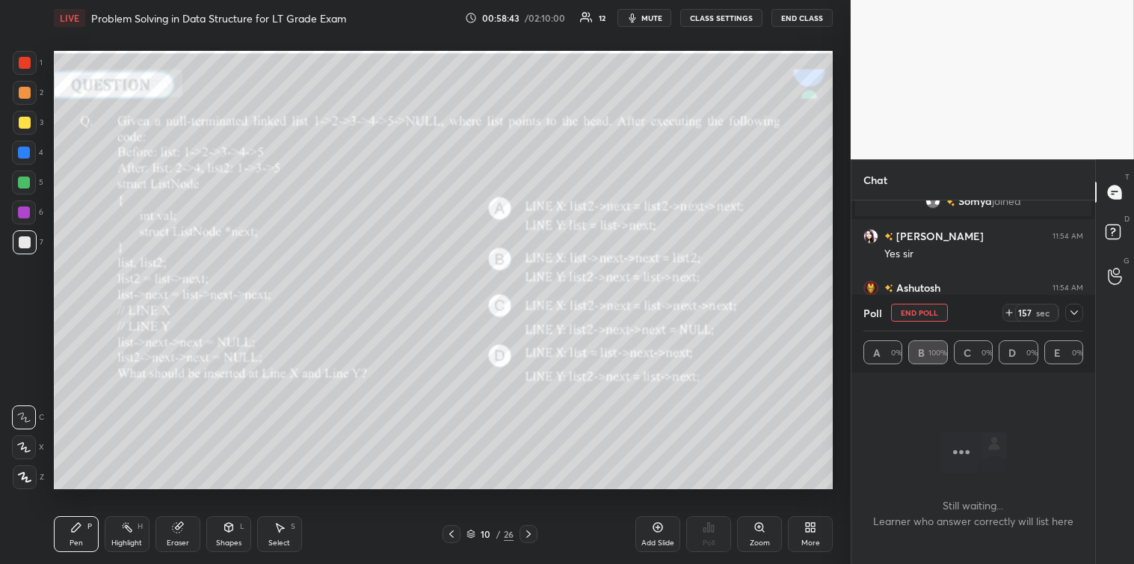
click at [1073, 309] on icon at bounding box center [1074, 312] width 12 height 12
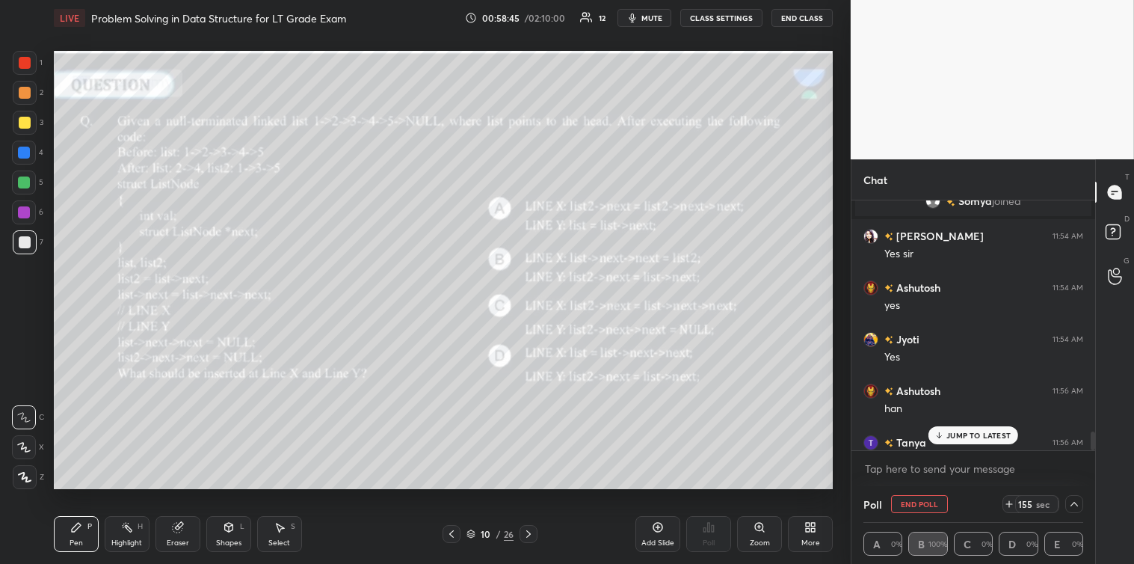
click at [962, 437] on p "JUMP TO LATEST" at bounding box center [978, 435] width 64 height 9
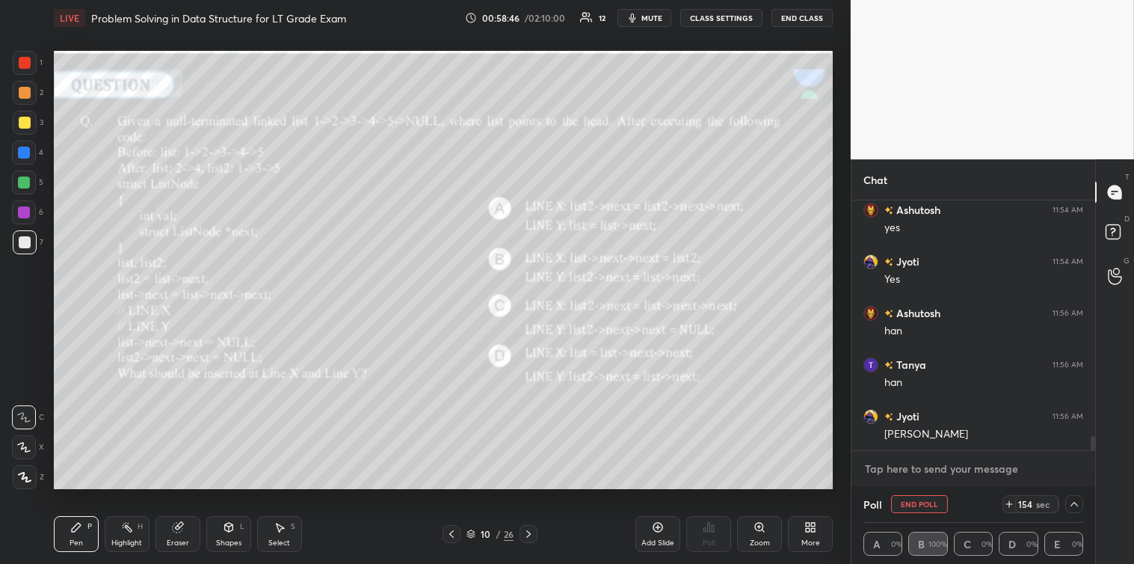
click at [928, 466] on textarea at bounding box center [973, 469] width 220 height 24
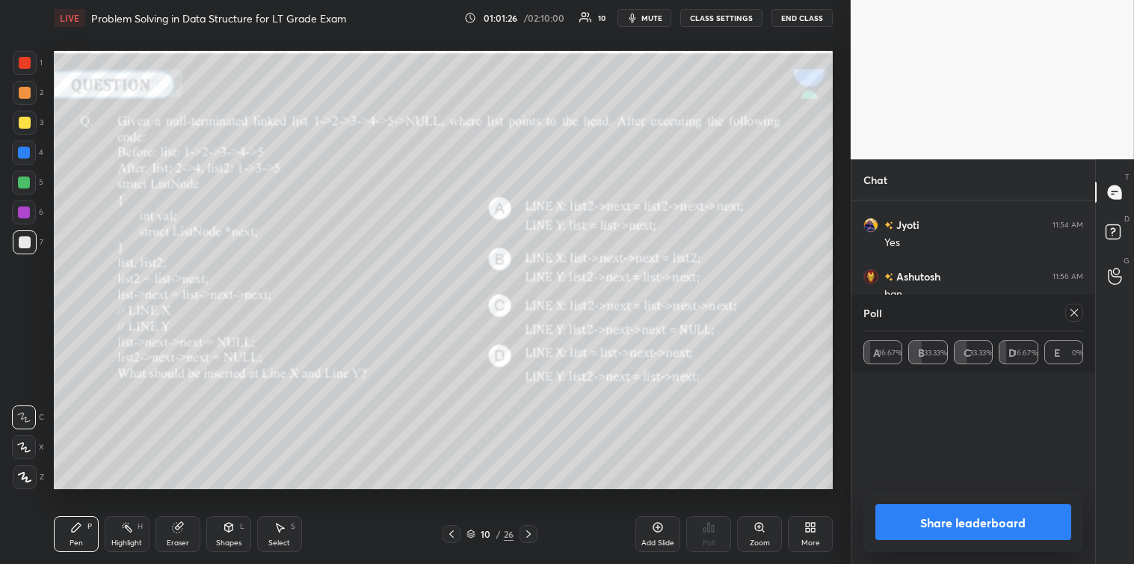
click at [1073, 315] on icon at bounding box center [1073, 312] width 7 height 7
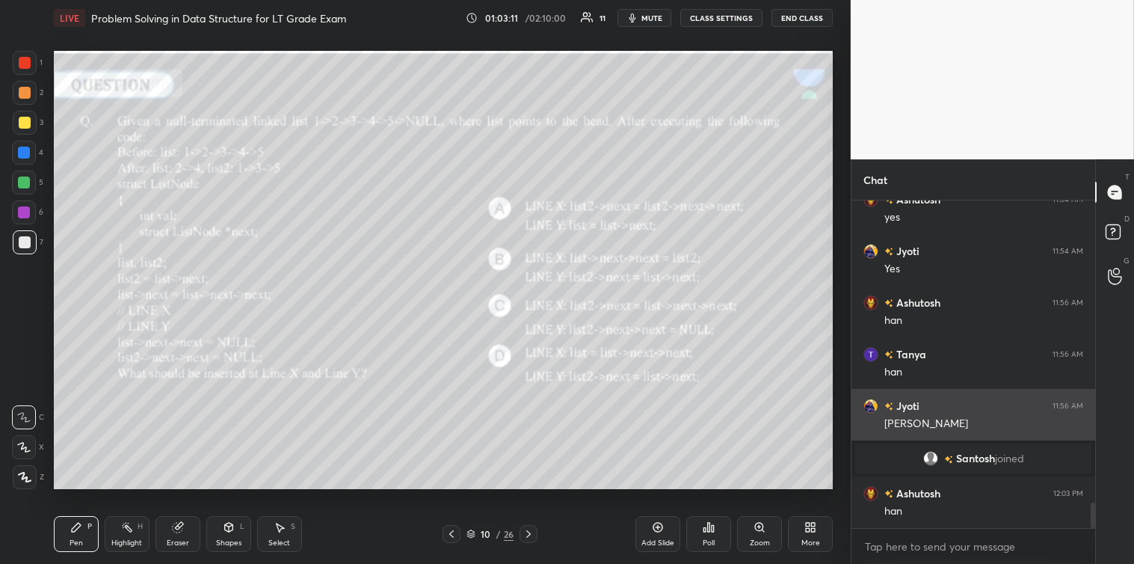
scroll to position [3947, 0]
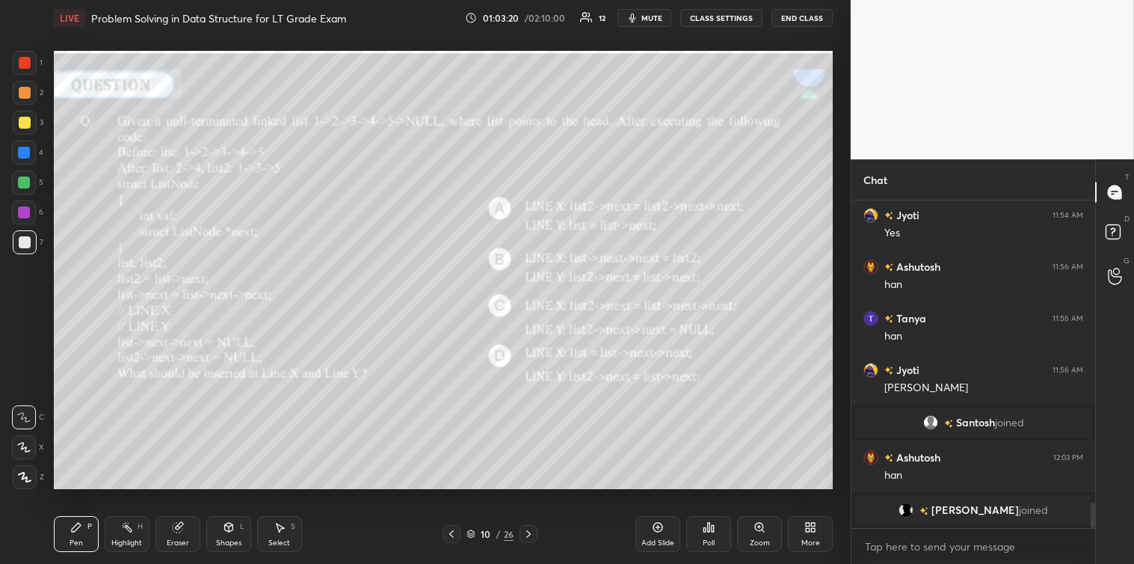
click at [20, 123] on div at bounding box center [25, 123] width 12 height 12
click at [277, 534] on div "Select S" at bounding box center [279, 534] width 45 height 36
click at [213, 203] on div "0 ° Undo Copy Duplicate Duplicate to new slide Delete" at bounding box center [443, 270] width 779 height 438
click at [244, 182] on div "0 ° Undo Copy Duplicate Duplicate to new slide Delete" at bounding box center [443, 270] width 779 height 438
click at [240, 183] on div "0 ° Undo Copy Duplicate Duplicate to new slide Delete" at bounding box center [443, 270] width 779 height 438
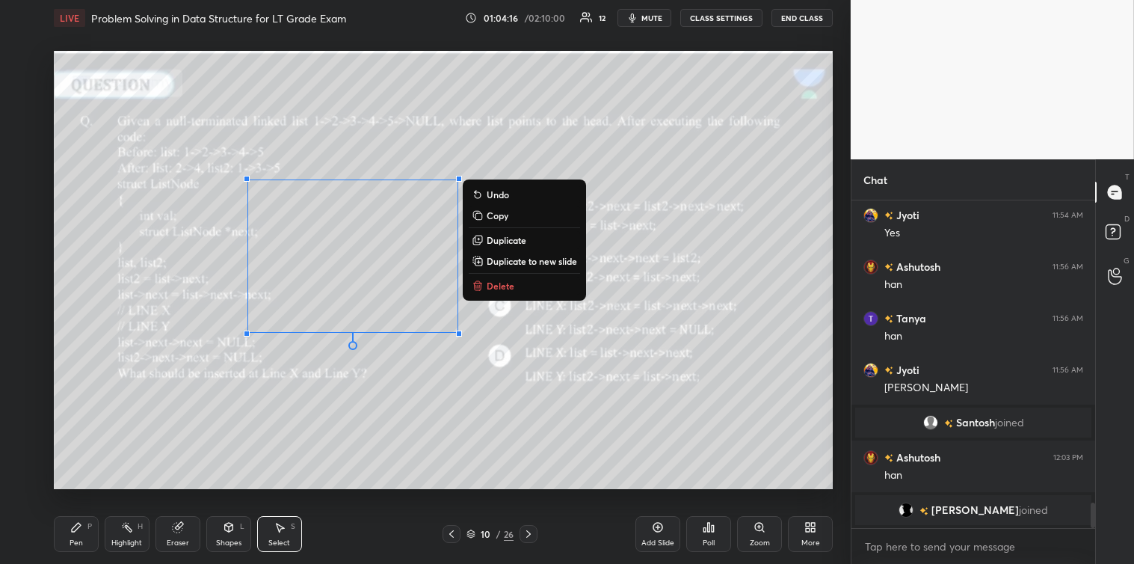
click at [490, 290] on p "Delete" at bounding box center [501, 286] width 28 height 12
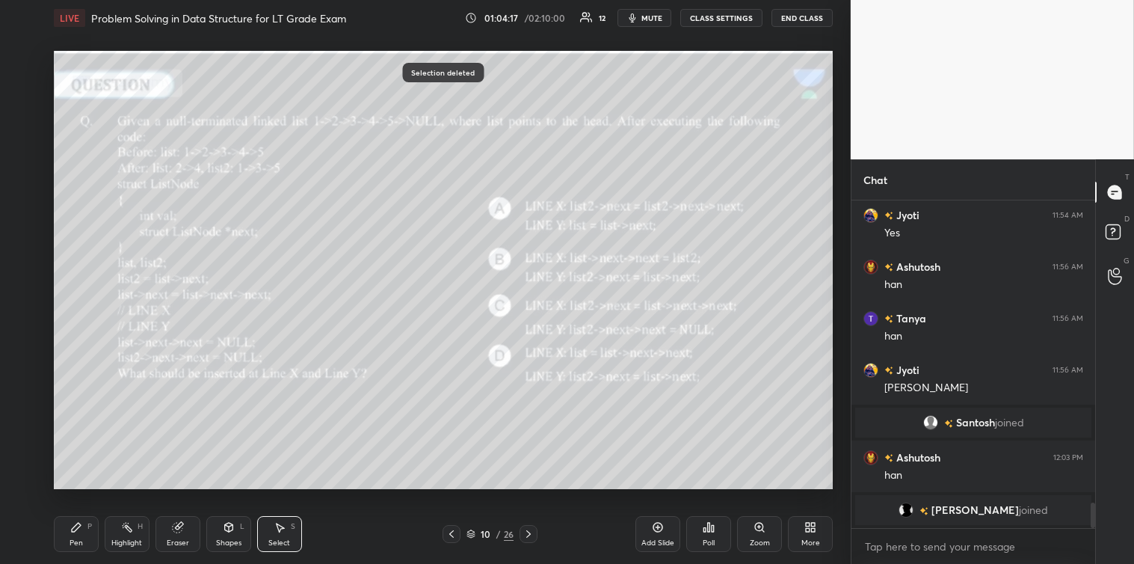
click at [63, 532] on div "Pen P" at bounding box center [76, 534] width 45 height 36
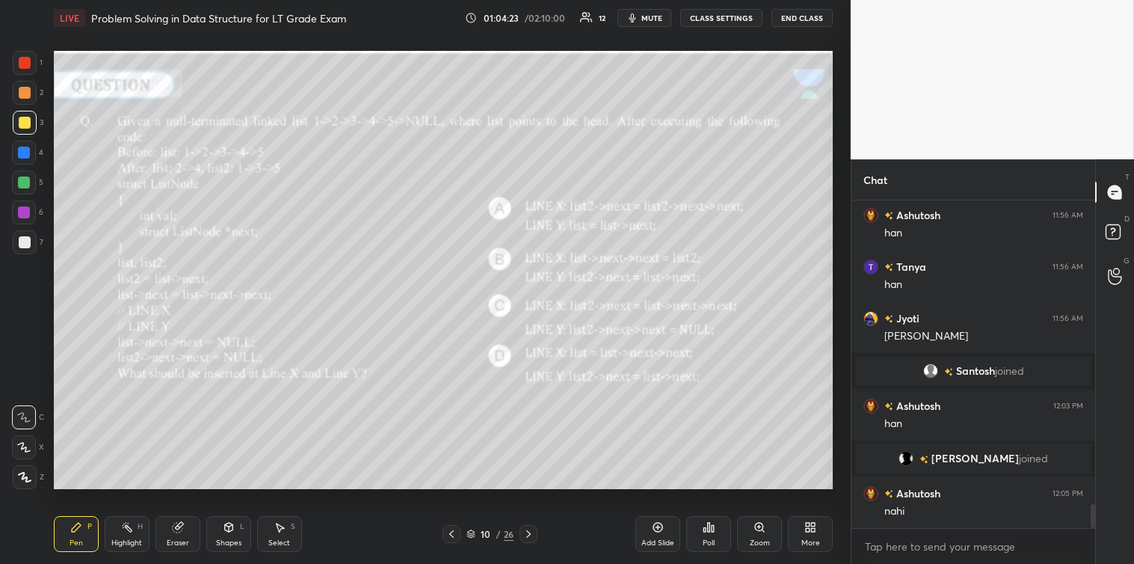
scroll to position [4232, 0]
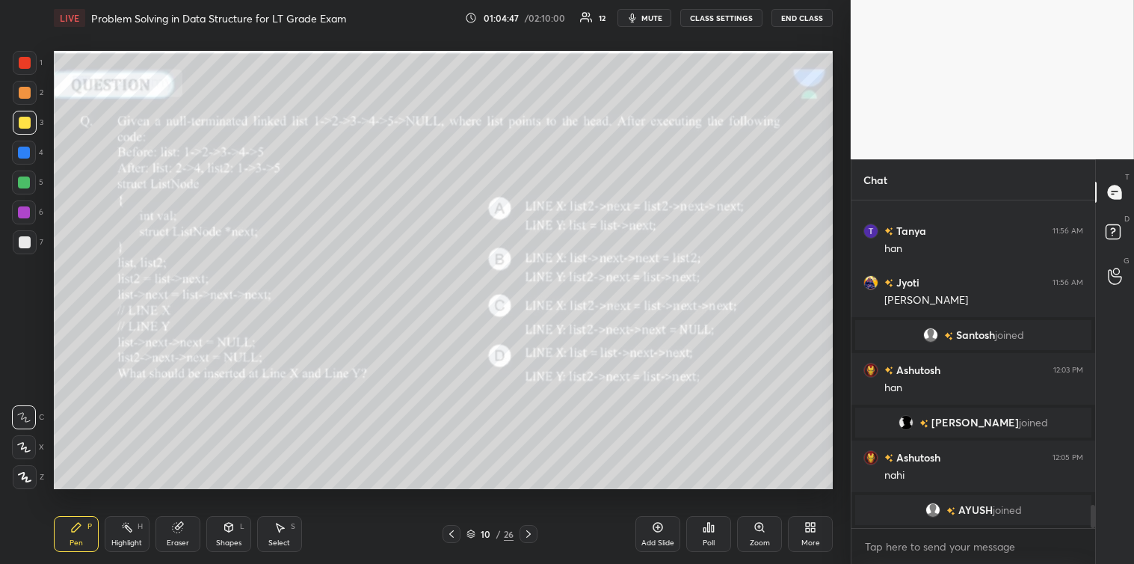
click at [277, 521] on icon at bounding box center [280, 527] width 12 height 12
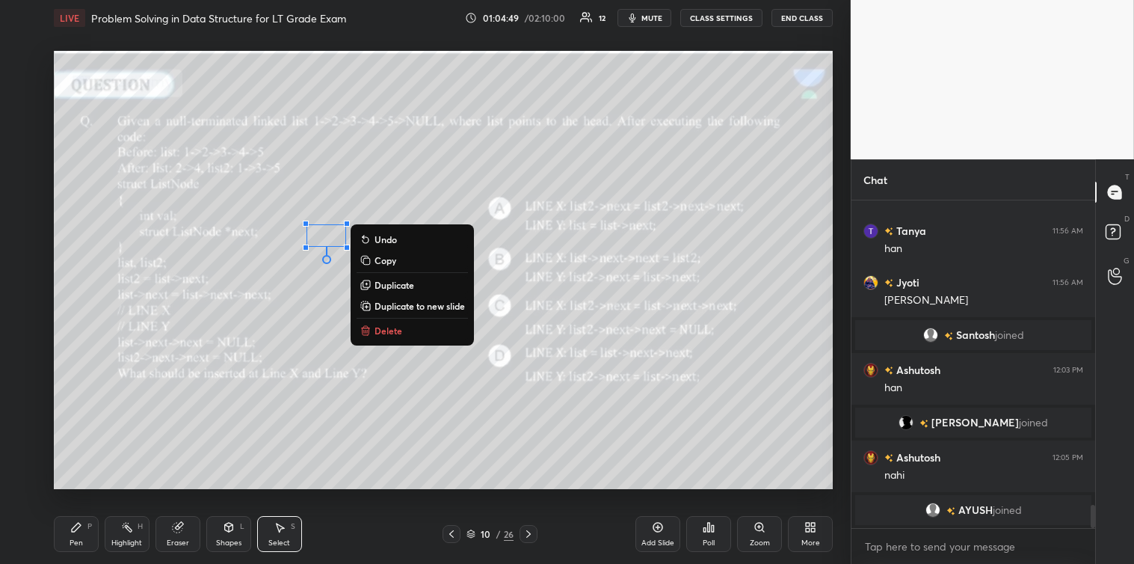
click at [381, 333] on p "Delete" at bounding box center [388, 330] width 28 height 12
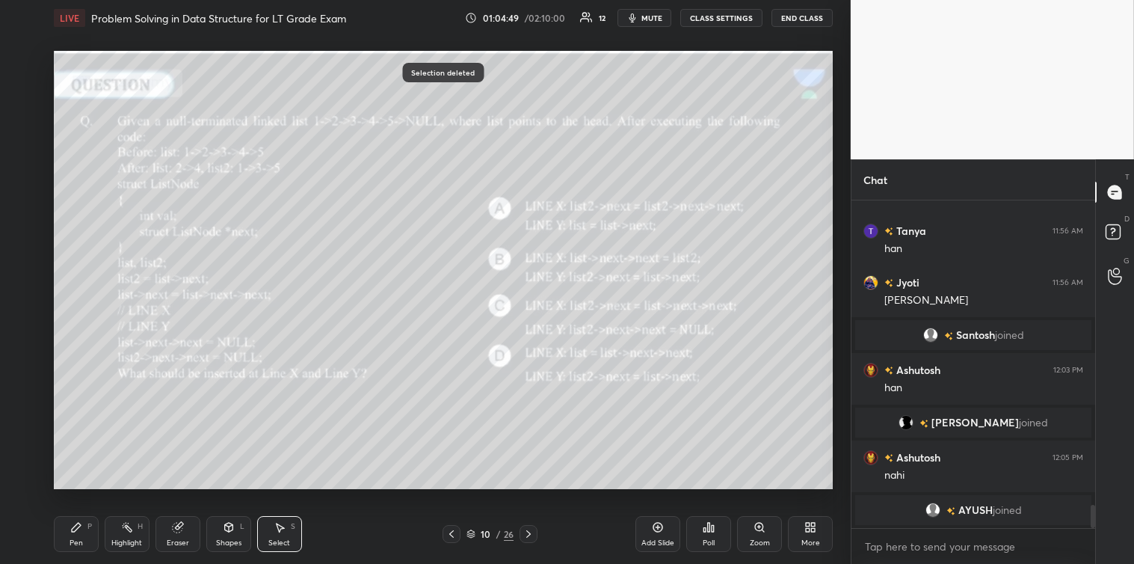
click at [64, 532] on div "Pen P" at bounding box center [76, 534] width 45 height 36
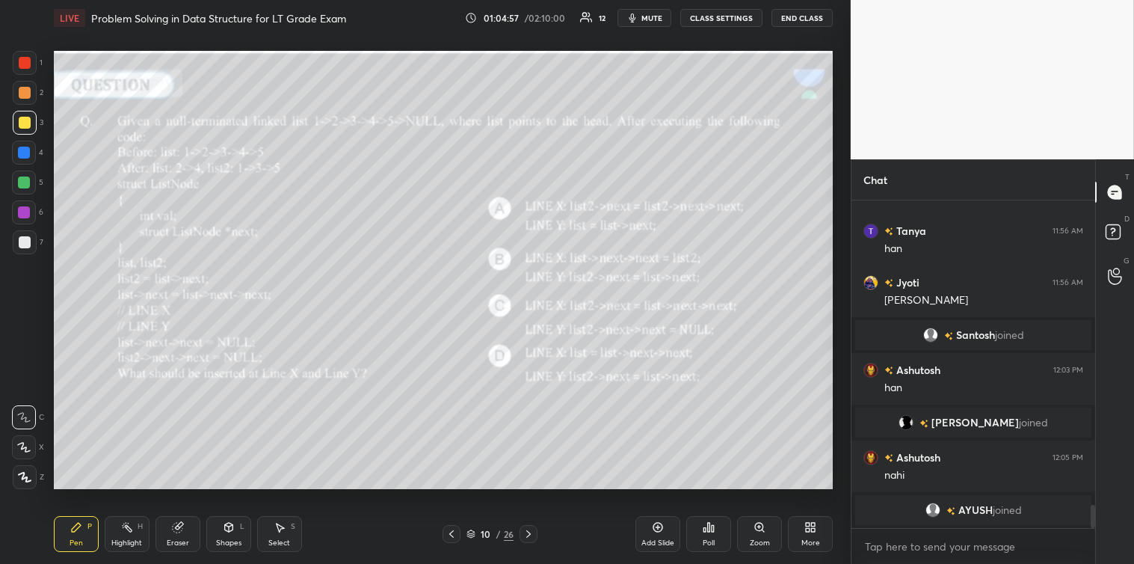
click at [284, 522] on icon at bounding box center [280, 527] width 12 height 12
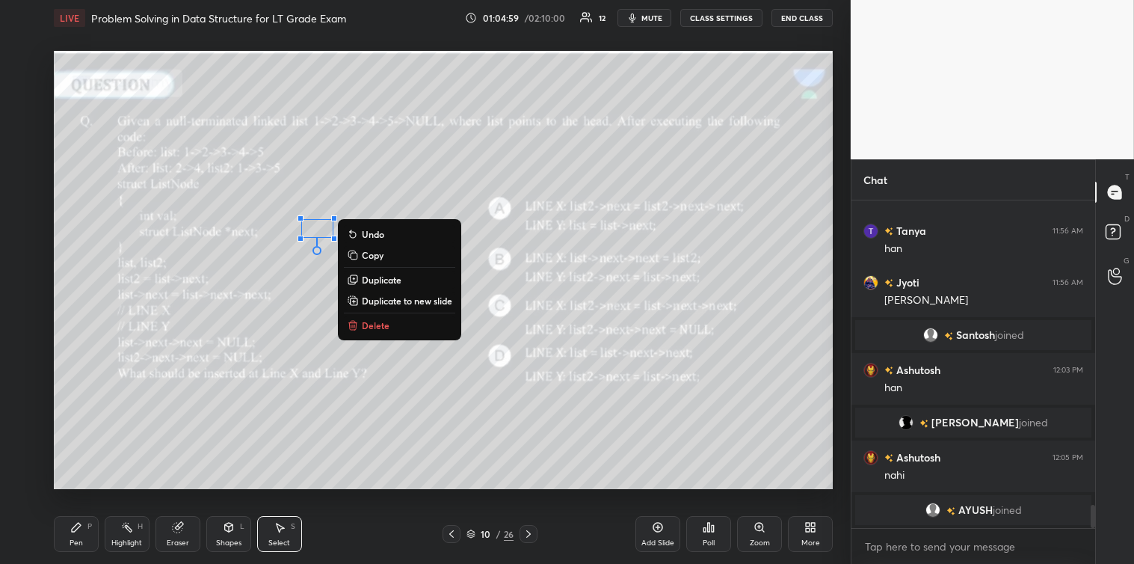
click at [362, 324] on p "Delete" at bounding box center [376, 325] width 28 height 12
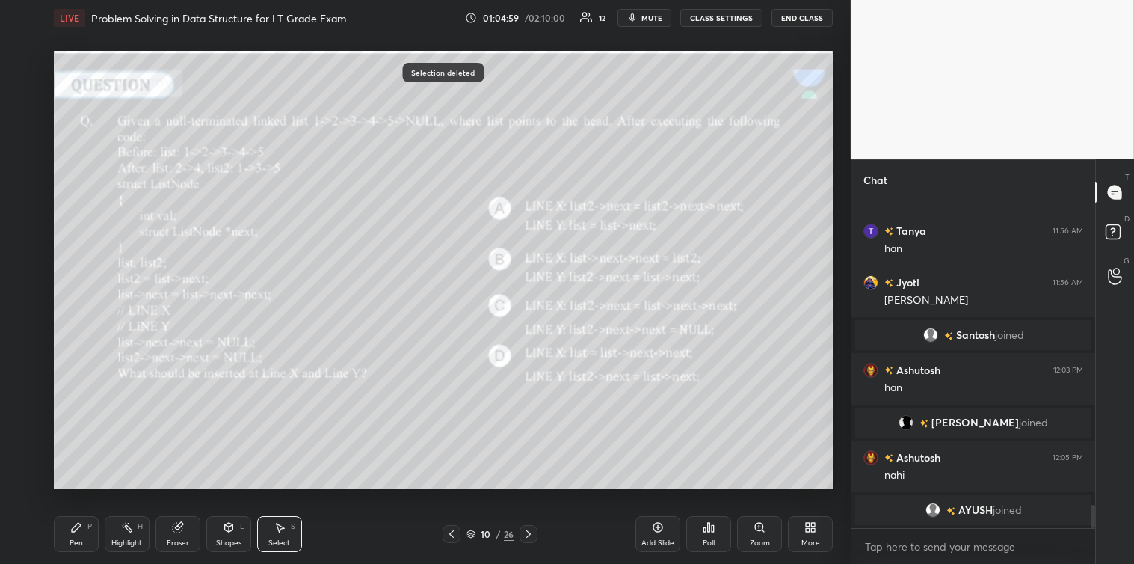
click at [75, 534] on div "Pen P" at bounding box center [76, 534] width 45 height 36
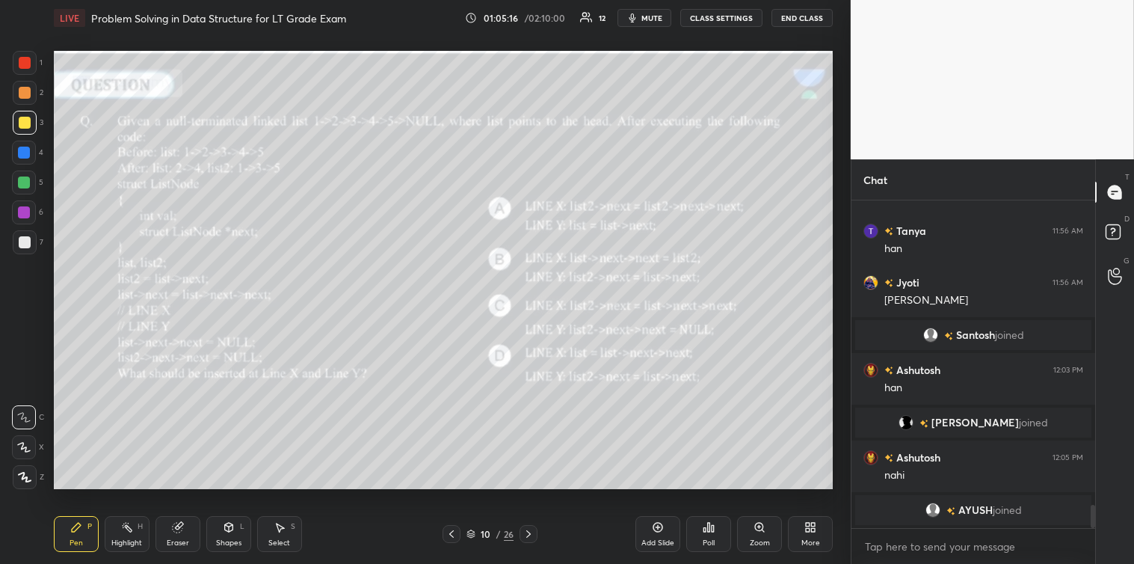
click at [278, 524] on icon at bounding box center [280, 527] width 12 height 12
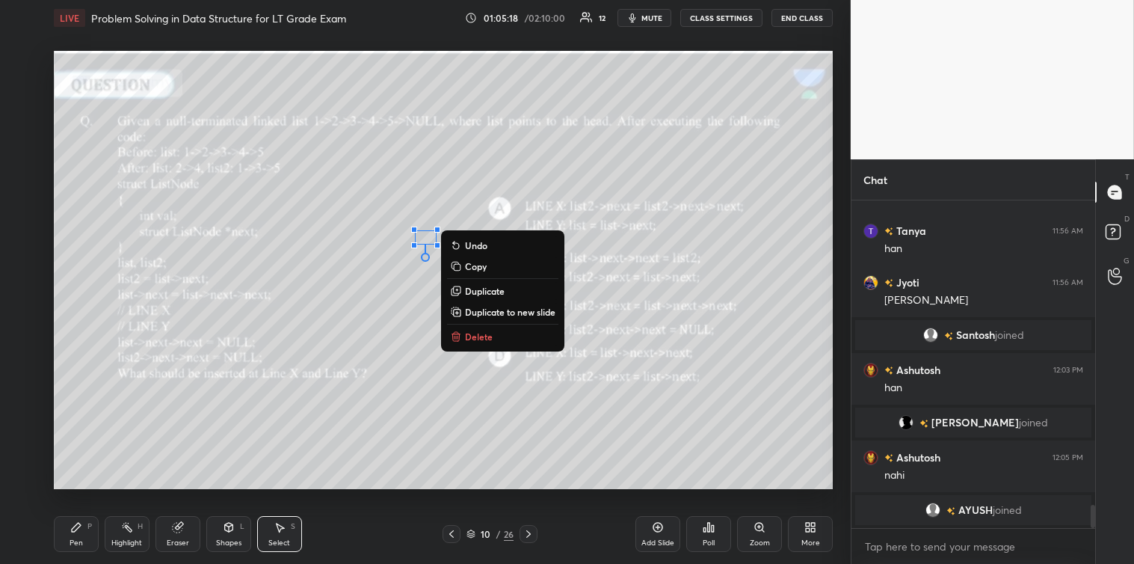
click at [468, 336] on p "Delete" at bounding box center [479, 336] width 28 height 12
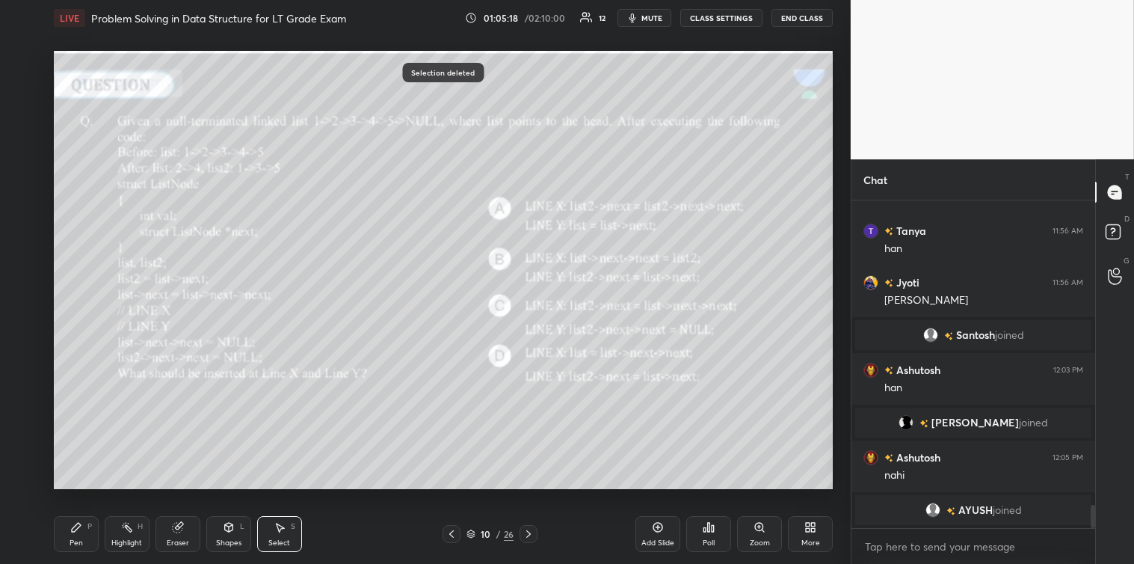
click at [72, 539] on div "Pen" at bounding box center [76, 542] width 13 height 7
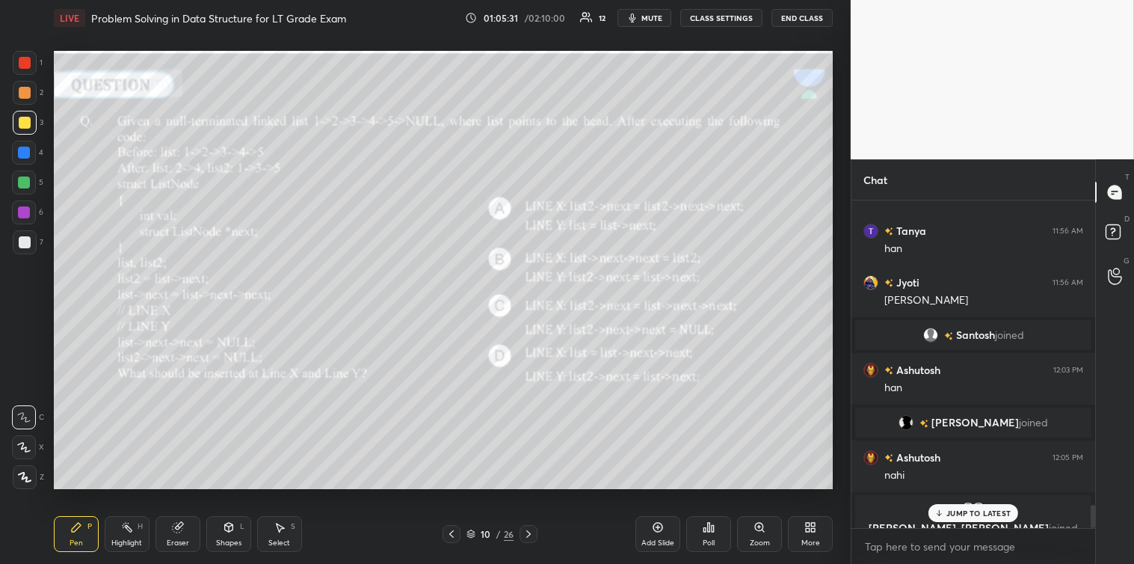
scroll to position [4249, 0]
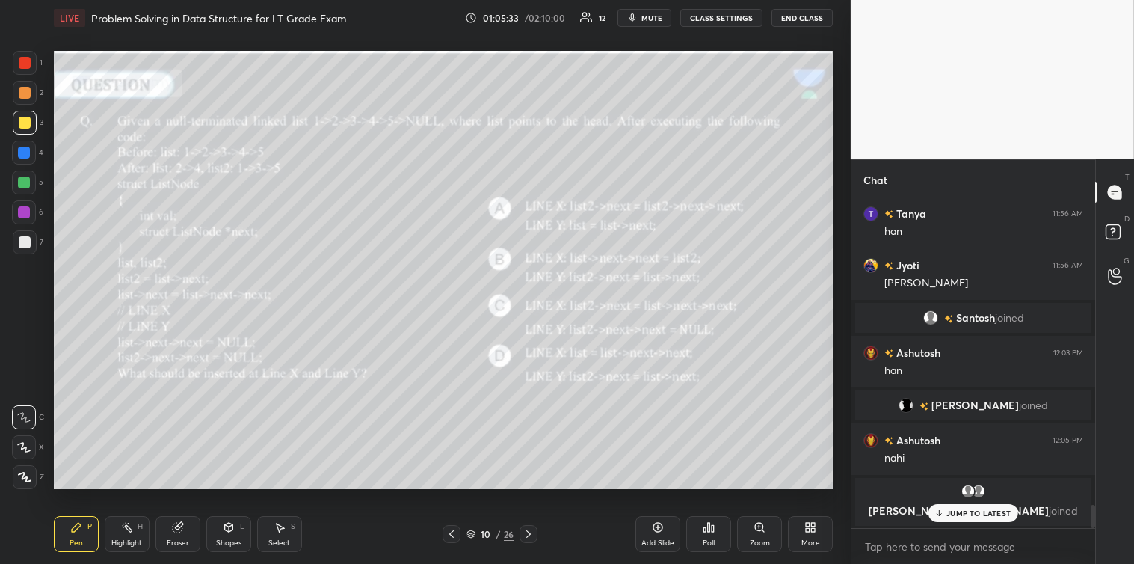
click at [950, 519] on div "JUMP TO LATEST" at bounding box center [973, 513] width 90 height 18
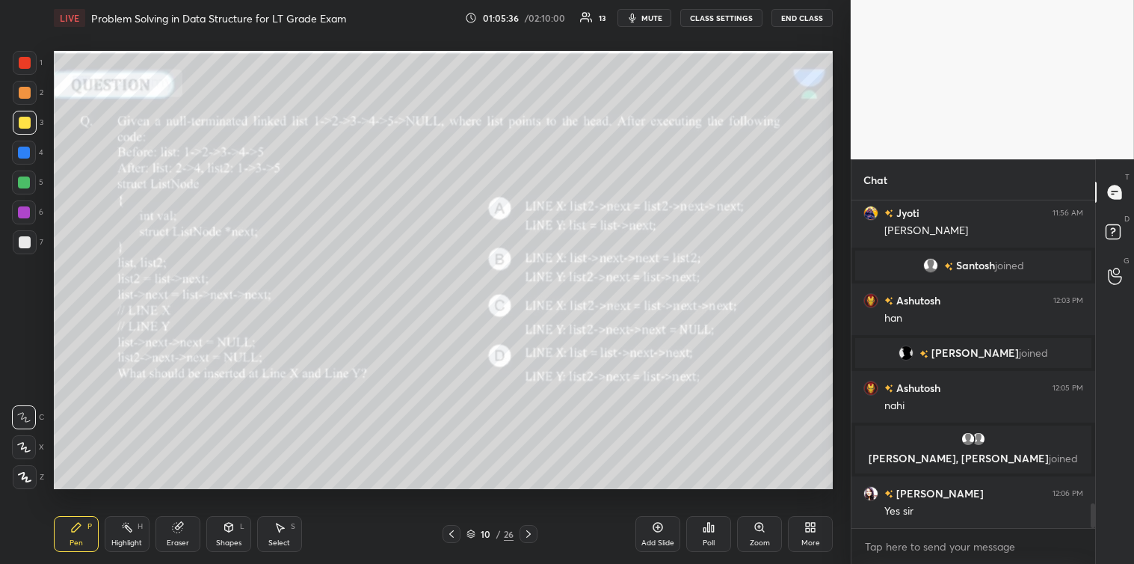
scroll to position [4059, 0]
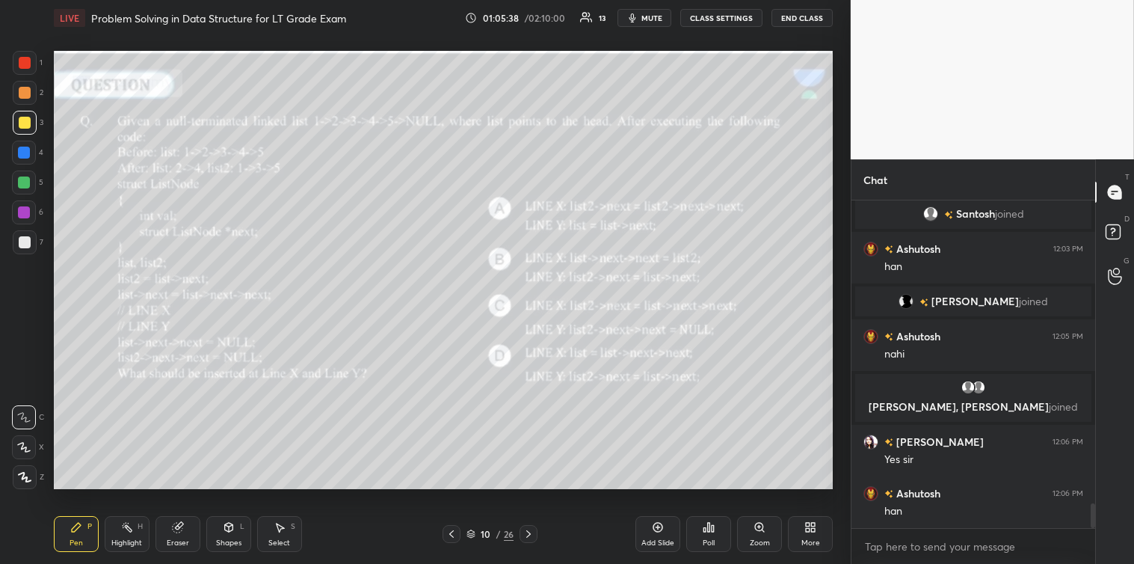
click at [278, 531] on icon at bounding box center [280, 527] width 8 height 9
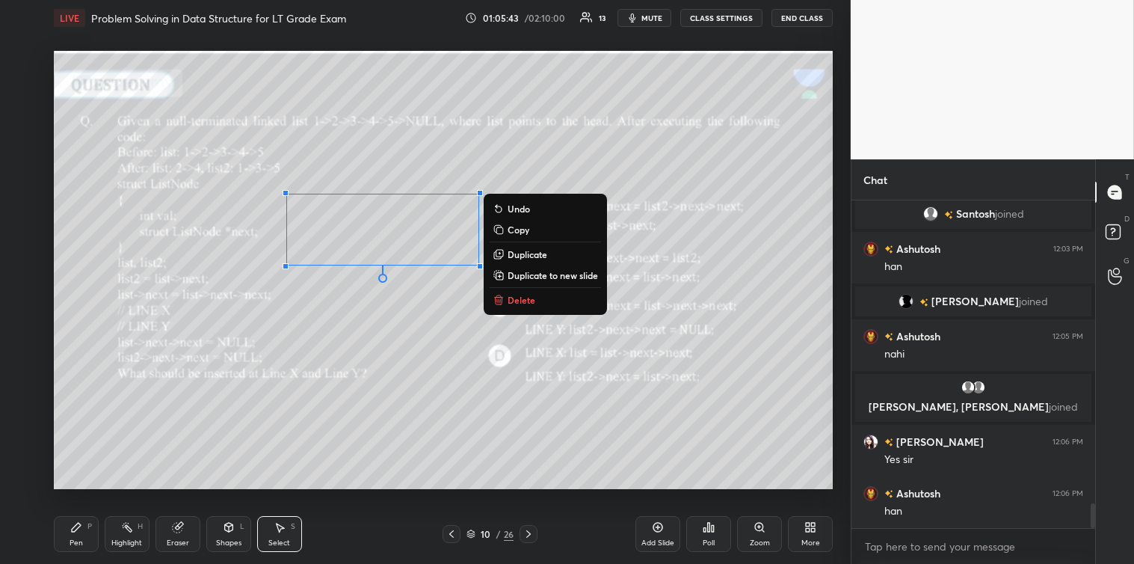
click at [528, 300] on p "Delete" at bounding box center [522, 300] width 28 height 12
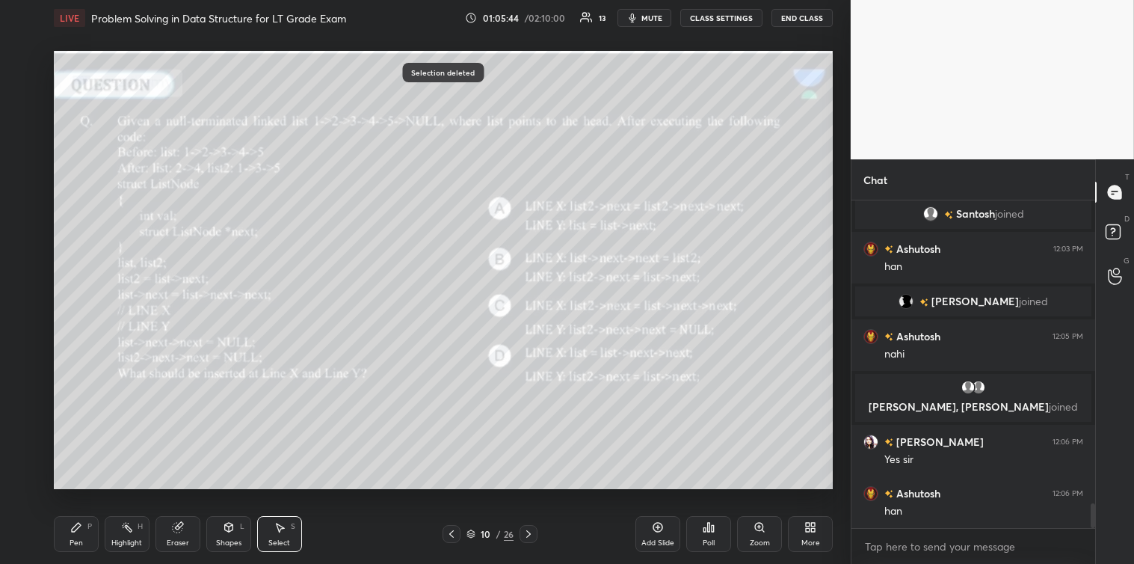
click at [69, 540] on div "Pen P" at bounding box center [76, 534] width 45 height 36
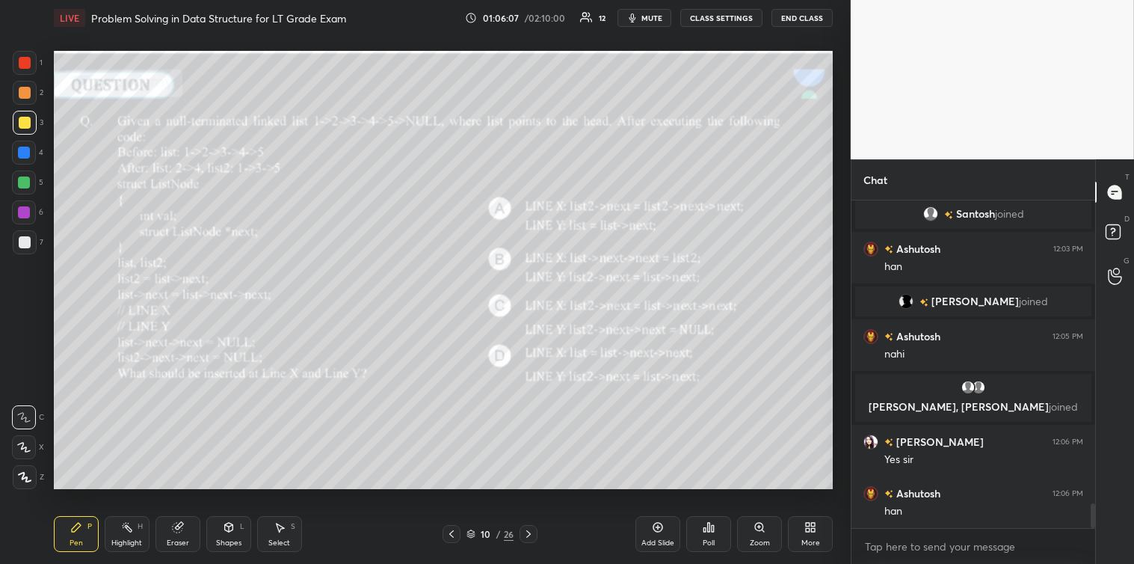
click at [19, 236] on div at bounding box center [25, 242] width 12 height 12
click at [181, 537] on div "Eraser" at bounding box center [177, 534] width 45 height 36
click at [67, 533] on div "Pen P" at bounding box center [76, 534] width 45 height 36
click at [16, 121] on div at bounding box center [25, 123] width 24 height 24
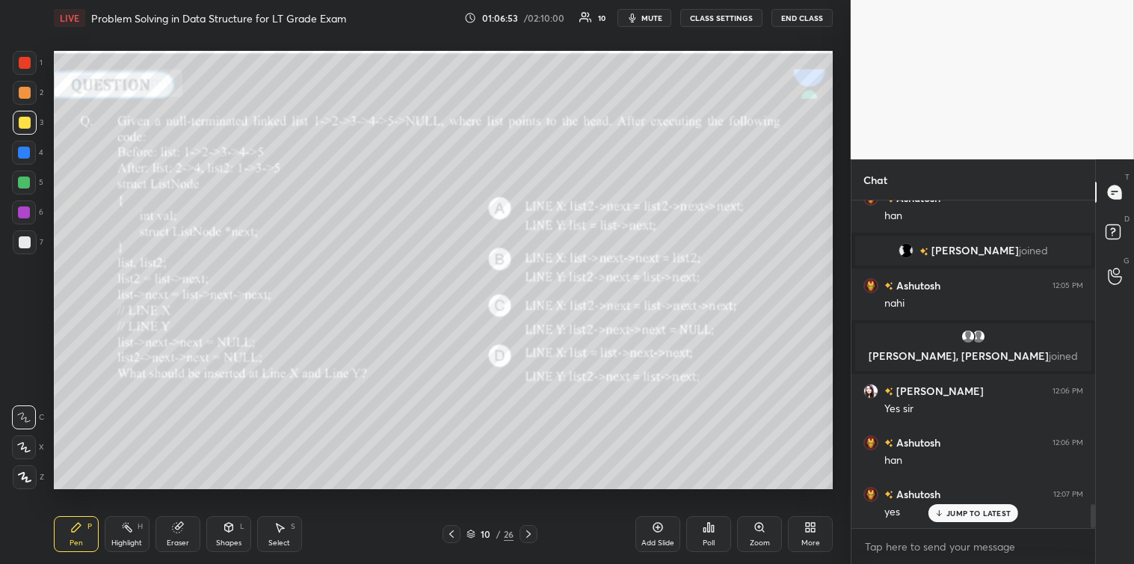
click at [177, 534] on div "Eraser" at bounding box center [177, 534] width 45 height 36
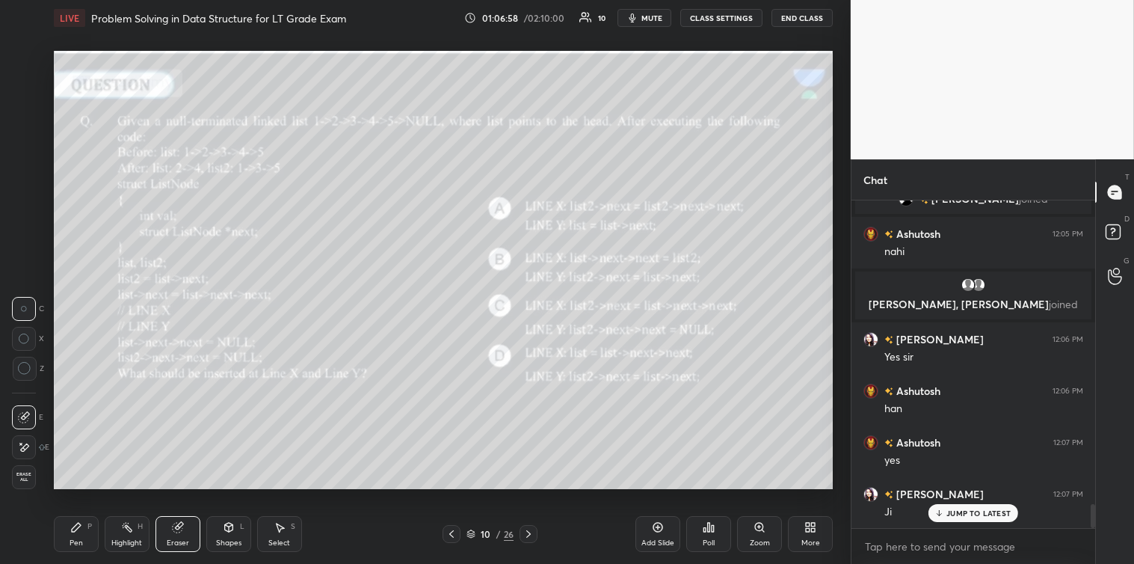
click at [76, 542] on div "Pen" at bounding box center [76, 542] width 13 height 7
click at [169, 527] on div "Eraser" at bounding box center [177, 534] width 45 height 36
click at [77, 525] on icon at bounding box center [76, 526] width 9 height 9
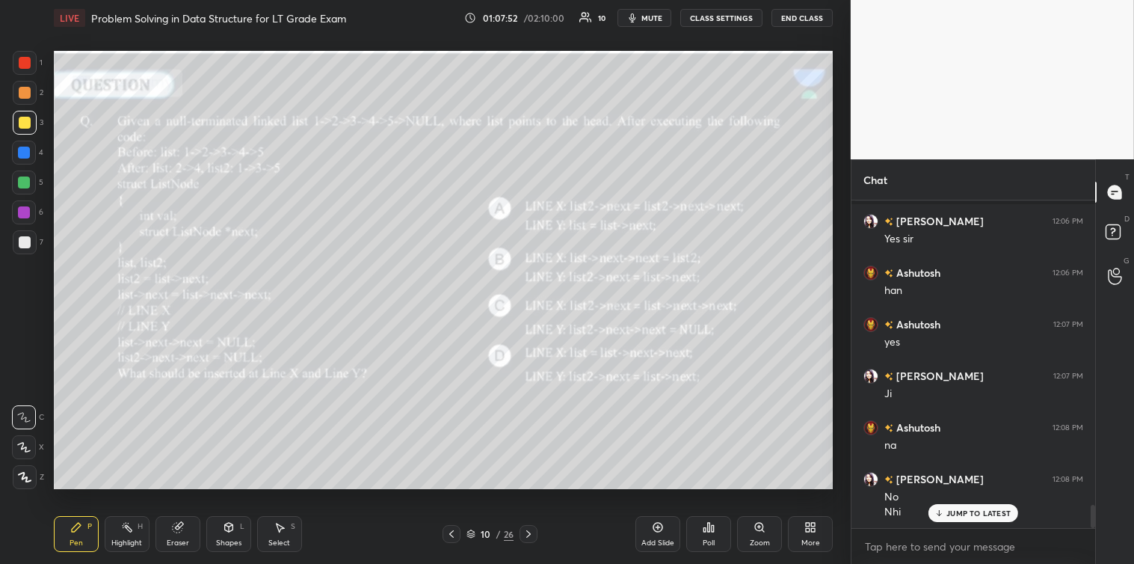
scroll to position [4331, 0]
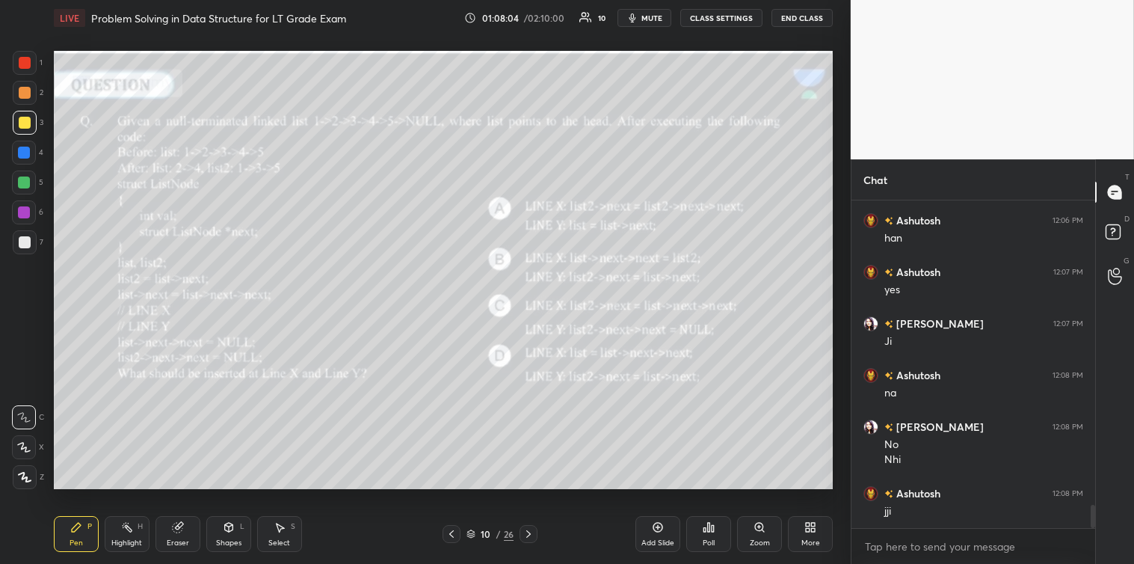
click at [284, 528] on icon at bounding box center [280, 527] width 12 height 12
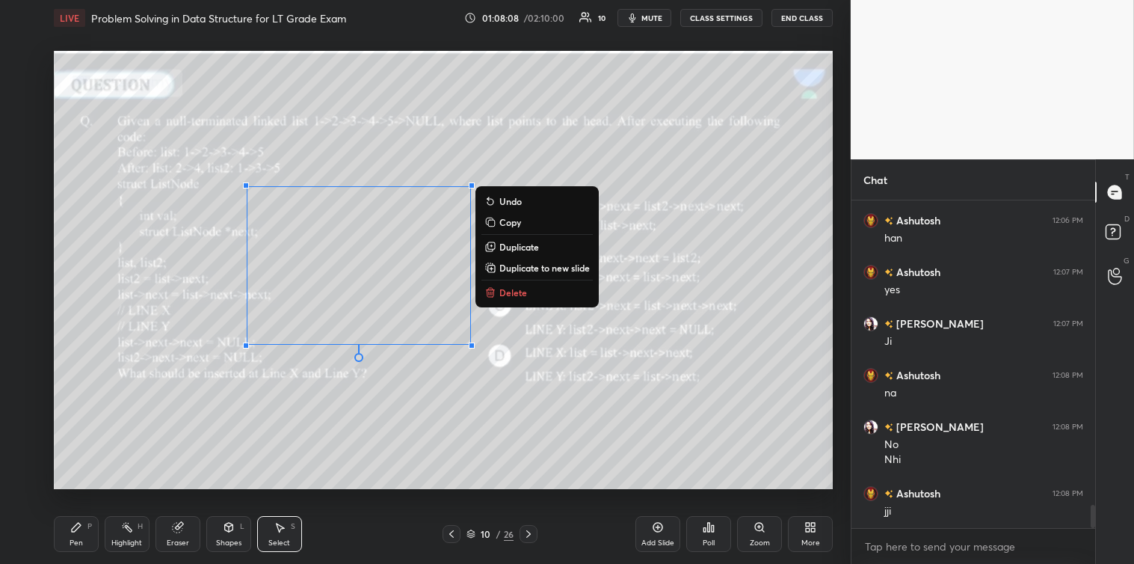
click at [522, 289] on p "Delete" at bounding box center [513, 292] width 28 height 12
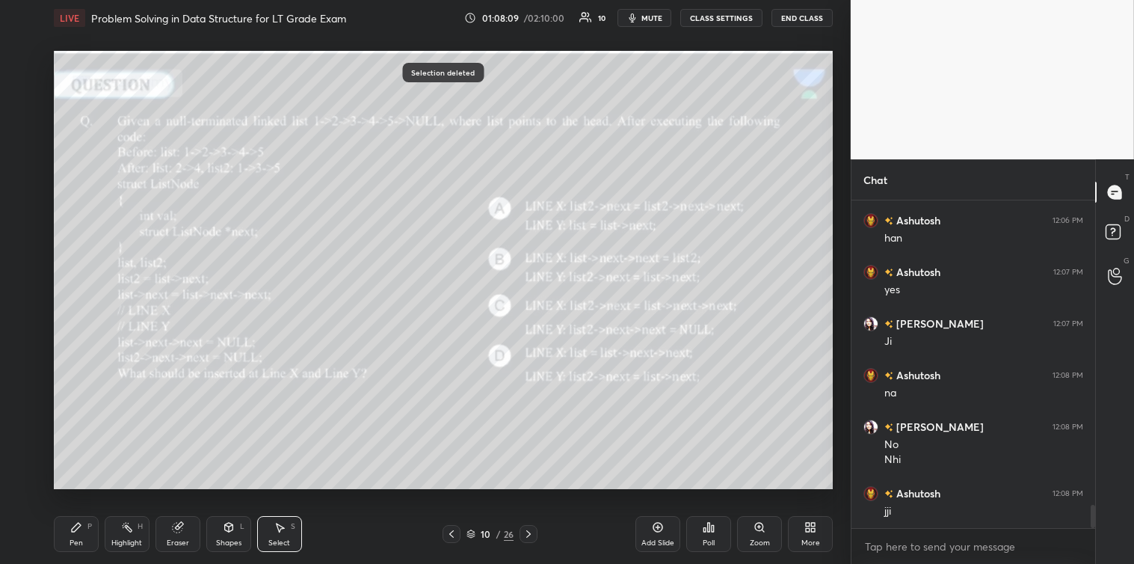
click at [80, 528] on icon at bounding box center [76, 527] width 12 height 12
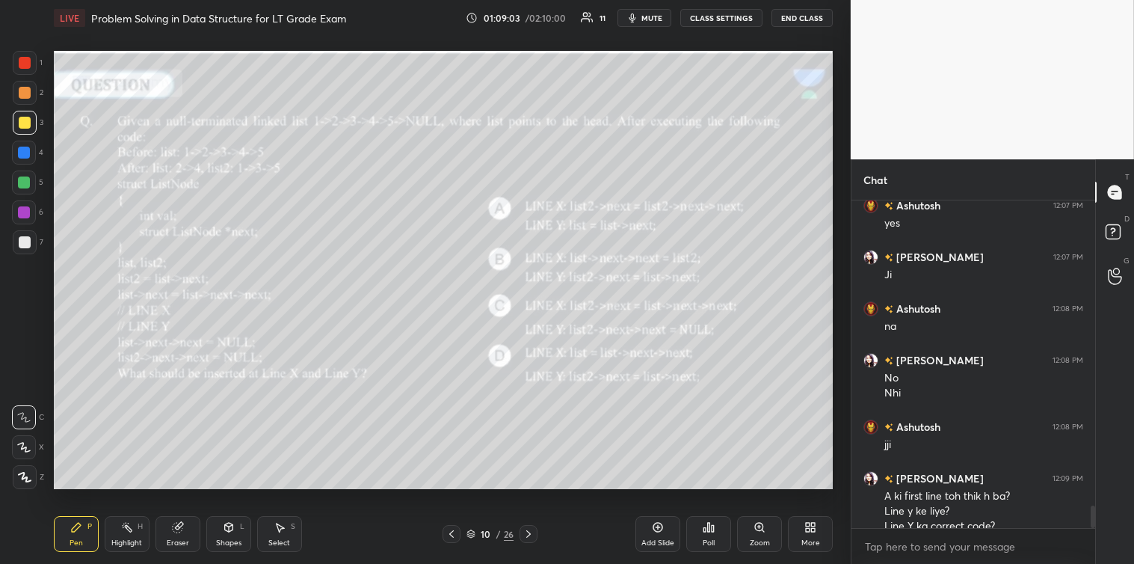
scroll to position [4413, 0]
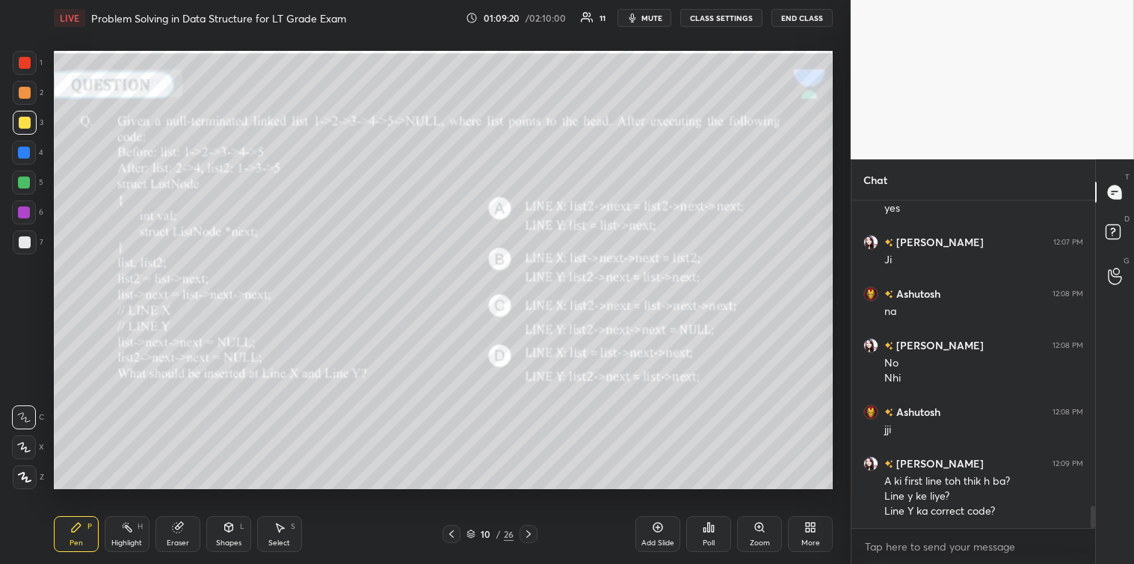
click at [525, 534] on icon at bounding box center [528, 534] width 12 height 12
click at [709, 528] on icon at bounding box center [709, 526] width 2 height 9
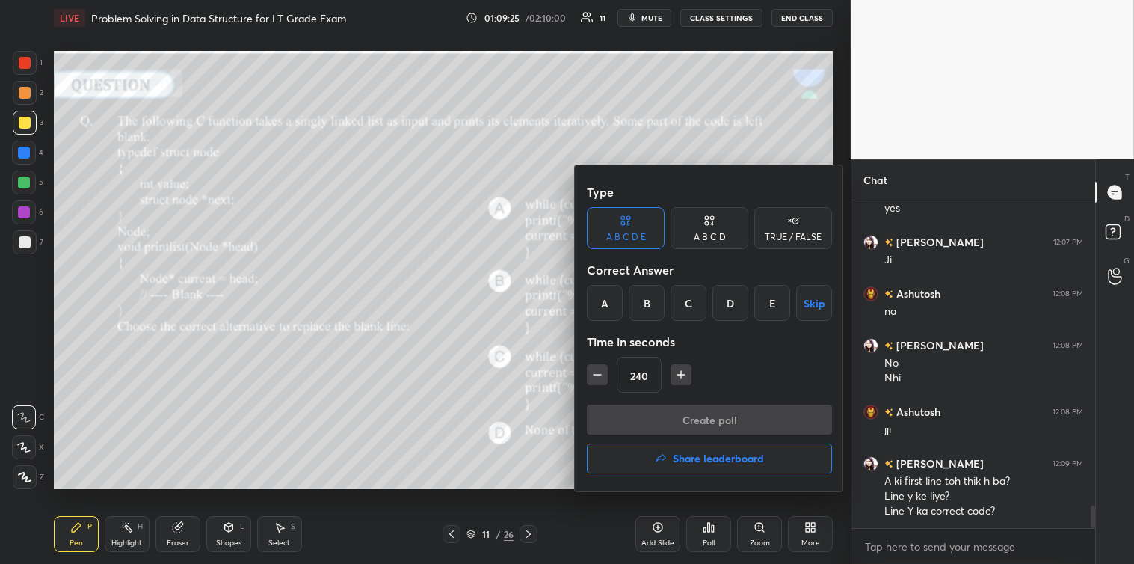
click at [602, 301] on div "A" at bounding box center [605, 303] width 36 height 36
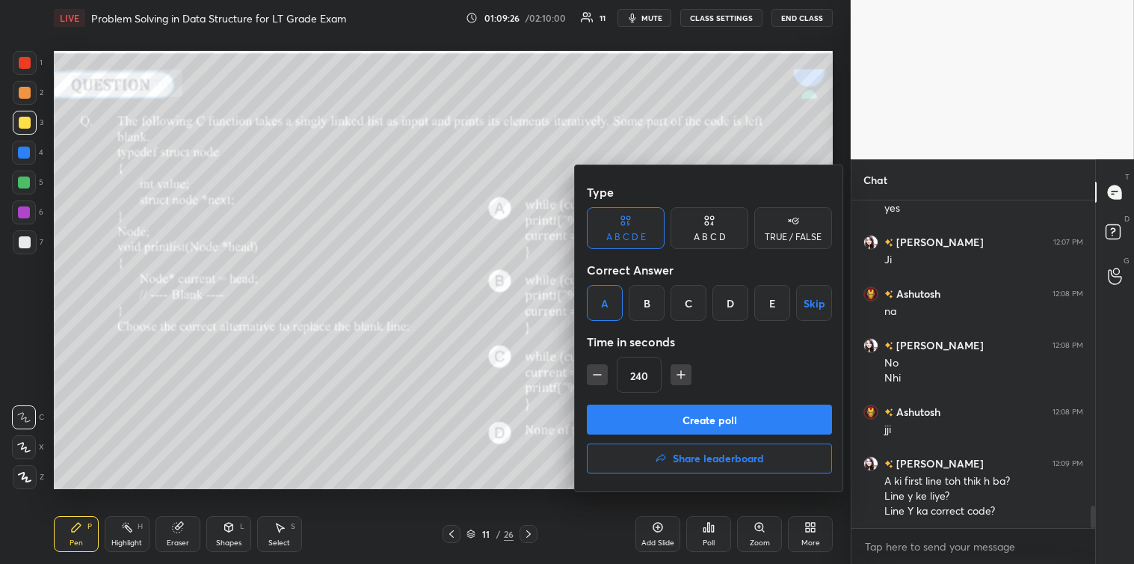
click at [641, 415] on button "Create poll" at bounding box center [709, 419] width 245 height 30
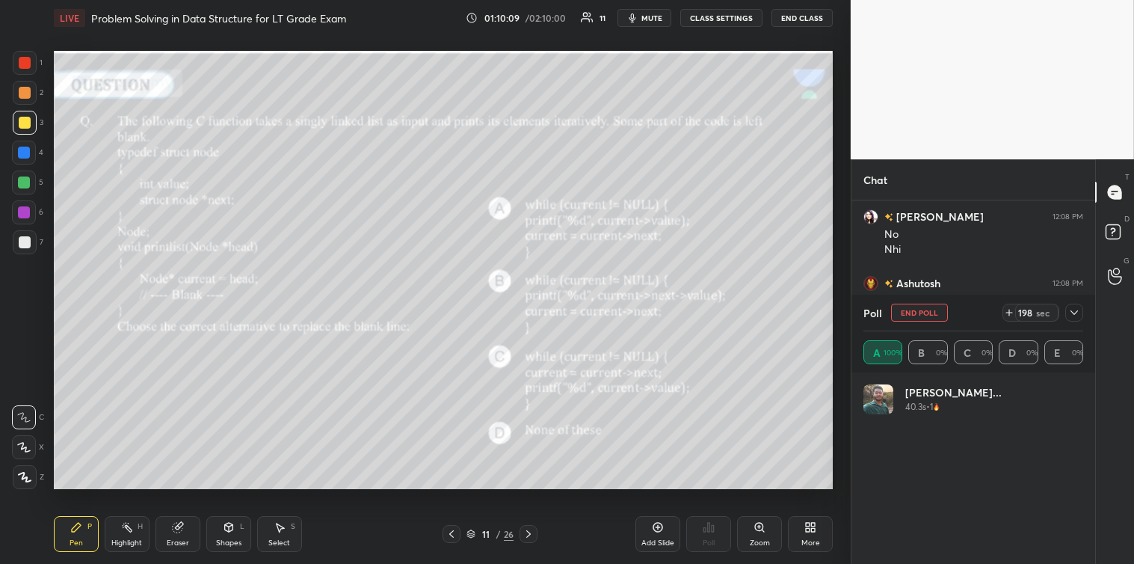
scroll to position [175, 215]
click at [1070, 311] on icon at bounding box center [1074, 312] width 12 height 12
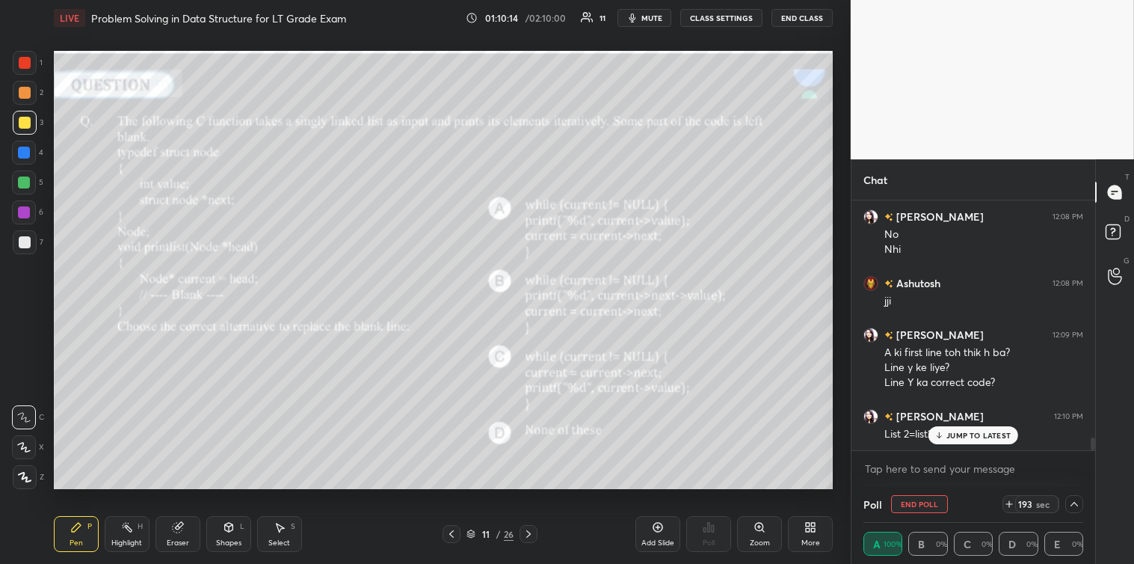
scroll to position [0, 0]
click at [966, 431] on p "JUMP TO LATEST" at bounding box center [978, 435] width 64 height 9
click at [1070, 502] on icon at bounding box center [1074, 504] width 12 height 12
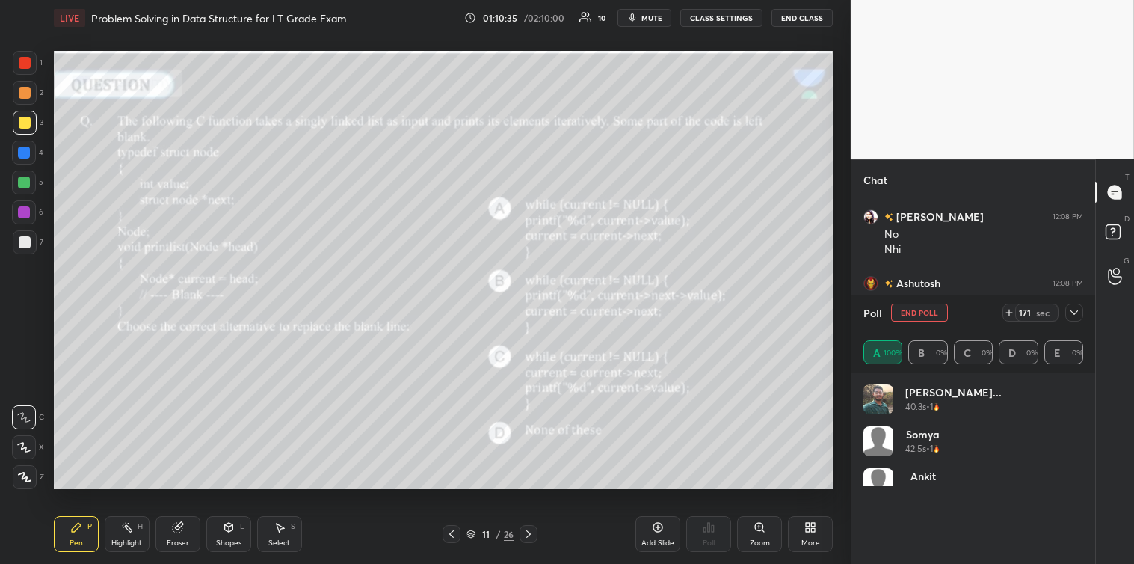
scroll to position [175, 215]
click at [1079, 315] on icon at bounding box center [1074, 312] width 12 height 12
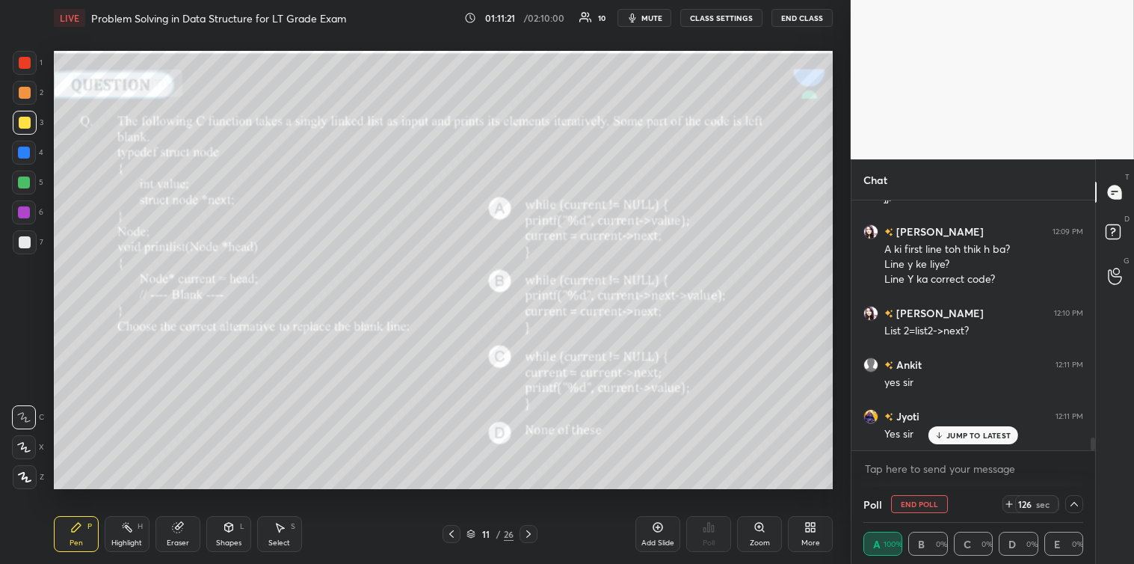
scroll to position [4696, 0]
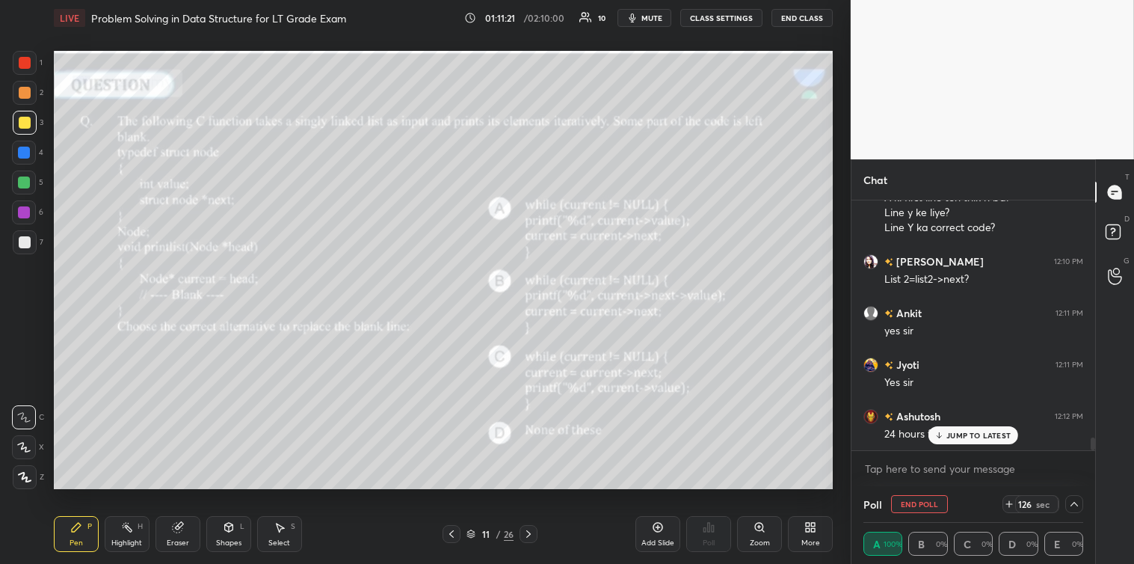
click at [938, 436] on icon at bounding box center [939, 437] width 4 height 2
click at [908, 480] on textarea at bounding box center [973, 469] width 220 height 24
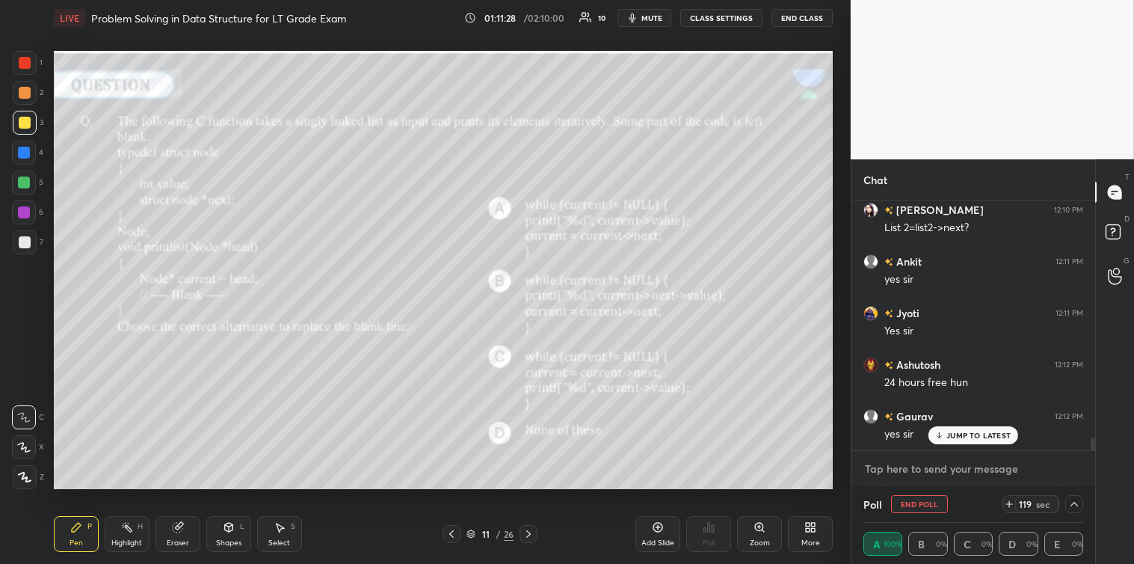
scroll to position [4799, 0]
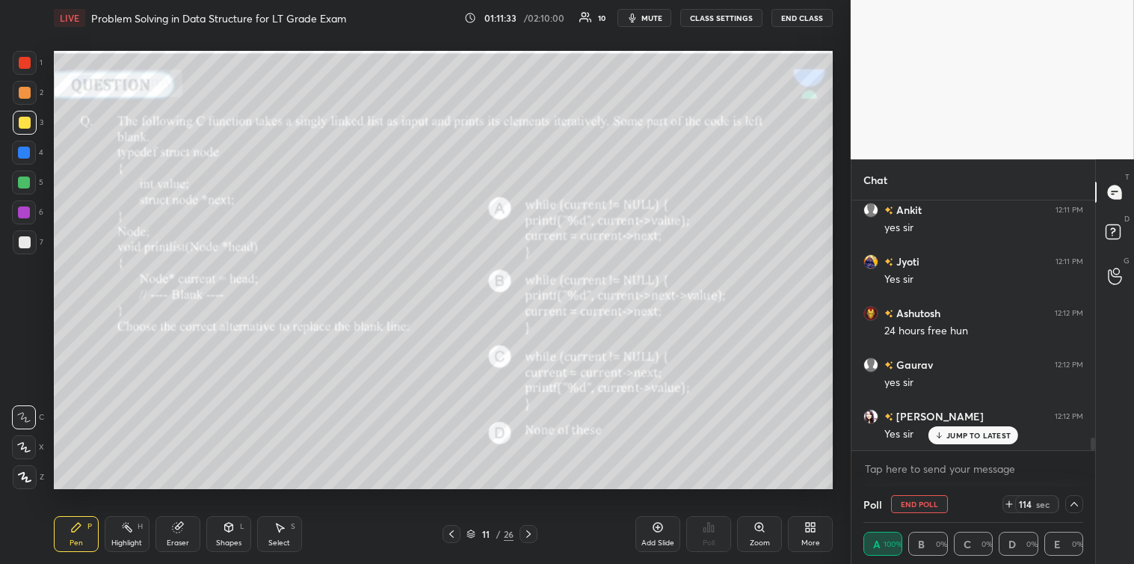
click at [974, 439] on p "JUMP TO LATEST" at bounding box center [978, 435] width 64 height 9
click at [933, 466] on textarea at bounding box center [973, 469] width 220 height 24
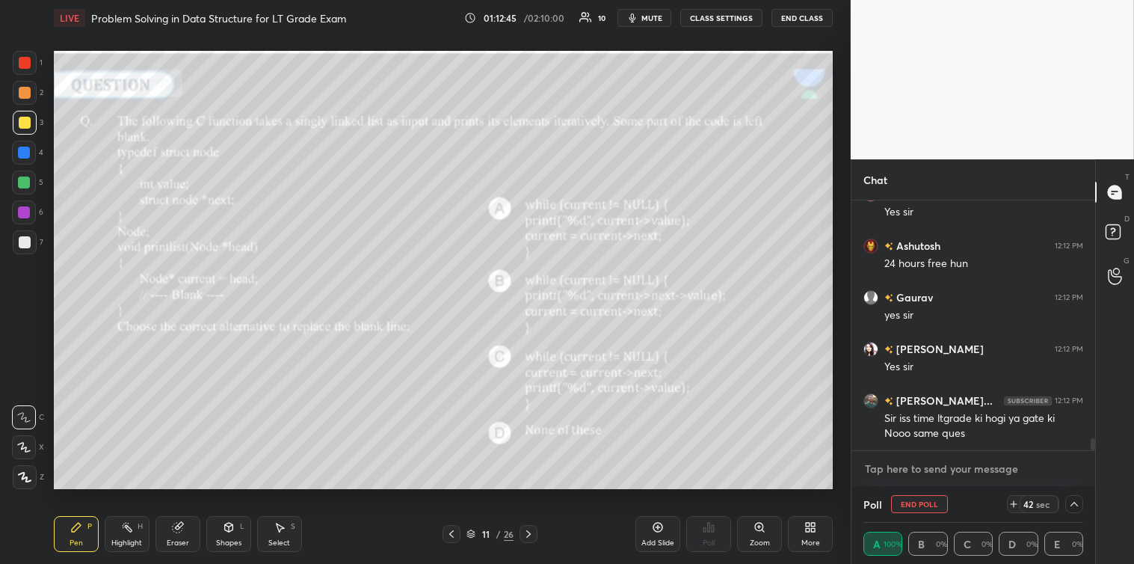
scroll to position [4902, 0]
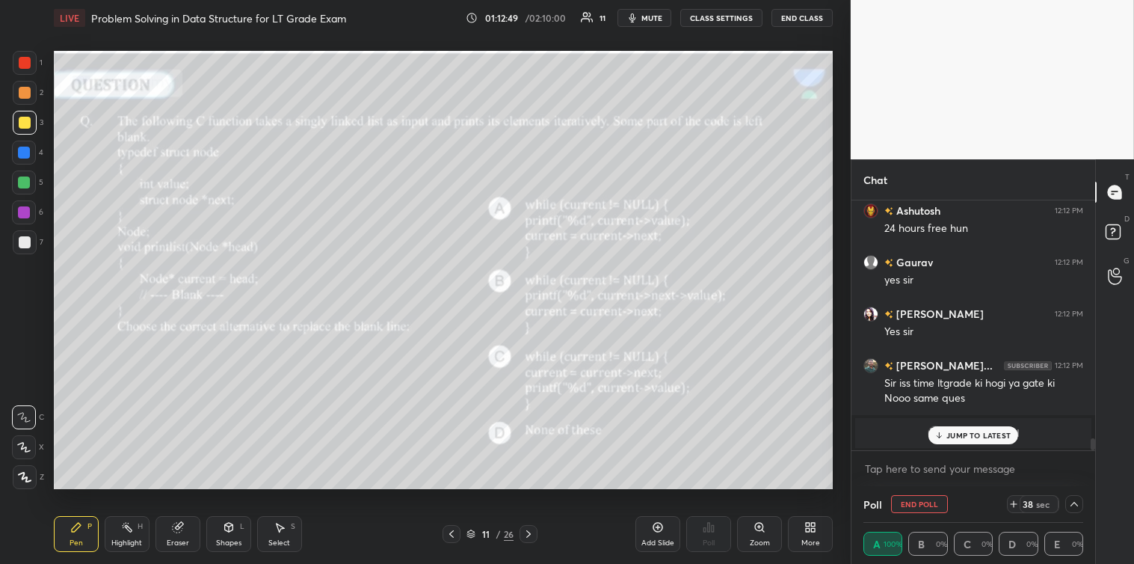
click at [981, 432] on p "JUMP TO LATEST" at bounding box center [978, 435] width 64 height 9
click at [918, 466] on textarea at bounding box center [973, 469] width 220 height 24
click at [944, 424] on div "[PERSON_NAME] joined" at bounding box center [973, 433] width 236 height 30
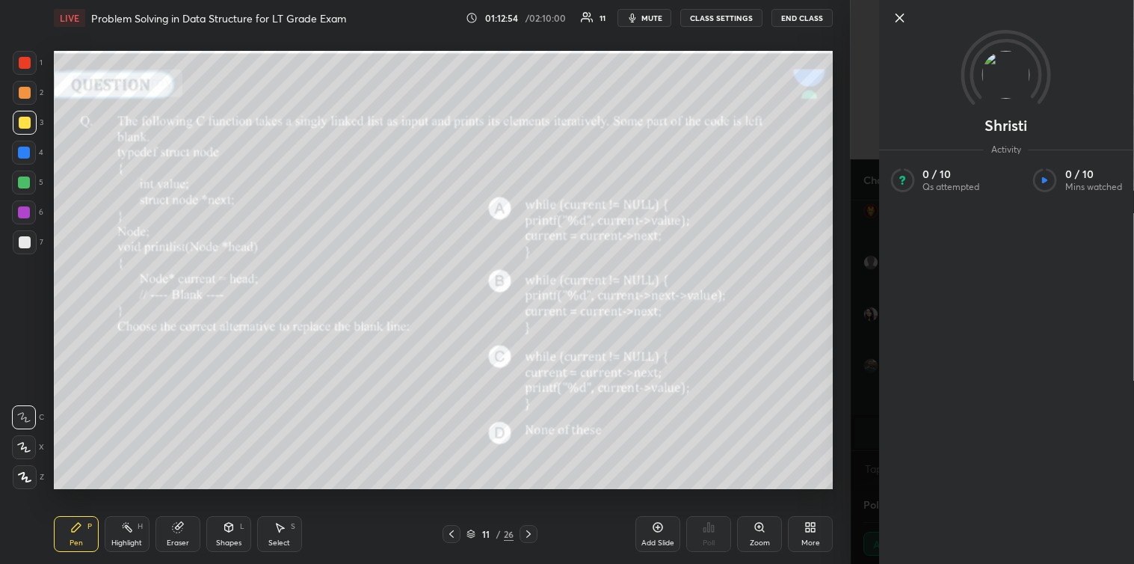
click at [901, 15] on icon at bounding box center [899, 18] width 18 height 18
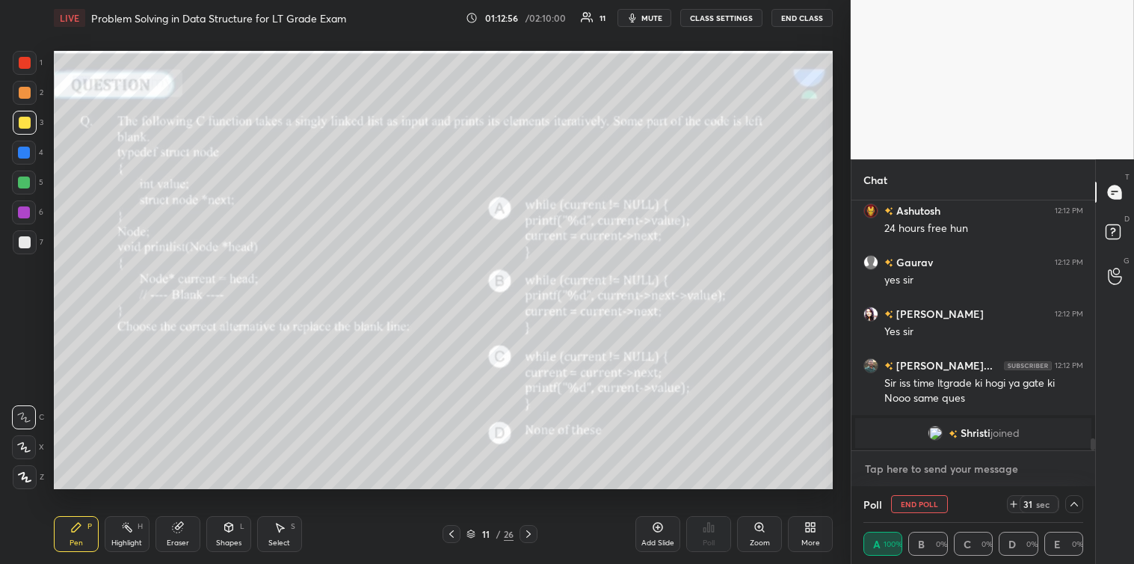
click at [872, 463] on textarea at bounding box center [973, 469] width 220 height 24
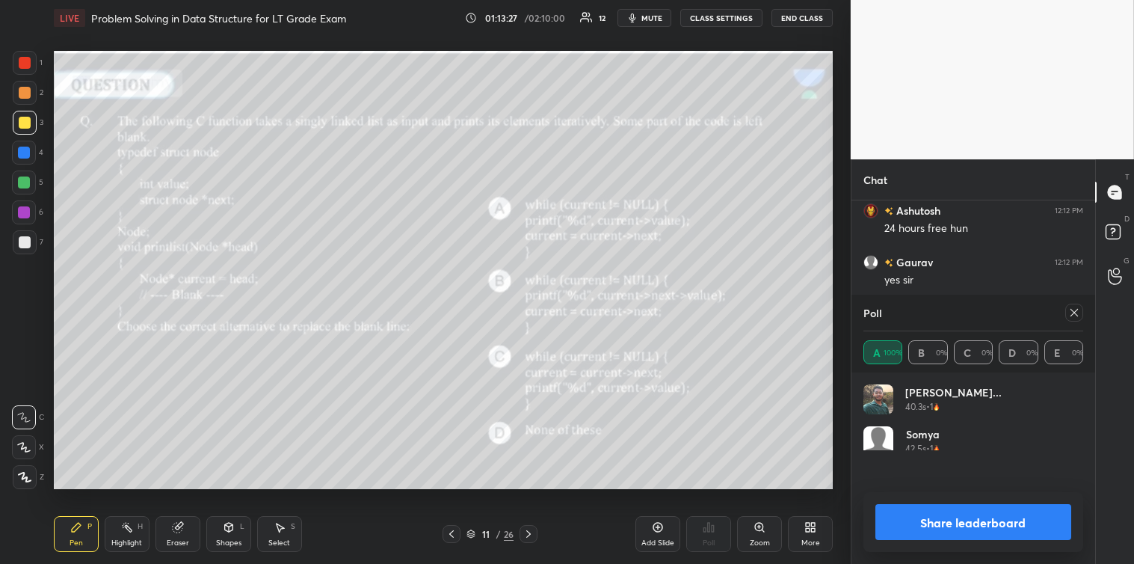
scroll to position [175, 215]
click at [1074, 315] on icon at bounding box center [1074, 312] width 12 height 12
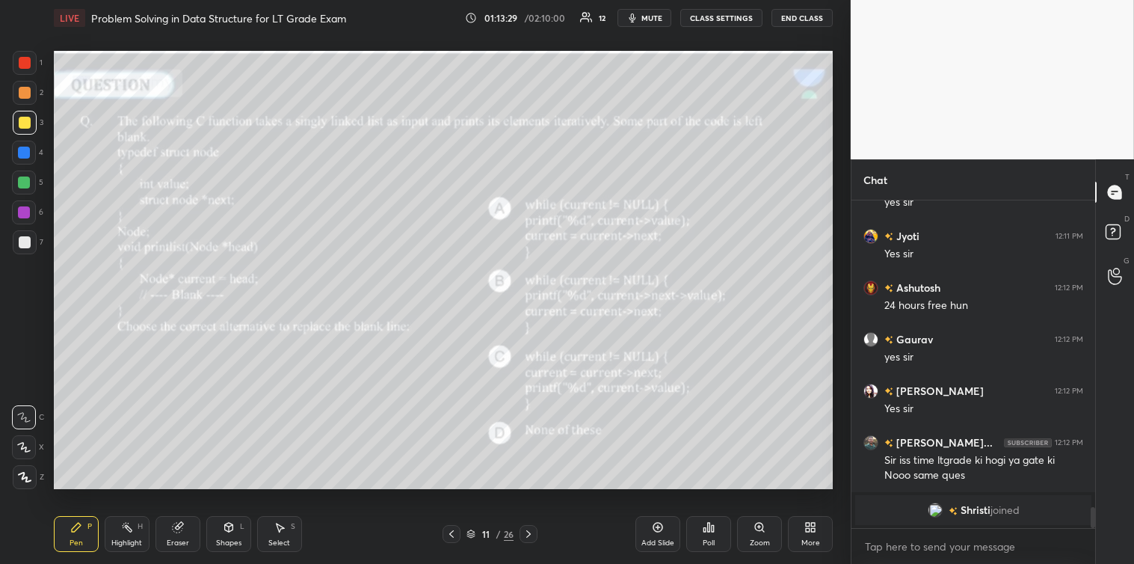
scroll to position [4825, 0]
click at [529, 539] on icon at bounding box center [528, 534] width 12 height 12
click at [712, 531] on icon at bounding box center [713, 528] width 2 height 7
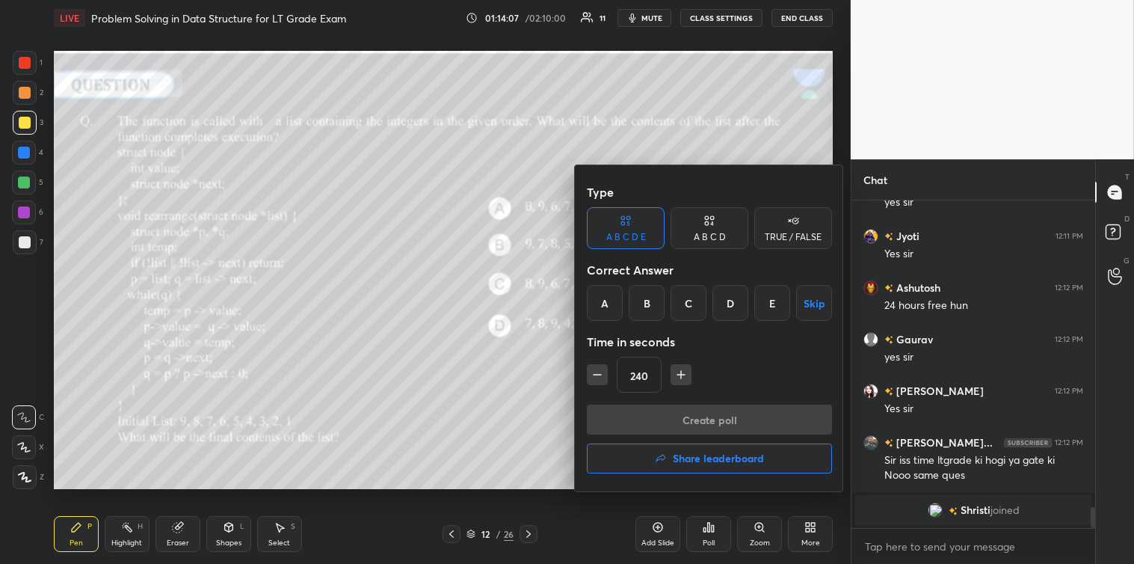
click at [604, 307] on div "A" at bounding box center [605, 303] width 36 height 36
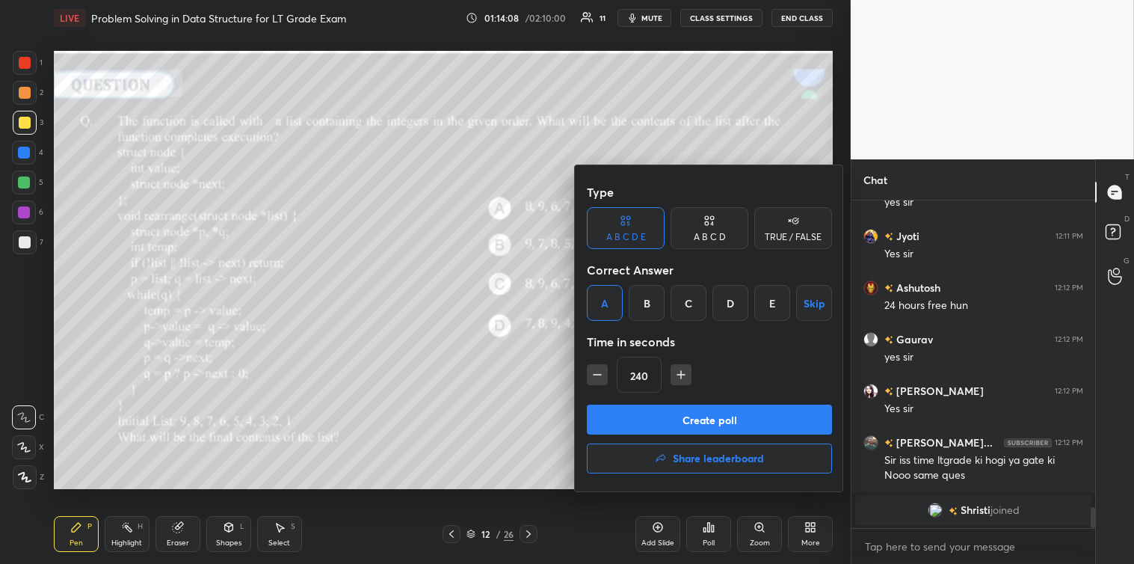
click at [721, 419] on button "Create poll" at bounding box center [709, 419] width 245 height 30
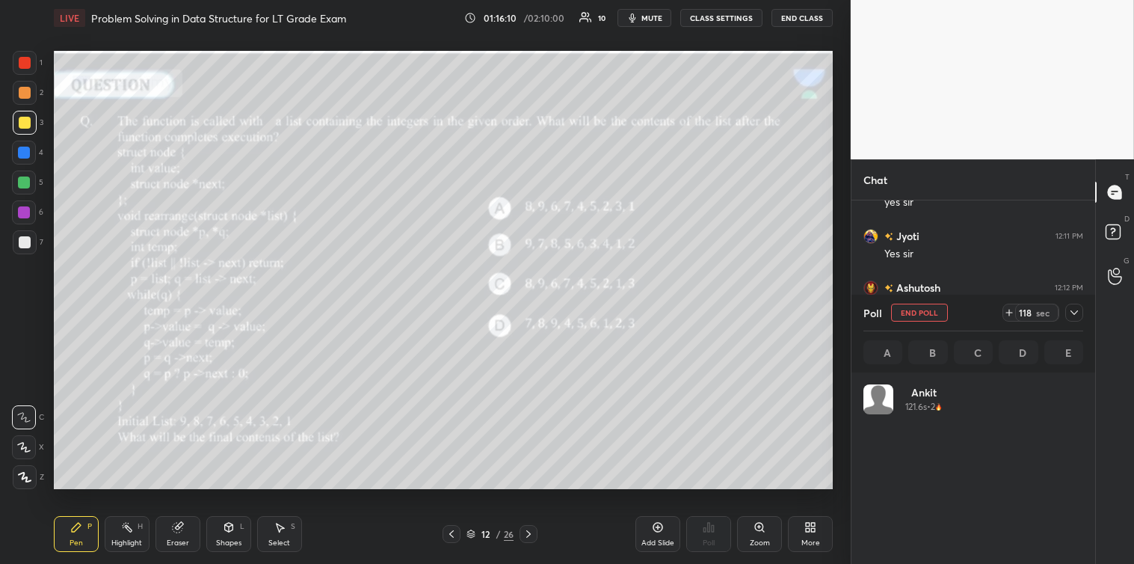
scroll to position [175, 215]
click at [1082, 309] on div at bounding box center [1074, 312] width 18 height 18
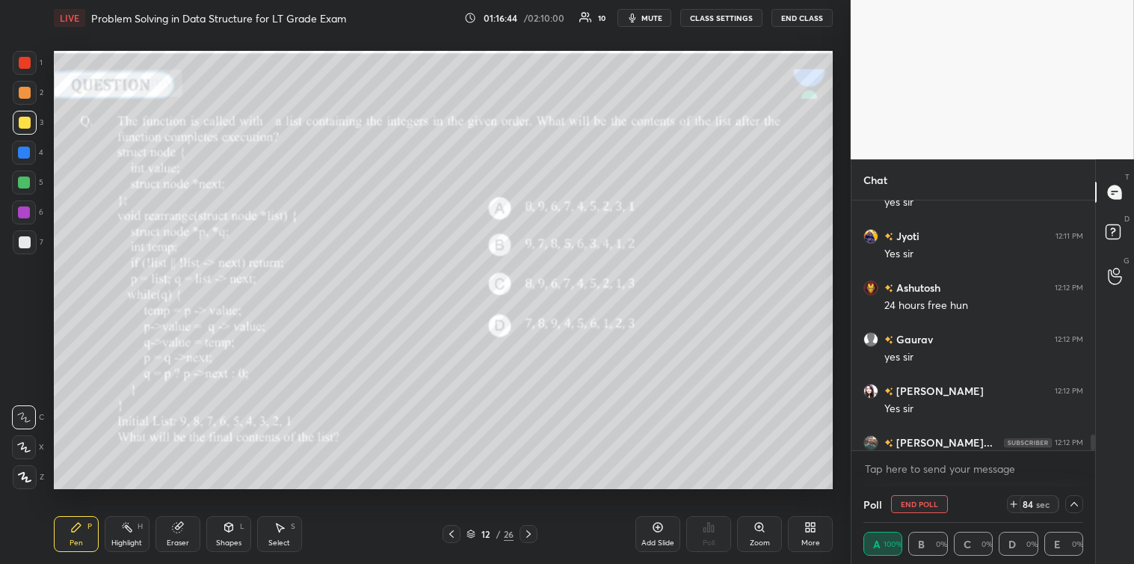
scroll to position [1, 4]
click at [1069, 501] on icon at bounding box center [1074, 504] width 12 height 12
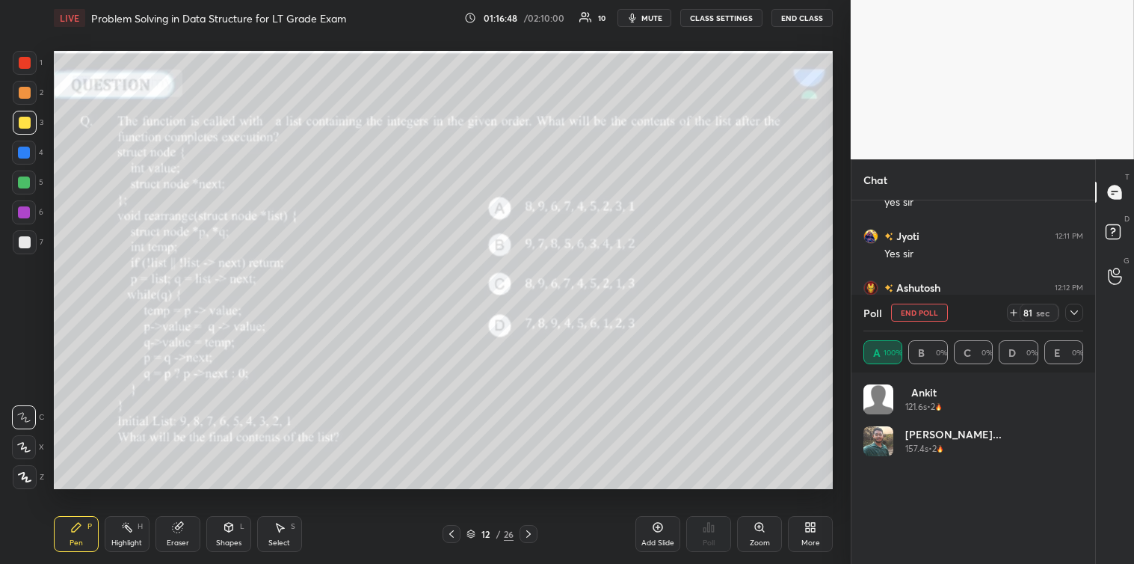
scroll to position [175, 215]
click at [1076, 312] on icon at bounding box center [1073, 312] width 7 height 4
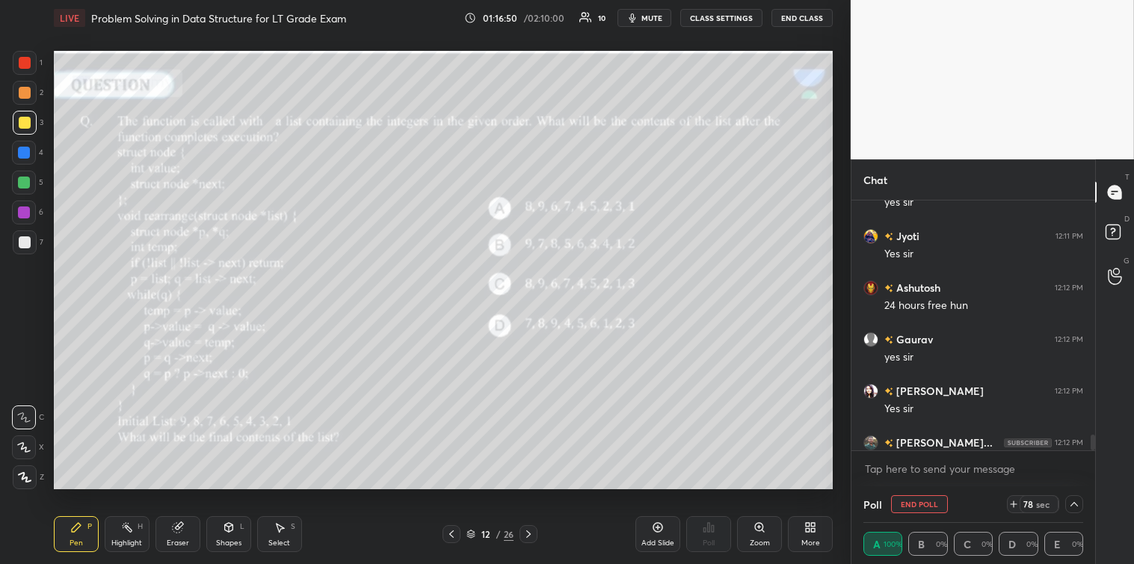
scroll to position [1, 4]
click at [933, 460] on textarea at bounding box center [973, 469] width 220 height 24
click at [1074, 506] on icon at bounding box center [1074, 504] width 12 height 12
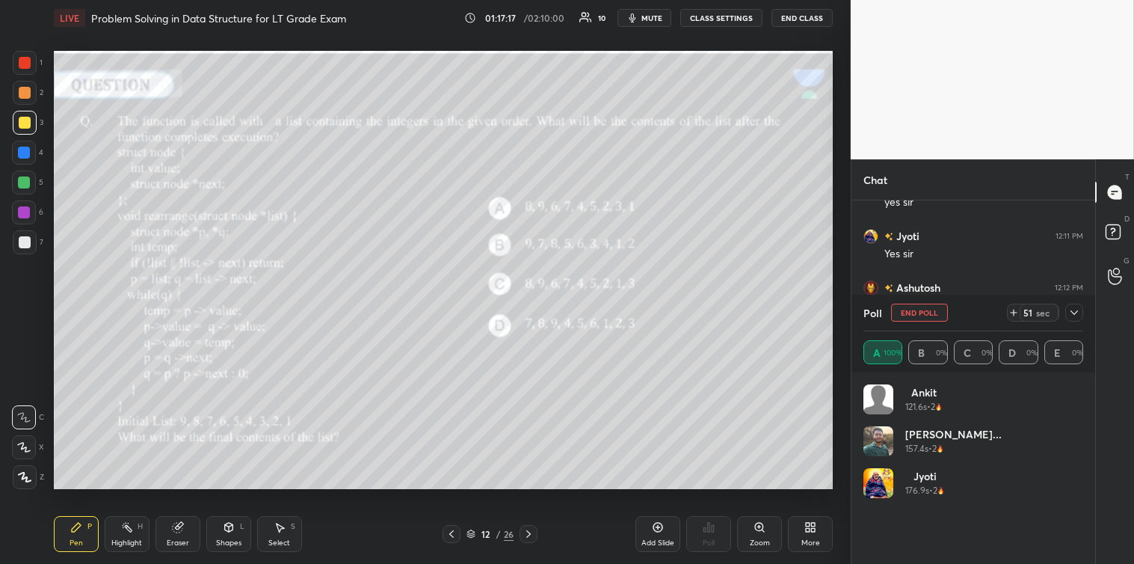
scroll to position [175, 215]
click at [1071, 307] on icon at bounding box center [1074, 312] width 12 height 12
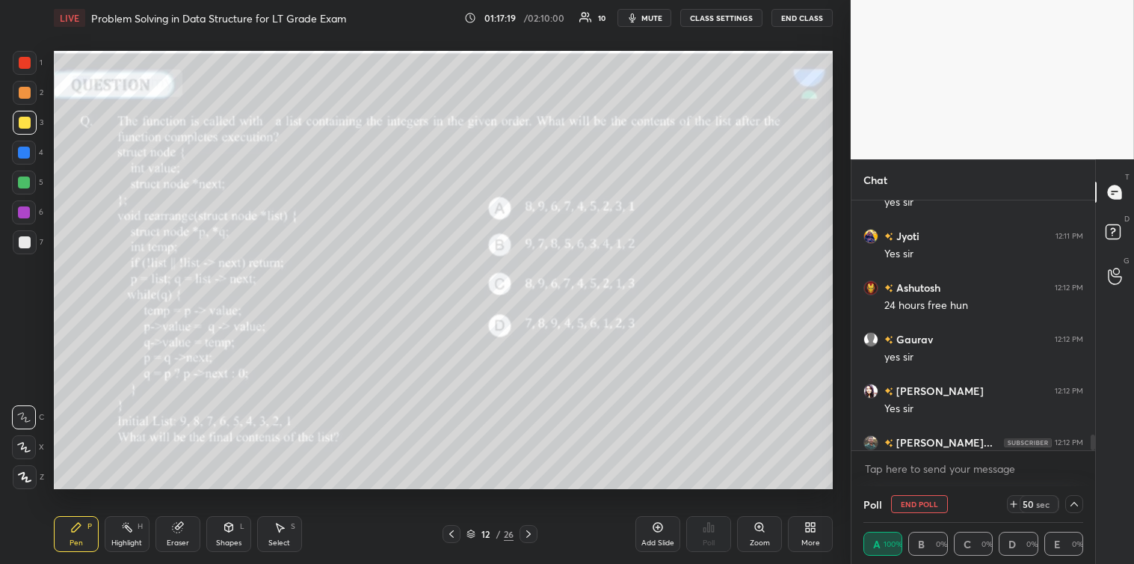
scroll to position [1, 4]
click at [946, 460] on textarea at bounding box center [973, 469] width 220 height 24
click at [1114, 235] on rect at bounding box center [1112, 232] width 14 height 14
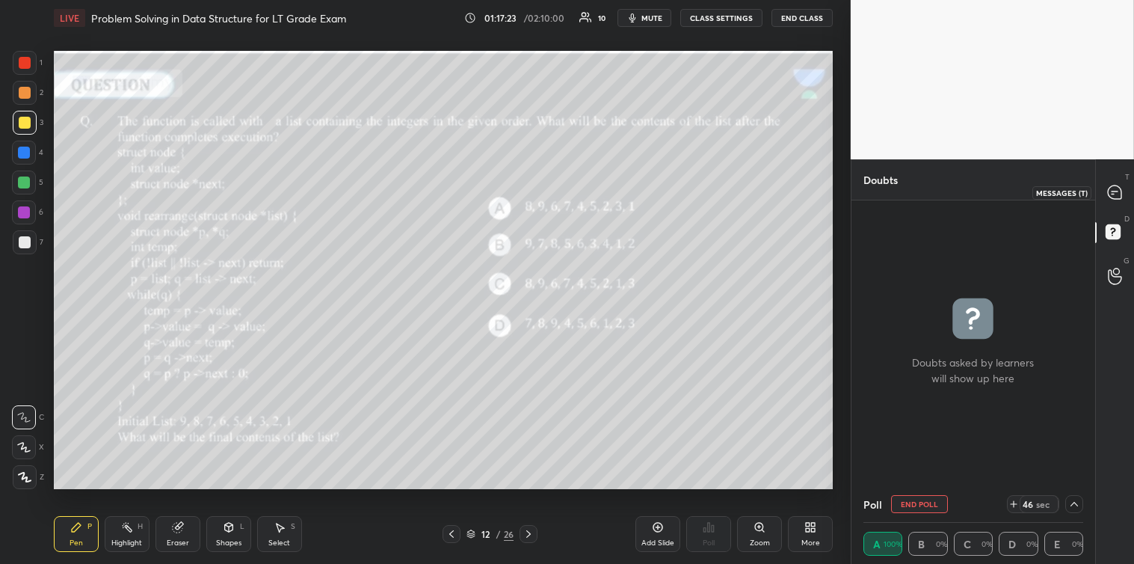
click at [1119, 205] on div at bounding box center [1115, 192] width 30 height 27
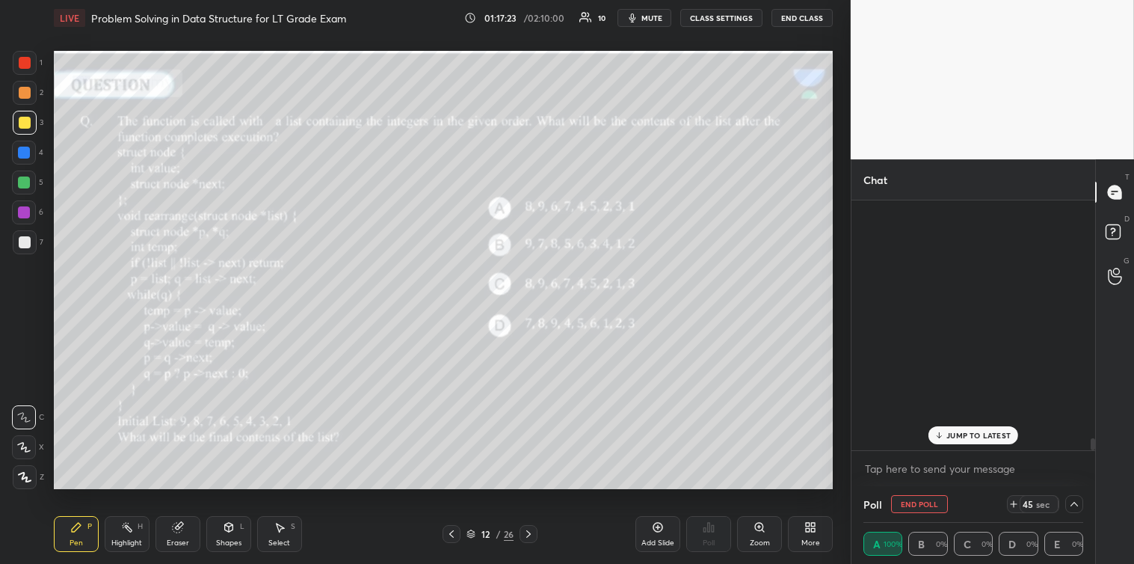
scroll to position [244, 239]
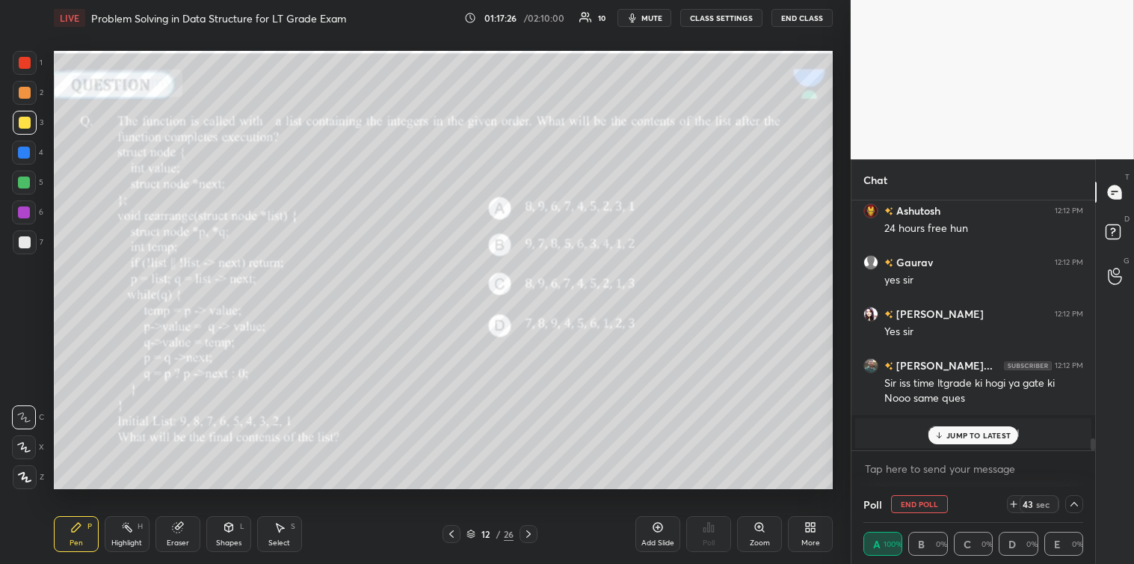
click at [985, 431] on p "JUMP TO LATEST" at bounding box center [978, 435] width 64 height 9
click at [882, 469] on textarea at bounding box center [973, 469] width 220 height 24
click at [1077, 503] on icon at bounding box center [1074, 504] width 12 height 12
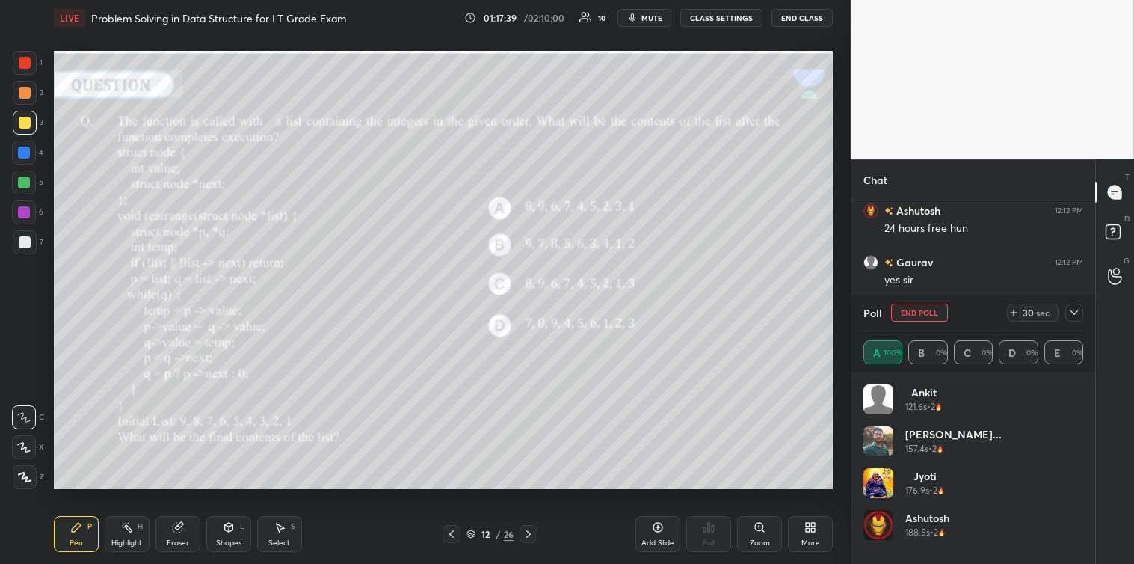
scroll to position [175, 215]
click at [1079, 540] on div "Ashutosh 188.5s • 2" at bounding box center [973, 531] width 220 height 42
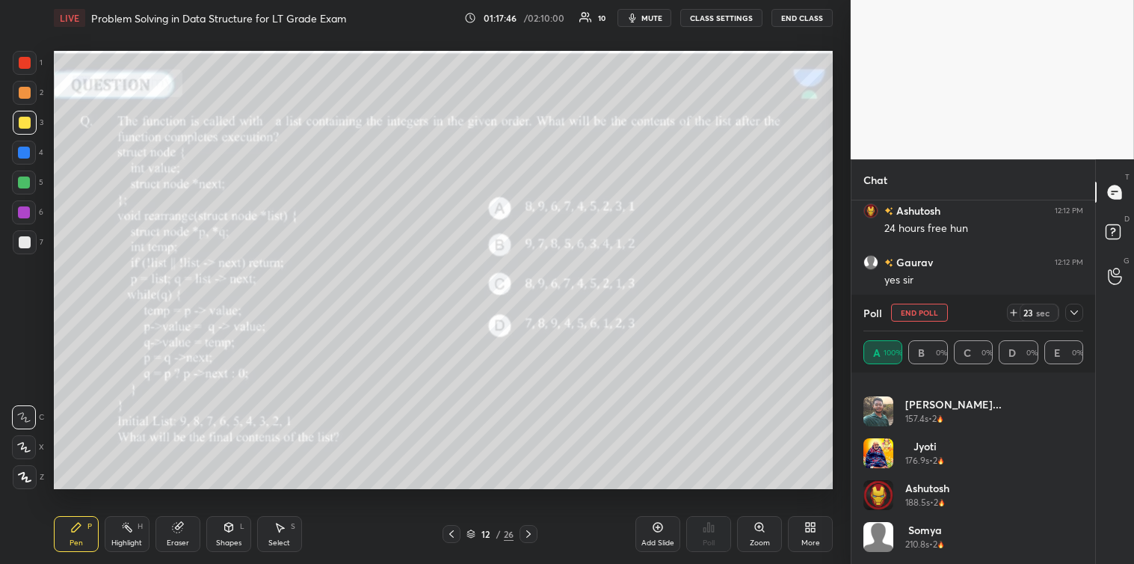
click at [1070, 315] on icon at bounding box center [1074, 312] width 12 height 12
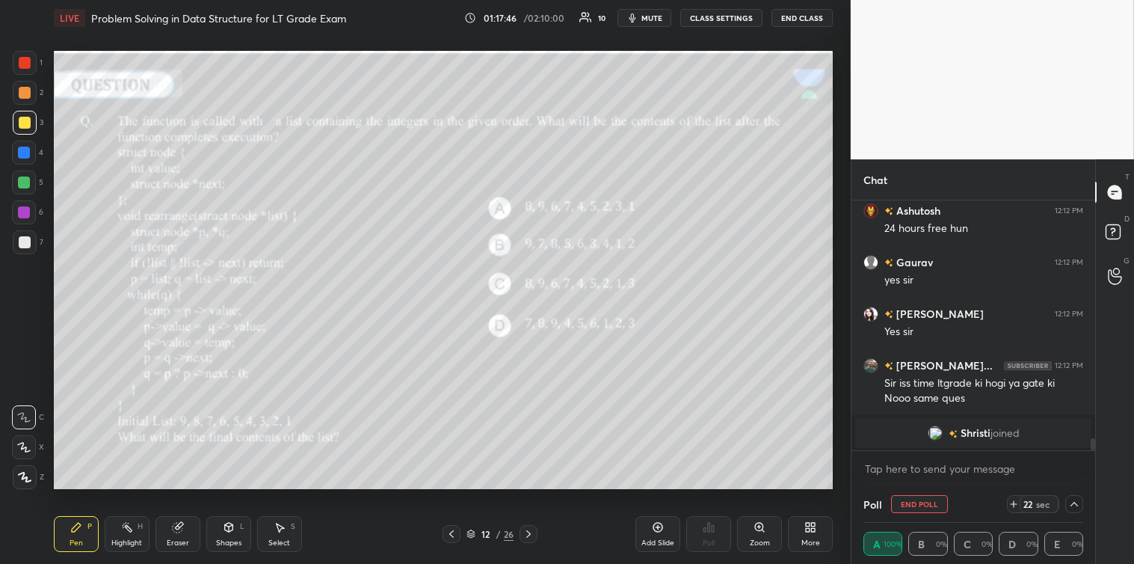
scroll to position [0, 0]
click at [1014, 505] on icon at bounding box center [1014, 504] width 0 height 6
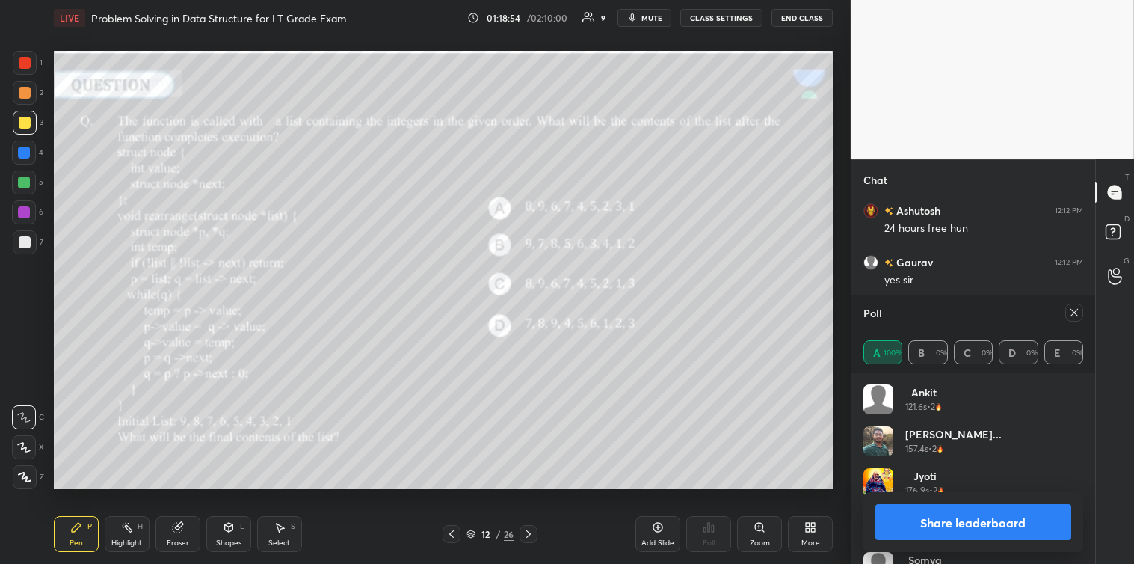
scroll to position [175, 215]
click at [1080, 305] on div at bounding box center [1074, 312] width 18 height 18
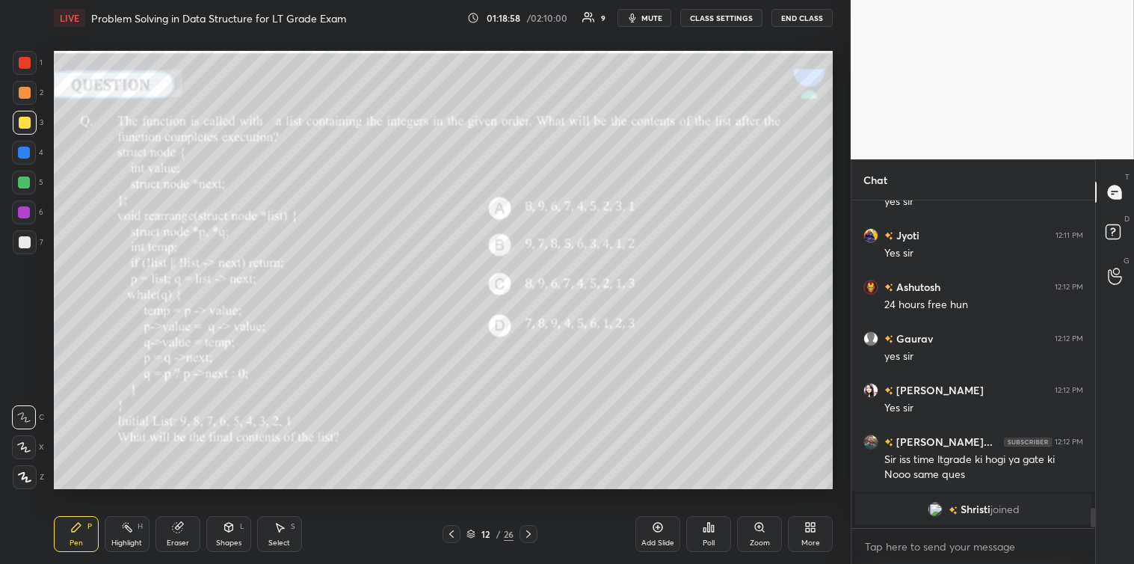
scroll to position [4, 4]
click at [23, 239] on div at bounding box center [25, 242] width 12 height 12
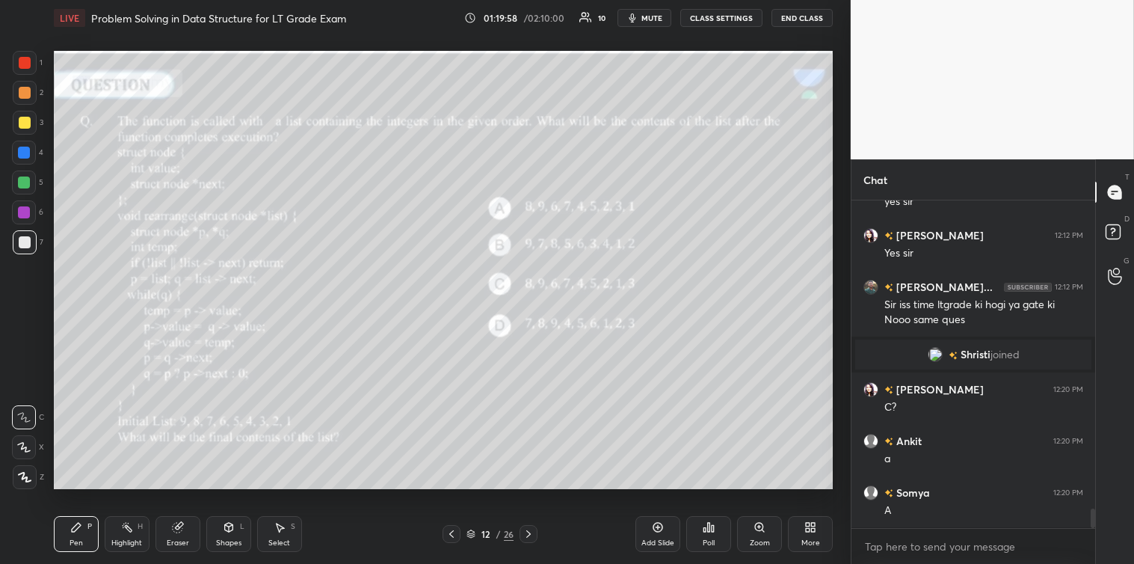
scroll to position [5092, 0]
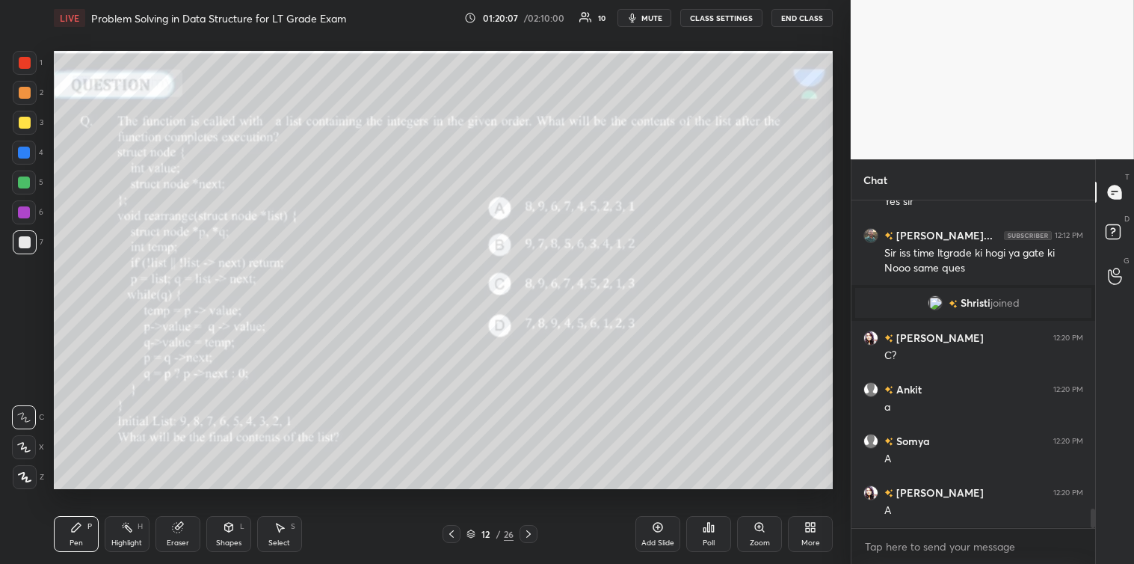
click at [24, 122] on div at bounding box center [25, 123] width 12 height 12
click at [531, 537] on icon at bounding box center [528, 534] width 12 height 12
click at [706, 528] on icon at bounding box center [704, 530] width 2 height 4
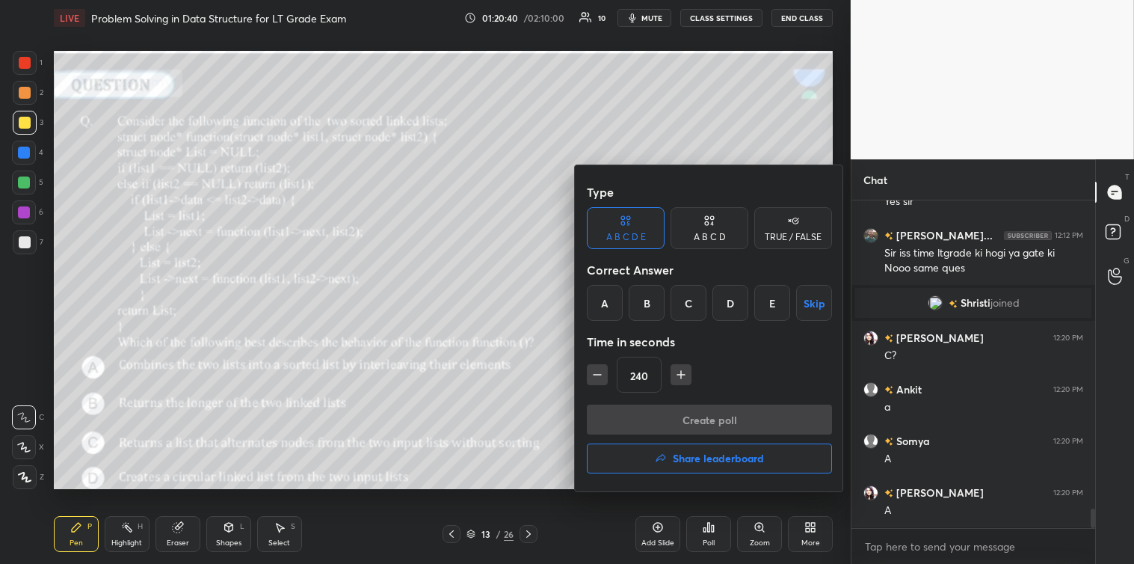
click at [591, 381] on icon "button" at bounding box center [597, 374] width 15 height 15
click at [682, 378] on icon "button" at bounding box center [680, 374] width 15 height 15
type input "240"
click at [604, 297] on div "A" at bounding box center [605, 303] width 36 height 36
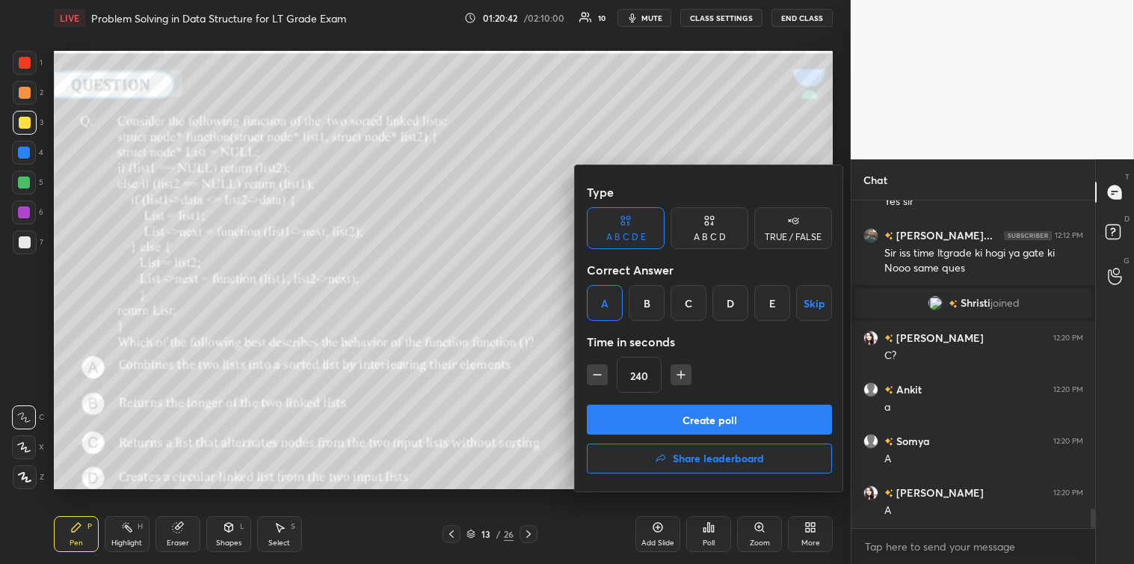
click at [683, 416] on button "Create poll" at bounding box center [709, 419] width 245 height 30
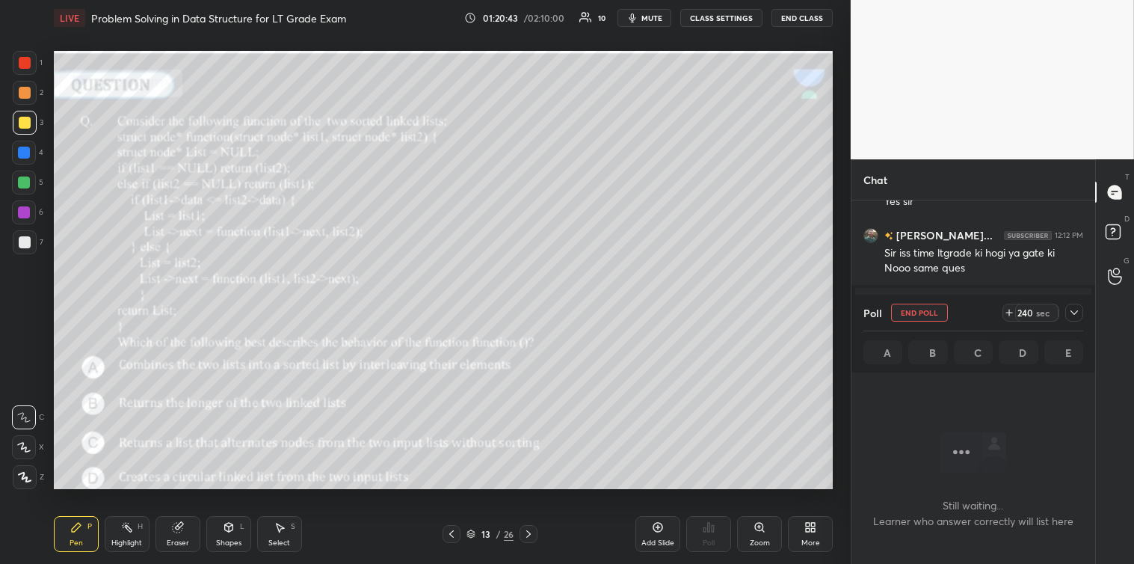
scroll to position [280, 239]
click at [1076, 311] on icon at bounding box center [1074, 312] width 12 height 12
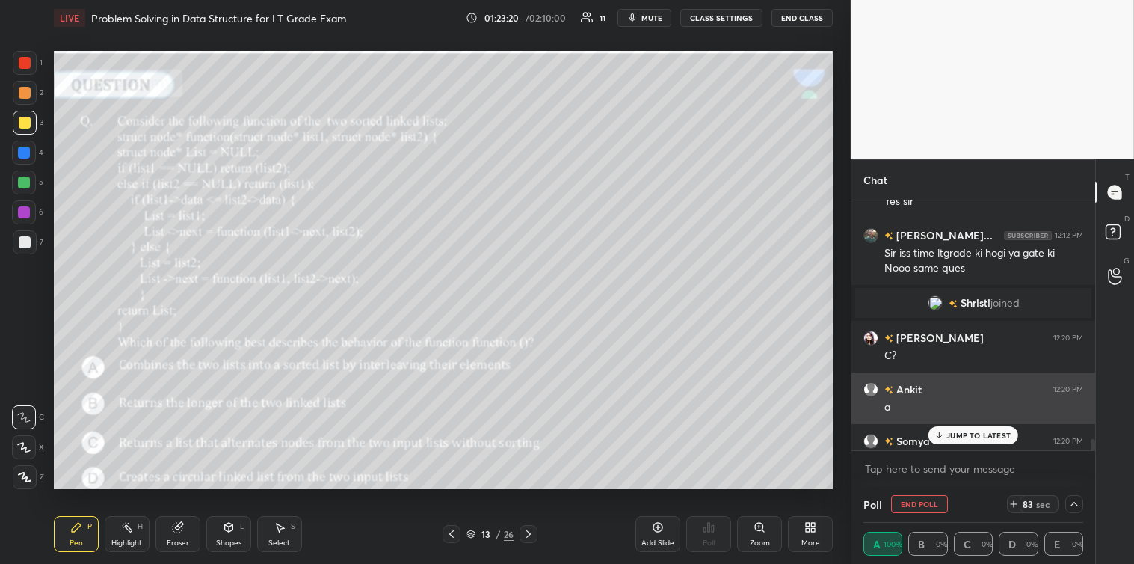
scroll to position [5204, 0]
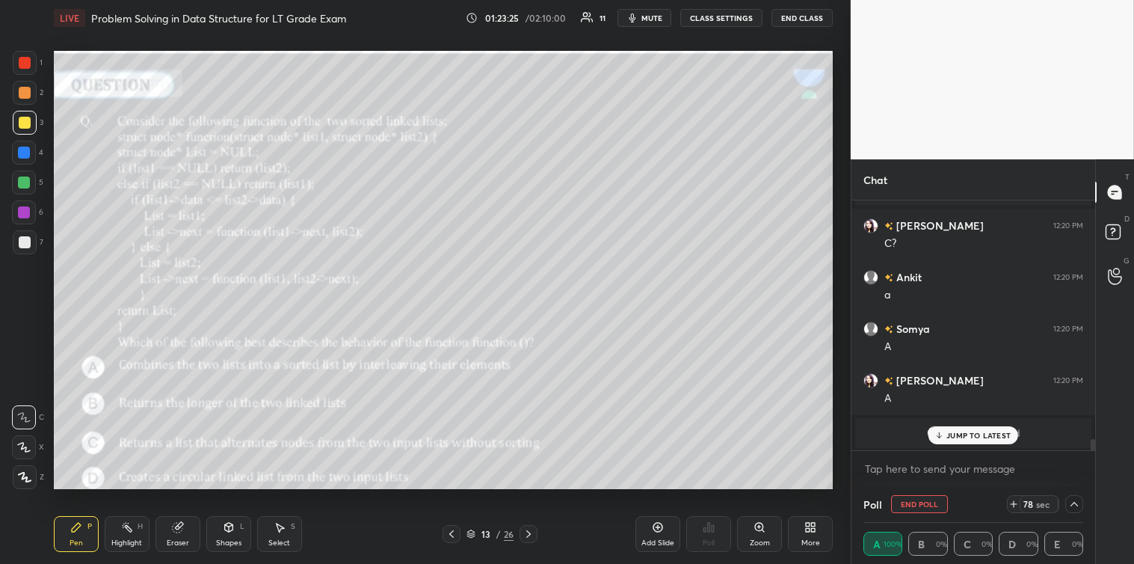
click at [958, 432] on p "JUMP TO LATEST" at bounding box center [978, 435] width 64 height 9
click at [1073, 503] on icon at bounding box center [1074, 504] width 12 height 12
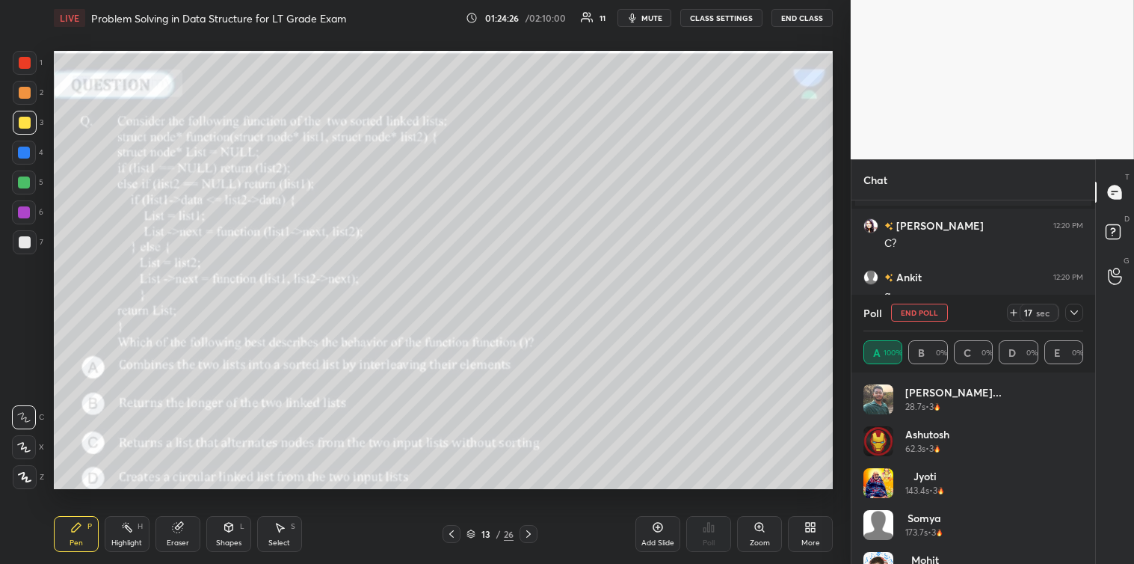
scroll to position [71, 0]
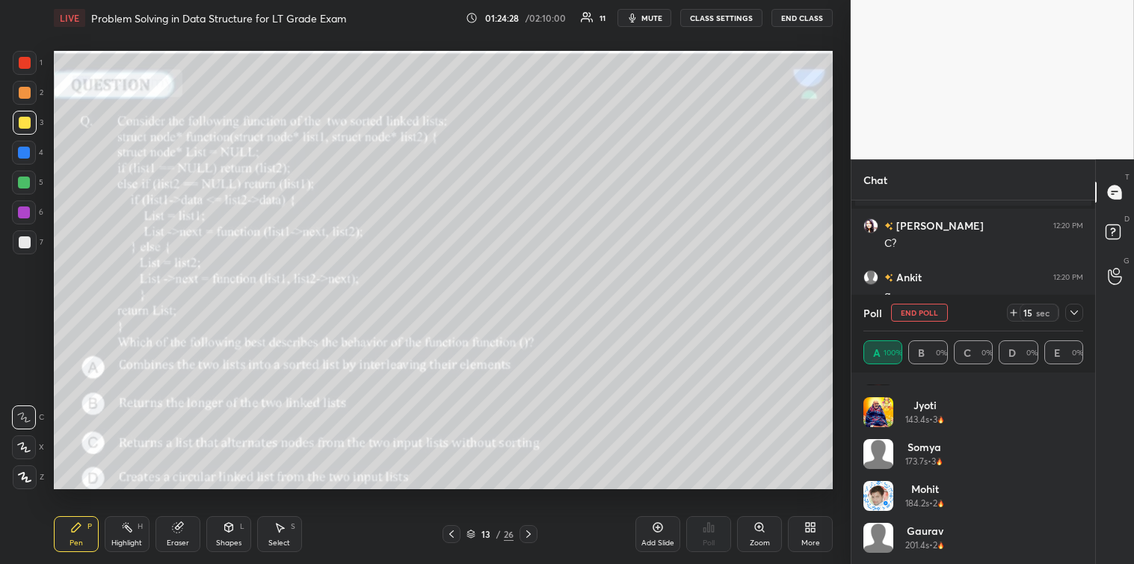
click at [1080, 312] on icon at bounding box center [1074, 312] width 12 height 12
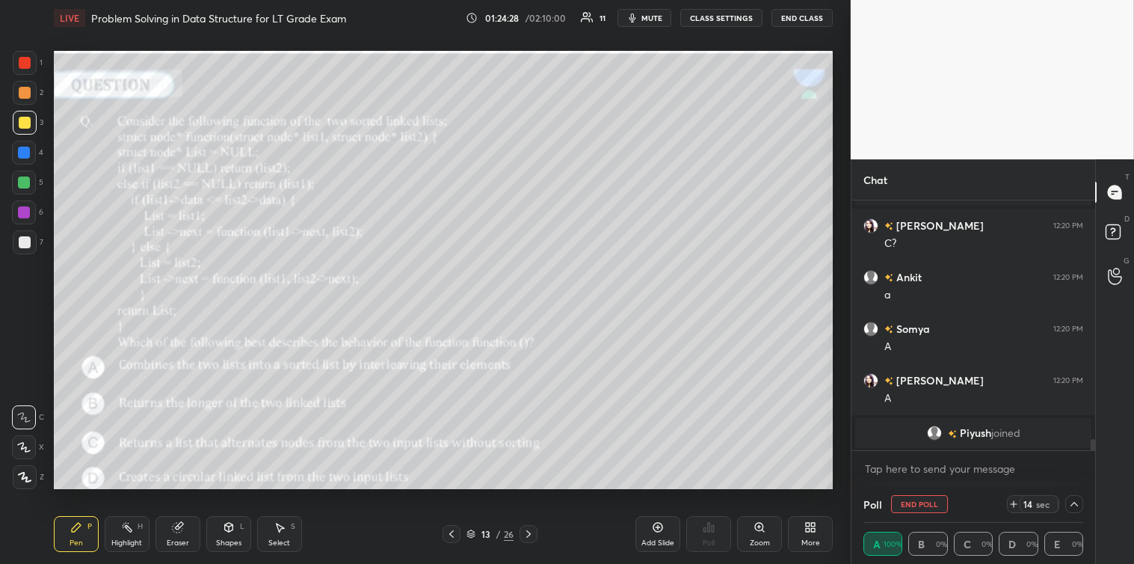
scroll to position [0, 0]
click at [1011, 502] on icon at bounding box center [1014, 504] width 12 height 12
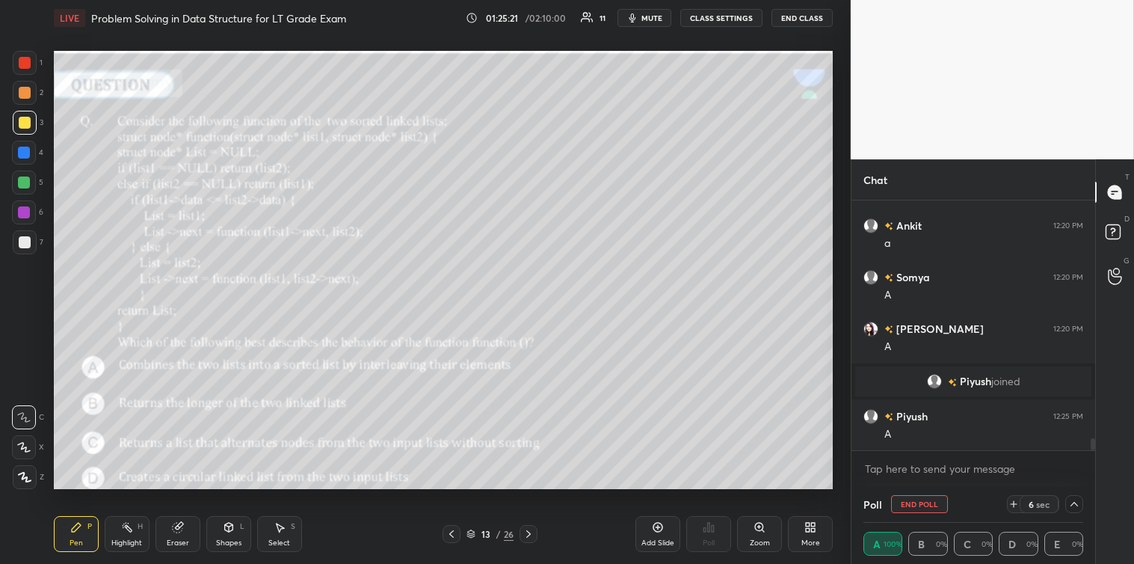
click at [1072, 508] on icon at bounding box center [1074, 504] width 12 height 12
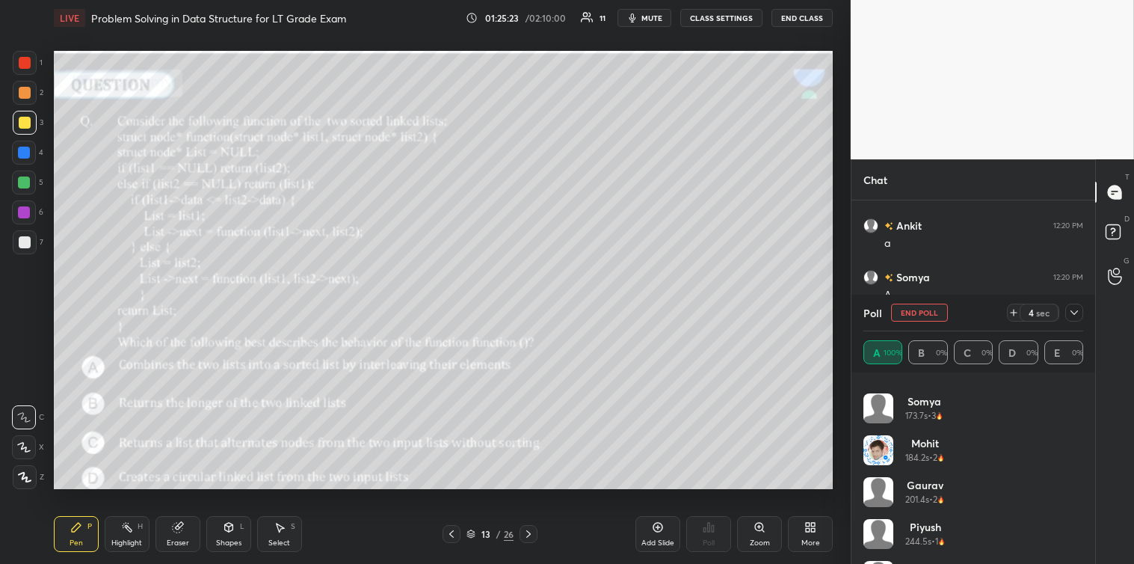
scroll to position [155, 0]
click at [1076, 309] on icon at bounding box center [1074, 312] width 12 height 12
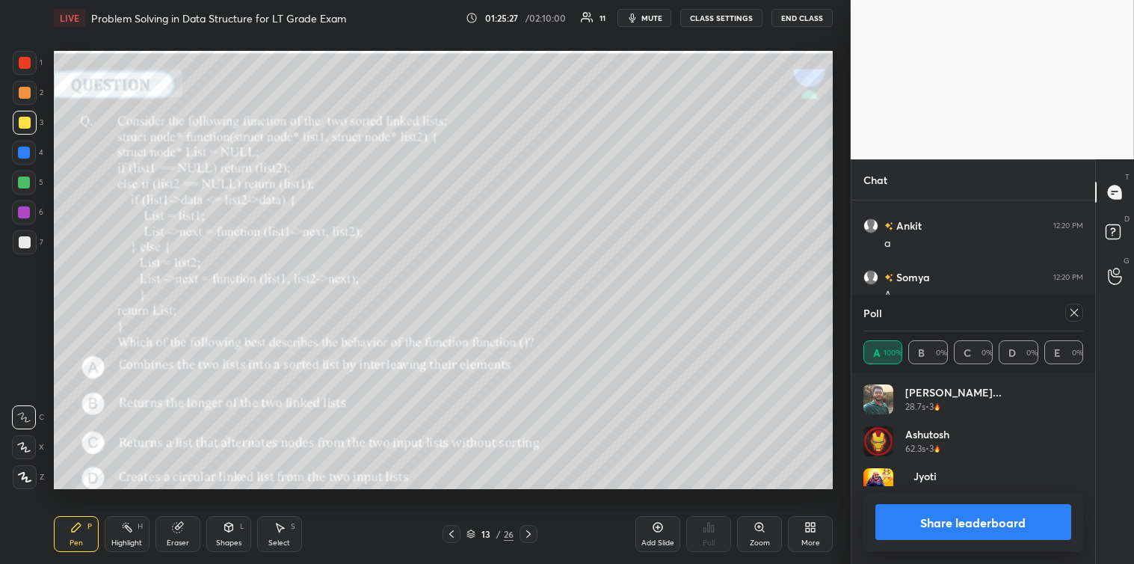
scroll to position [4, 4]
click at [906, 504] on button "Share leaderboard" at bounding box center [973, 522] width 196 height 36
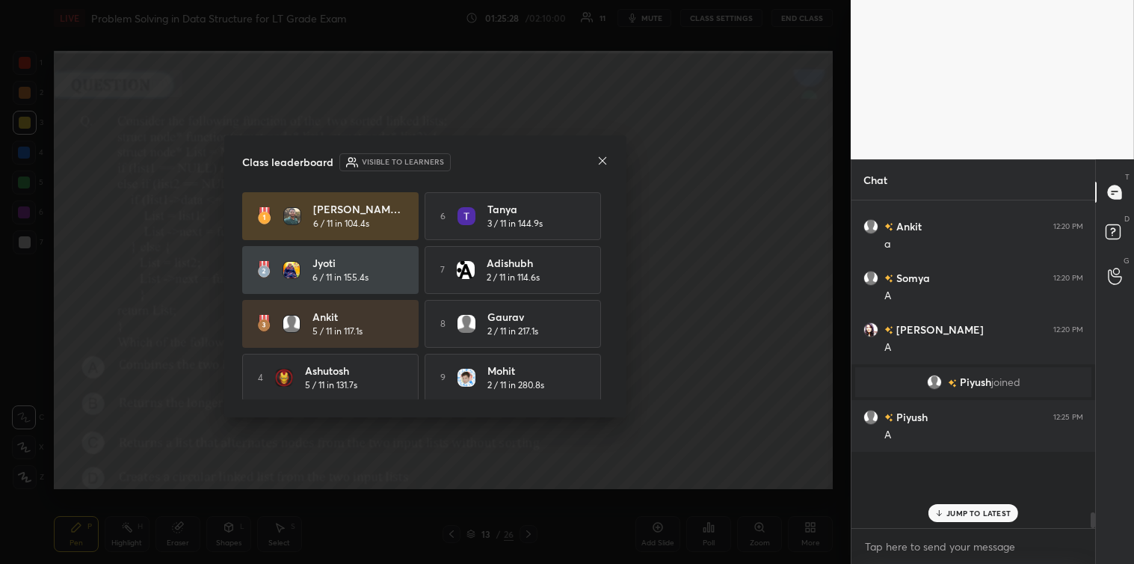
scroll to position [4, 4]
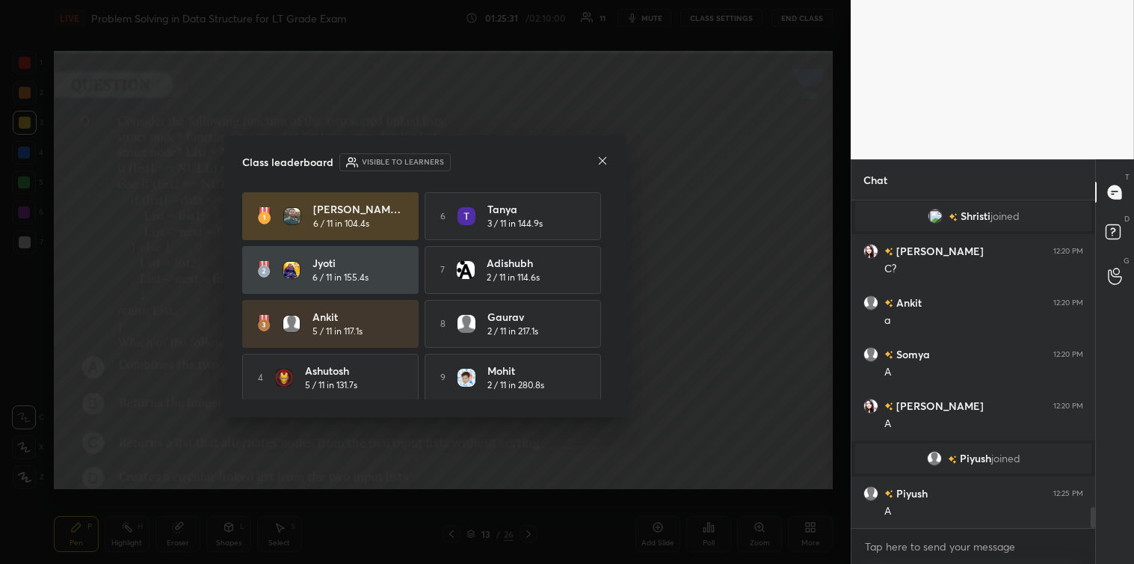
click at [603, 162] on icon at bounding box center [602, 161] width 12 height 12
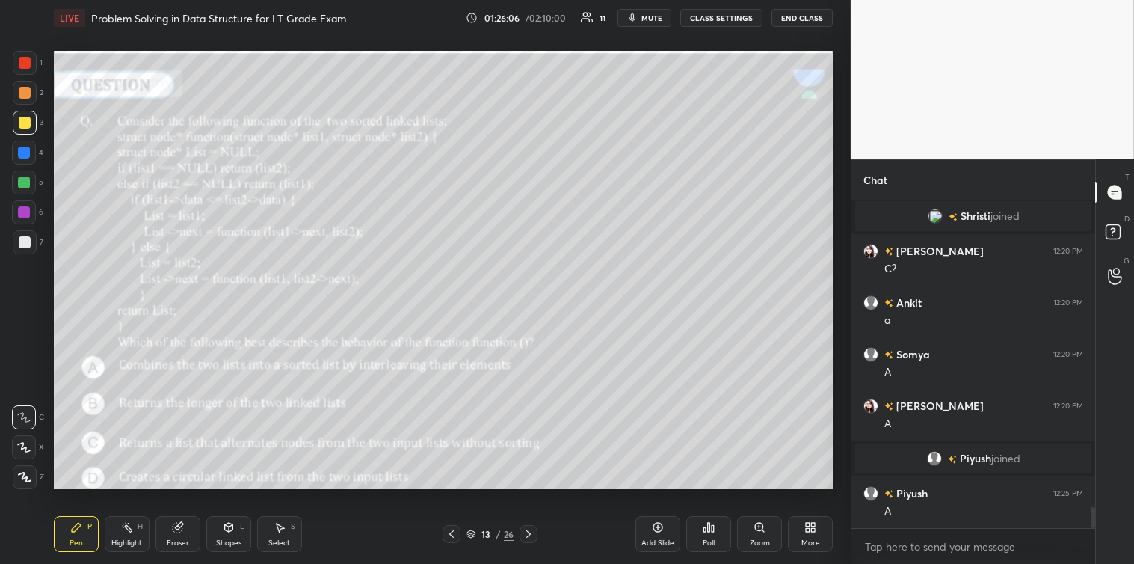
click at [451, 528] on icon at bounding box center [451, 534] width 12 height 12
click at [449, 532] on icon at bounding box center [451, 534] width 12 height 12
click at [450, 534] on icon at bounding box center [451, 534] width 12 height 12
click at [451, 534] on icon at bounding box center [451, 534] width 12 height 12
click at [453, 533] on icon at bounding box center [451, 534] width 12 height 12
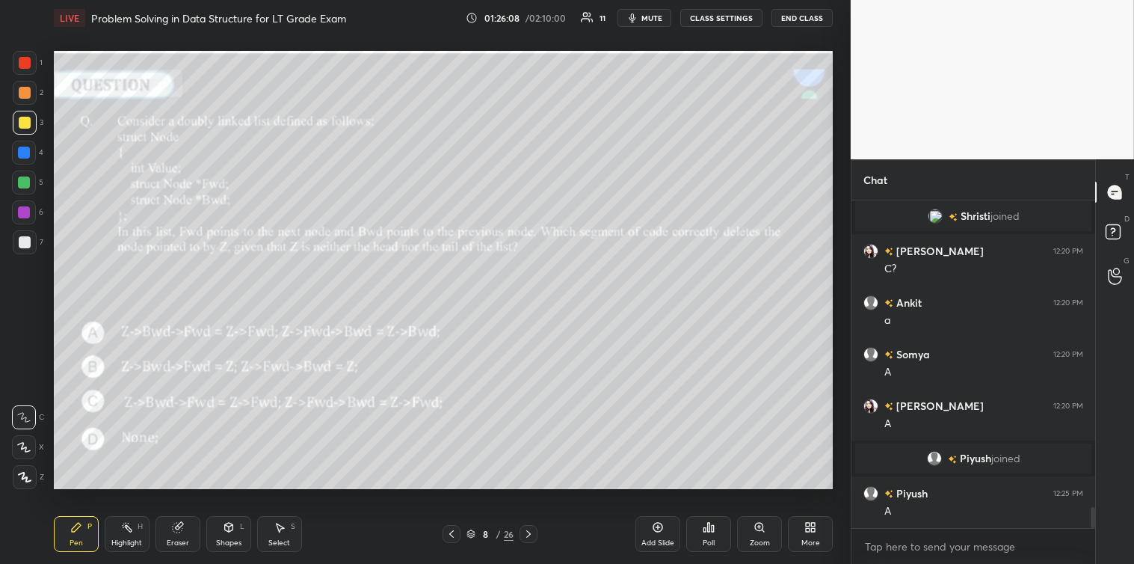
click at [452, 534] on icon at bounding box center [451, 534] width 12 height 12
click at [453, 532] on icon at bounding box center [451, 534] width 12 height 12
click at [453, 531] on icon at bounding box center [451, 533] width 4 height 7
click at [526, 532] on icon at bounding box center [528, 534] width 12 height 12
click at [528, 534] on icon at bounding box center [528, 534] width 12 height 12
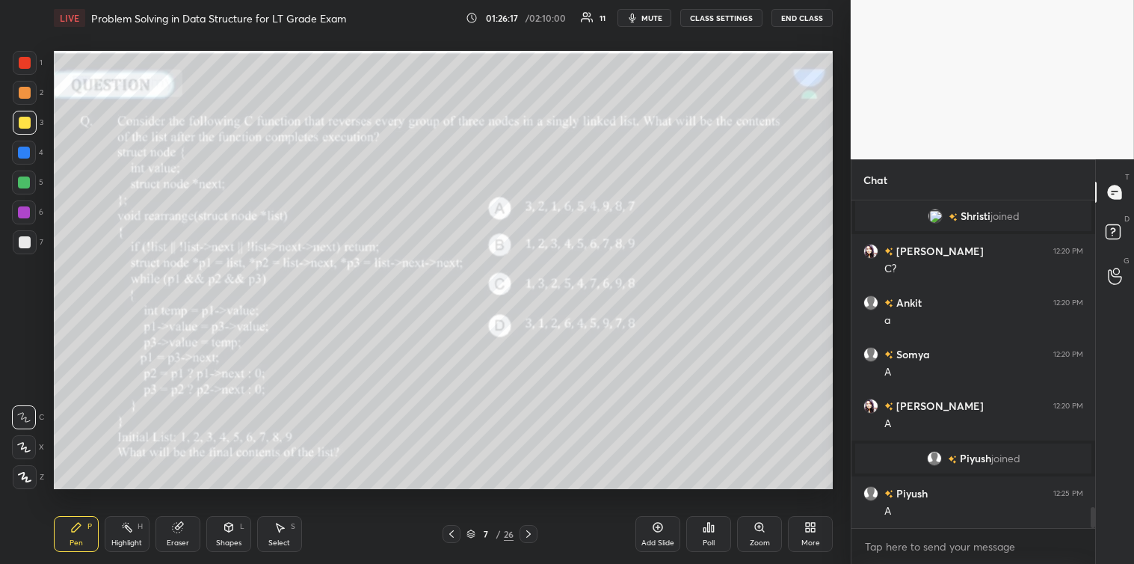
click at [531, 534] on icon at bounding box center [528, 534] width 12 height 12
click at [529, 535] on icon at bounding box center [528, 534] width 12 height 12
click at [527, 533] on icon at bounding box center [528, 534] width 12 height 12
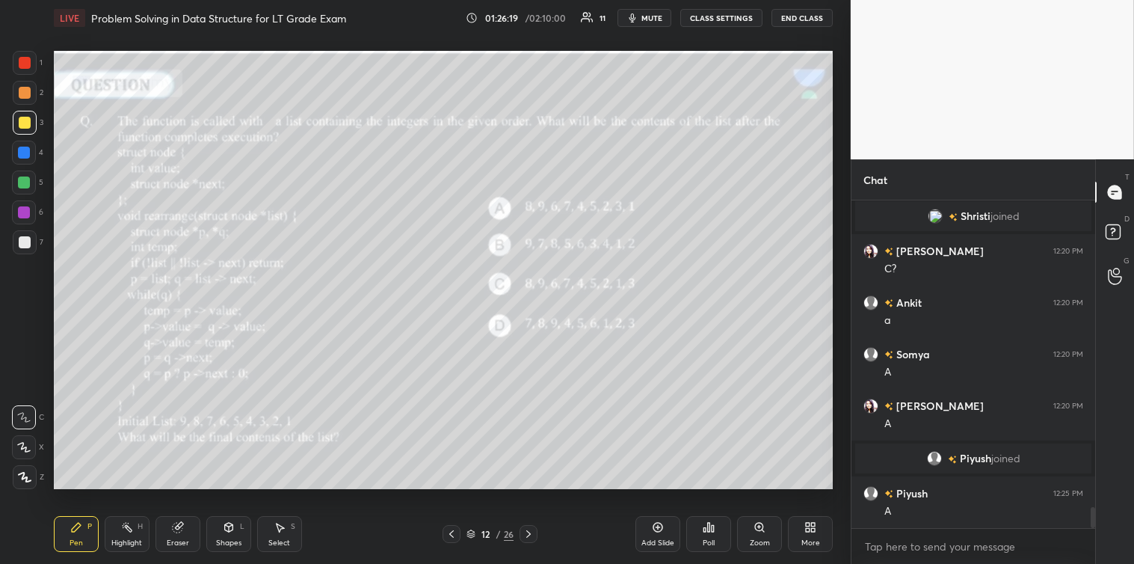
click at [528, 532] on icon at bounding box center [528, 533] width 4 height 7
click at [525, 531] on icon at bounding box center [528, 534] width 12 height 12
click at [450, 534] on icon at bounding box center [451, 533] width 4 height 7
click at [527, 533] on icon at bounding box center [528, 534] width 12 height 12
click at [712, 531] on icon at bounding box center [713, 528] width 2 height 7
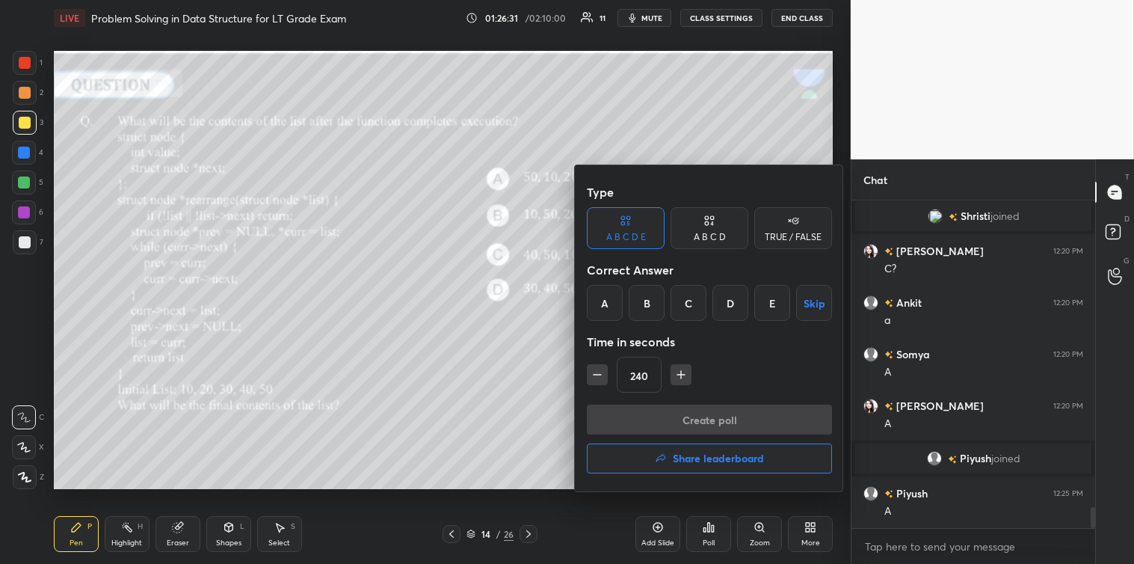
click at [611, 302] on div "A" at bounding box center [605, 303] width 36 height 36
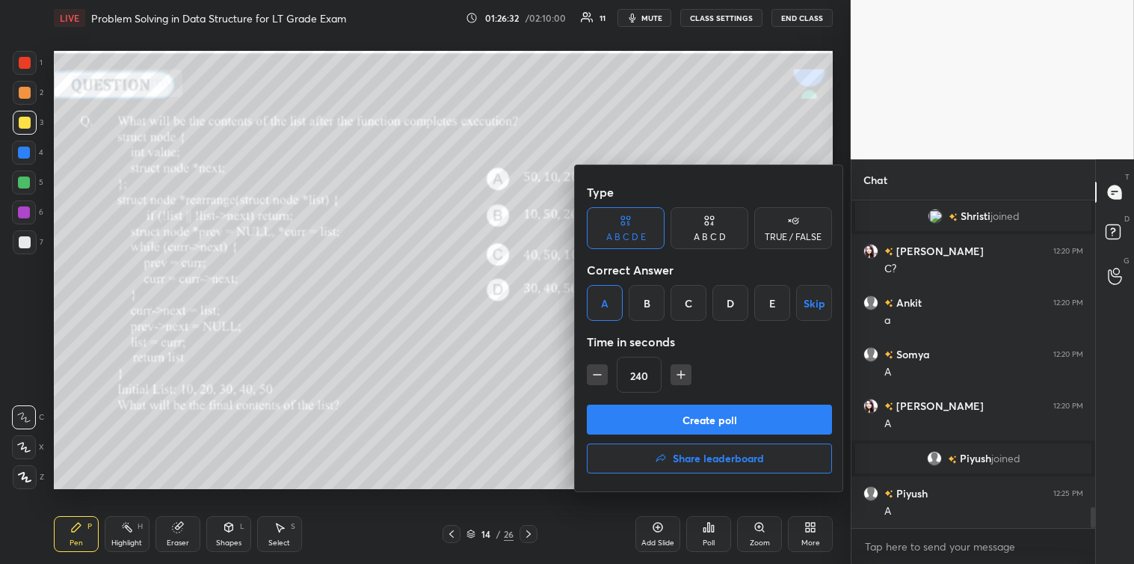
click at [692, 422] on button "Create poll" at bounding box center [709, 419] width 245 height 30
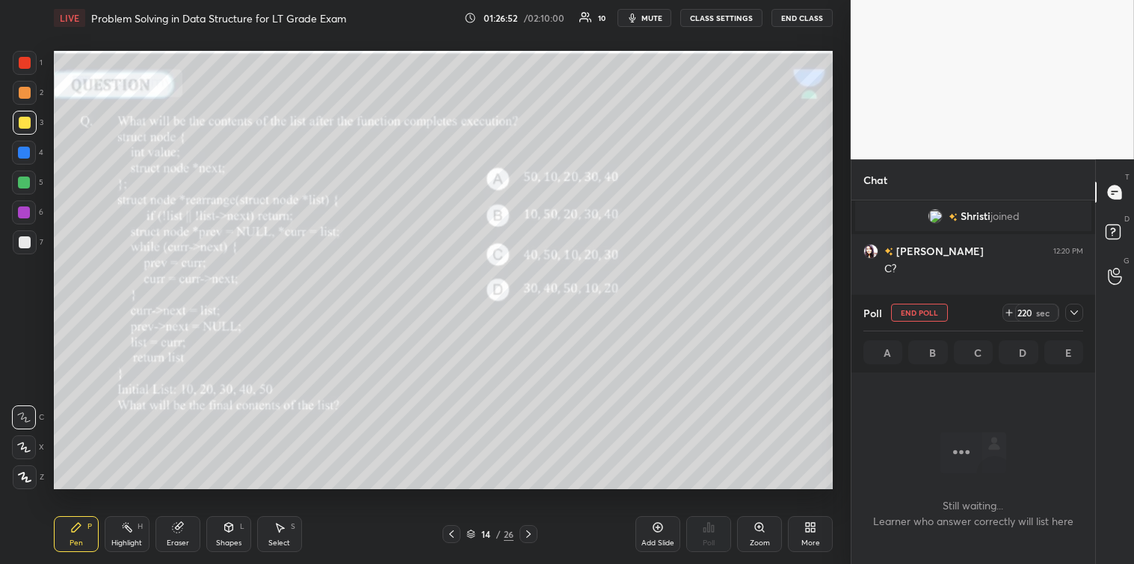
click at [1076, 308] on icon at bounding box center [1074, 312] width 12 height 12
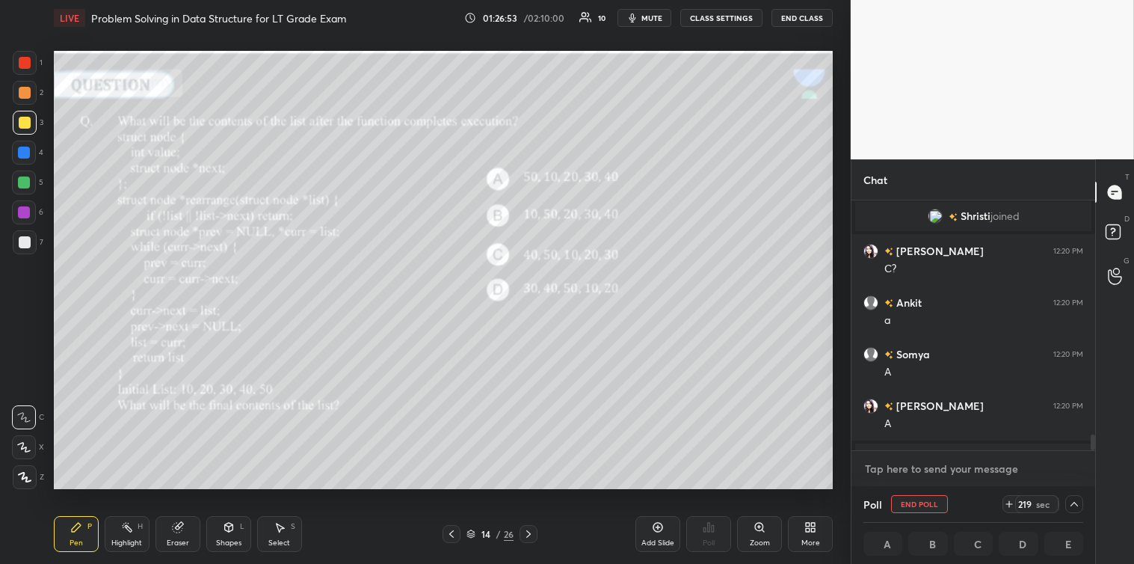
click at [925, 469] on textarea at bounding box center [973, 469] width 220 height 24
click at [1004, 510] on div "214 sec" at bounding box center [1042, 504] width 81 height 18
click at [1010, 511] on div "214 sec" at bounding box center [1030, 504] width 57 height 18
click at [1007, 506] on icon at bounding box center [1009, 504] width 12 height 12
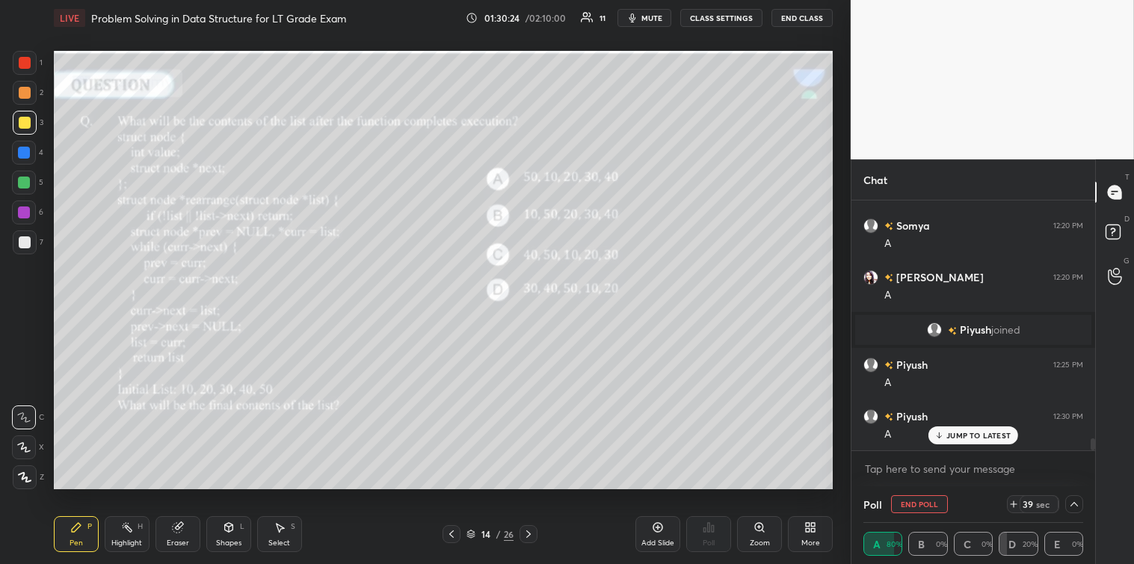
scroll to position [5018, 0]
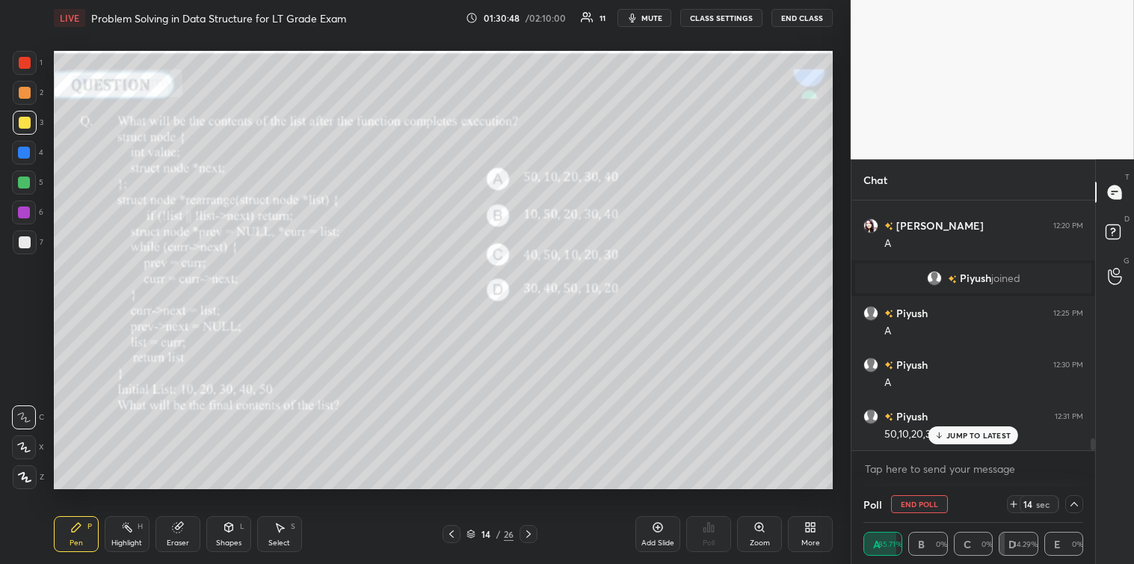
click at [963, 431] on p "JUMP TO LATEST" at bounding box center [978, 435] width 64 height 9
click at [931, 477] on textarea at bounding box center [973, 469] width 220 height 24
click at [1067, 505] on div at bounding box center [1074, 504] width 18 height 18
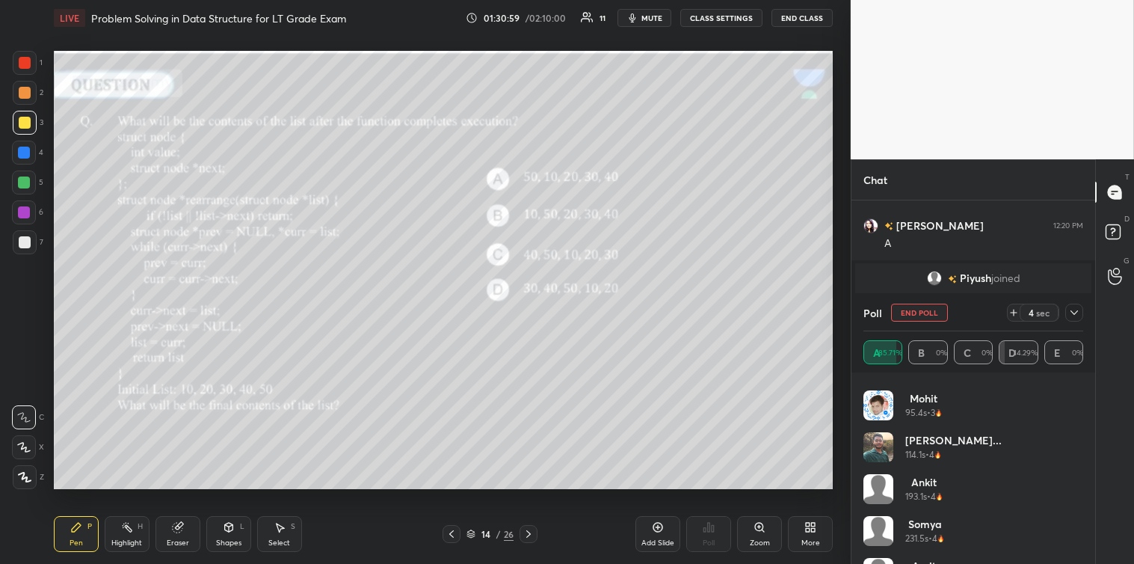
scroll to position [71, 0]
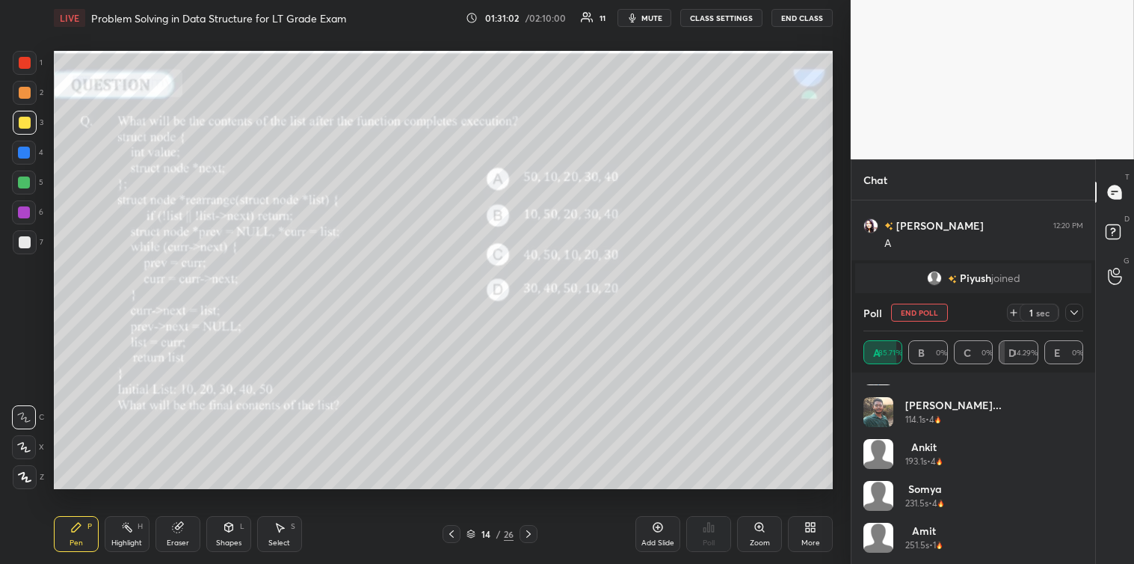
click at [1015, 310] on icon at bounding box center [1014, 312] width 12 height 12
click at [1080, 311] on icon at bounding box center [1074, 312] width 12 height 12
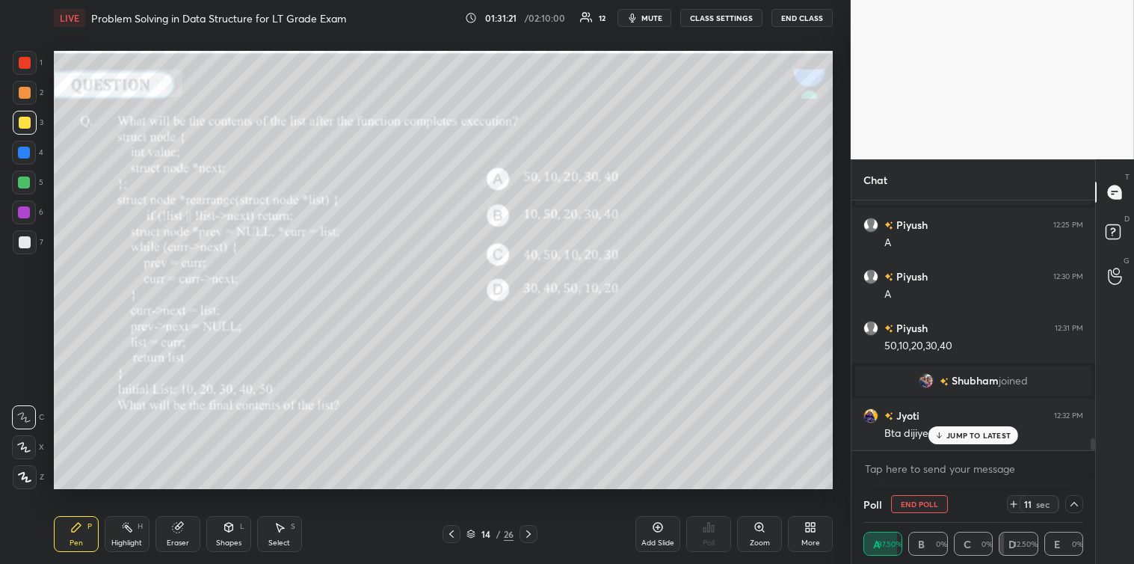
scroll to position [5004, 0]
click at [982, 426] on div "JUMP TO LATEST" at bounding box center [973, 435] width 90 height 18
click at [915, 497] on button "End Poll" at bounding box center [919, 504] width 57 height 18
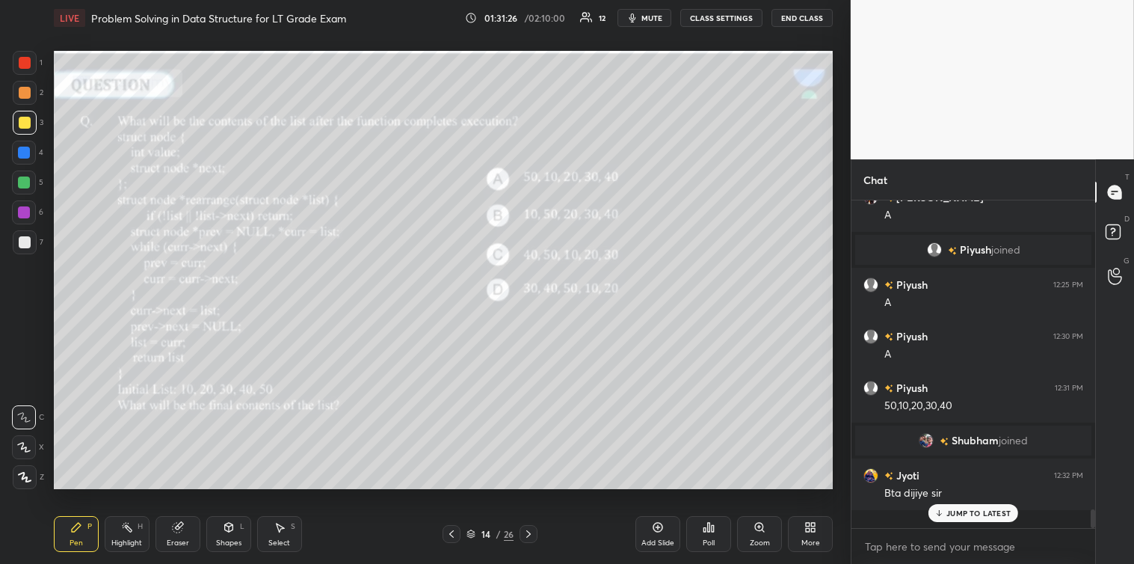
scroll to position [4, 4]
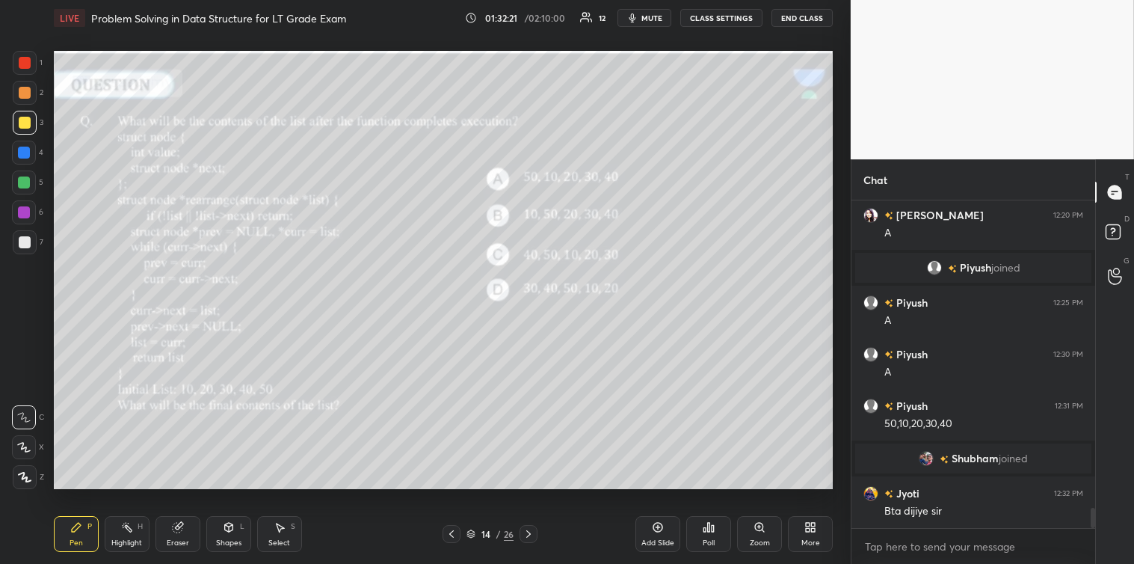
click at [25, 244] on div at bounding box center [25, 242] width 12 height 12
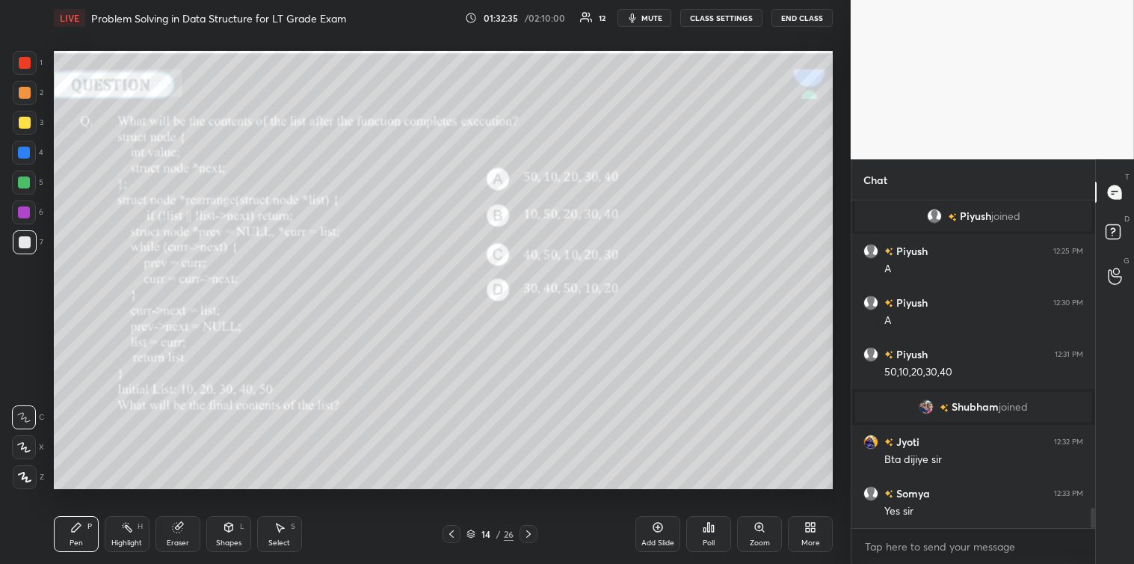
scroll to position [5030, 0]
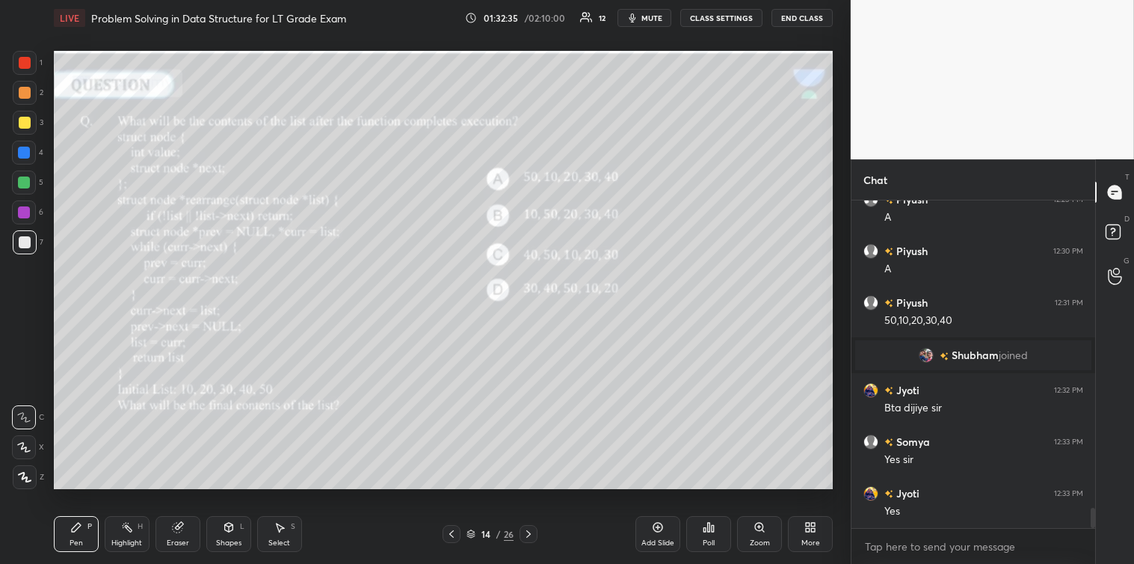
click at [277, 528] on icon at bounding box center [280, 527] width 12 height 12
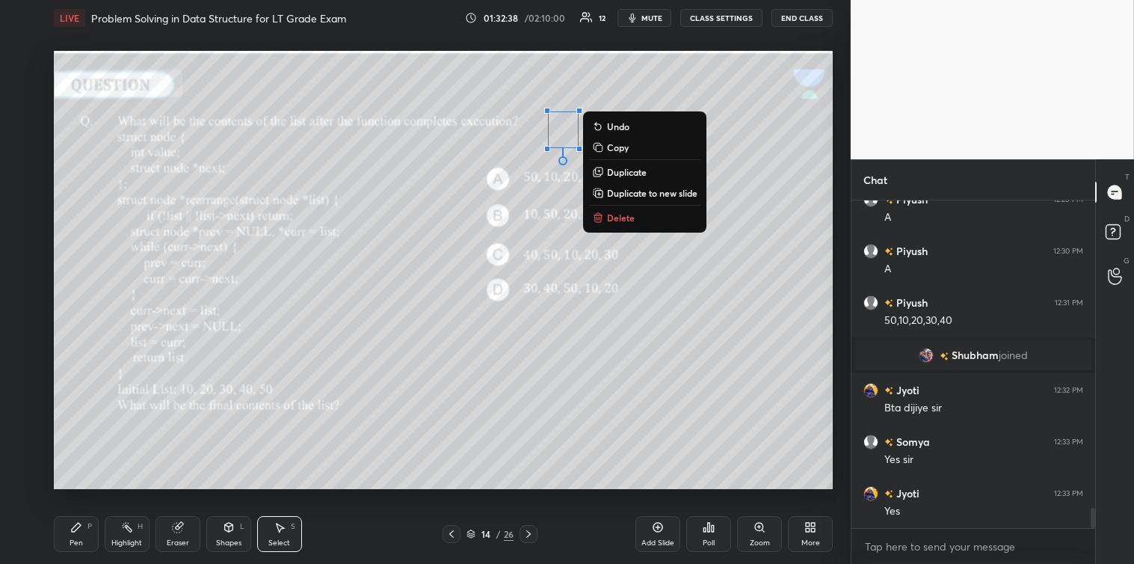
click at [618, 217] on p "Delete" at bounding box center [621, 218] width 28 height 12
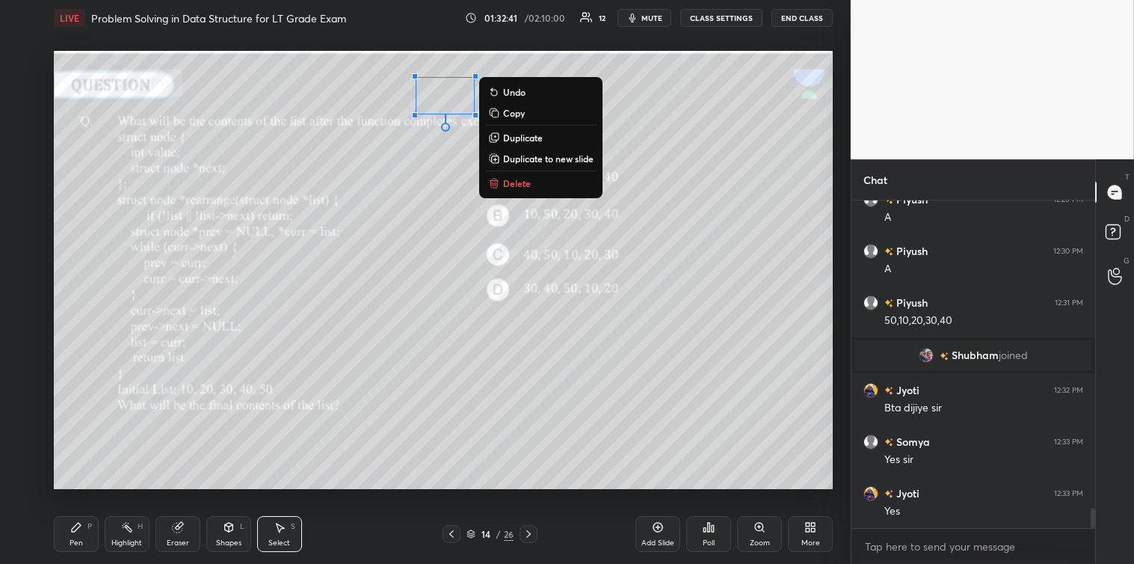
click at [509, 181] on p "Delete" at bounding box center [517, 183] width 28 height 12
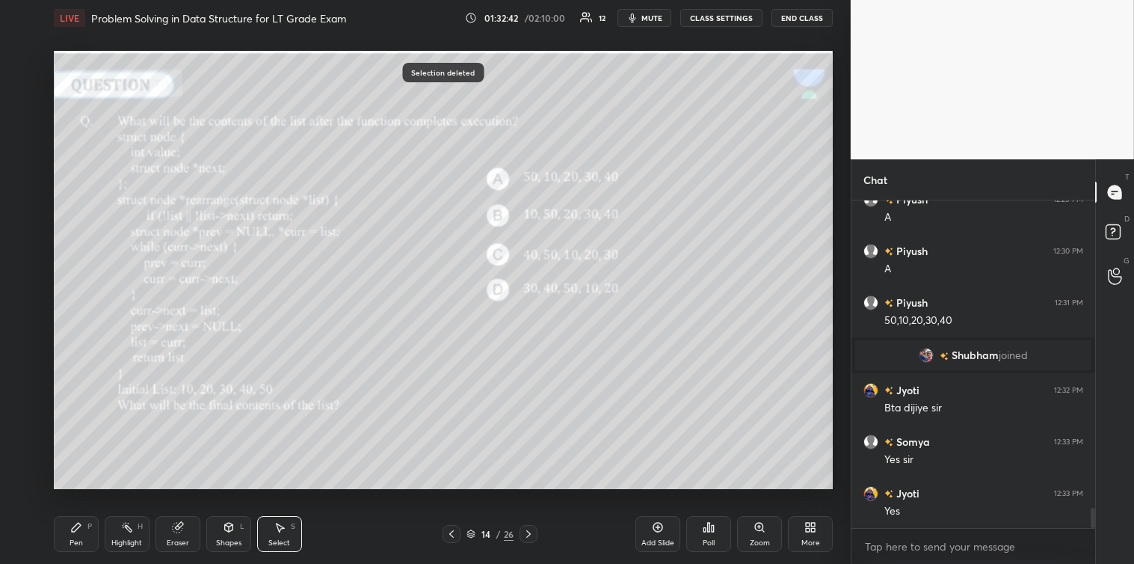
click at [67, 526] on div "Pen P" at bounding box center [76, 534] width 45 height 36
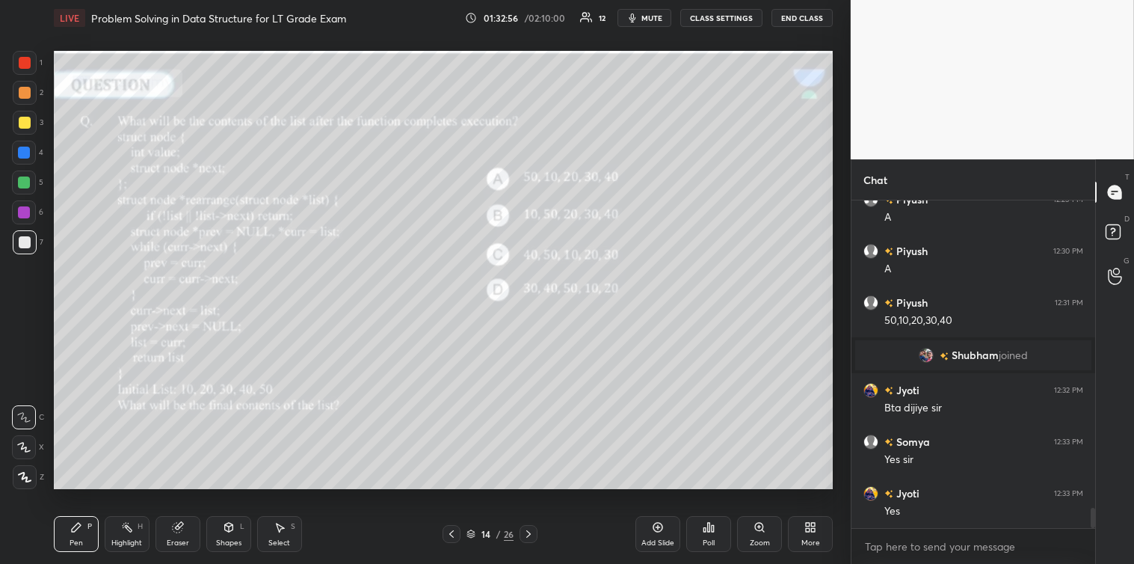
click at [180, 525] on icon at bounding box center [179, 525] width 8 height 7
click at [63, 528] on div "Pen P" at bounding box center [76, 534] width 45 height 36
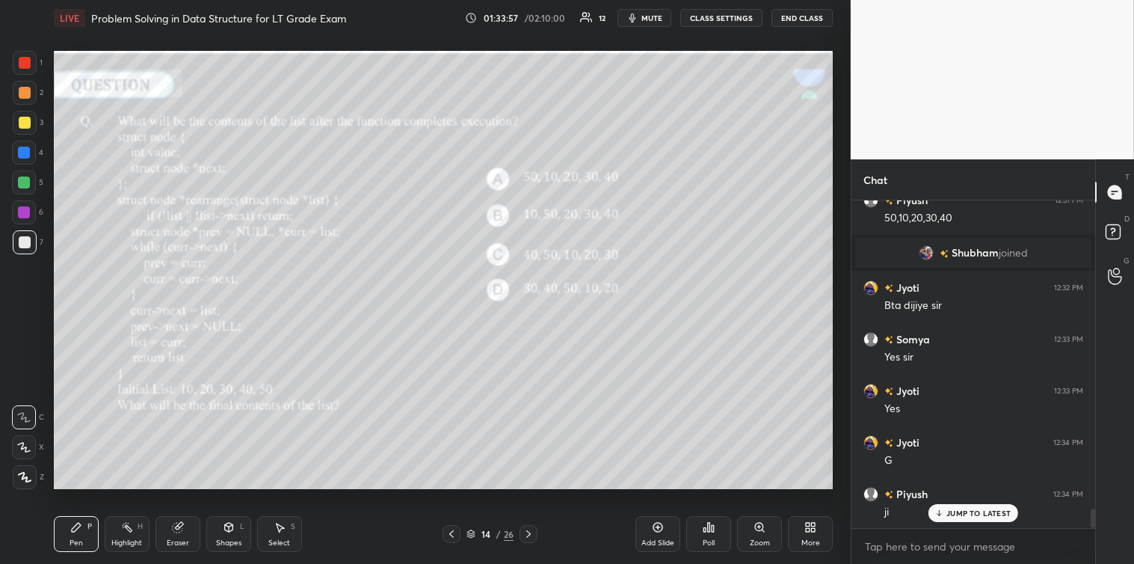
scroll to position [5184, 0]
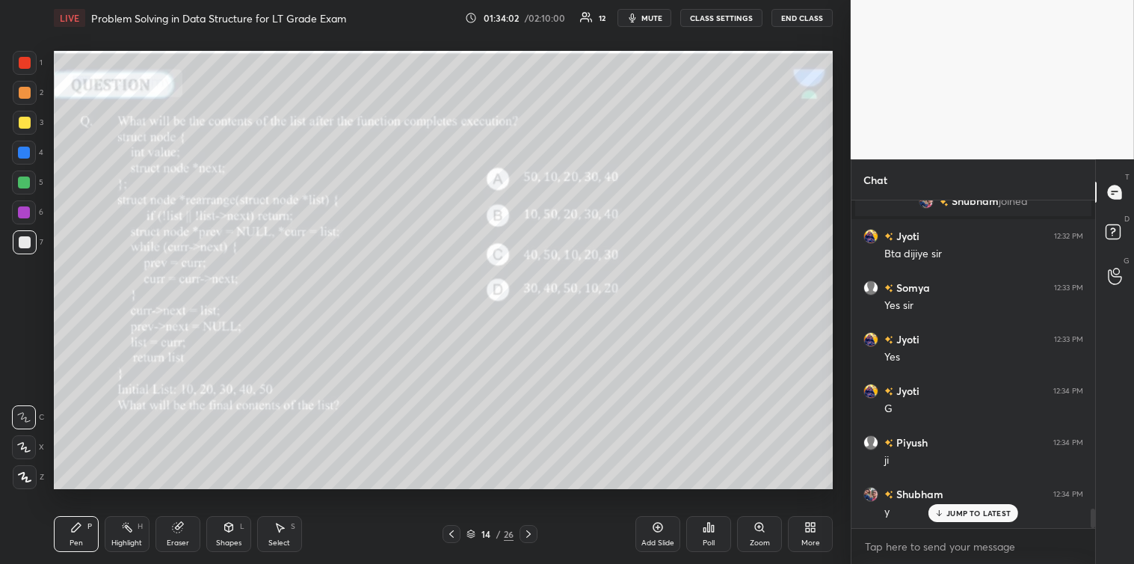
click at [528, 528] on icon at bounding box center [528, 534] width 12 height 12
click at [706, 529] on icon at bounding box center [704, 530] width 2 height 4
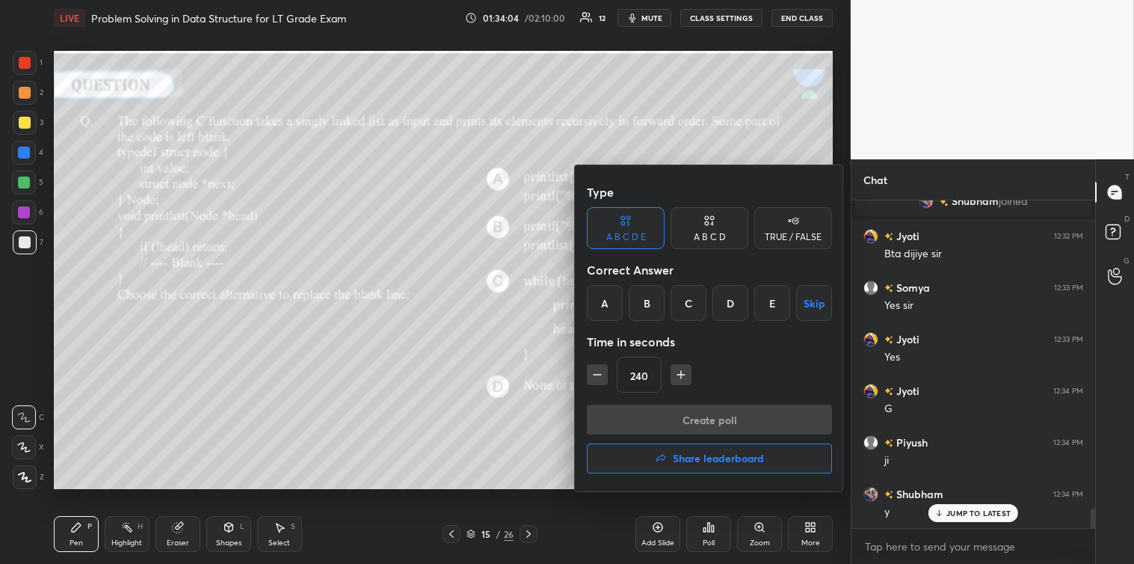
click at [653, 309] on div "B" at bounding box center [647, 303] width 36 height 36
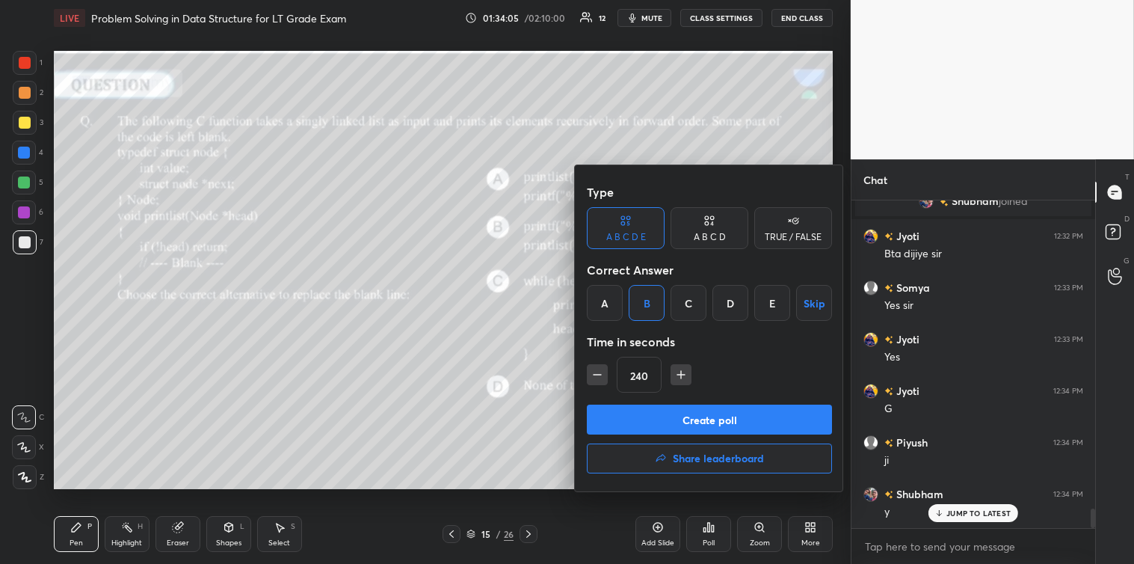
scroll to position [5236, 0]
click at [705, 420] on button "Create poll" at bounding box center [709, 419] width 245 height 30
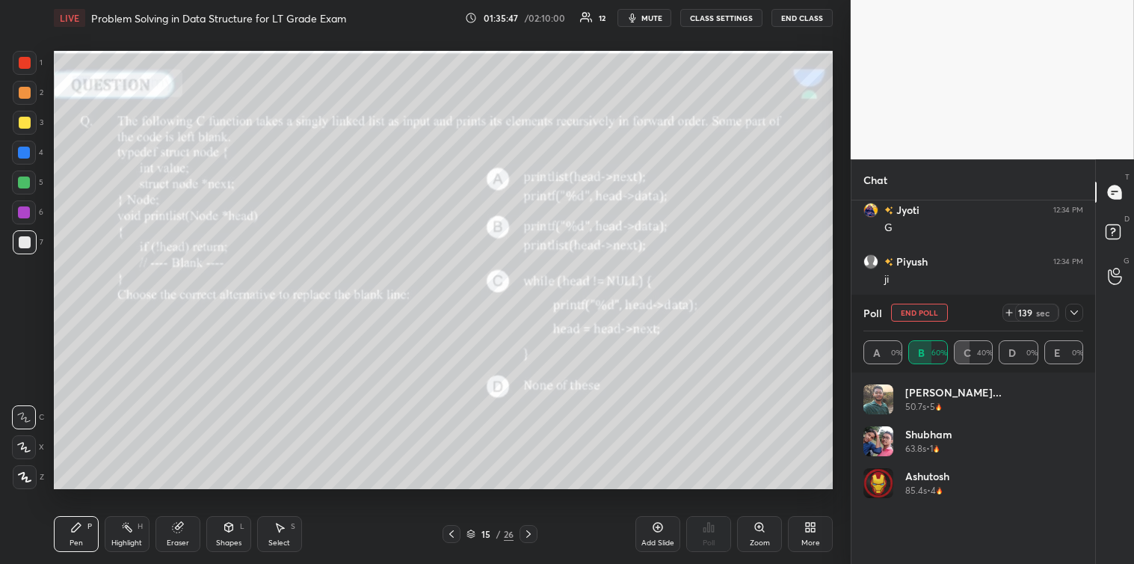
scroll to position [5401, 0]
click at [1070, 306] on icon at bounding box center [1074, 312] width 12 height 12
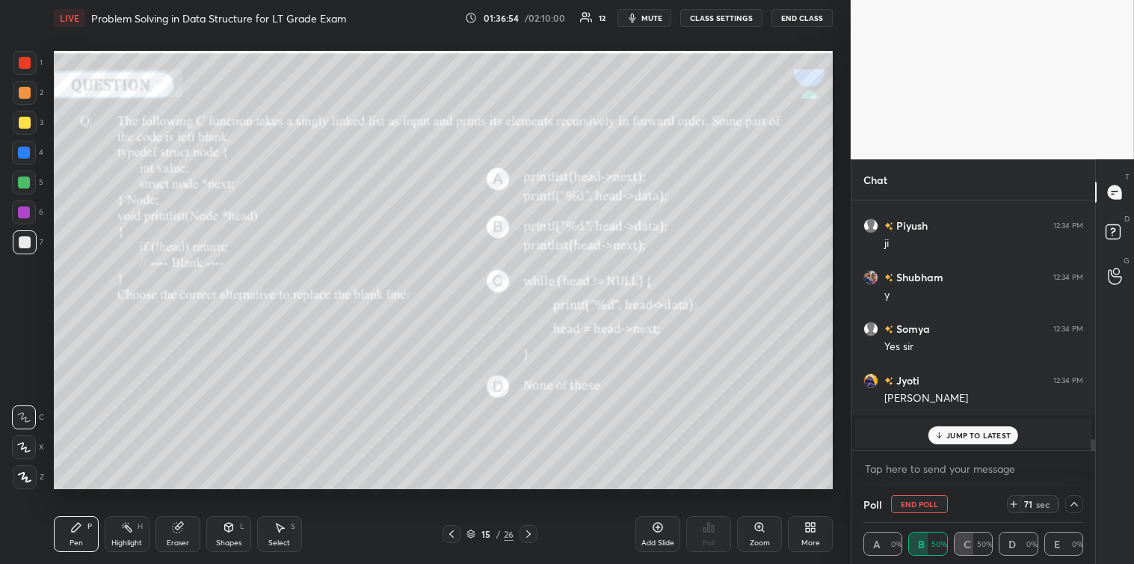
scroll to position [1, 4]
click at [980, 437] on p "JUMP TO LATEST" at bounding box center [978, 435] width 64 height 9
click at [939, 466] on textarea at bounding box center [973, 469] width 220 height 24
click at [879, 465] on textarea at bounding box center [973, 469] width 220 height 24
click at [1077, 506] on icon at bounding box center [1074, 504] width 12 height 12
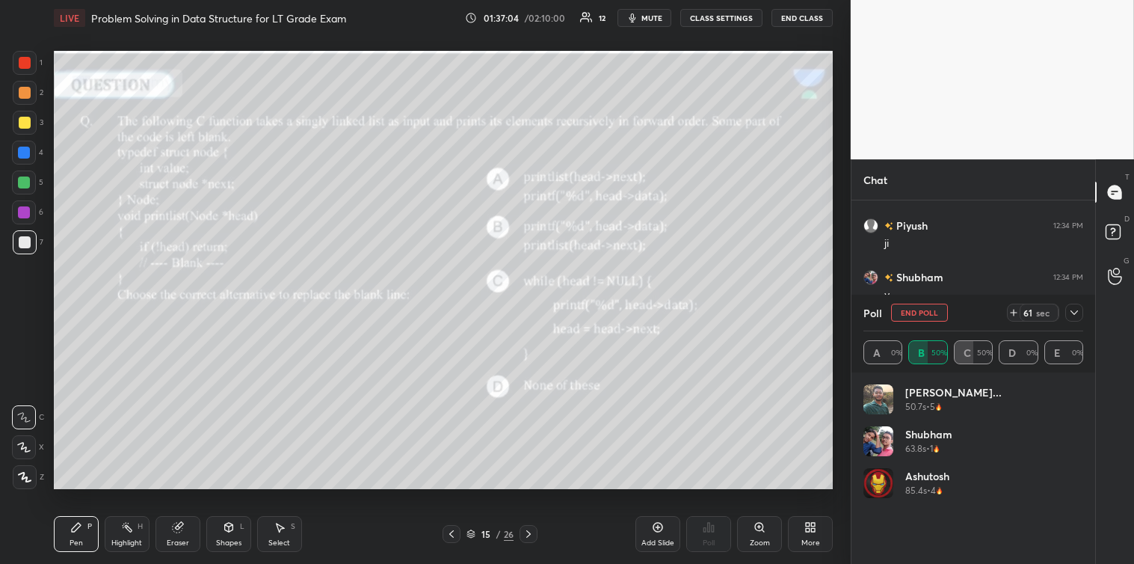
scroll to position [175, 215]
click at [1072, 318] on icon at bounding box center [1074, 312] width 12 height 12
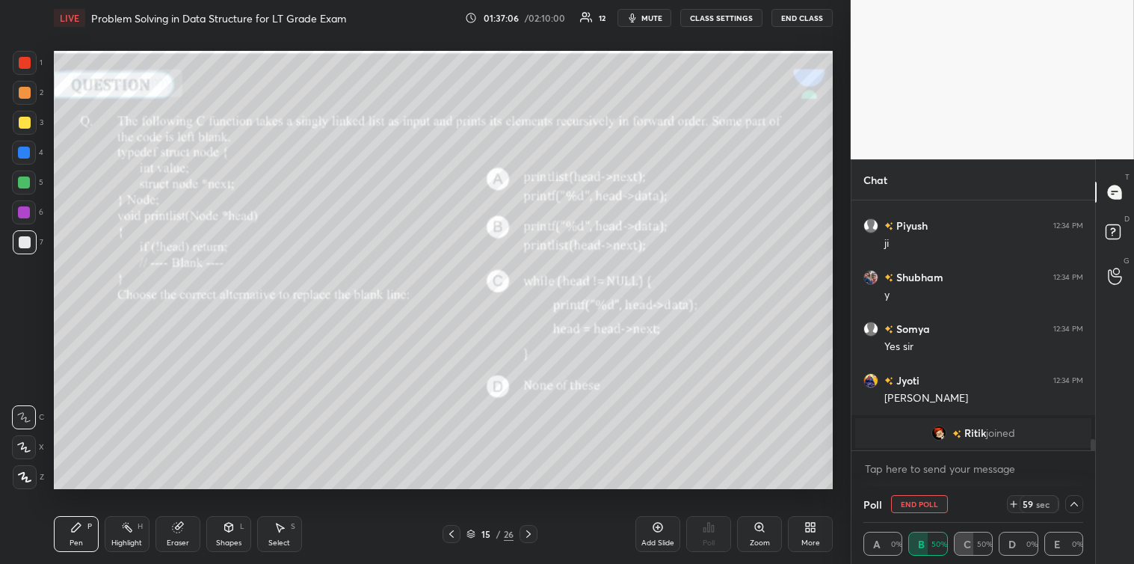
scroll to position [1, 4]
click at [885, 459] on textarea at bounding box center [973, 469] width 220 height 24
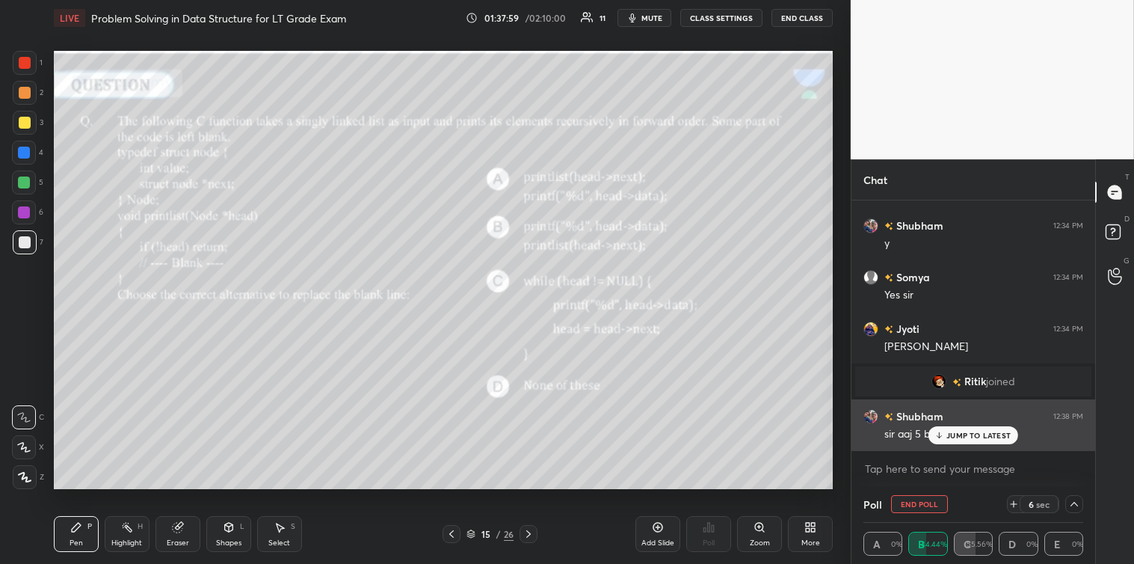
click at [973, 434] on p "JUMP TO LATEST" at bounding box center [978, 435] width 64 height 9
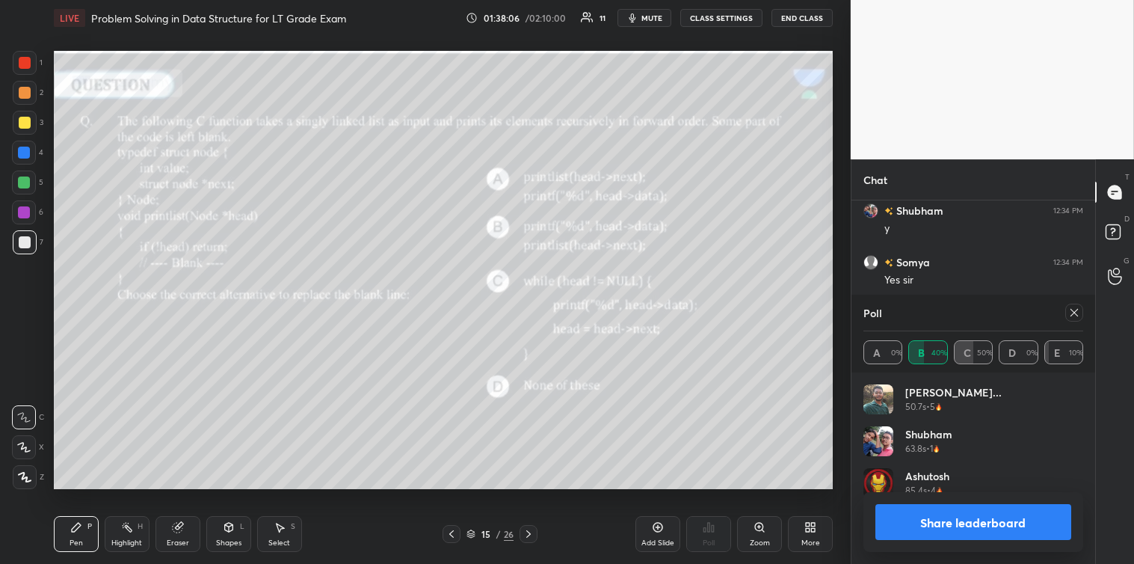
scroll to position [4, 4]
click at [1077, 315] on icon at bounding box center [1073, 312] width 7 height 7
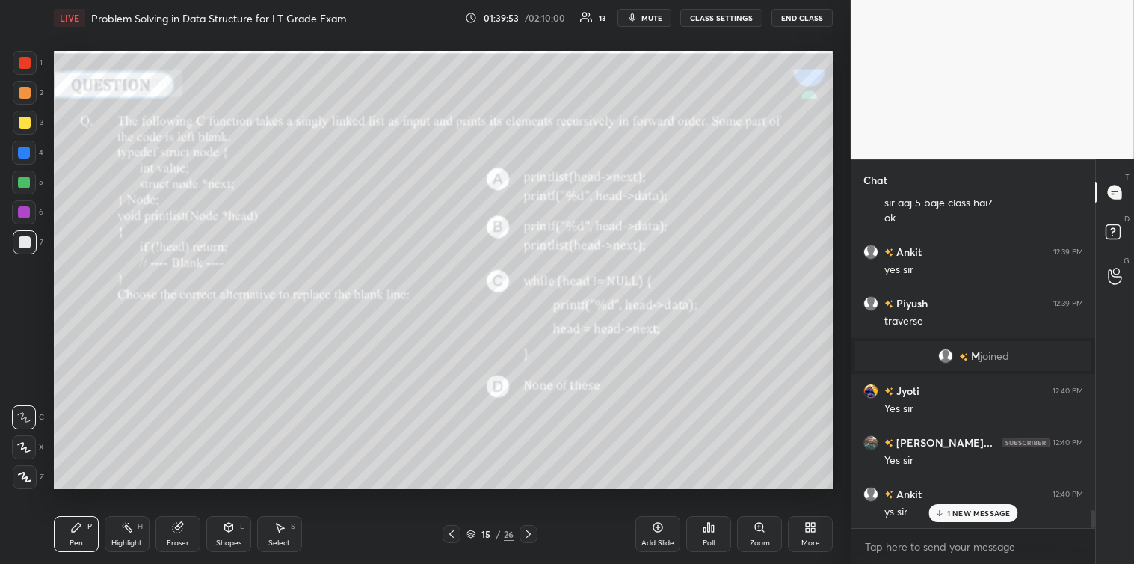
scroll to position [5581, 0]
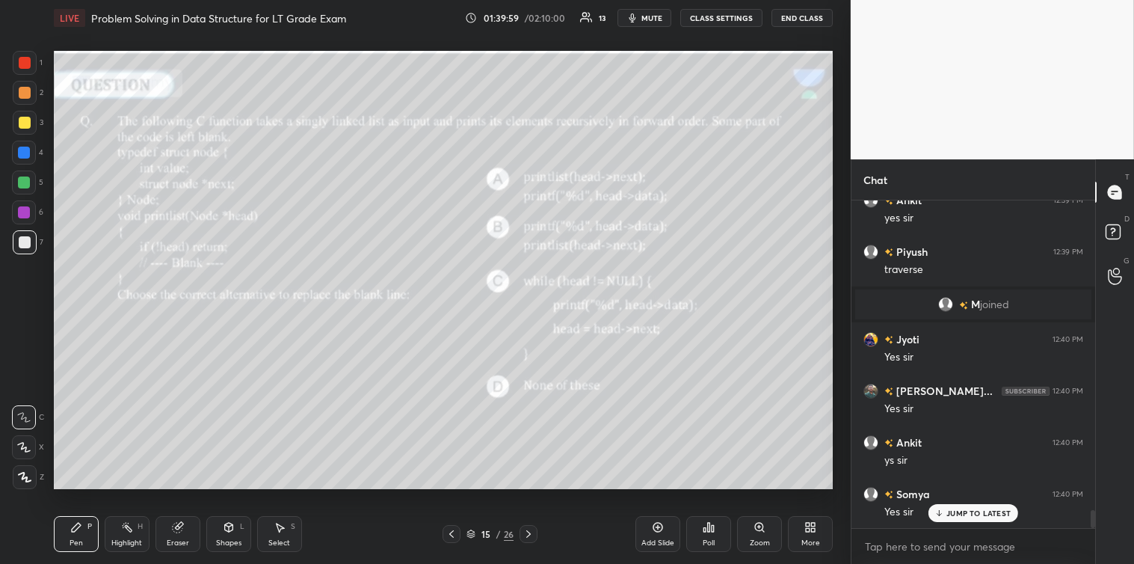
click at [977, 509] on p "JUMP TO LATEST" at bounding box center [978, 512] width 64 height 9
click at [653, 525] on icon at bounding box center [658, 527] width 12 height 12
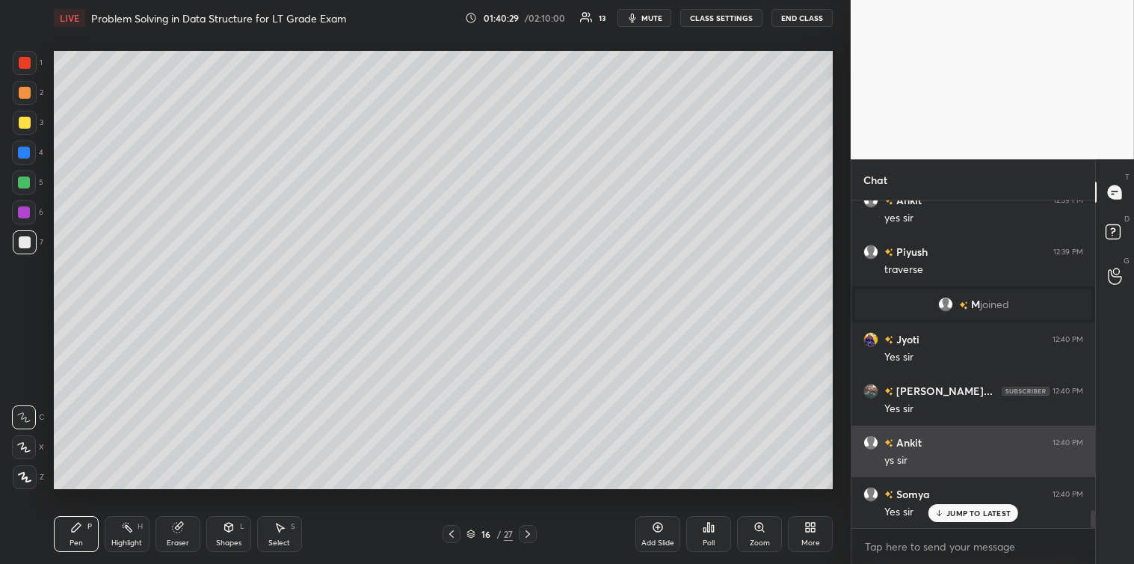
scroll to position [5633, 0]
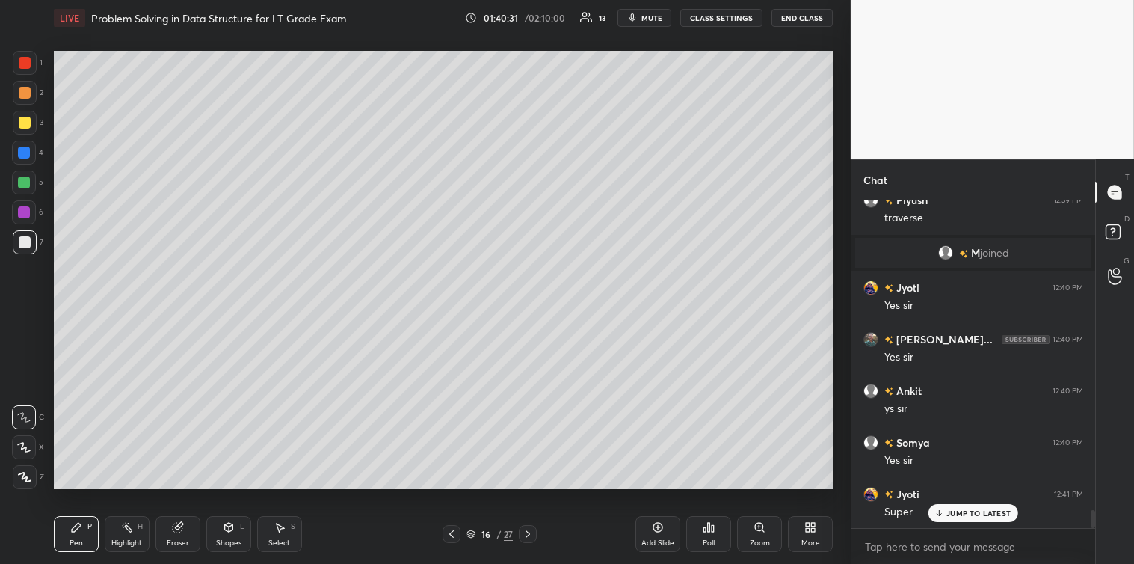
click at [952, 511] on p "JUMP TO LATEST" at bounding box center [978, 512] width 64 height 9
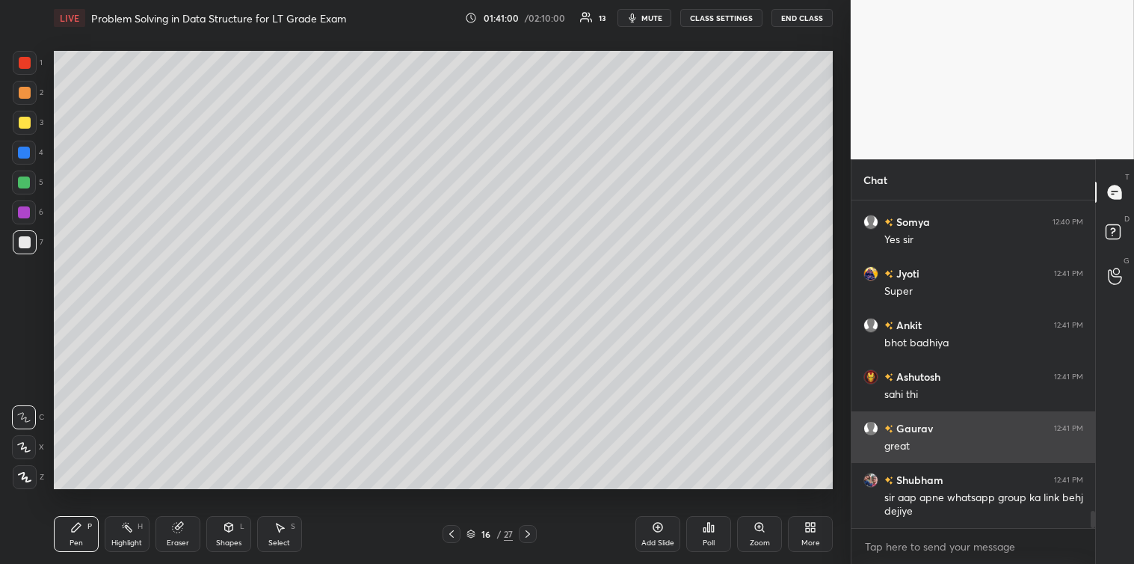
scroll to position [5905, 0]
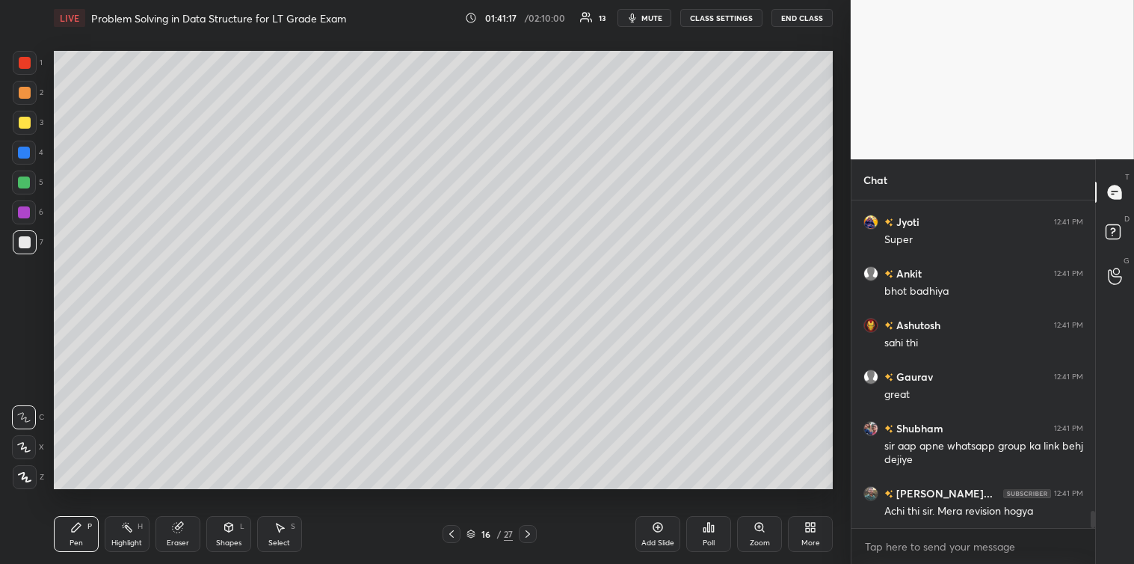
click at [28, 129] on div at bounding box center [25, 123] width 24 height 24
click at [283, 519] on div "Select S" at bounding box center [279, 534] width 45 height 36
click at [73, 532] on icon at bounding box center [76, 527] width 12 height 12
click at [803, 23] on button "End Class" at bounding box center [801, 18] width 61 height 18
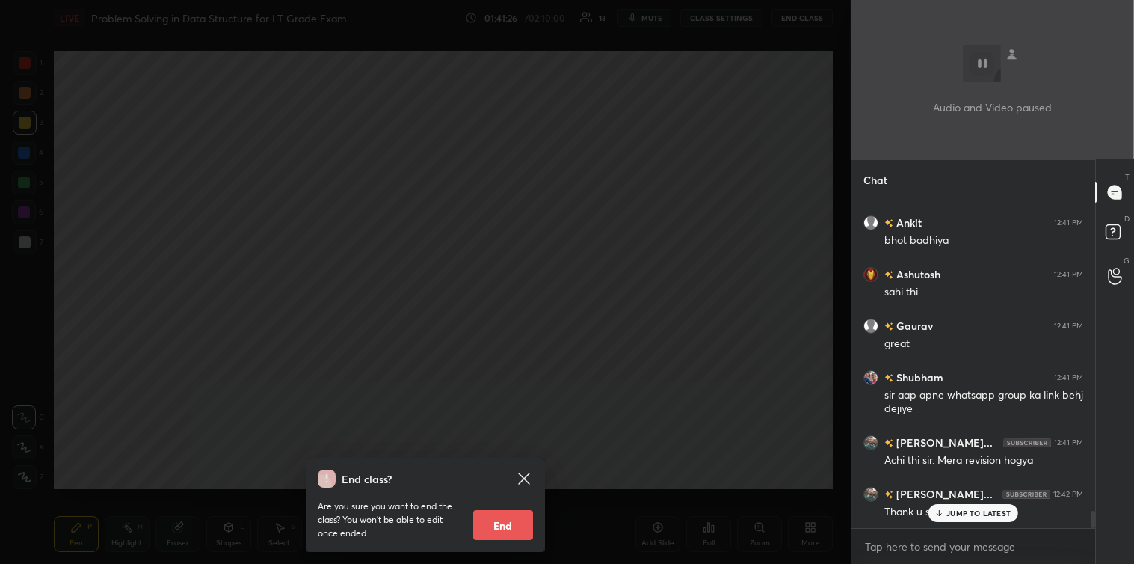
scroll to position [6007, 0]
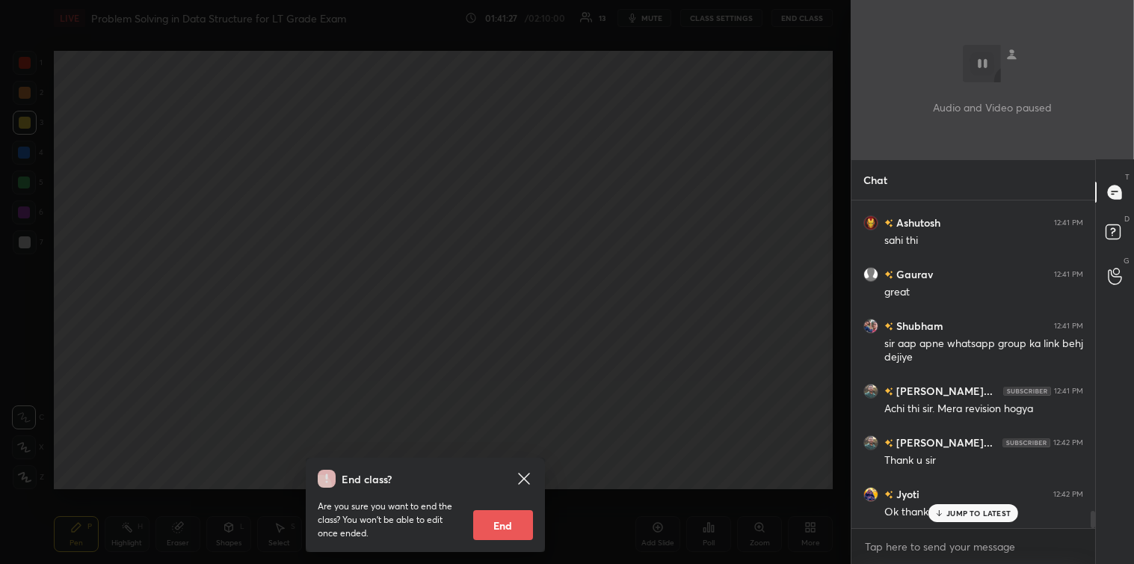
click at [510, 521] on button "End" at bounding box center [503, 525] width 60 height 30
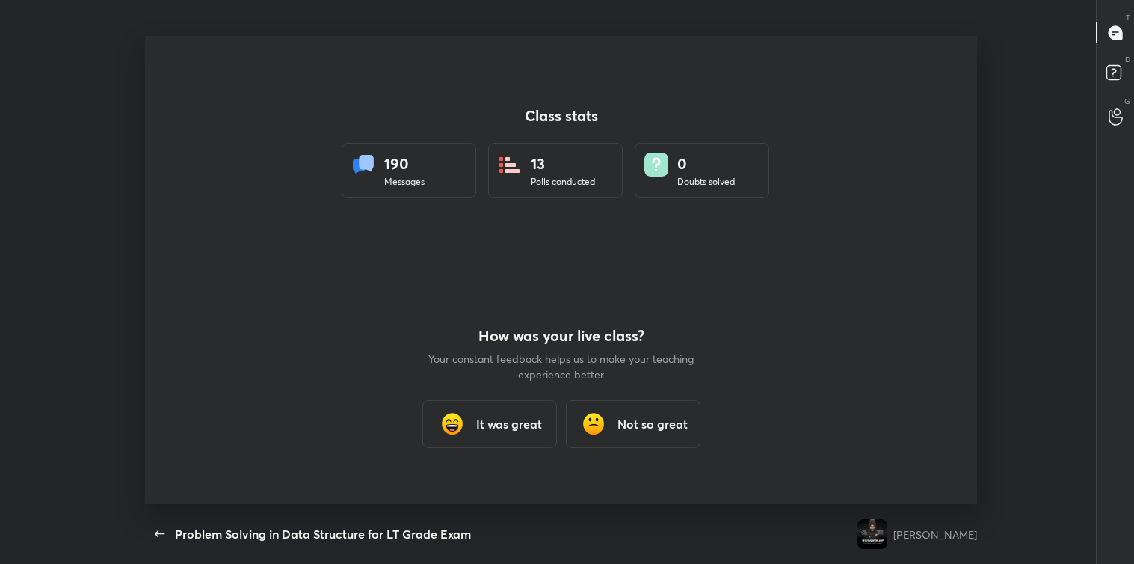
scroll to position [0, 0]
click at [505, 417] on h3 "It was great" at bounding box center [509, 424] width 66 height 18
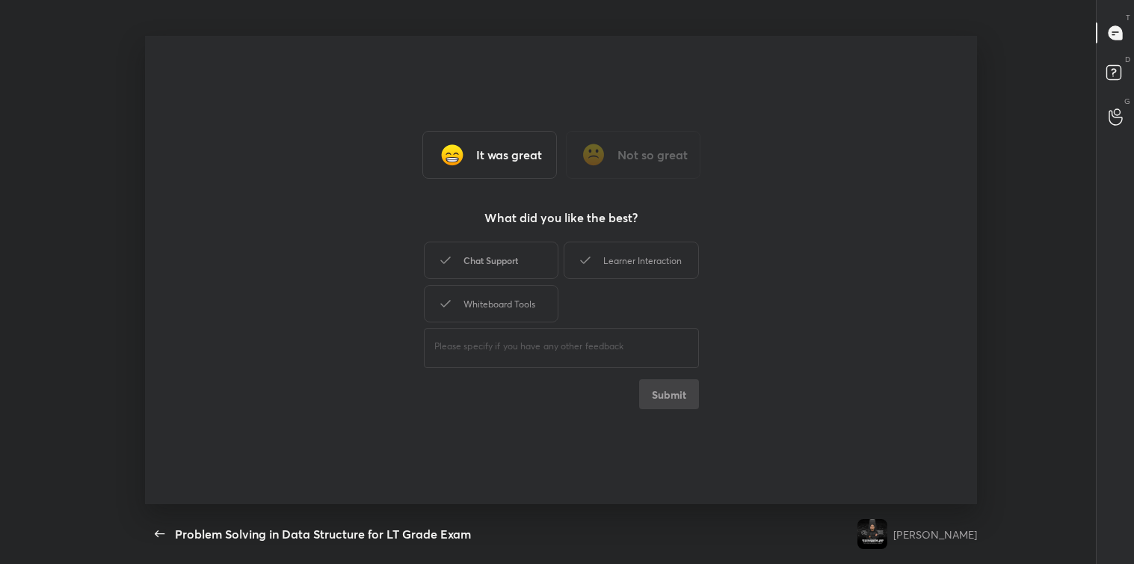
click at [519, 256] on div "Chat Support" at bounding box center [491, 259] width 135 height 37
click at [602, 255] on div "Learner Interaction" at bounding box center [631, 259] width 135 height 37
click at [511, 316] on div "Whiteboard Tools" at bounding box center [491, 303] width 135 height 37
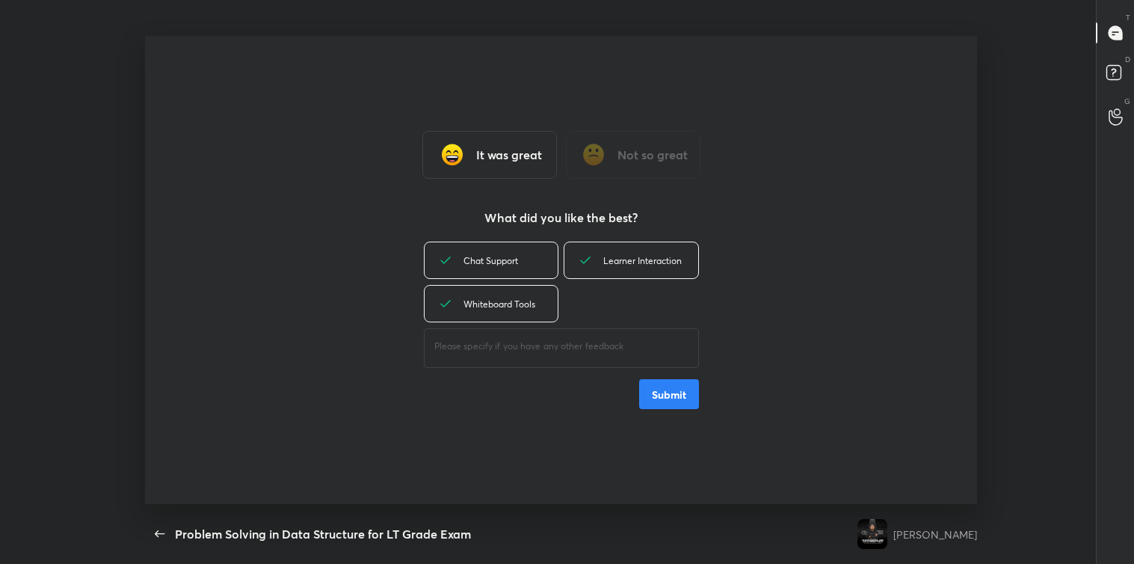
click at [514, 344] on textarea at bounding box center [561, 346] width 254 height 14
type textarea "grt"
click at [670, 397] on button "Submit" at bounding box center [669, 394] width 60 height 30
